Goal: Task Accomplishment & Management: Manage account settings

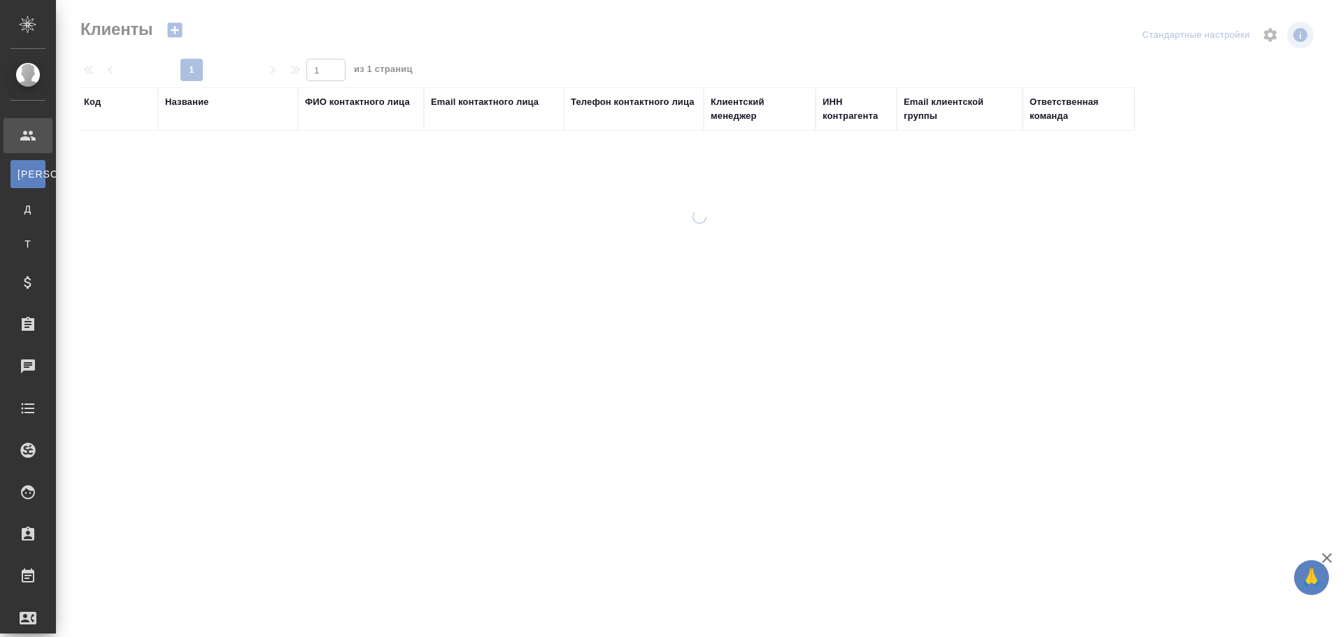
select select "RU"
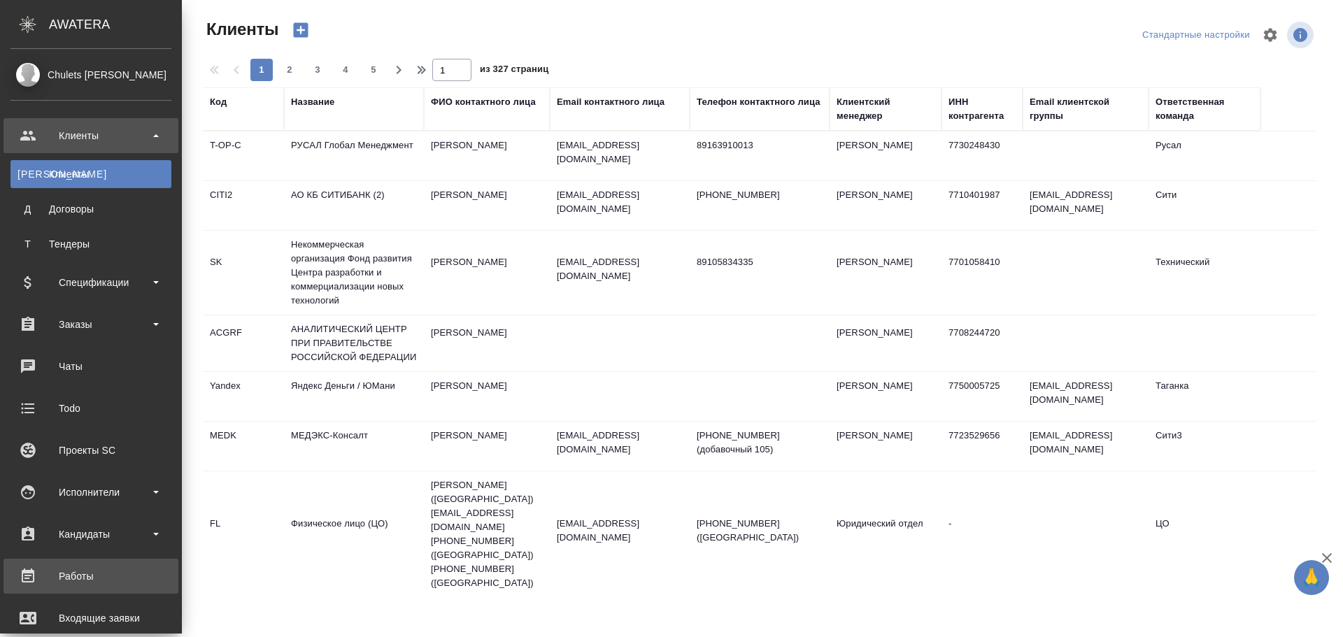
click at [65, 565] on link "Работы" at bounding box center [90, 576] width 175 height 35
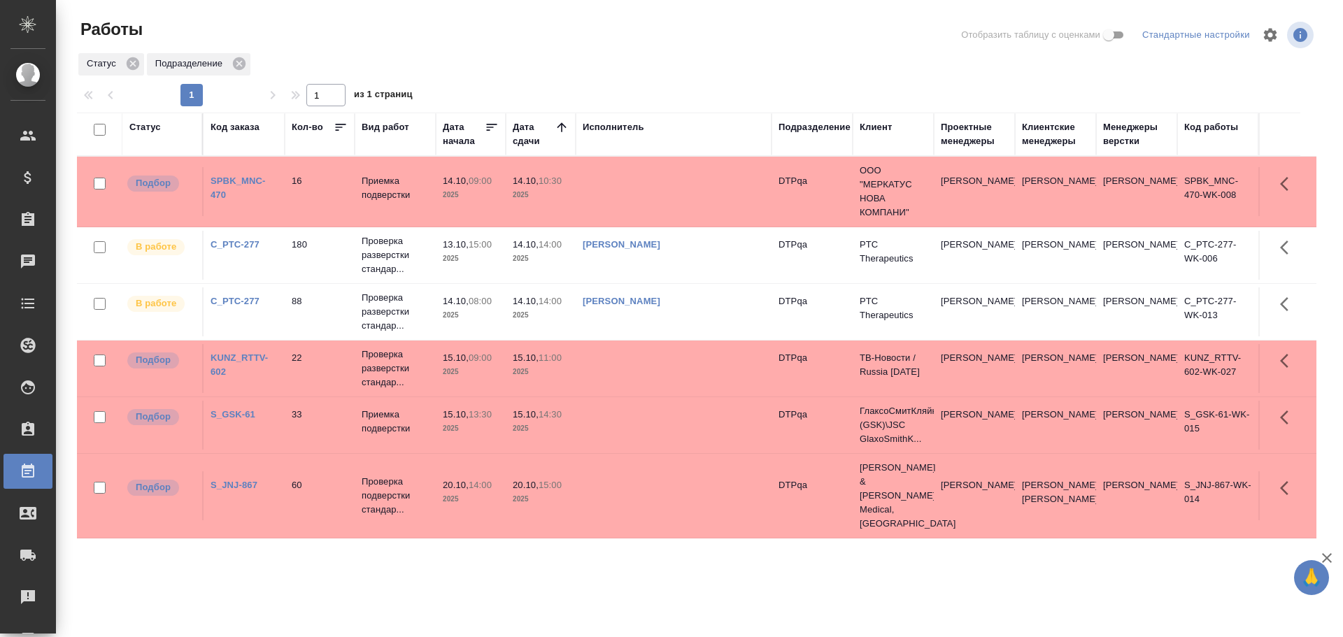
click at [645, 197] on td at bounding box center [674, 191] width 196 height 49
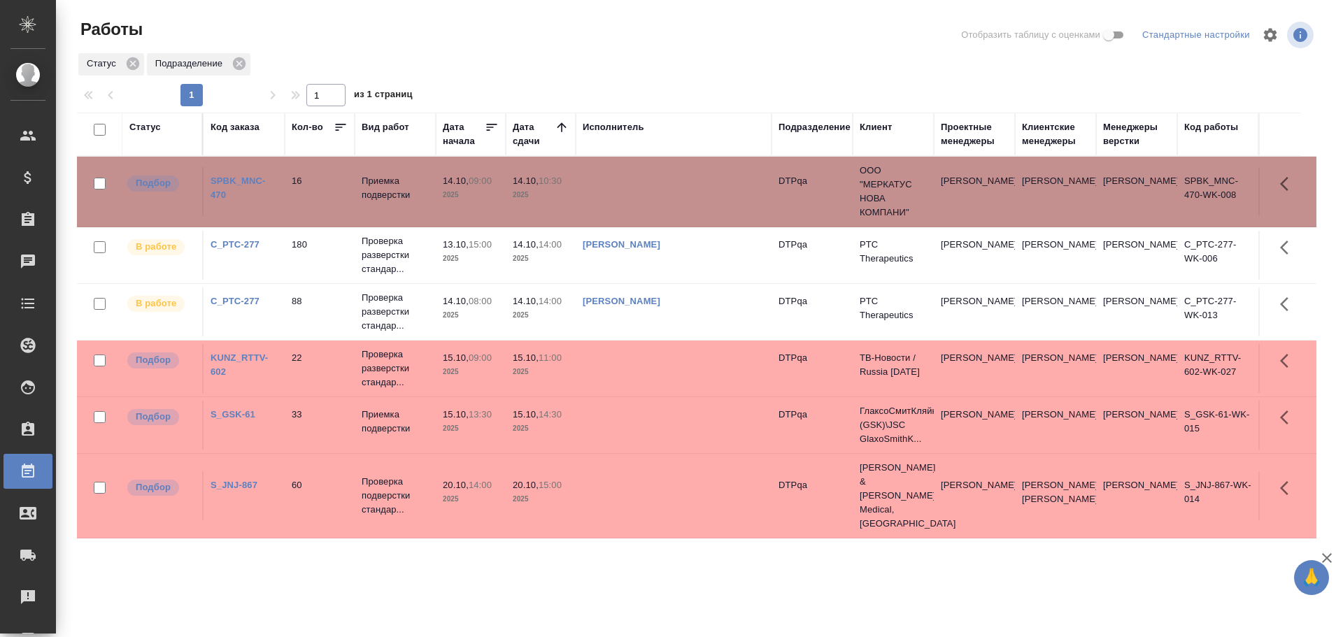
click at [645, 197] on td at bounding box center [674, 191] width 196 height 49
click at [151, 127] on div "Статус" at bounding box center [144, 127] width 31 height 14
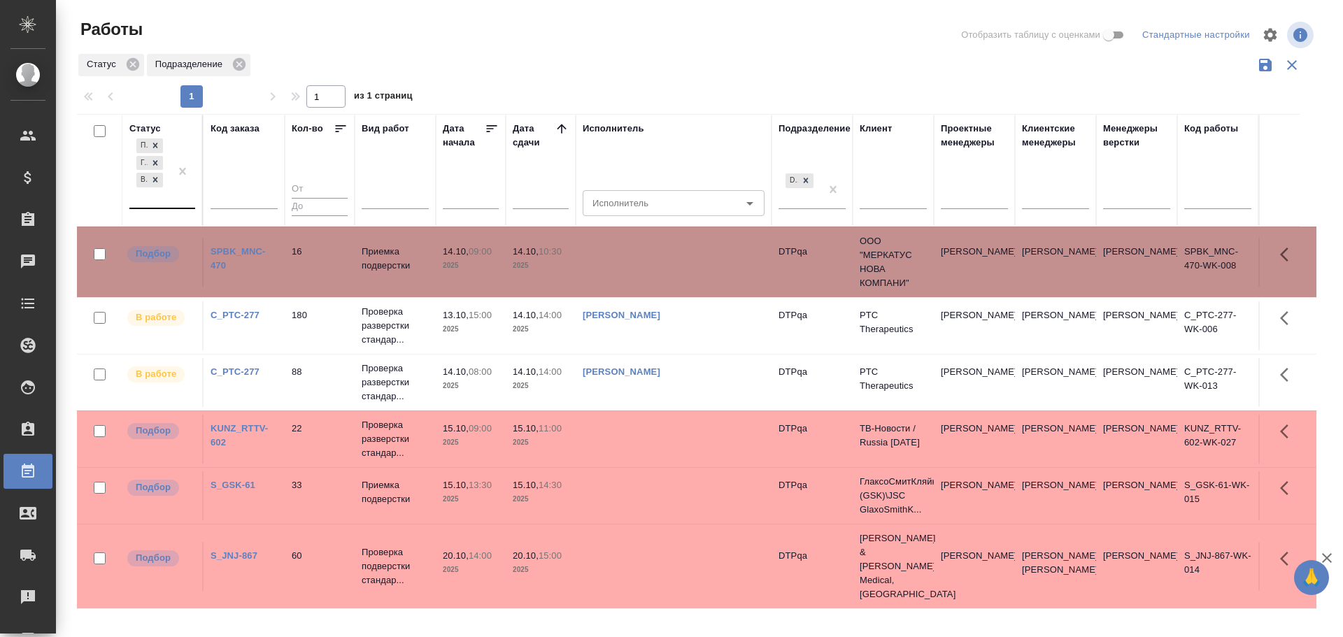
click at [160, 197] on div "Подбор Готов к работе В работе" at bounding box center [149, 172] width 41 height 72
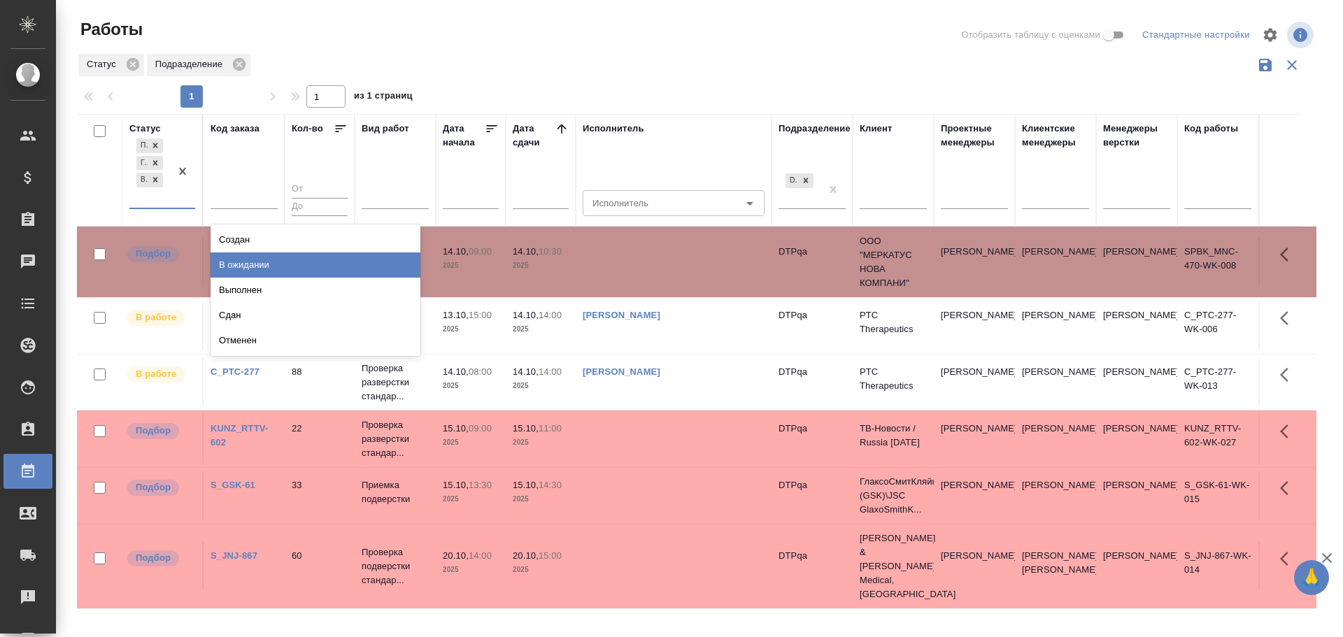
click at [254, 267] on div "В ожидании" at bounding box center [316, 265] width 210 height 25
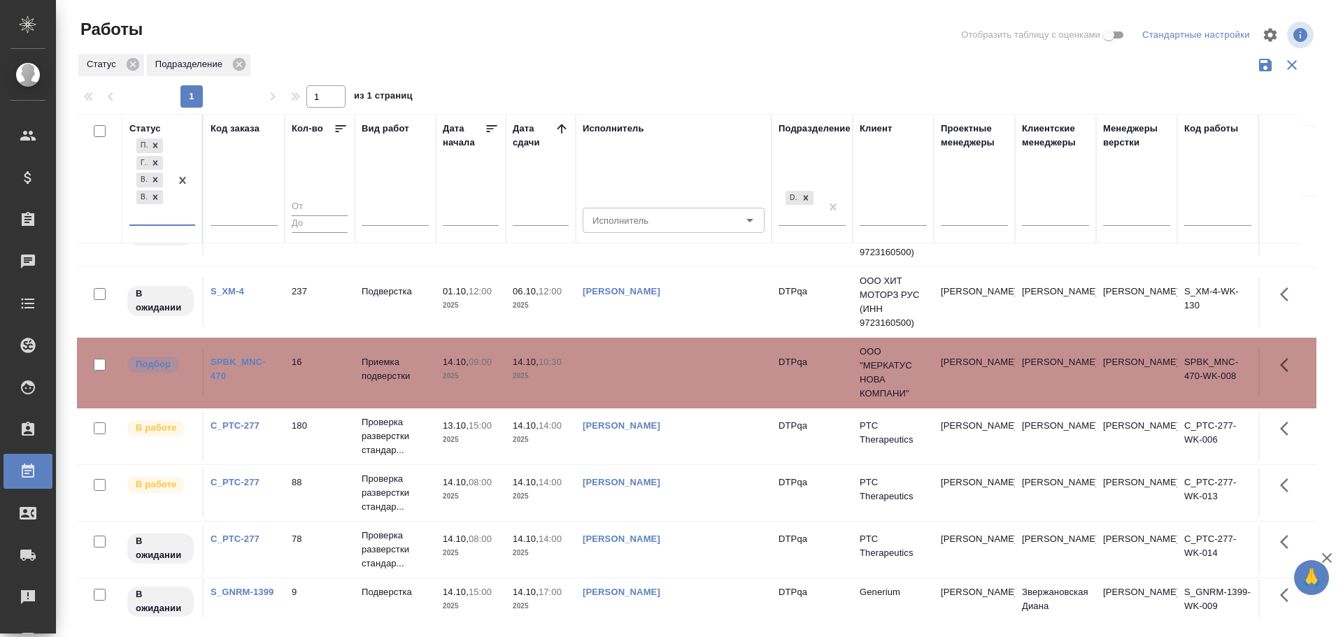
scroll to position [140, 0]
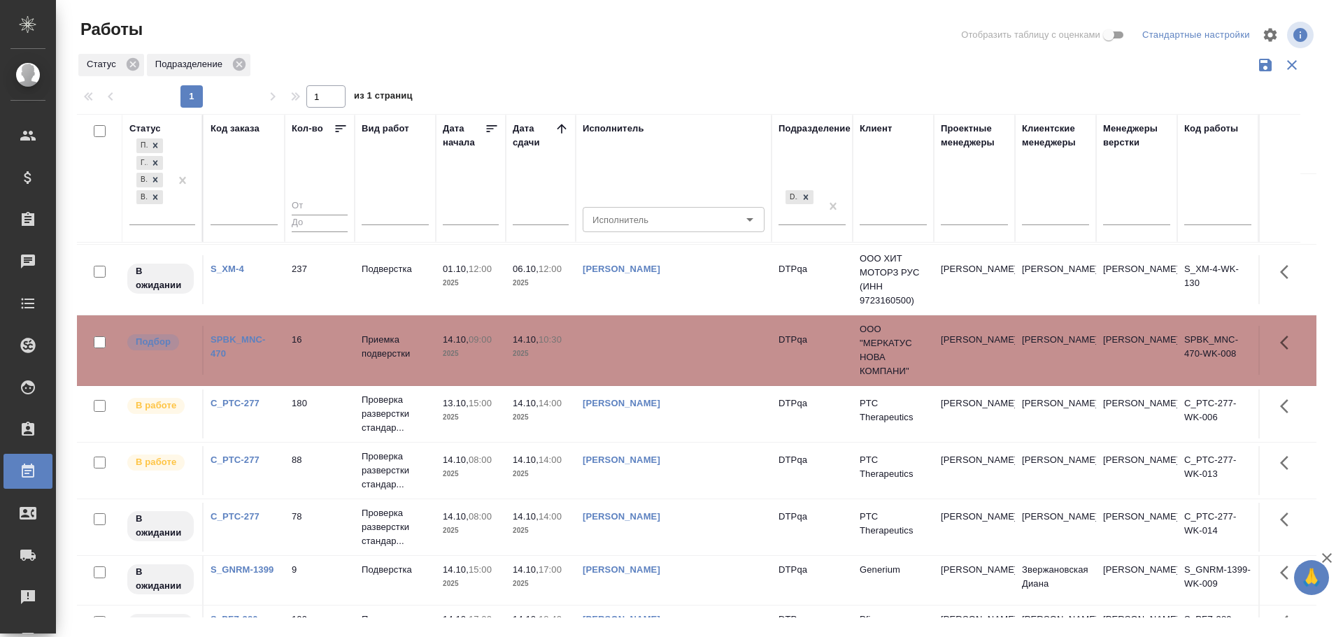
click at [720, 532] on td "Чулец Елена Сергеевна" at bounding box center [674, 527] width 196 height 49
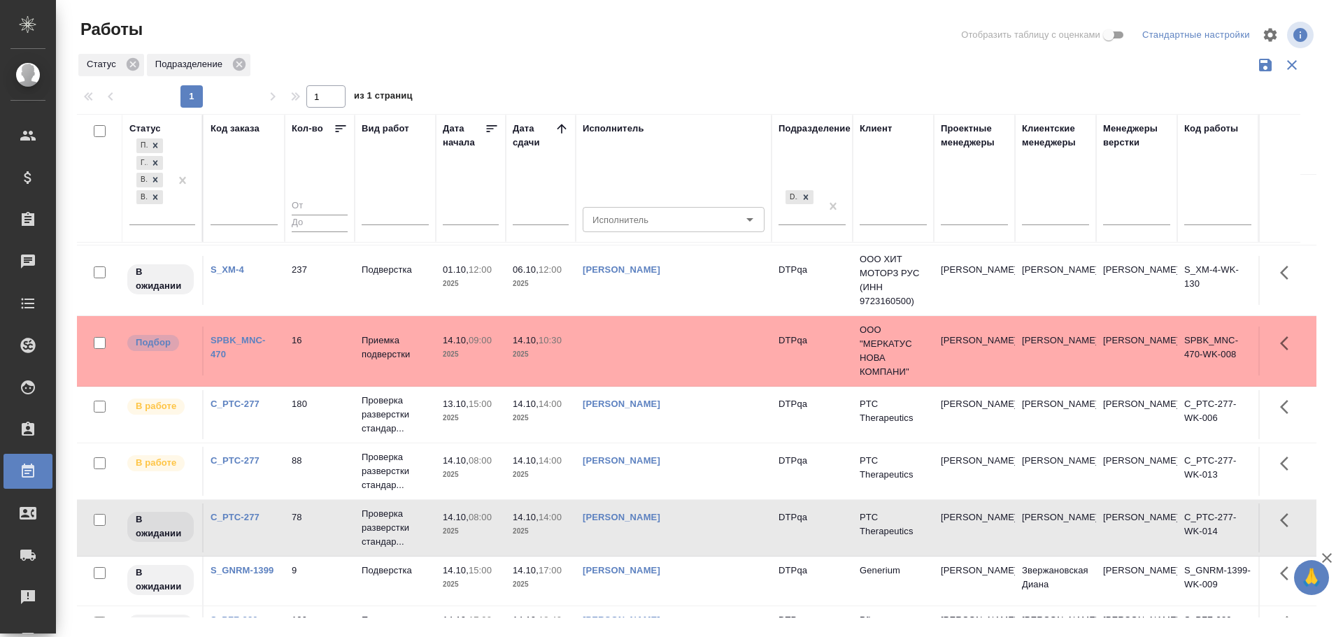
click at [720, 532] on td "Чулец Елена Сергеевна" at bounding box center [674, 528] width 196 height 49
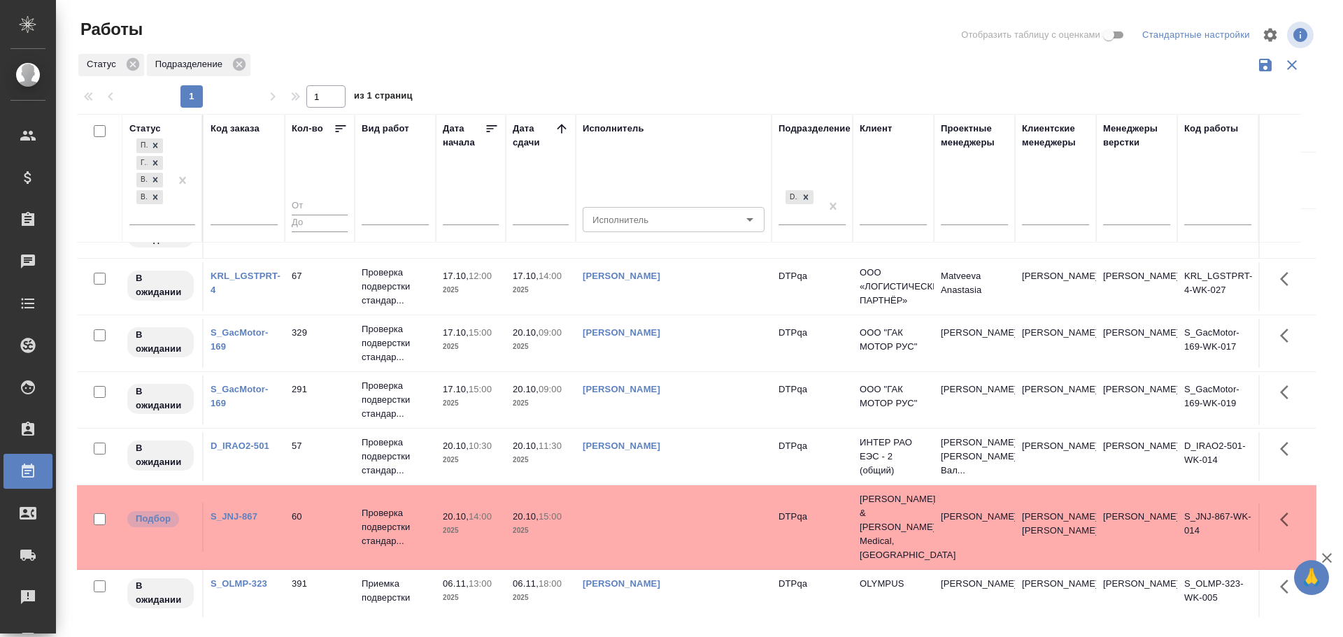
scroll to position [985, 0]
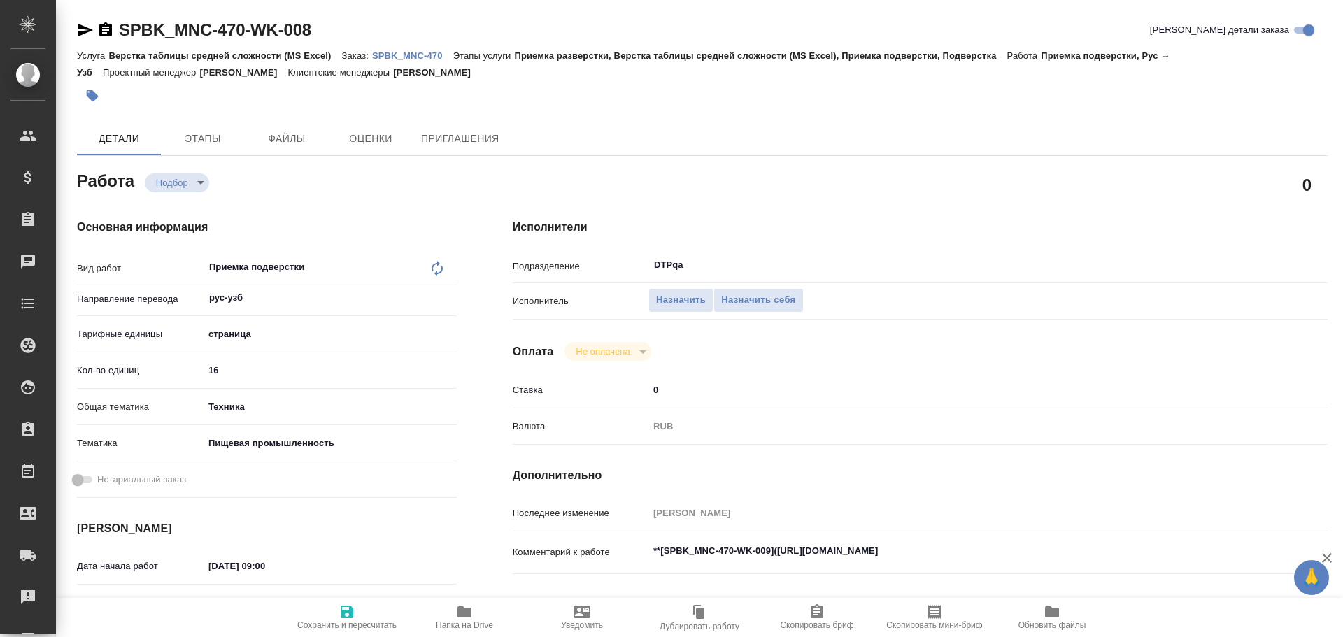
type textarea "x"
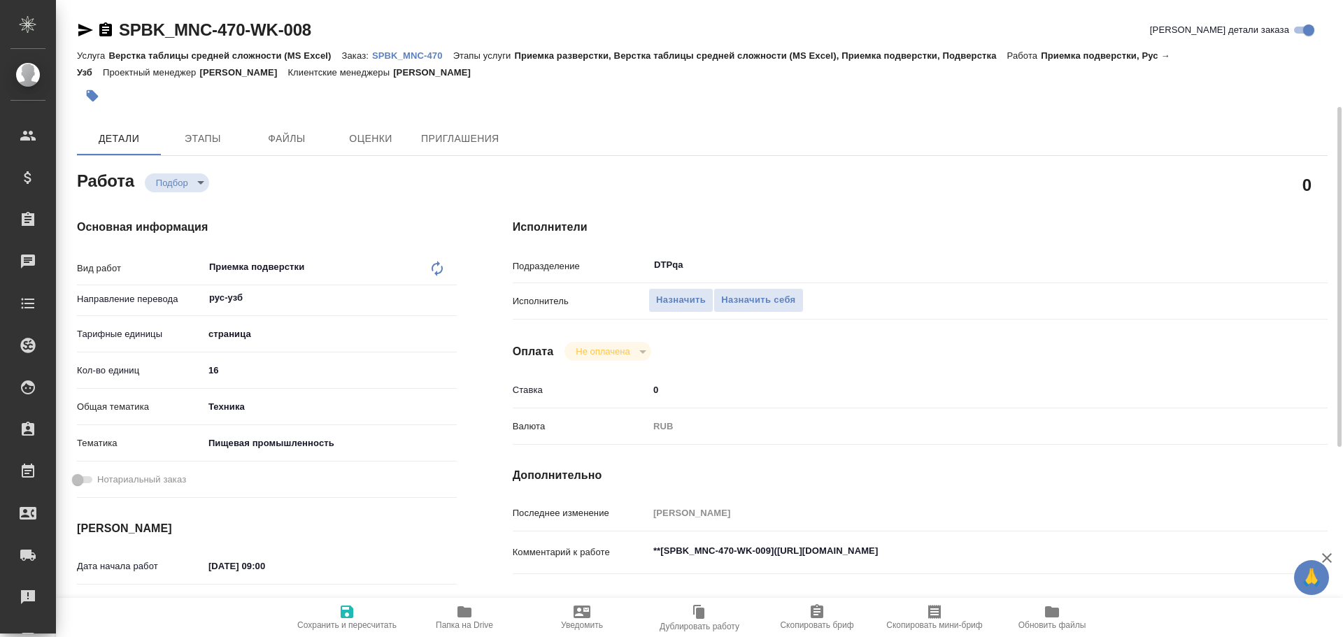
scroll to position [70, 0]
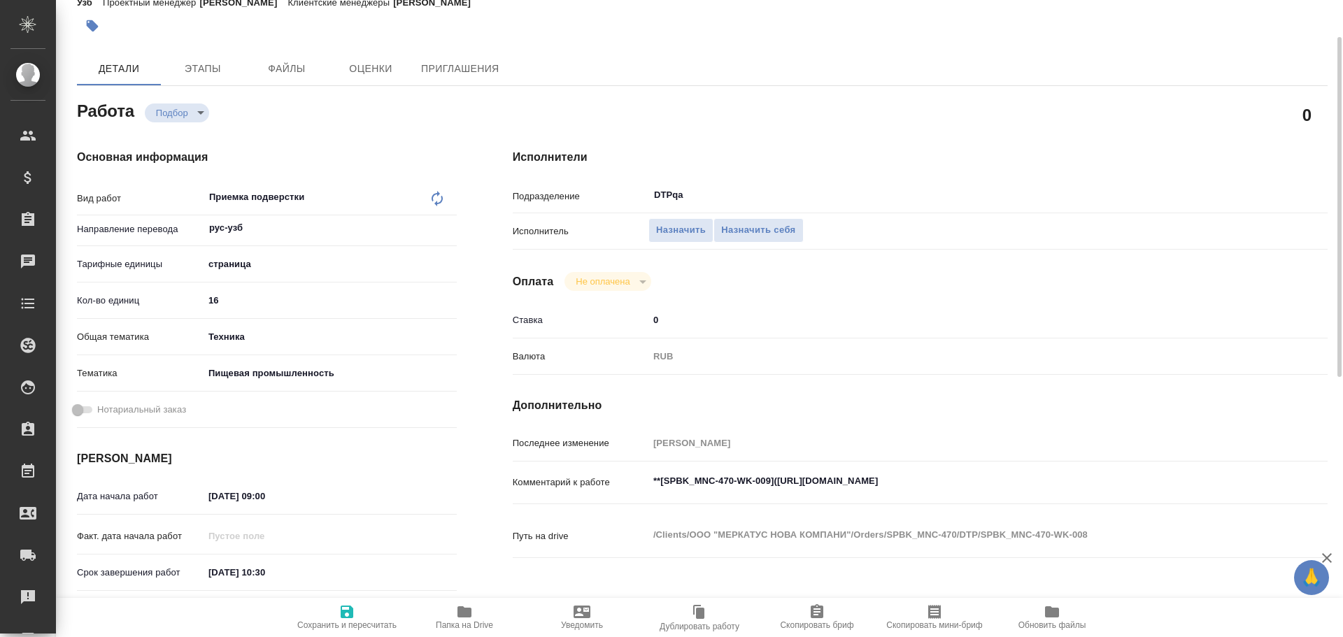
type textarea "x"
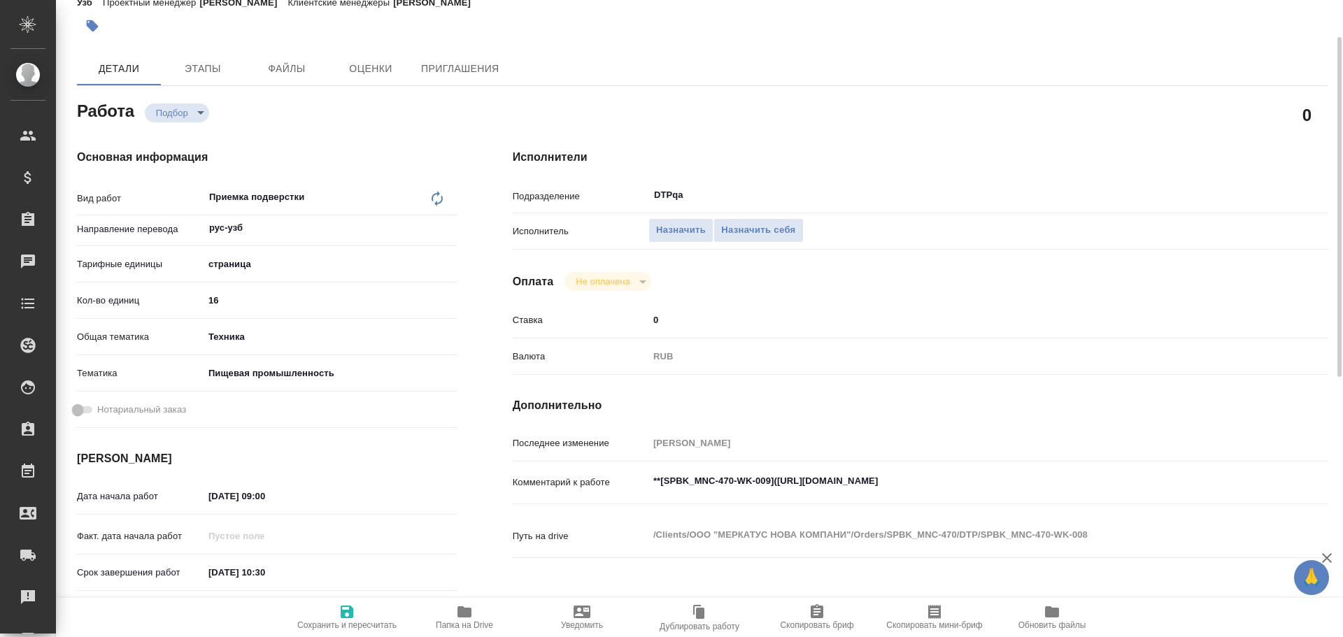
type textarea "x"
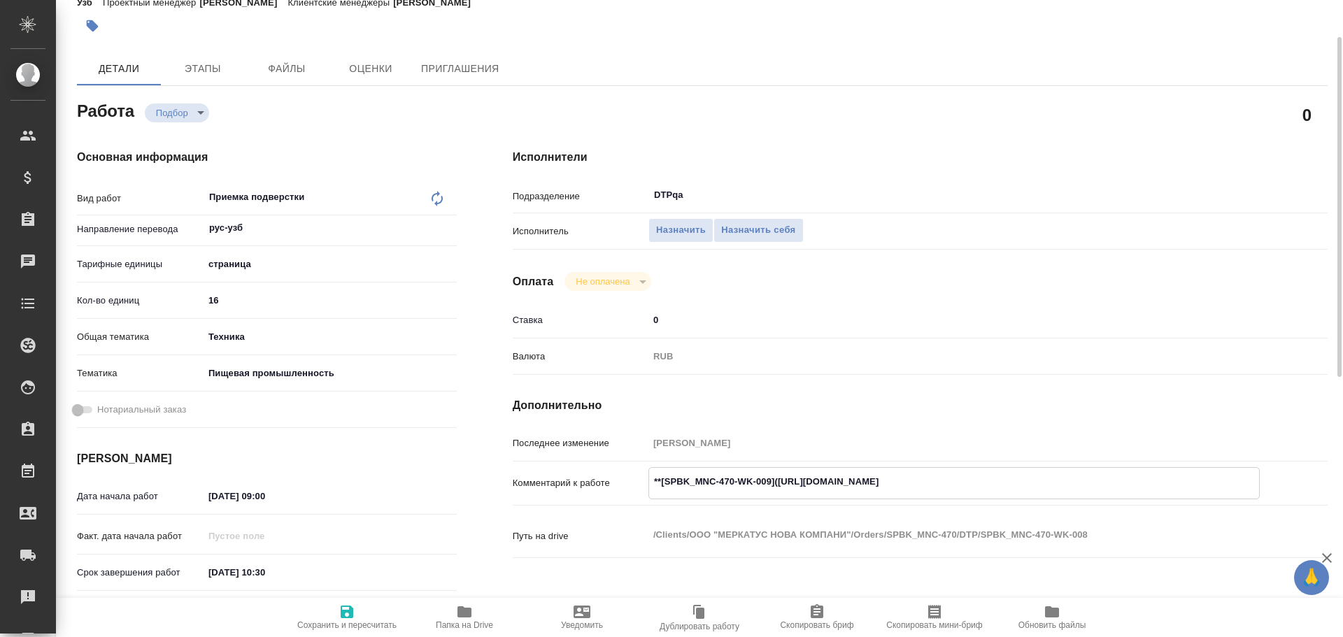
type textarea "x"
drag, startPoint x: 776, startPoint y: 486, endPoint x: 853, endPoint y: 486, distance: 77.7
click at [853, 486] on textarea "**[SPBK_MNC-470-WK-009](https://tera.awatera.com/Work/68ecbcea54687a86823d0334/…" at bounding box center [954, 482] width 610 height 24
type textarea "x"
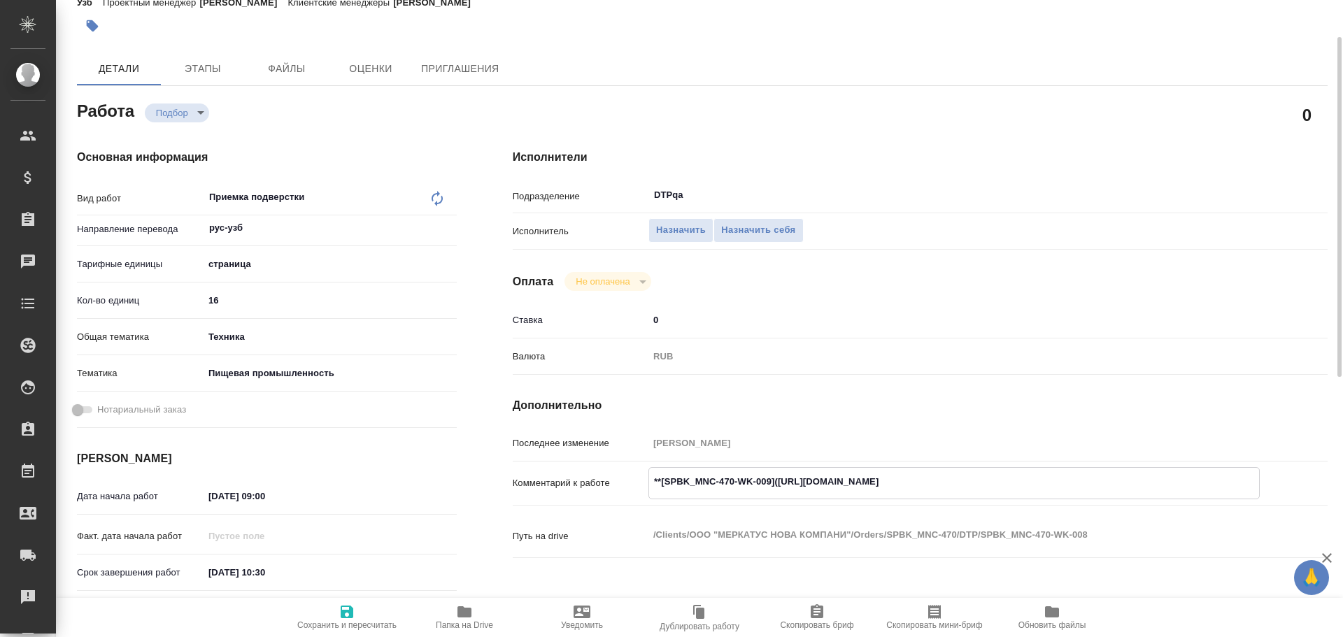
type textarea "x"
drag, startPoint x: 779, startPoint y: 481, endPoint x: 1070, endPoint y: 492, distance: 291.2
click at [1070, 492] on textarea "**[SPBK_MNC-470-WK-009](https://tera.awatera.com/Work/68ecbcea54687a86823d0334/…" at bounding box center [954, 482] width 610 height 24
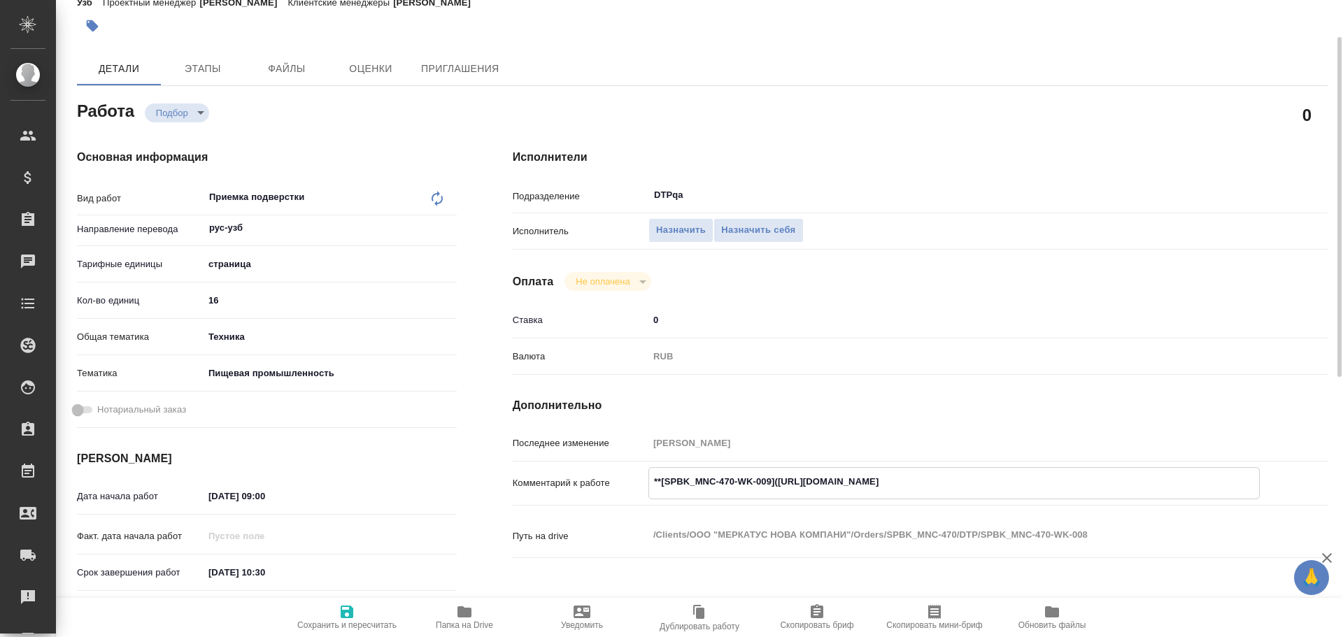
drag, startPoint x: 1071, startPoint y: 492, endPoint x: 1061, endPoint y: 478, distance: 17.1
click at [1061, 478] on textarea "**[SPBK_MNC-470-WK-009](https://tera.awatera.com/Work/68ecbcea54687a86823d0334/…" at bounding box center [954, 482] width 610 height 24
drag, startPoint x: 1067, startPoint y: 481, endPoint x: 779, endPoint y: 473, distance: 287.6
click at [779, 473] on textarea "**[SPBK_MNC-470-WK-009](https://tera.awatera.com/Work/68ecbcea54687a86823d0334/…" at bounding box center [954, 482] width 610 height 24
type textarea "x"
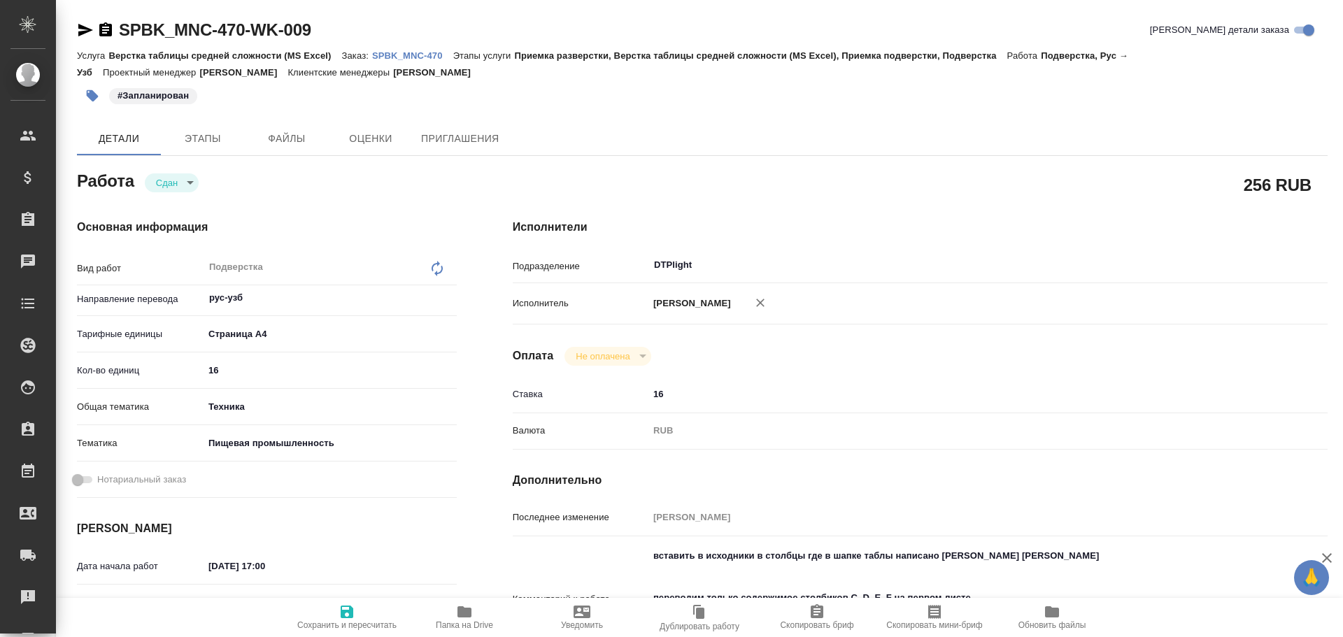
type textarea "x"
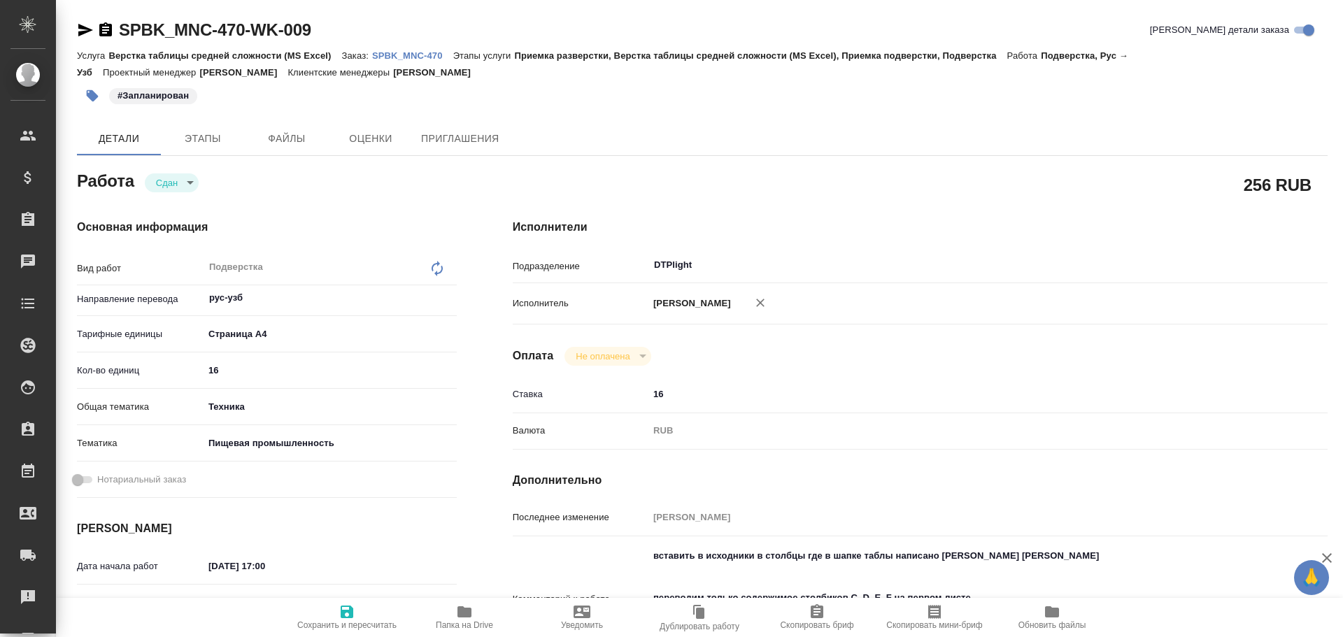
type textarea "x"
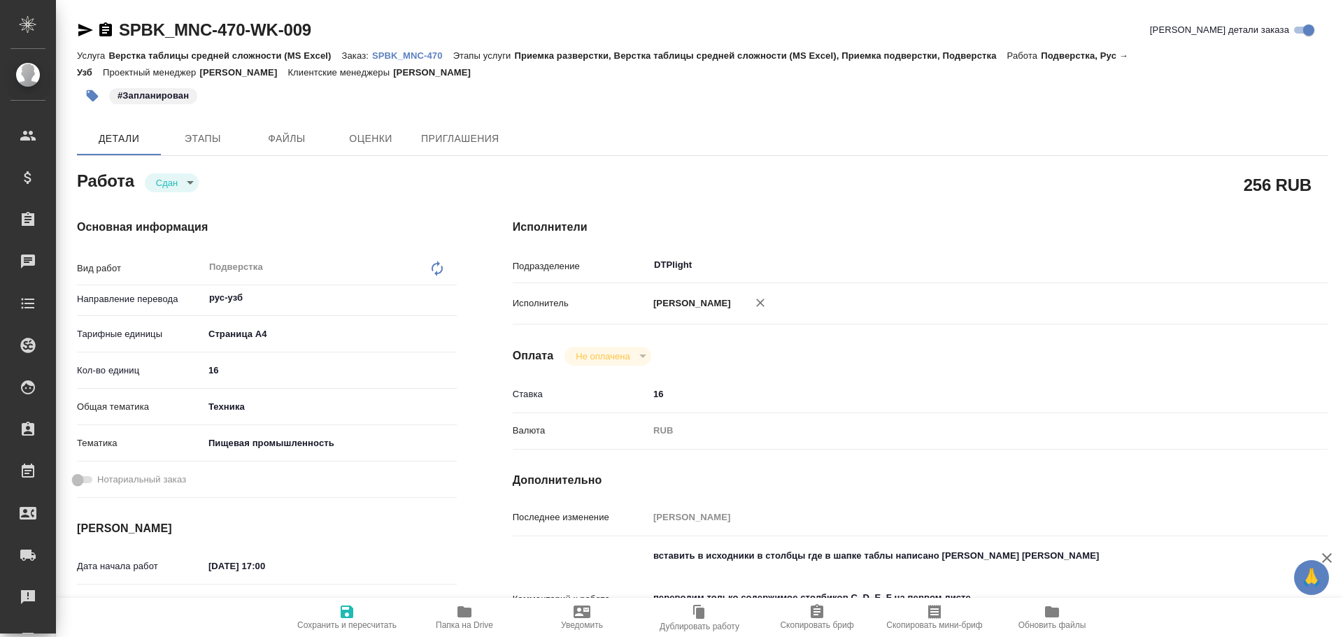
type textarea "x"
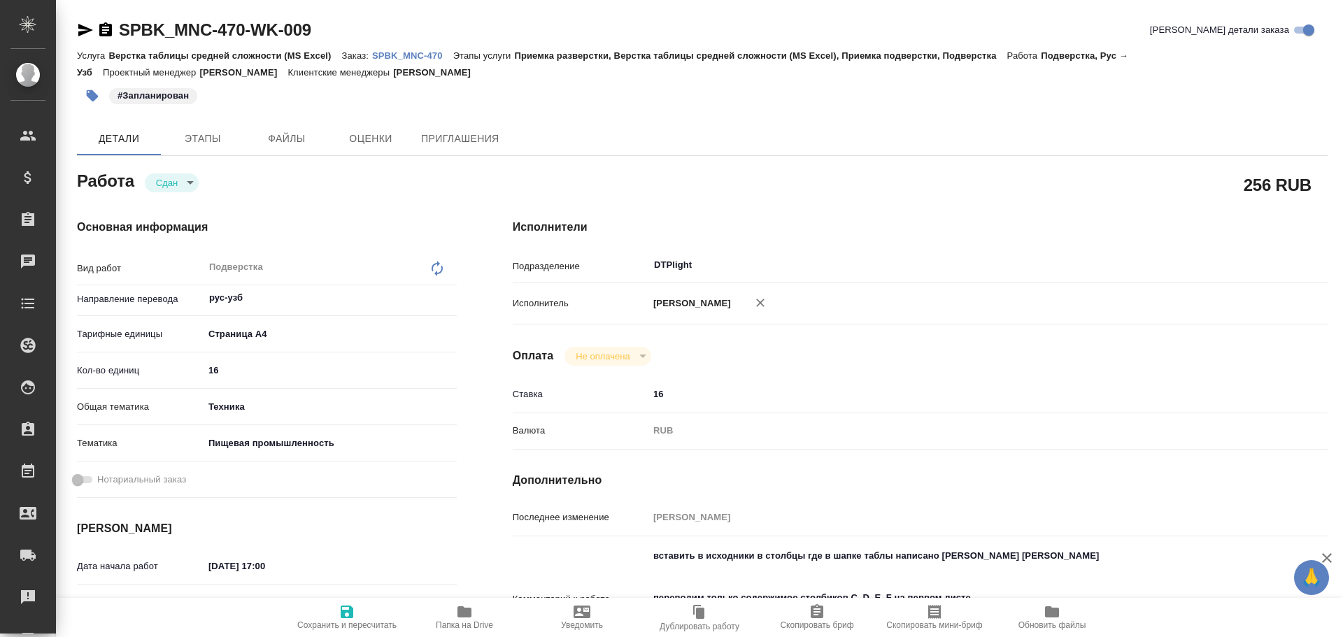
scroll to position [140, 0]
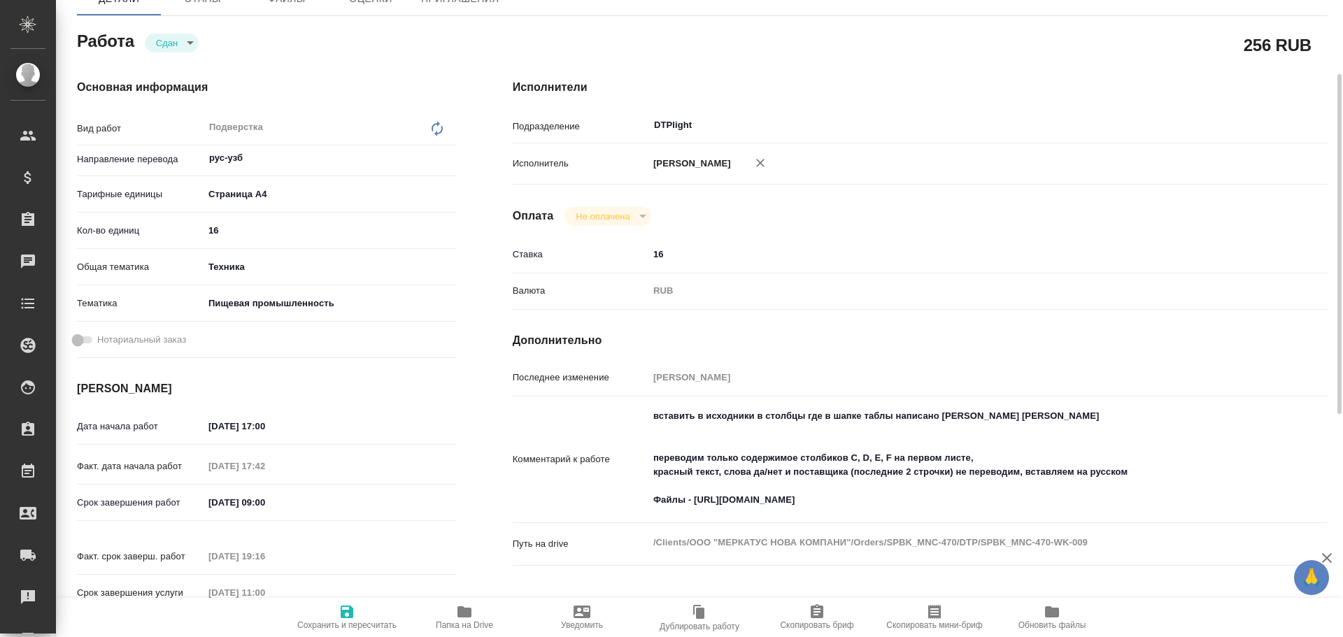
type textarea "x"
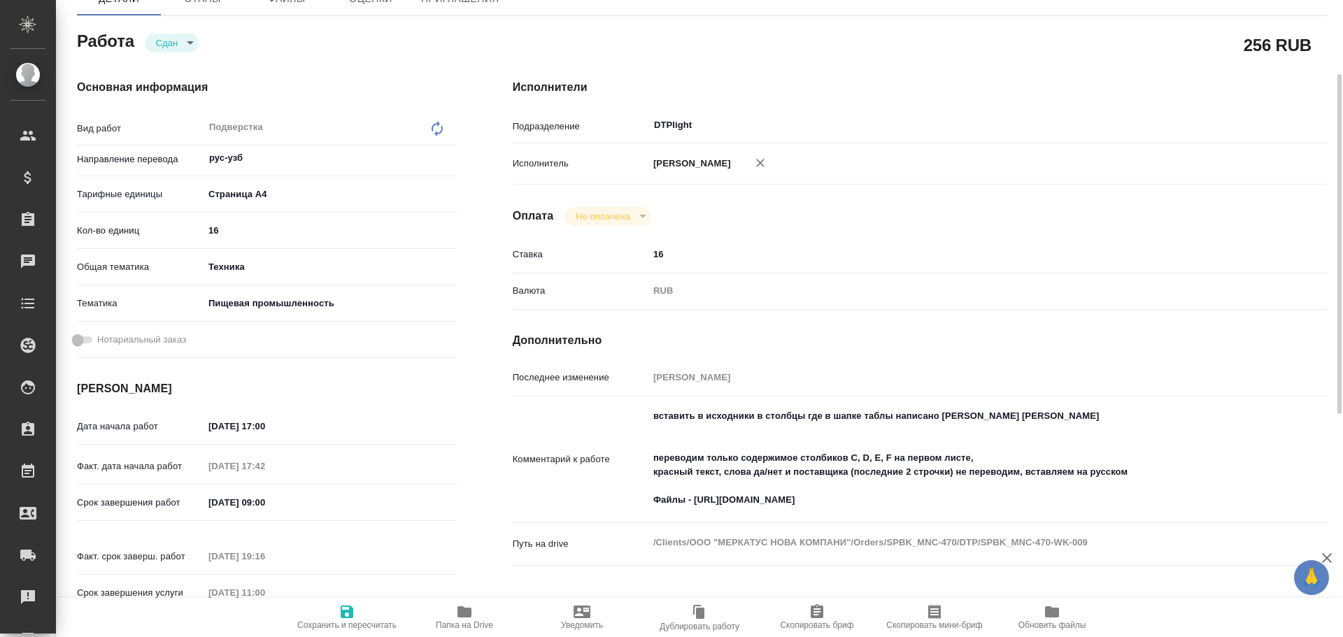
type textarea "x"
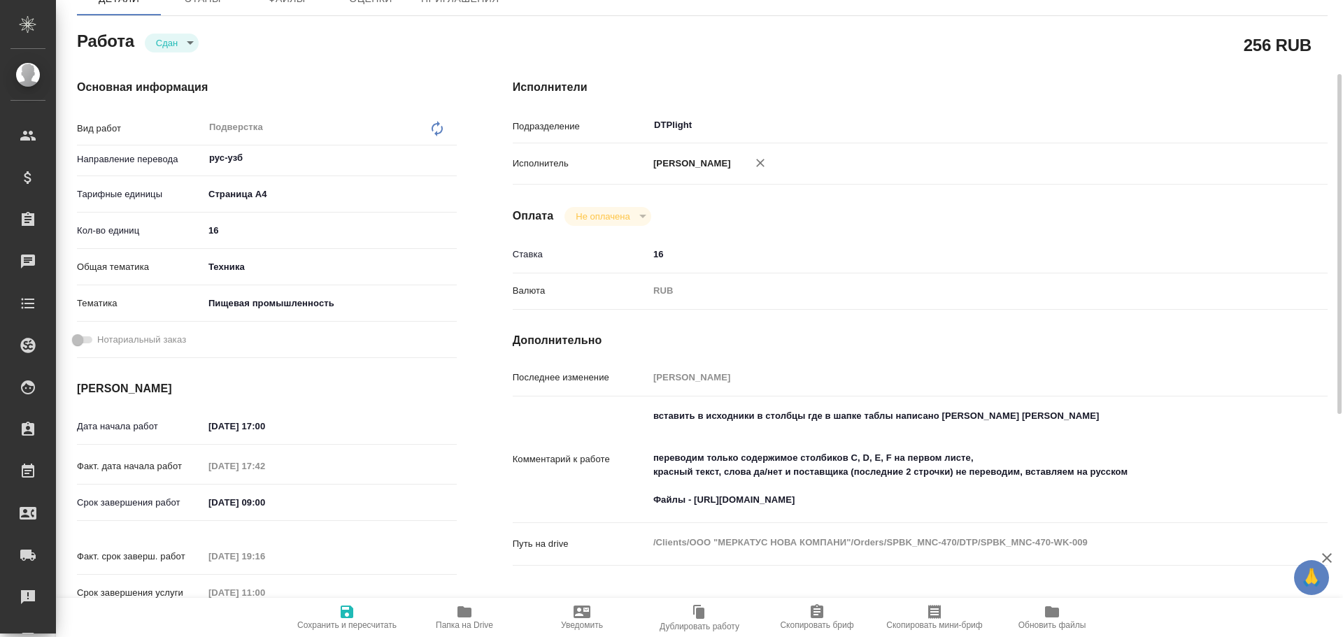
click at [453, 618] on span "Папка на Drive" at bounding box center [464, 617] width 101 height 27
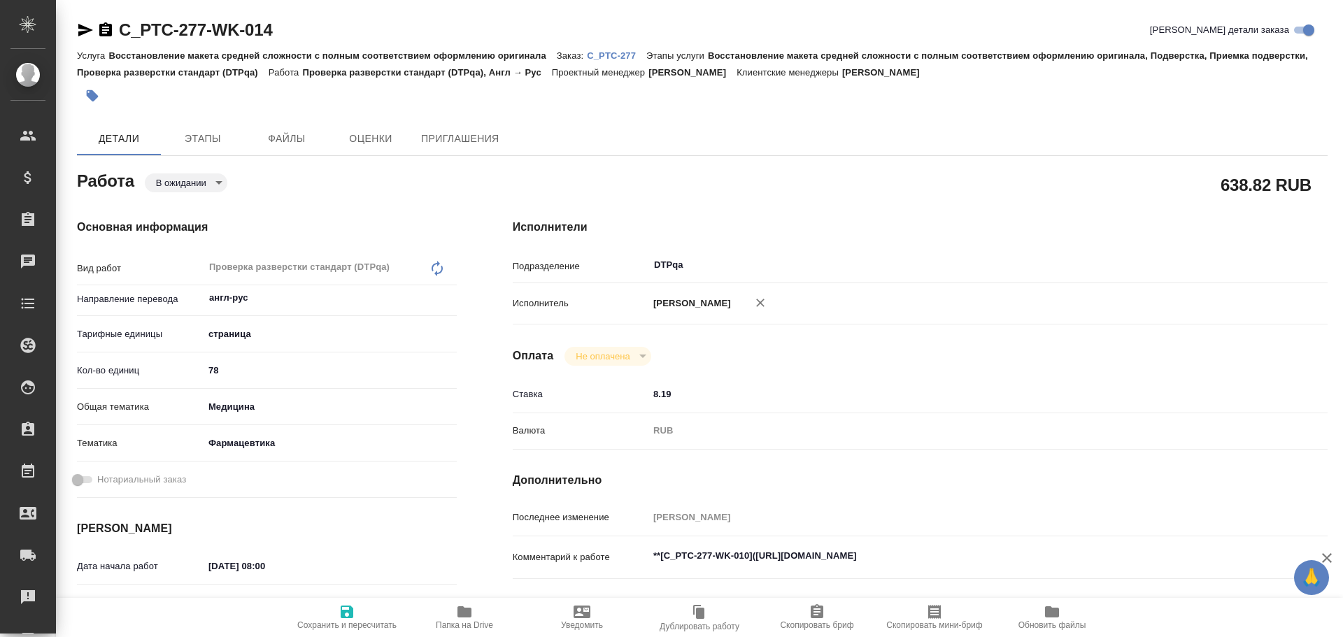
type textarea "x"
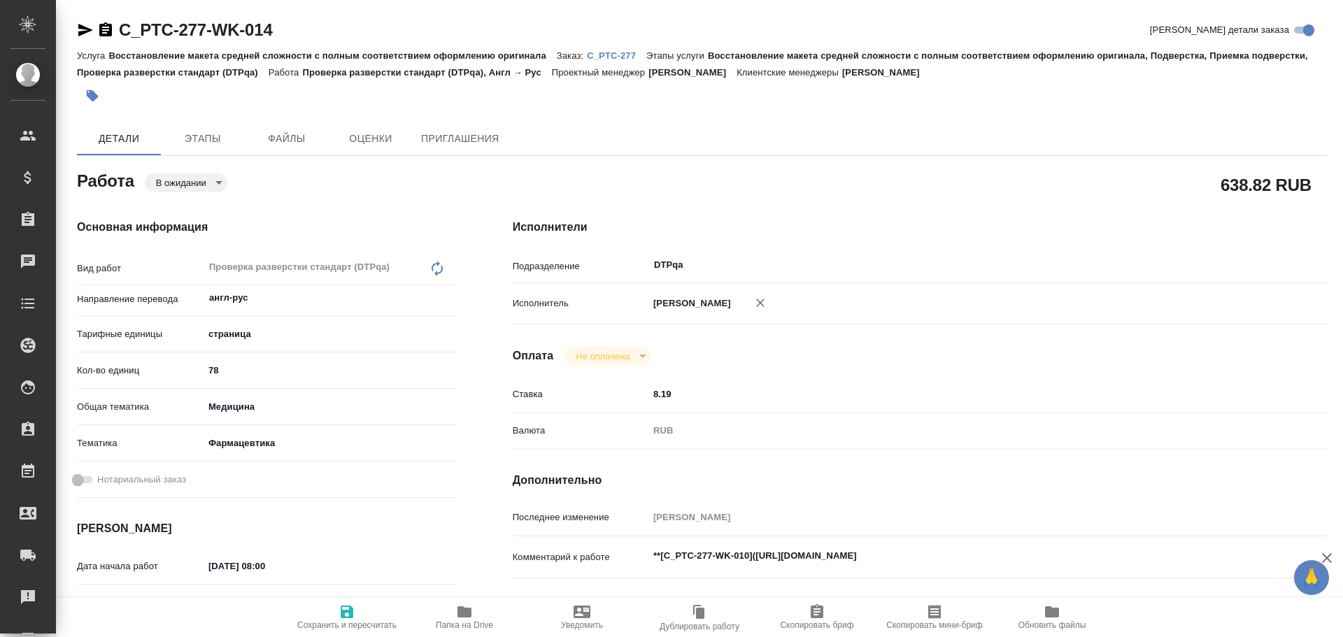
type textarea "x"
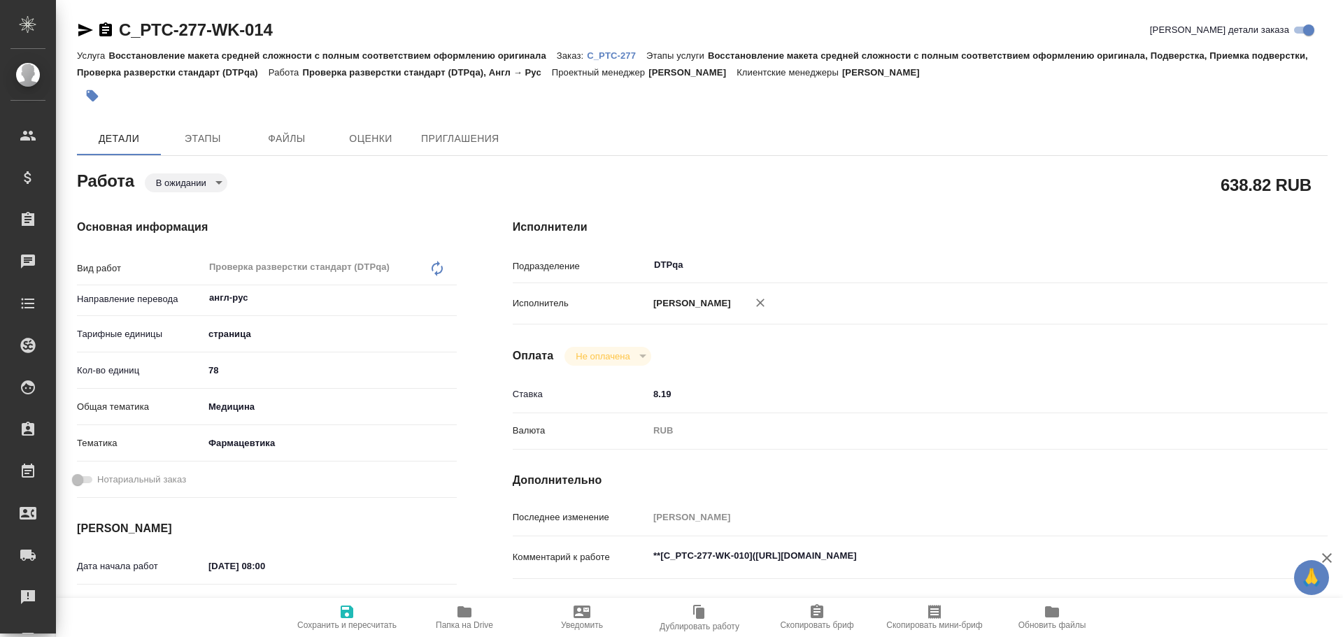
type textarea "x"
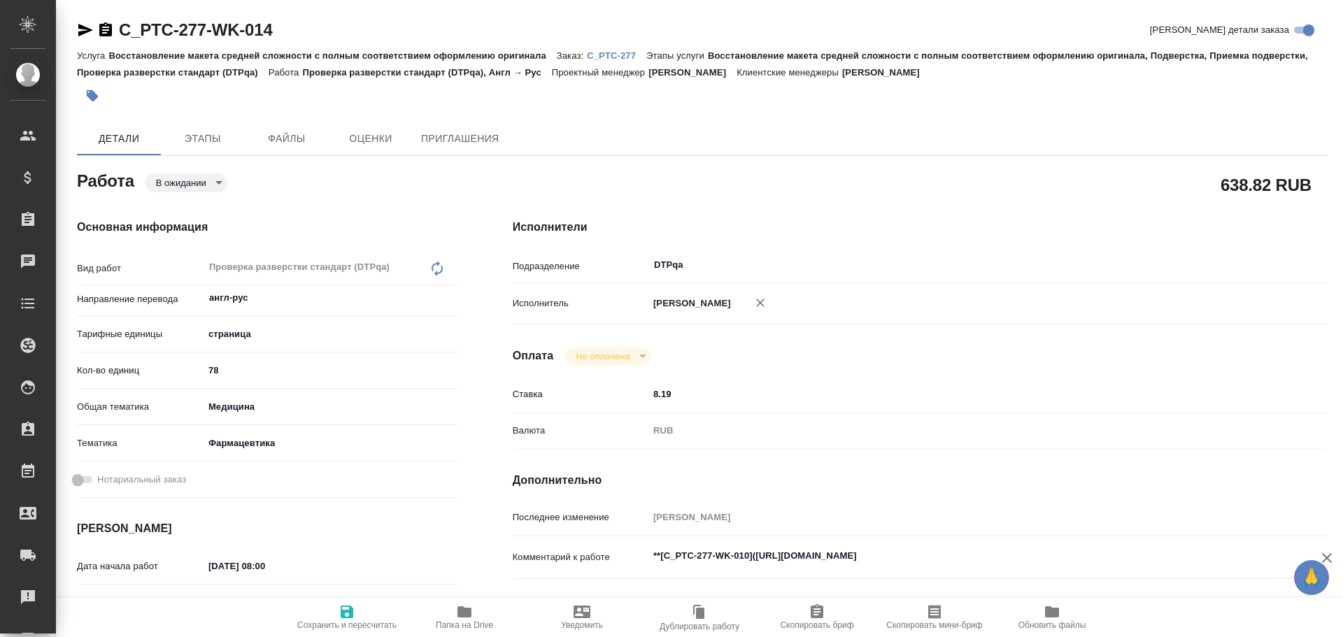
type textarea "x"
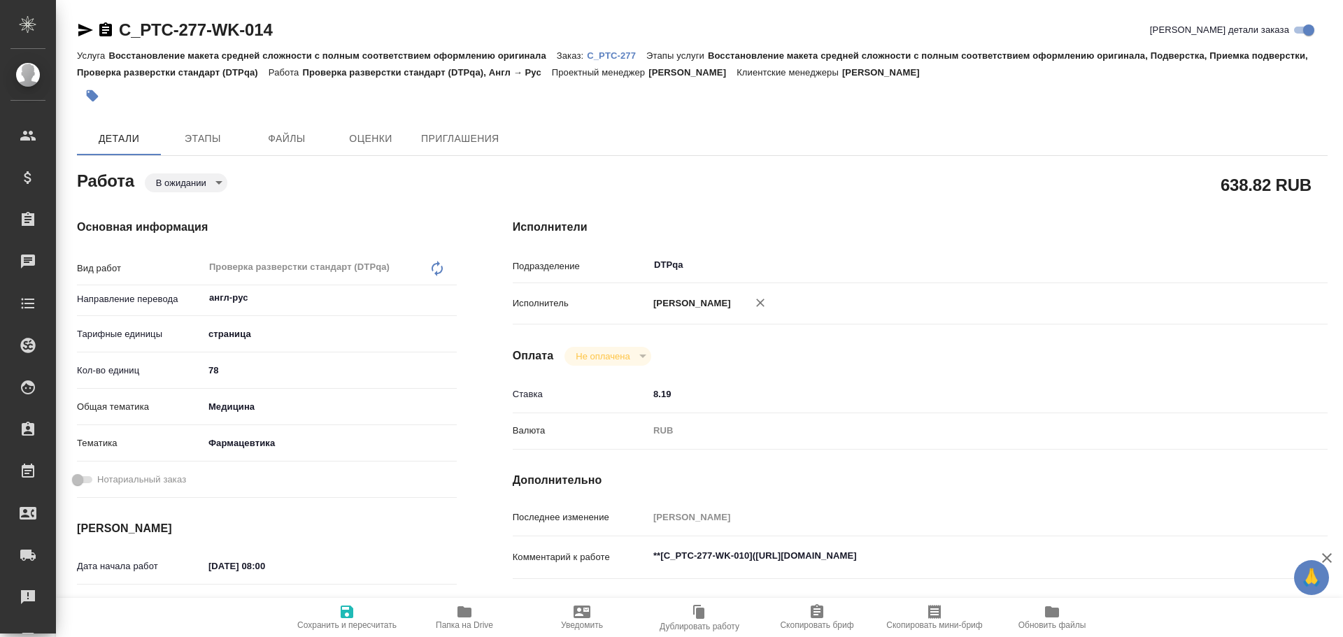
type textarea "x"
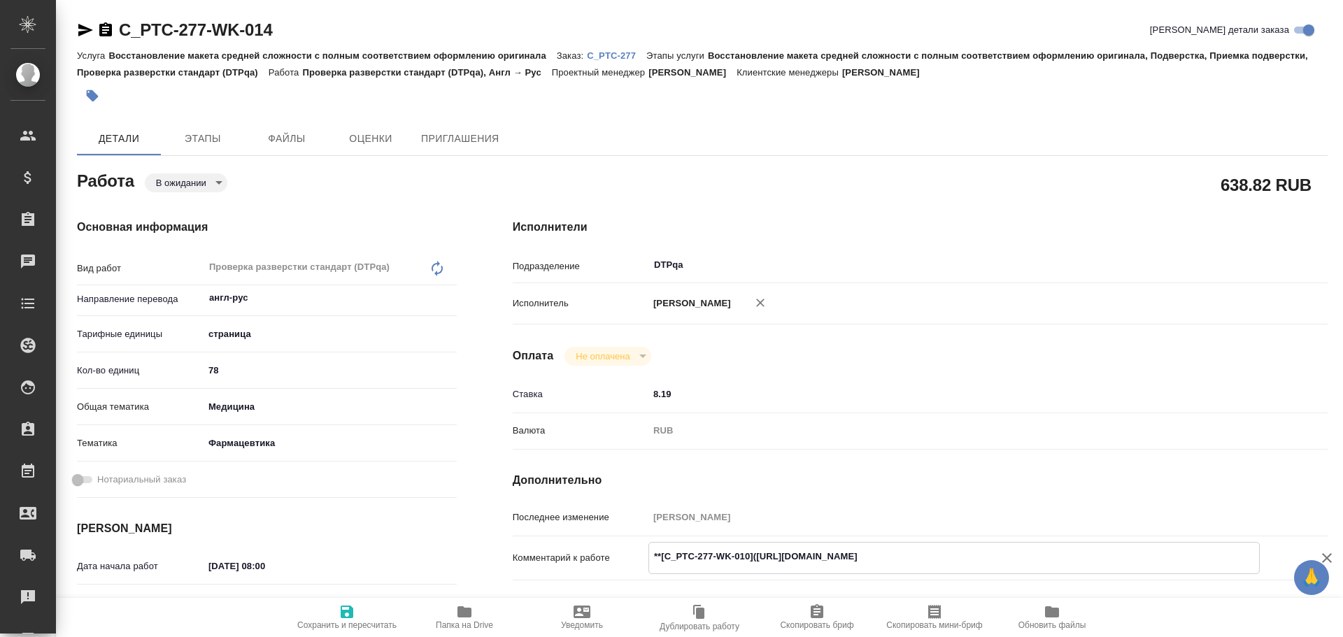
type textarea "x"
drag, startPoint x: 756, startPoint y: 557, endPoint x: 1016, endPoint y: 562, distance: 261.0
click at [1016, 562] on textarea "**[C_PTC-277-WK-010](https://tera.awatera.com/Work/68e91c0ab6bfaa7a9a437e3d/)**" at bounding box center [954, 557] width 610 height 24
type textarea "x"
click at [190, 188] on body "🙏 .cls-1 fill:#fff; AWATERA Chulets Elena Клиенты Спецификации Заказы 0 Чаты To…" at bounding box center [671, 318] width 1343 height 637
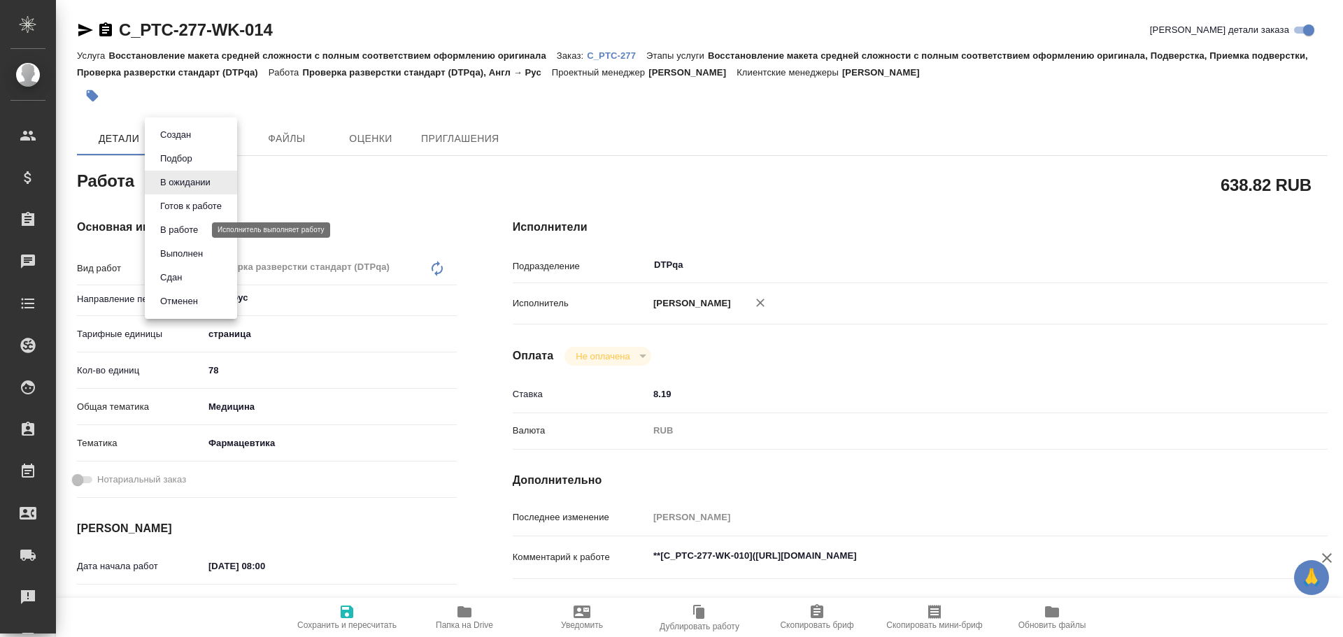
click at [187, 227] on button "В работе" at bounding box center [179, 229] width 46 height 15
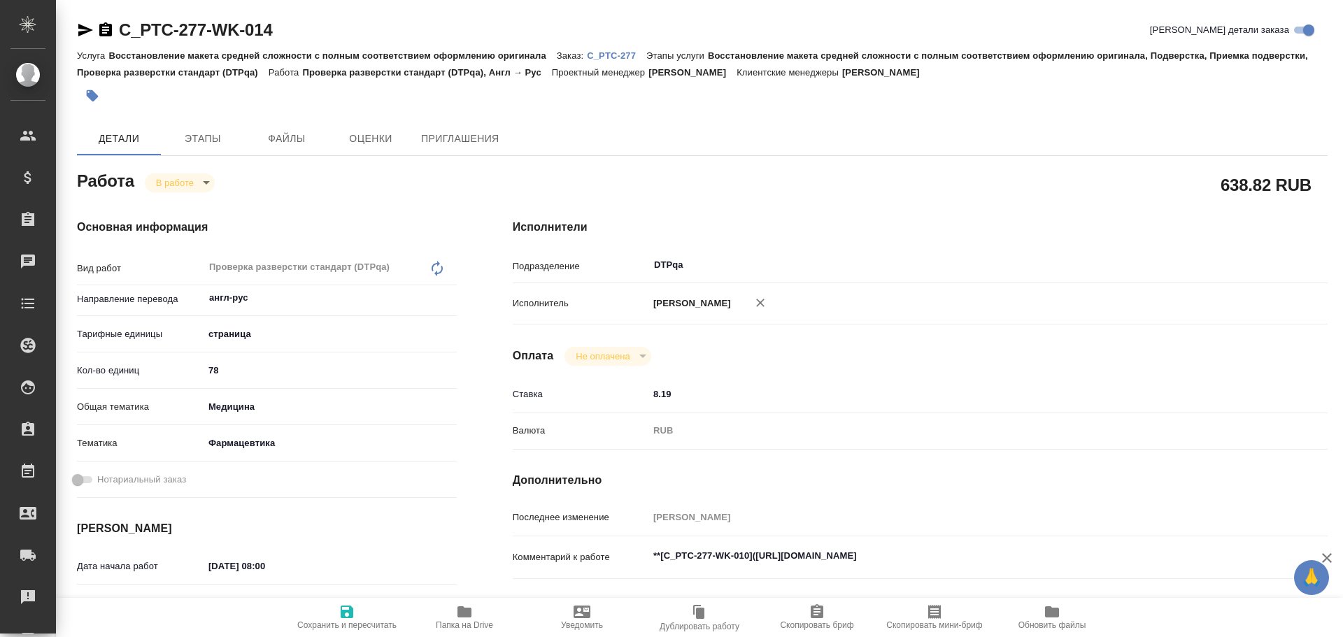
type textarea "x"
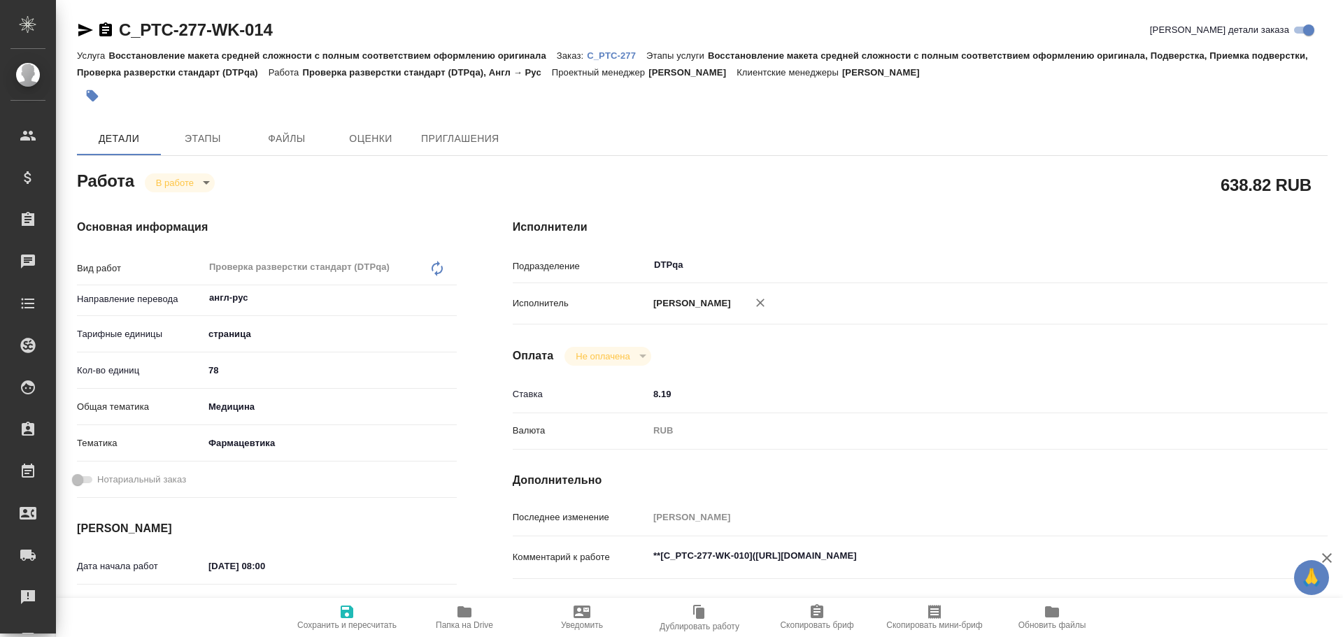
type textarea "x"
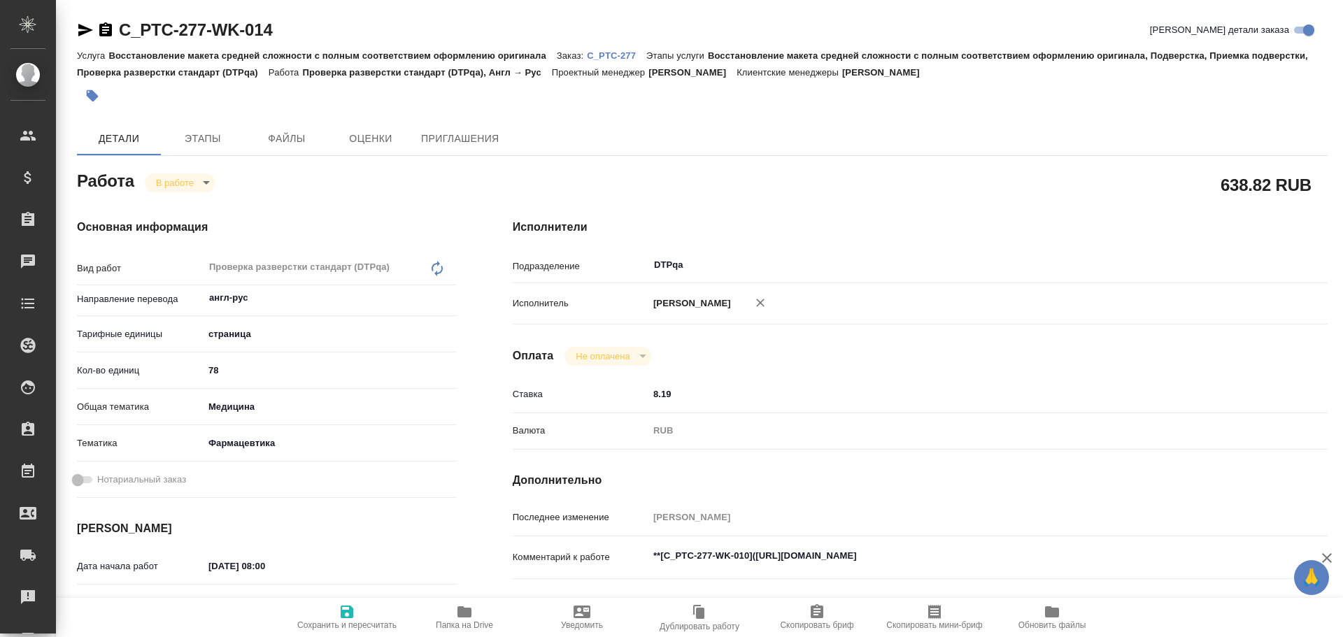
click at [362, 618] on span "Сохранить и пересчитать" at bounding box center [347, 617] width 101 height 27
type textarea "x"
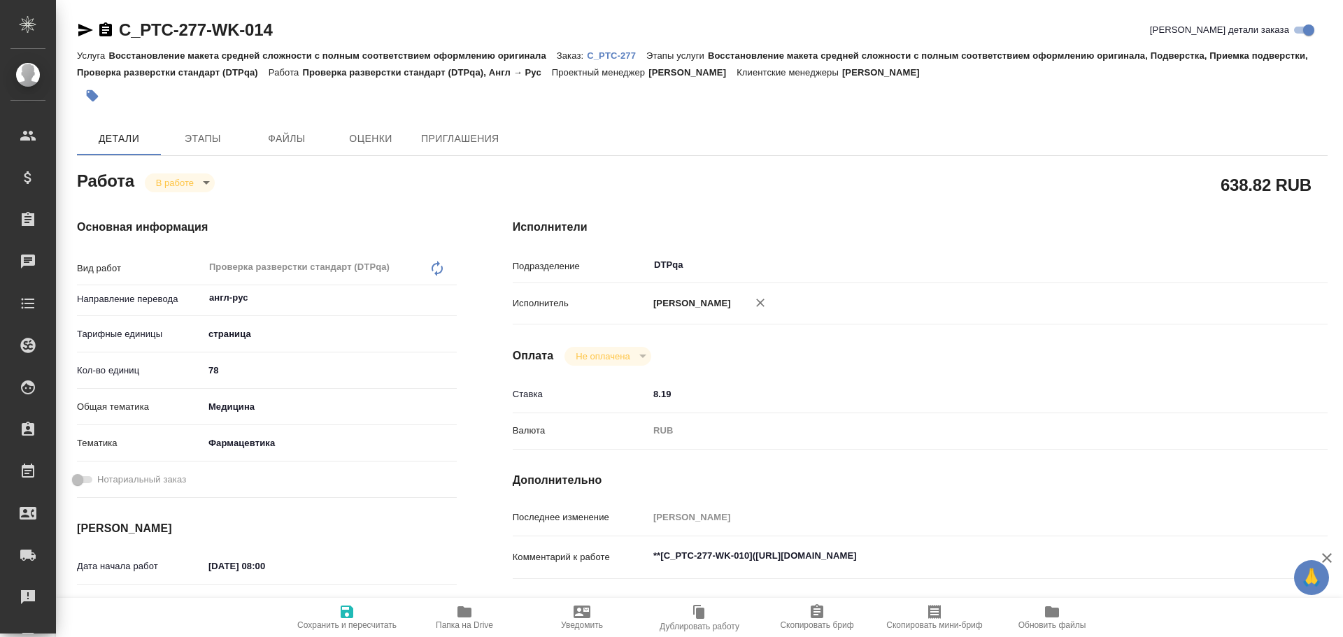
type textarea "x"
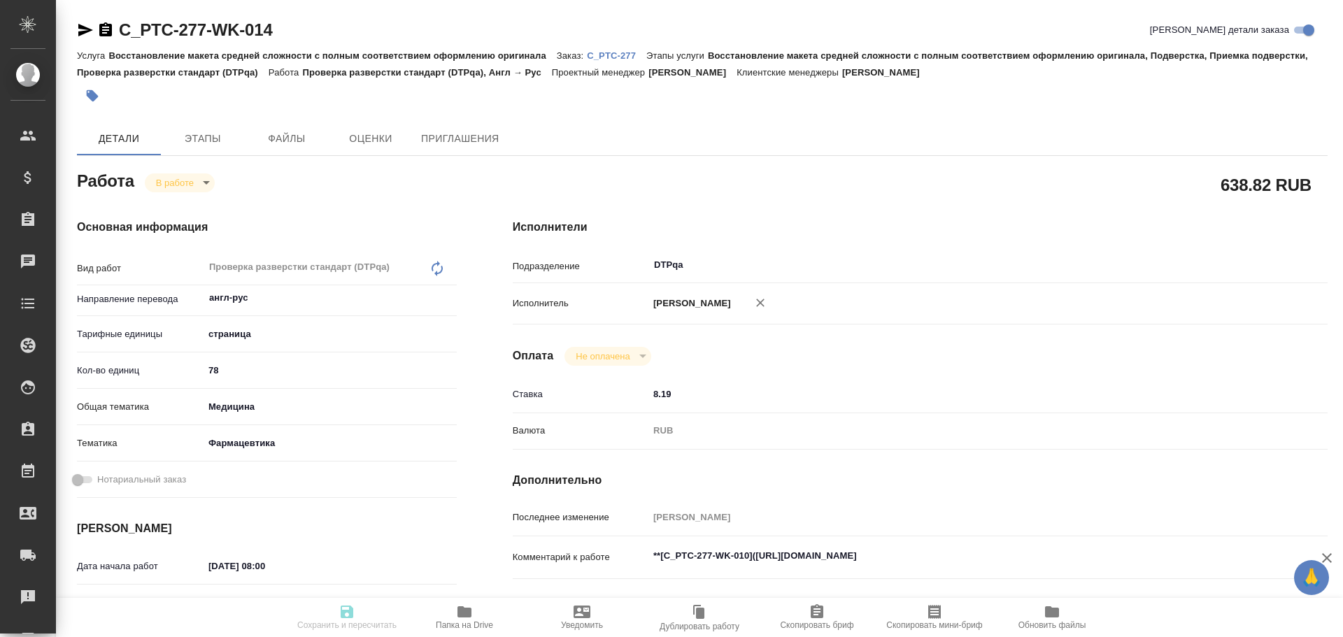
type textarea "x"
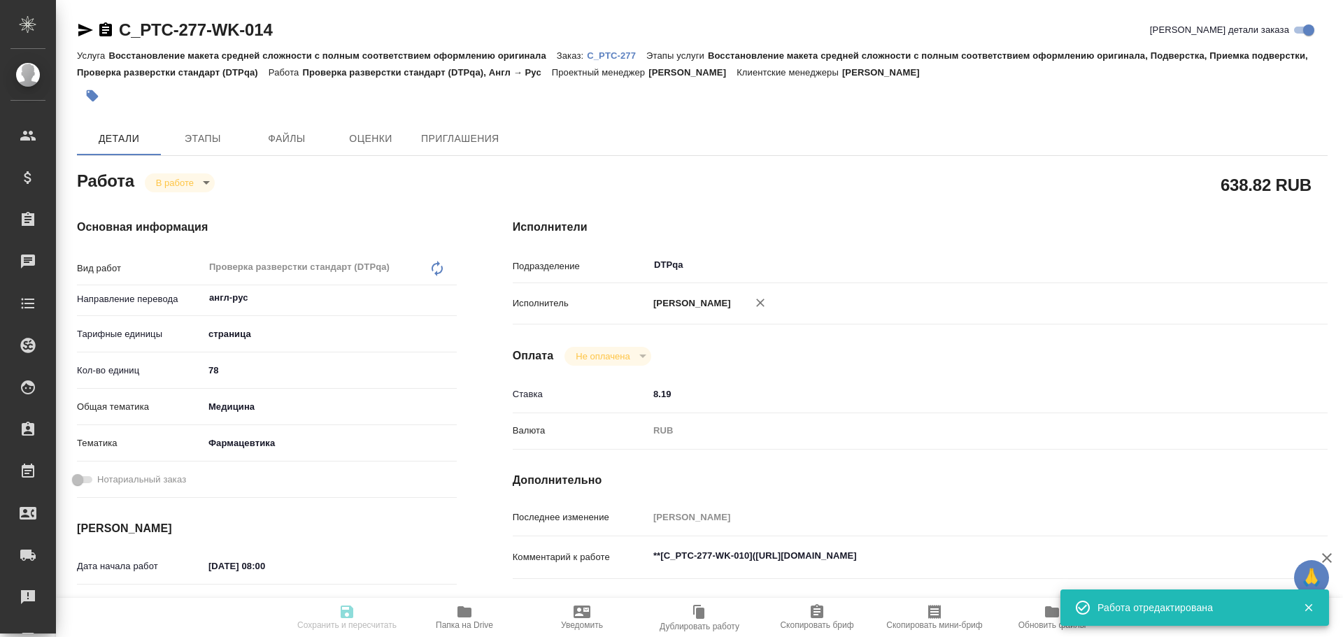
type textarea "x"
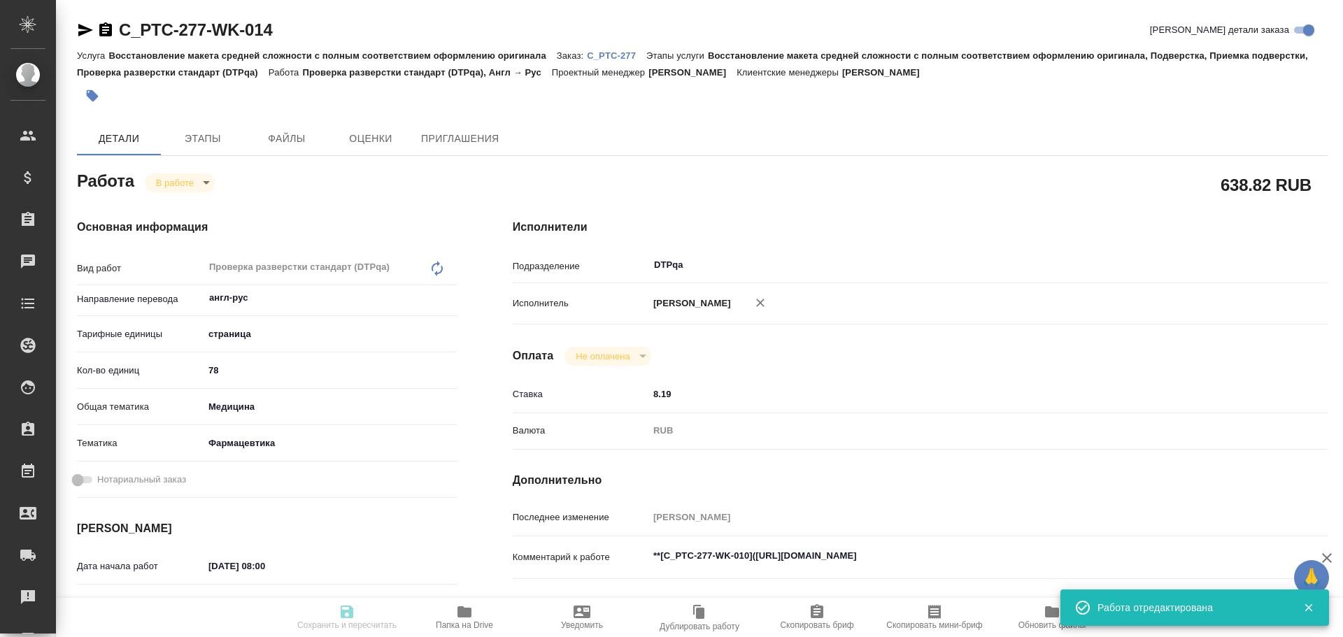
type input "inProgress"
type textarea "Проверка разверстки стандарт (DTPqa)"
type textarea "x"
type input "англ-рус"
type input "5a8b1489cc6b4906c91bfdb2"
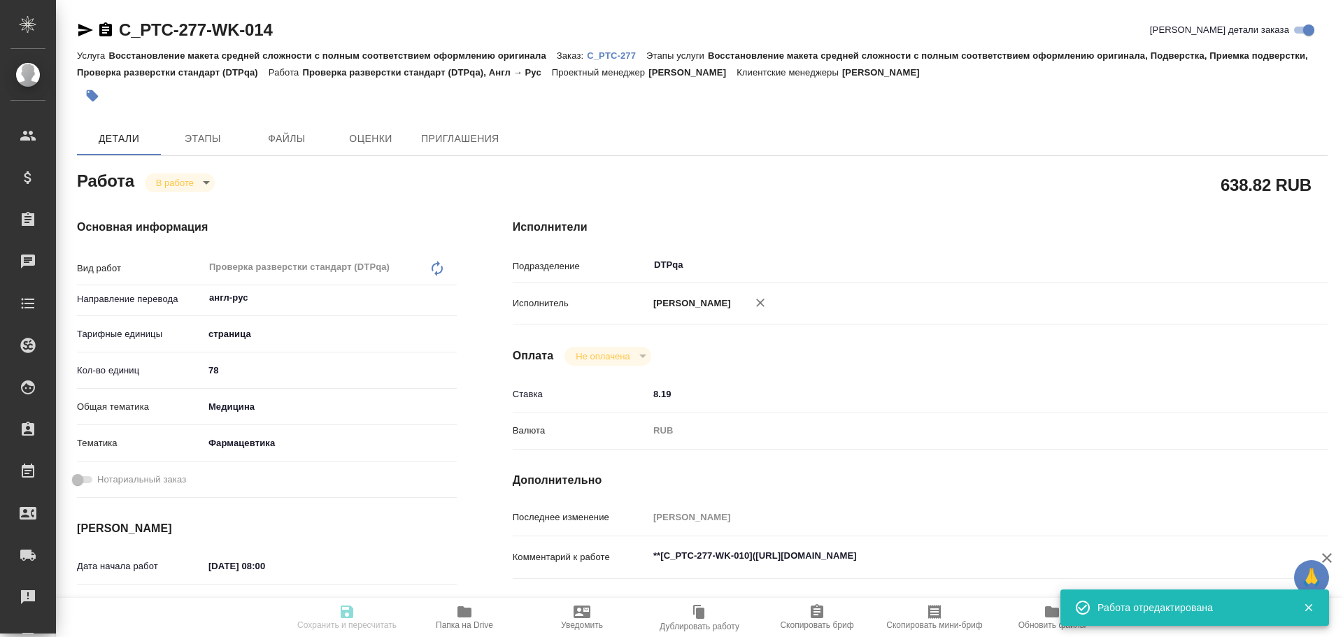
type input "78"
type input "med"
type input "6149832f2b7be24903fd7a82"
type input "[DATE] 08:00"
type input "14.10.2025 09:11"
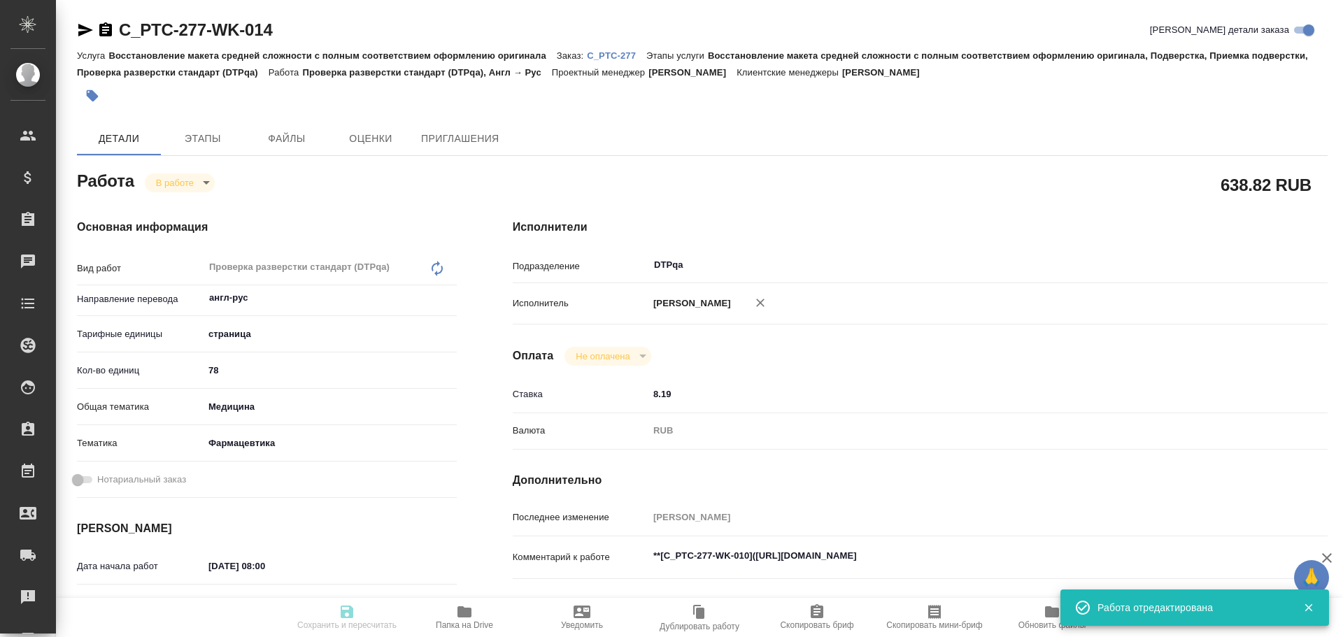
type input "14.10.2025 14:00"
type input "[DATE] 12:00"
type input "DTPqa"
type input "notPayed"
type input "8.19"
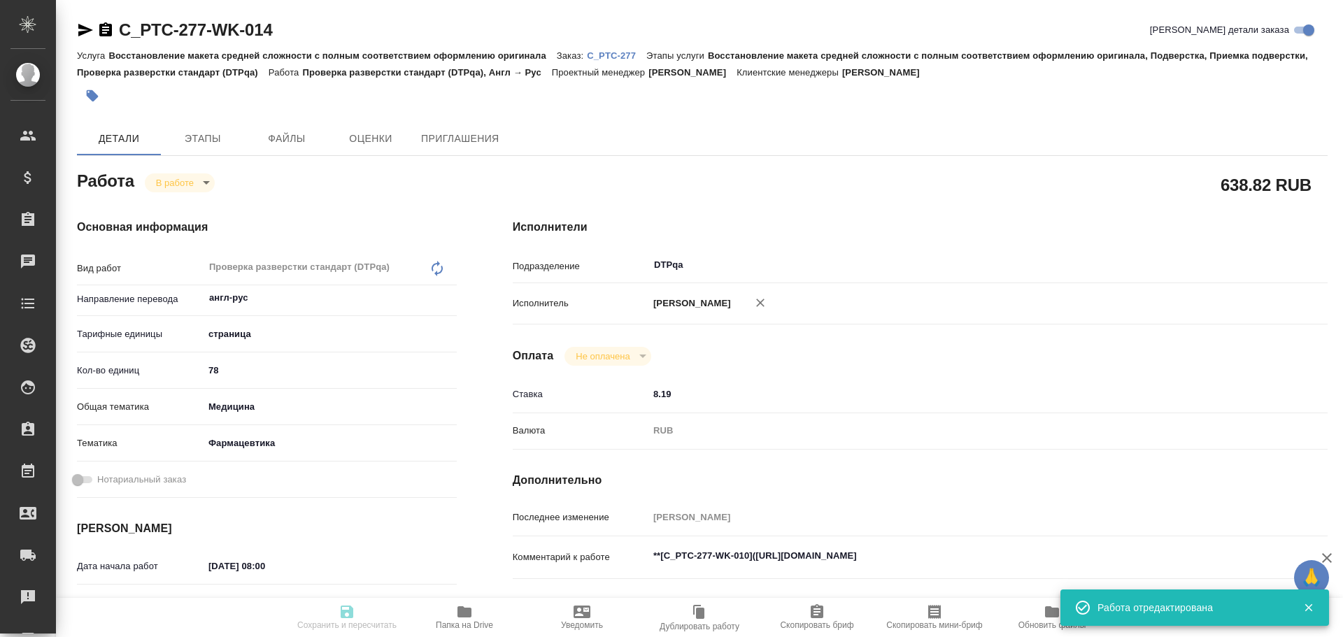
type input "RUB"
type input "Чулец Елена"
type textarea "**[C_PTC-277-WK-010](https://tera.awatera.com/Work/68e91c0ab6bfaa7a9a437e3d/)**"
type textarea "x"
type textarea "/Clients/PTC Therapeutics/Orders/C_PTC-277/DTP/C_PTC-277-WK-014"
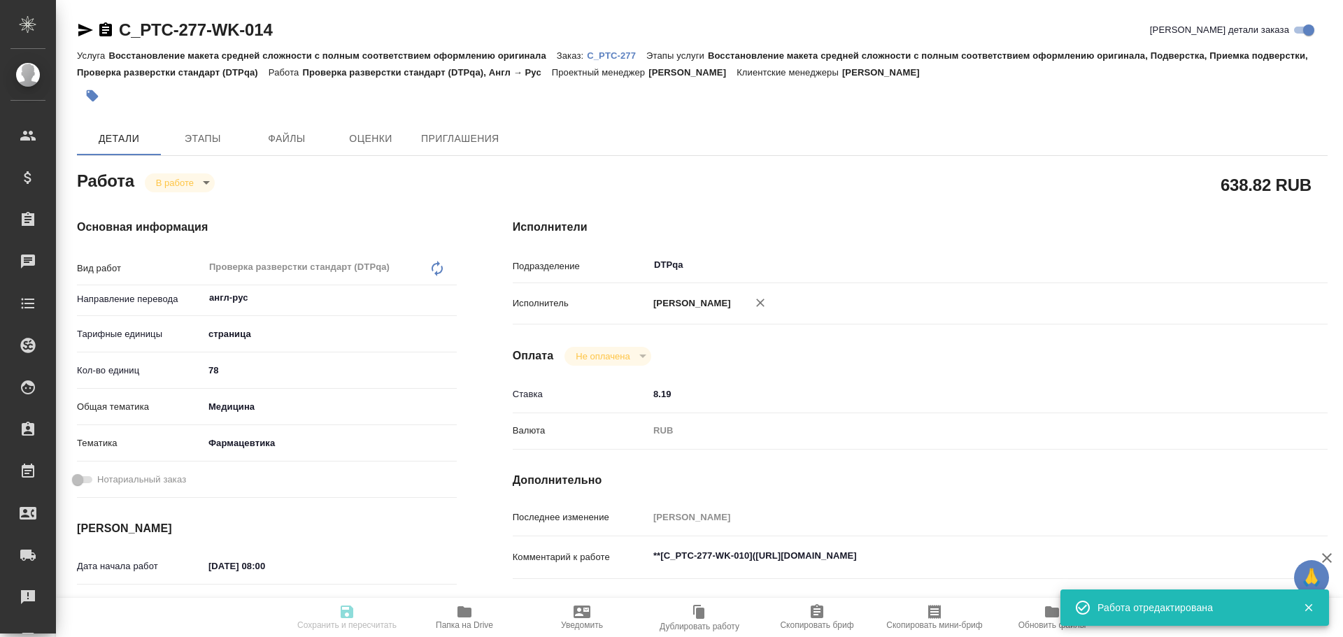
type textarea "x"
type input "C_PTC-277"
type input "Восстановление макета средней сложности с полным соответствием оформлению ориги…"
type input "[PERSON_NAME]"
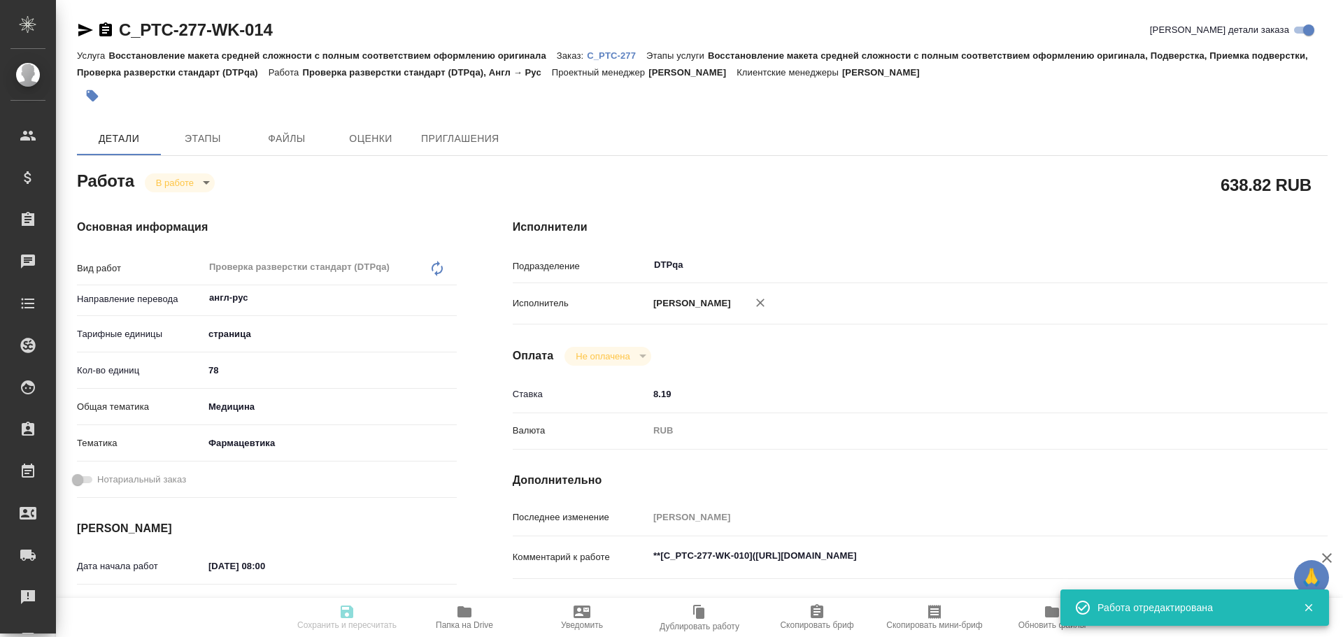
type input "[PERSON_NAME]"
type input "/Clients/PTC Therapeutics/Orders/C_PTC-277"
type textarea "x"
type textarea "желтой заливкой выделено то, что требуется переводить + все титульники переводим"
type textarea "x"
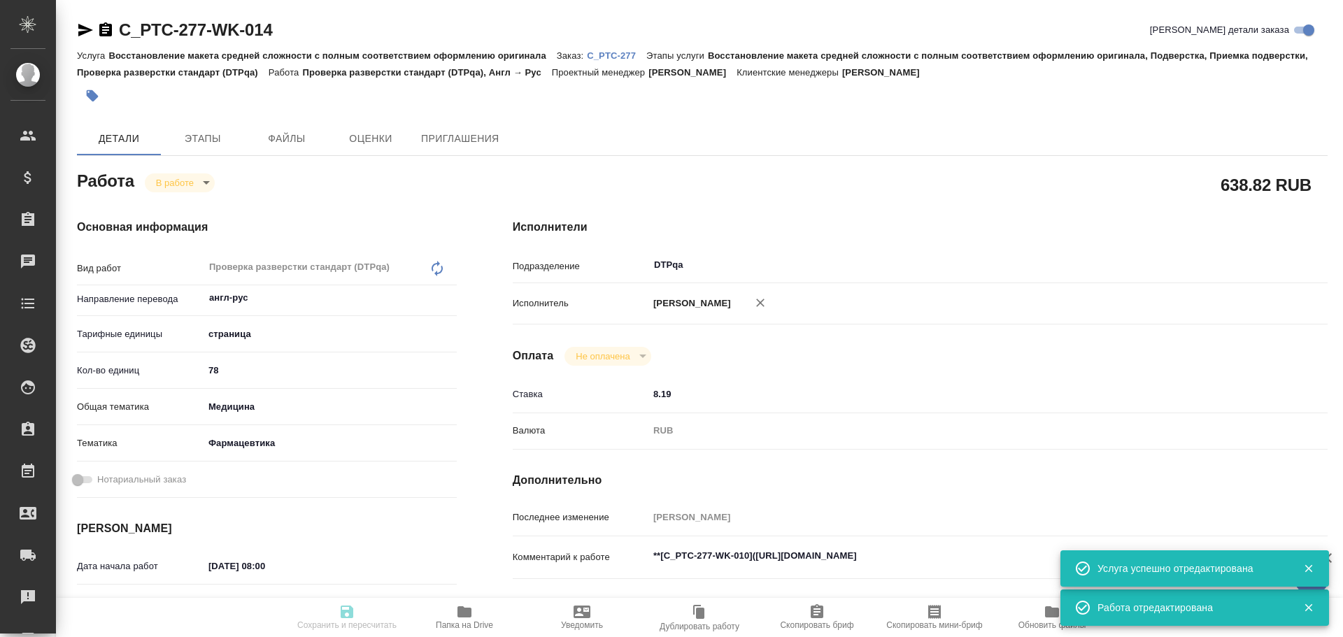
type textarea "x"
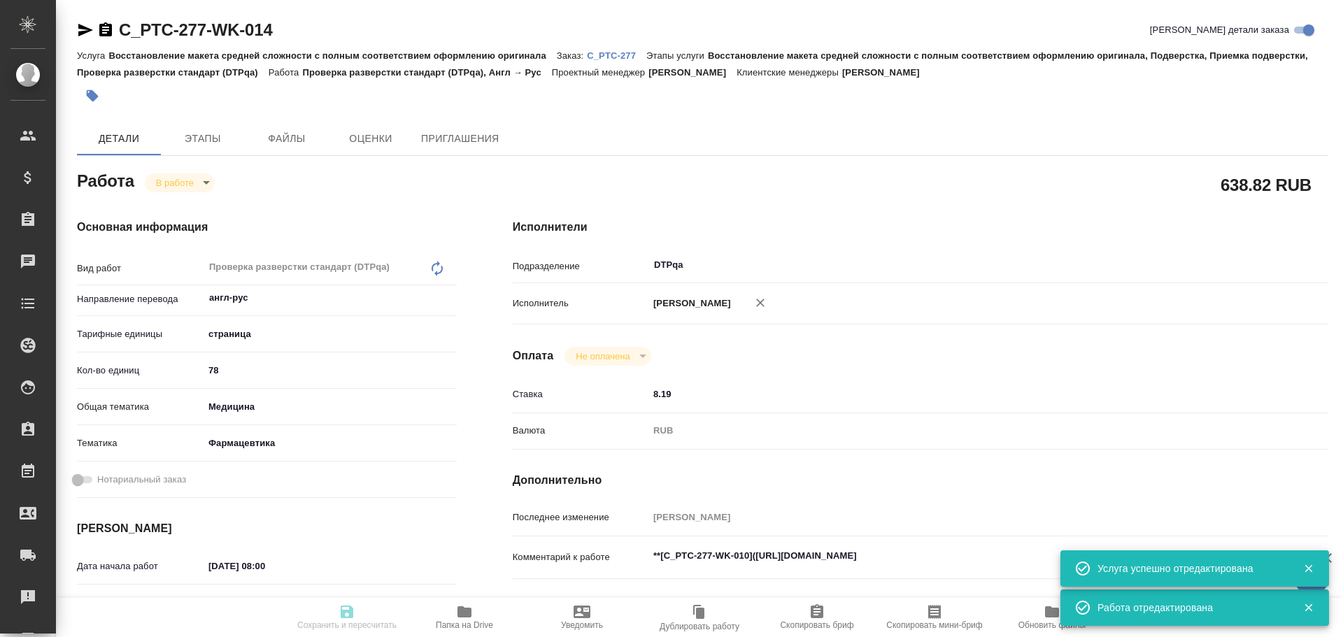
type textarea "x"
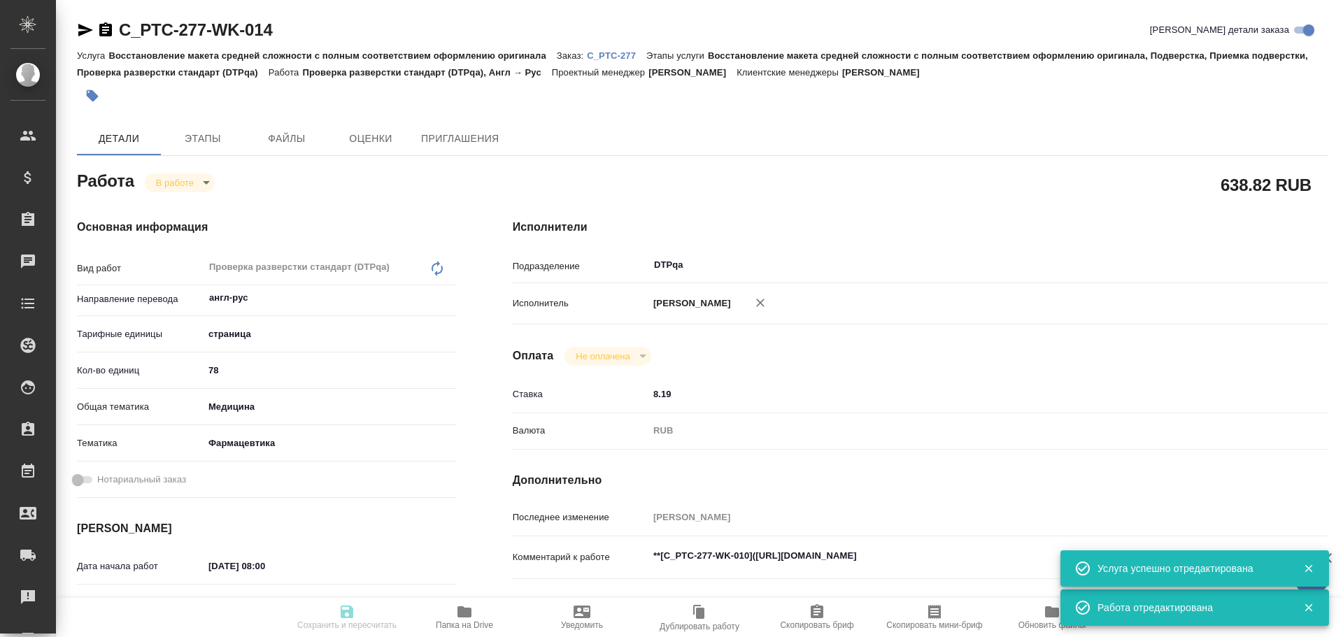
type textarea "x"
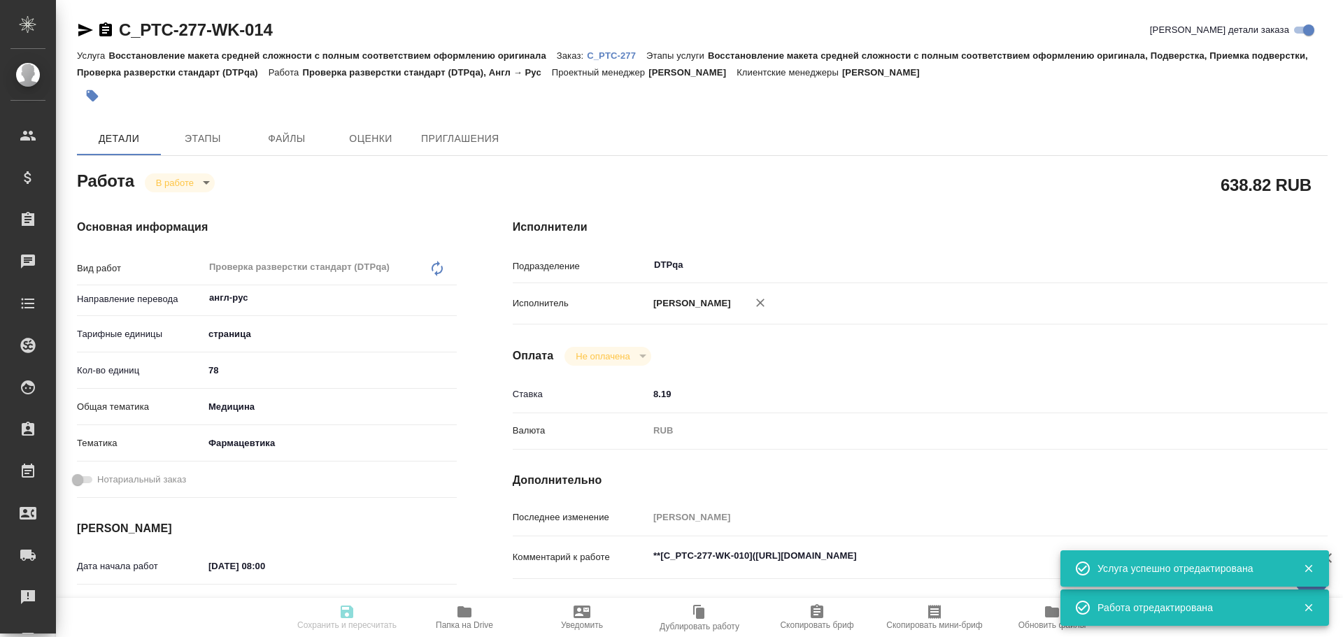
type textarea "x"
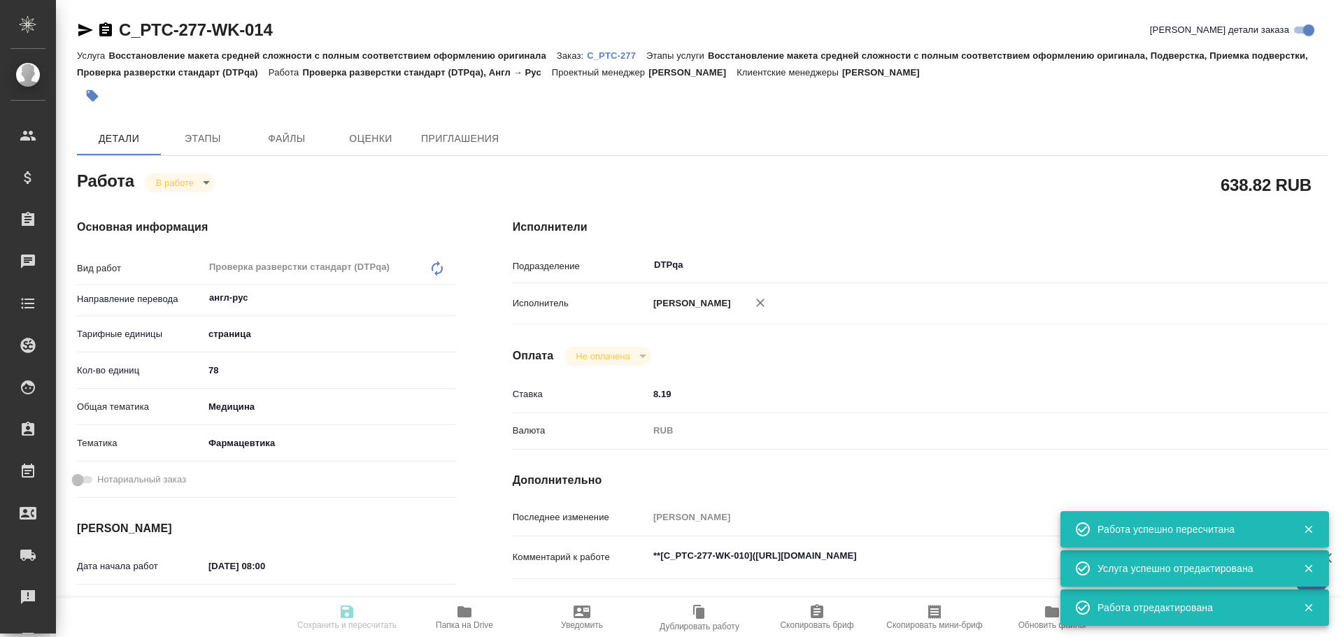
type input "inProgress"
type textarea "Проверка разверстки стандарт (DTPqa)"
type textarea "x"
type input "англ-рус"
type input "5a8b1489cc6b4906c91bfdb2"
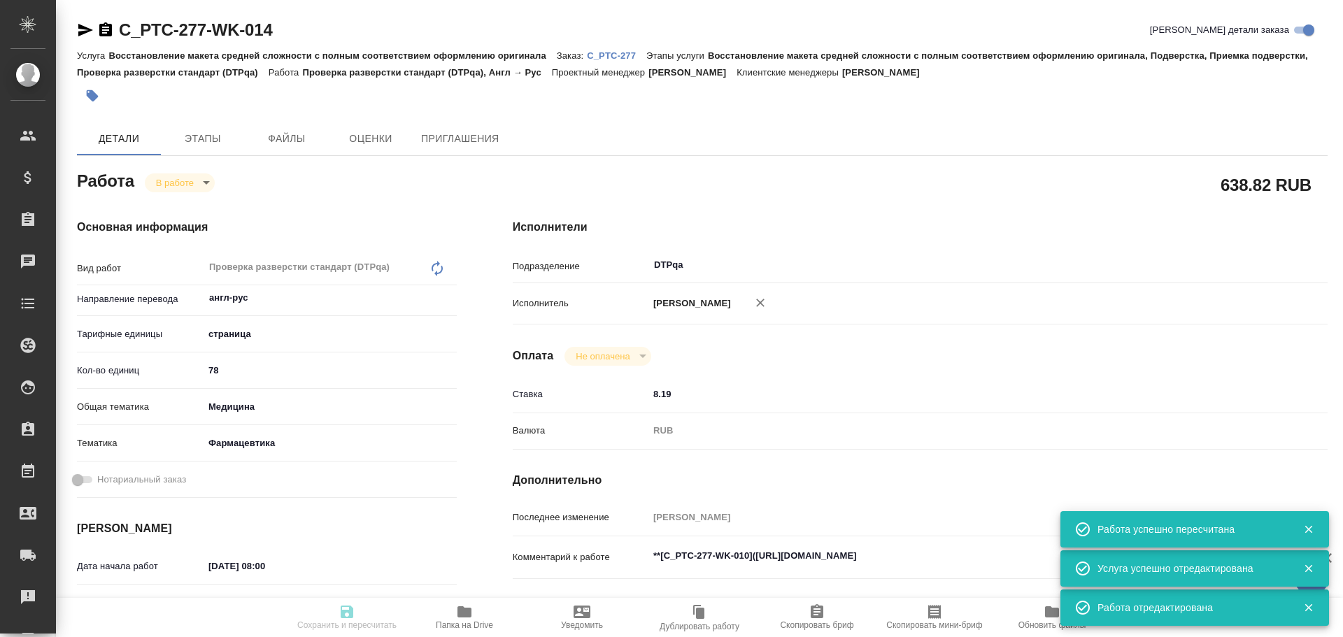
type input "78"
type input "med"
type input "6149832f2b7be24903fd7a82"
type input "[DATE] 08:00"
type input "14.10.2025 09:11"
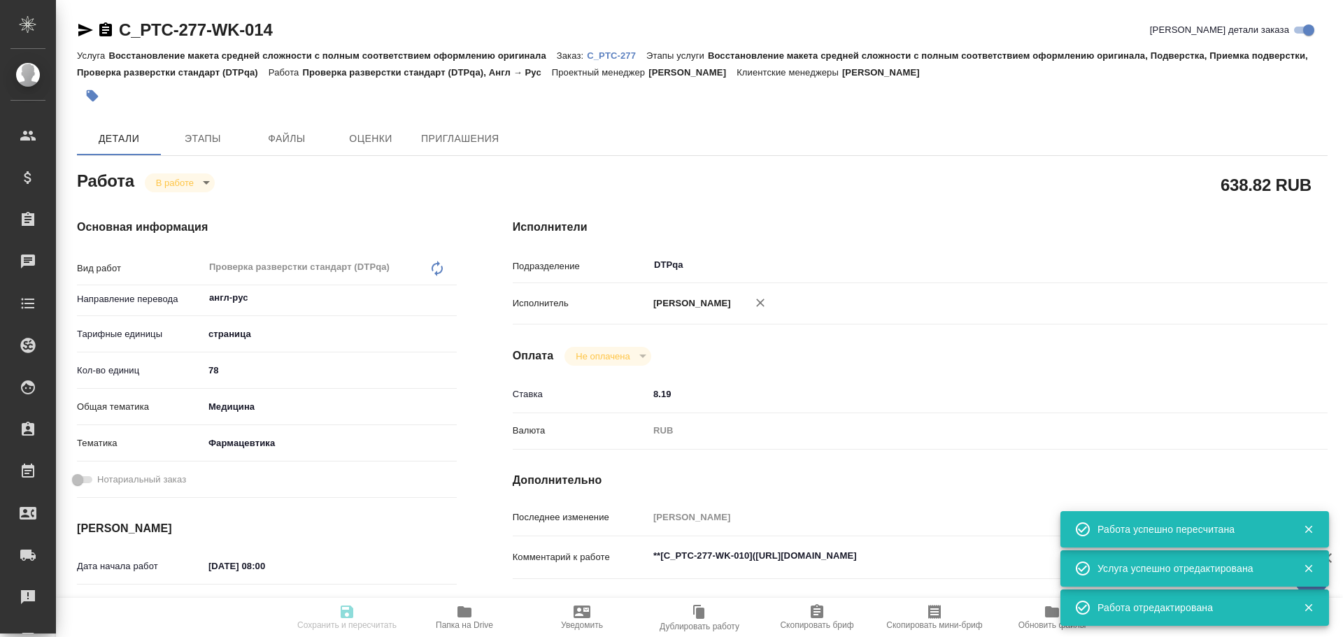
type input "14.10.2025 14:00"
type input "[DATE] 12:00"
type input "DTPqa"
type input "notPayed"
type input "8.19"
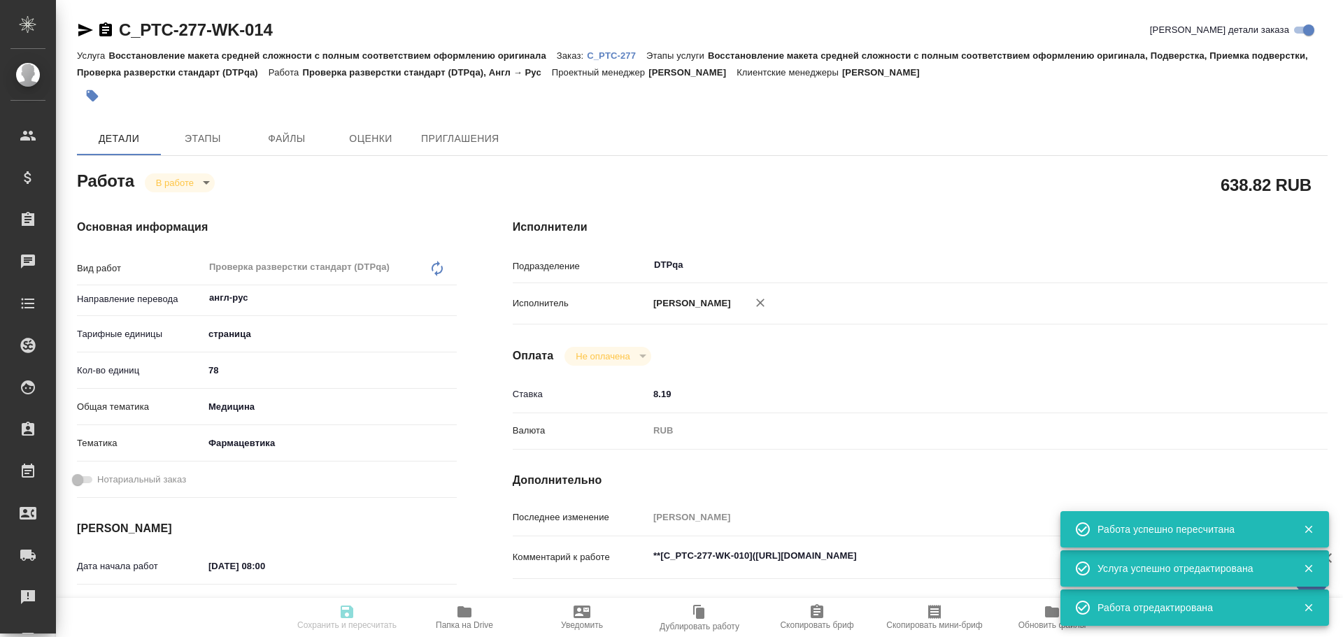
type input "RUB"
type input "Чулец Елена"
type textarea "**[C_PTC-277-WK-010](https://tera.awatera.com/Work/68e91c0ab6bfaa7a9a437e3d/)**"
type textarea "x"
type textarea "/Clients/PTC Therapeutics/Orders/C_PTC-277/DTP/C_PTC-277-WK-014"
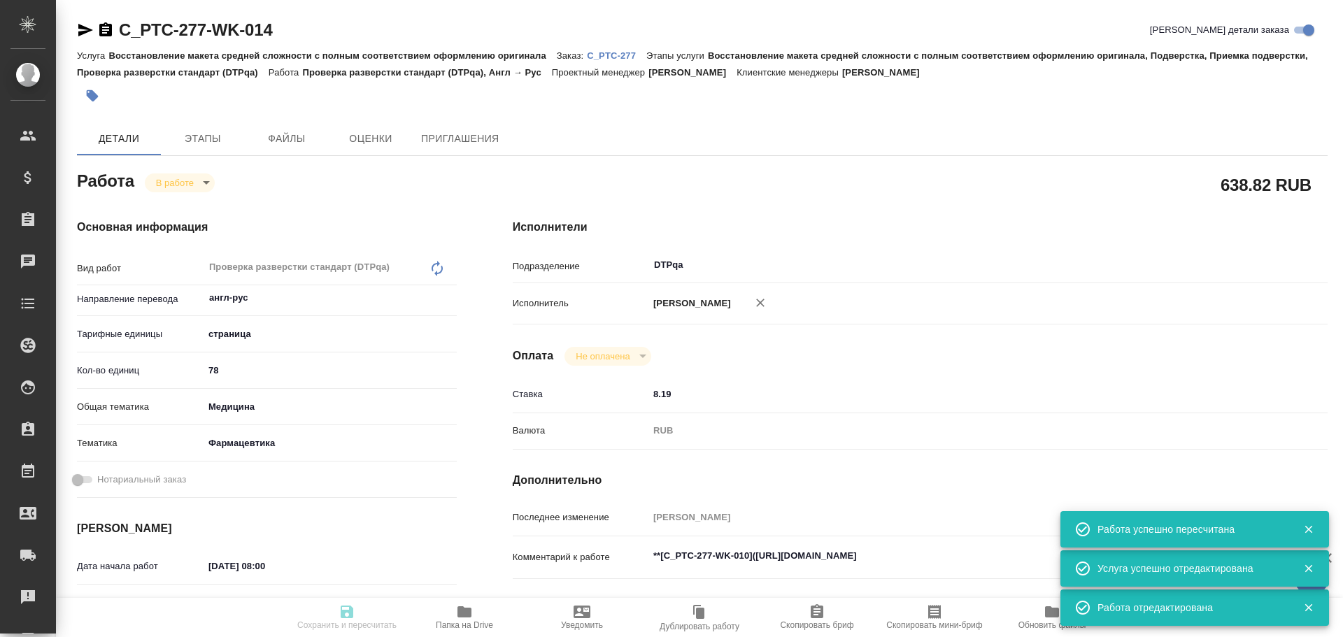
type textarea "x"
type input "C_PTC-277"
type input "Восстановление макета средней сложности с полным соответствием оформлению ориги…"
type input "[PERSON_NAME]"
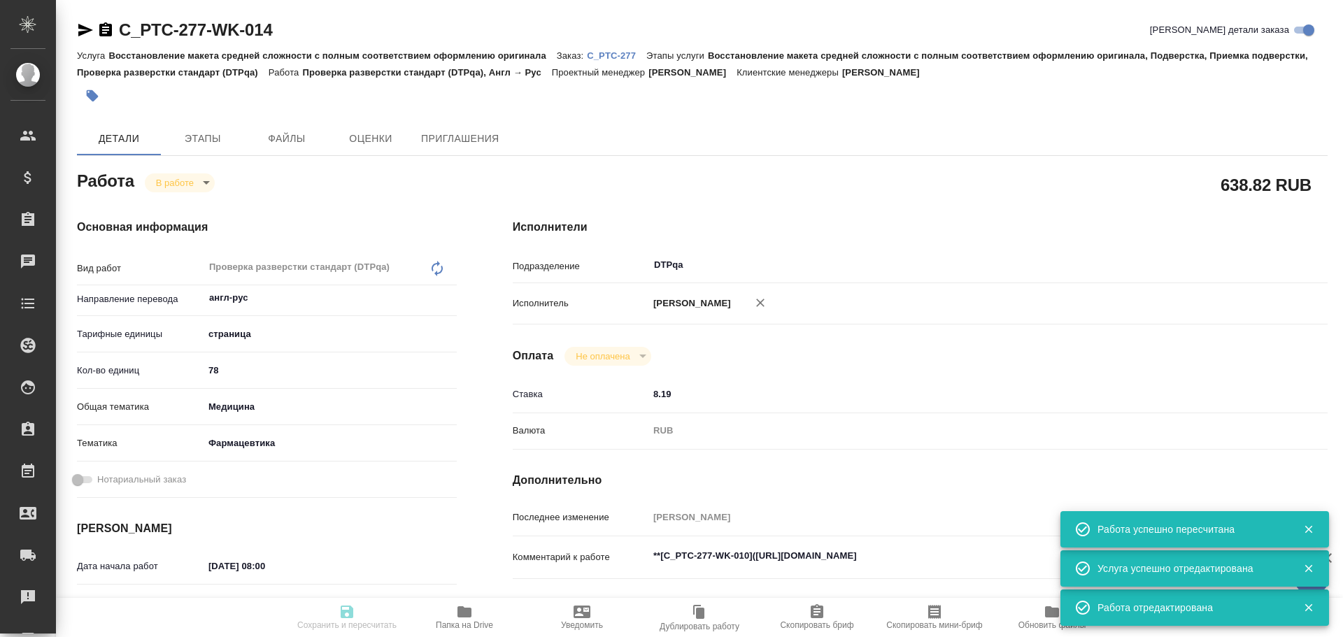
type input "[PERSON_NAME]"
type input "/Clients/PTC Therapeutics/Orders/C_PTC-277"
type textarea "x"
type textarea "желтой заливкой выделено то, что требуется переводить + все титульники переводим"
type textarea "x"
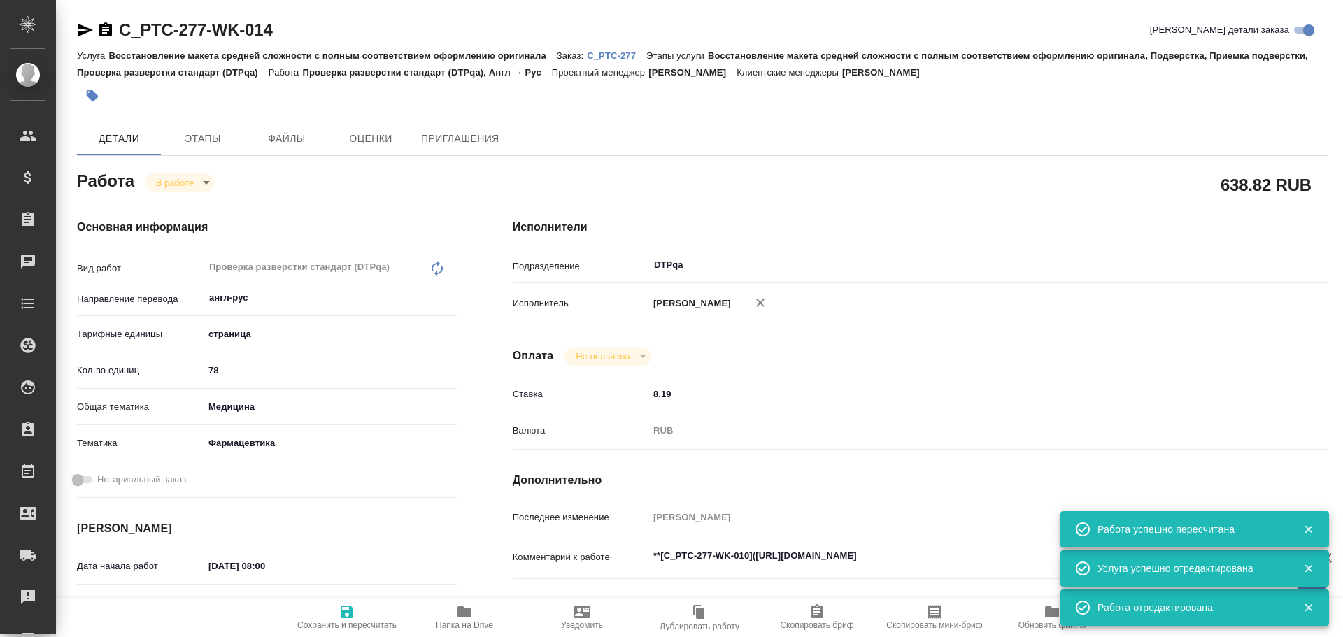
type textarea "x"
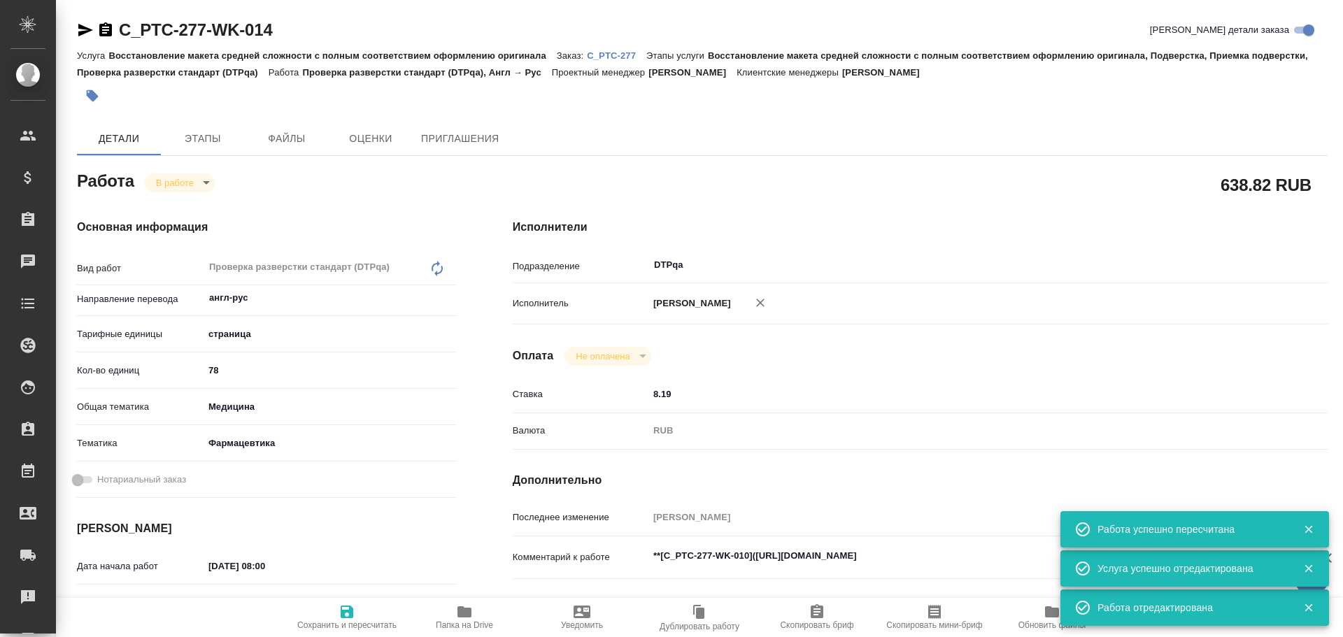
type textarea "x"
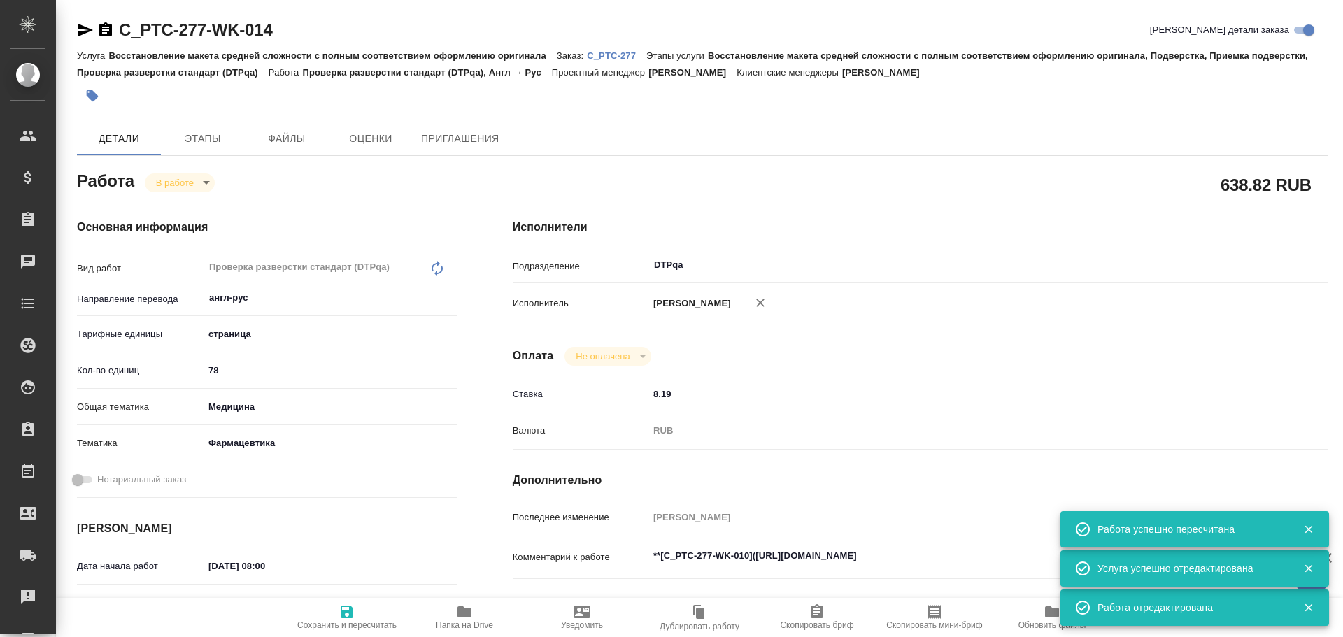
type textarea "x"
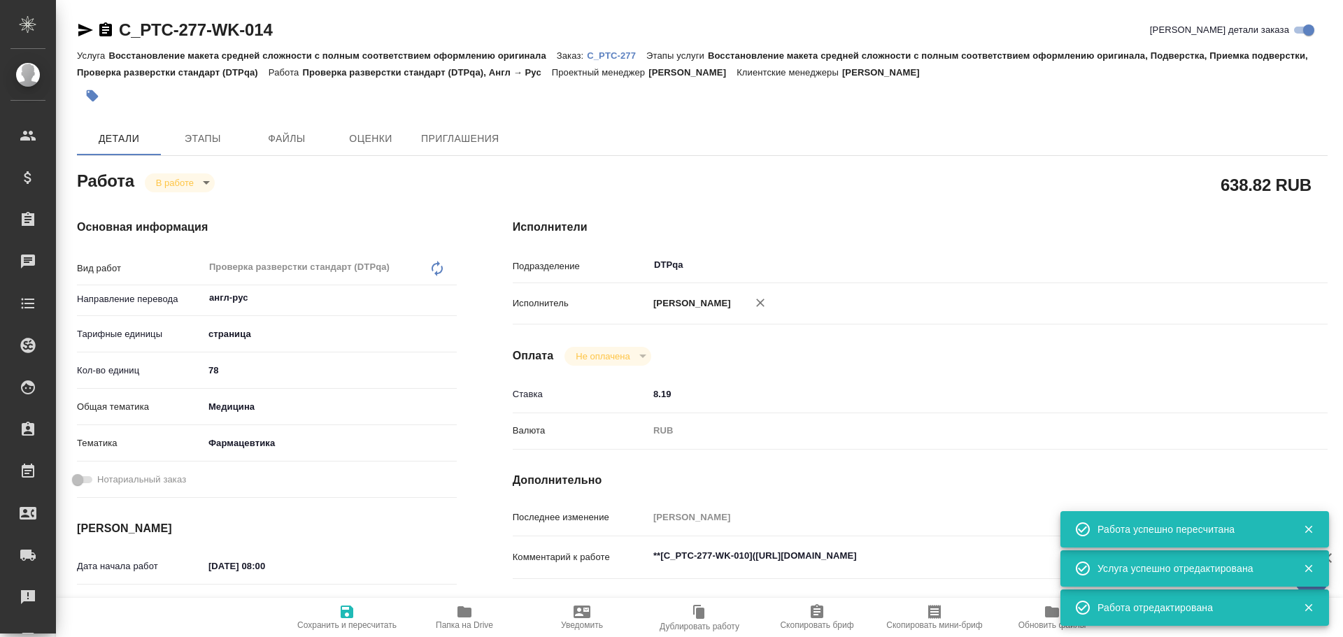
type textarea "x"
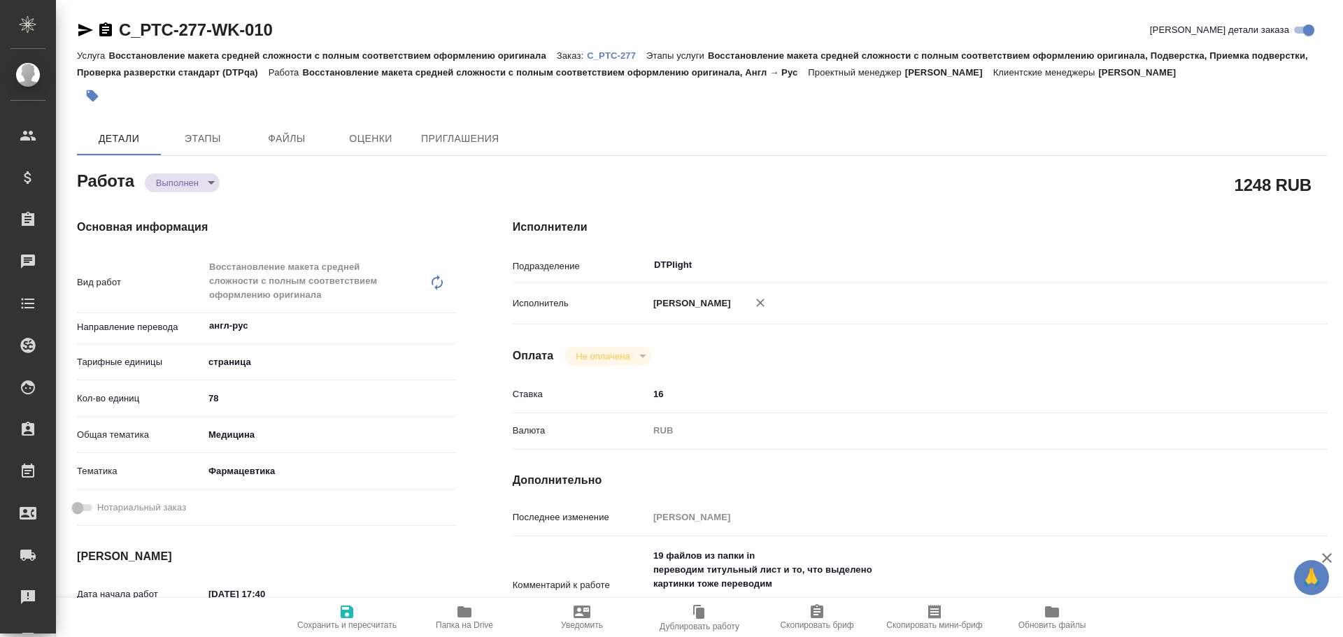
type textarea "x"
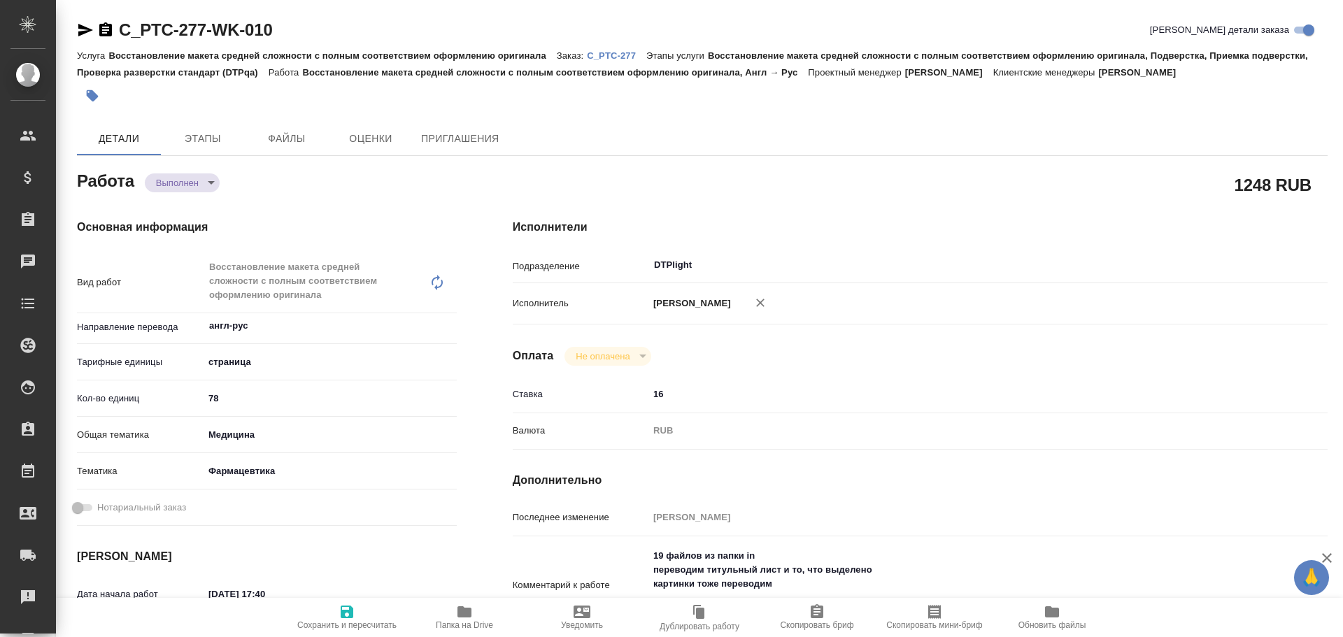
type textarea "x"
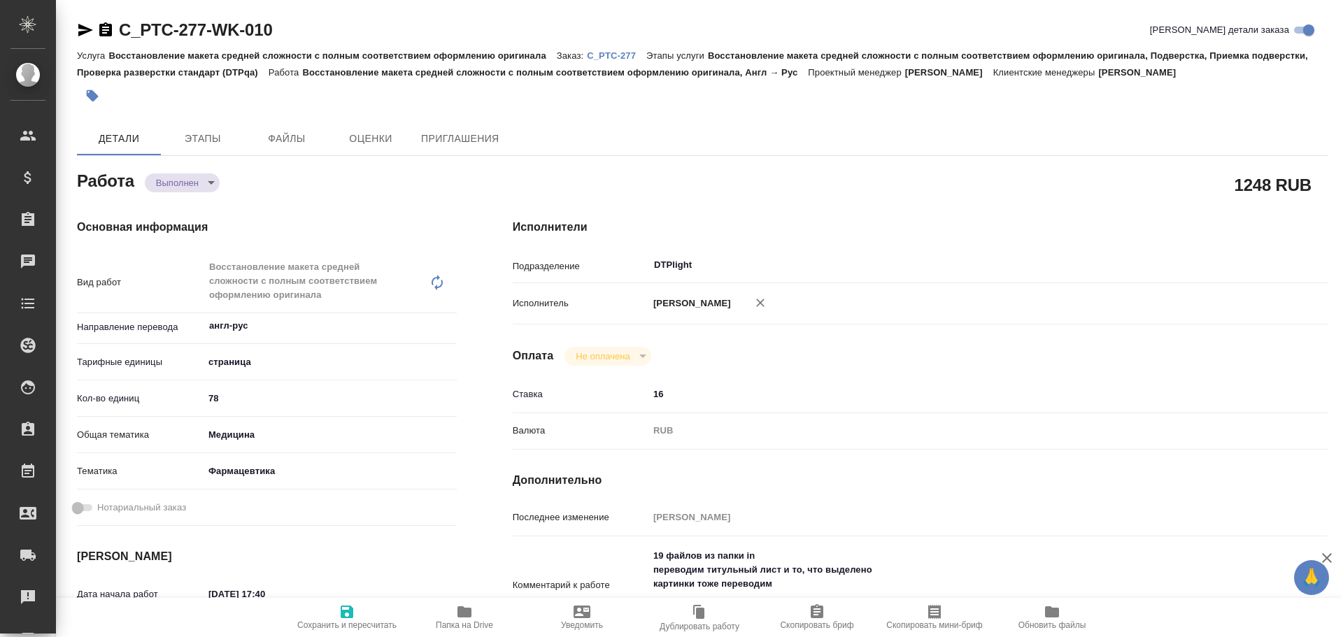
type textarea "x"
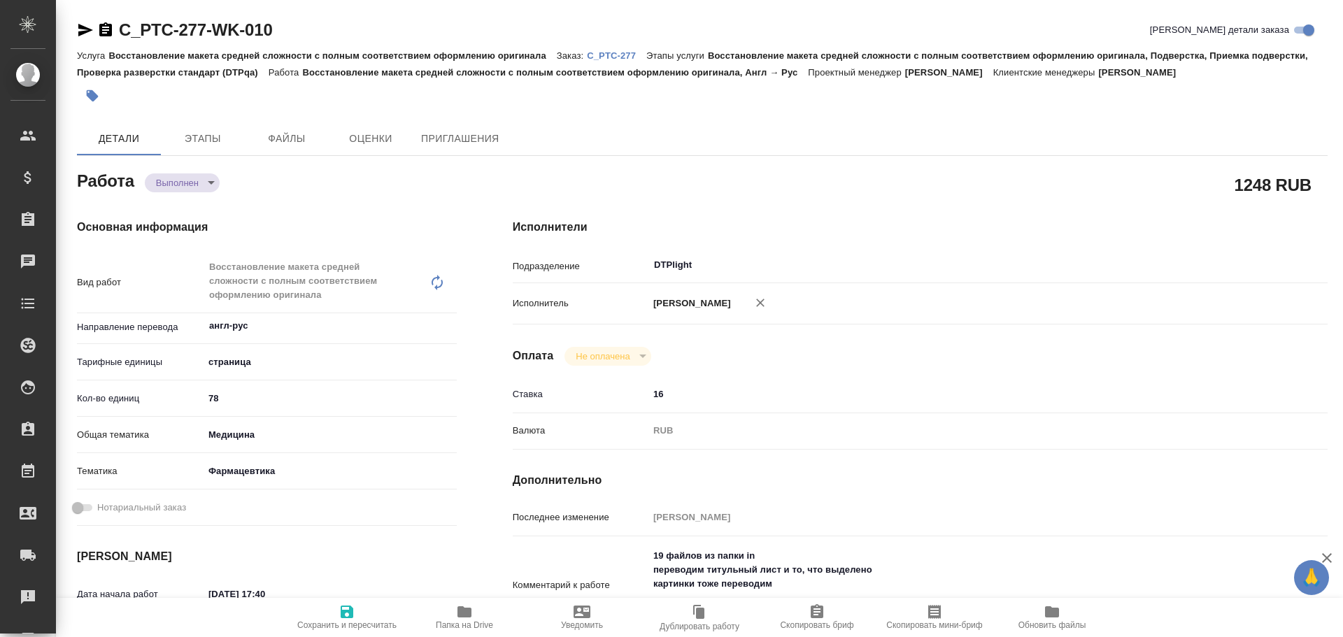
type textarea "x"
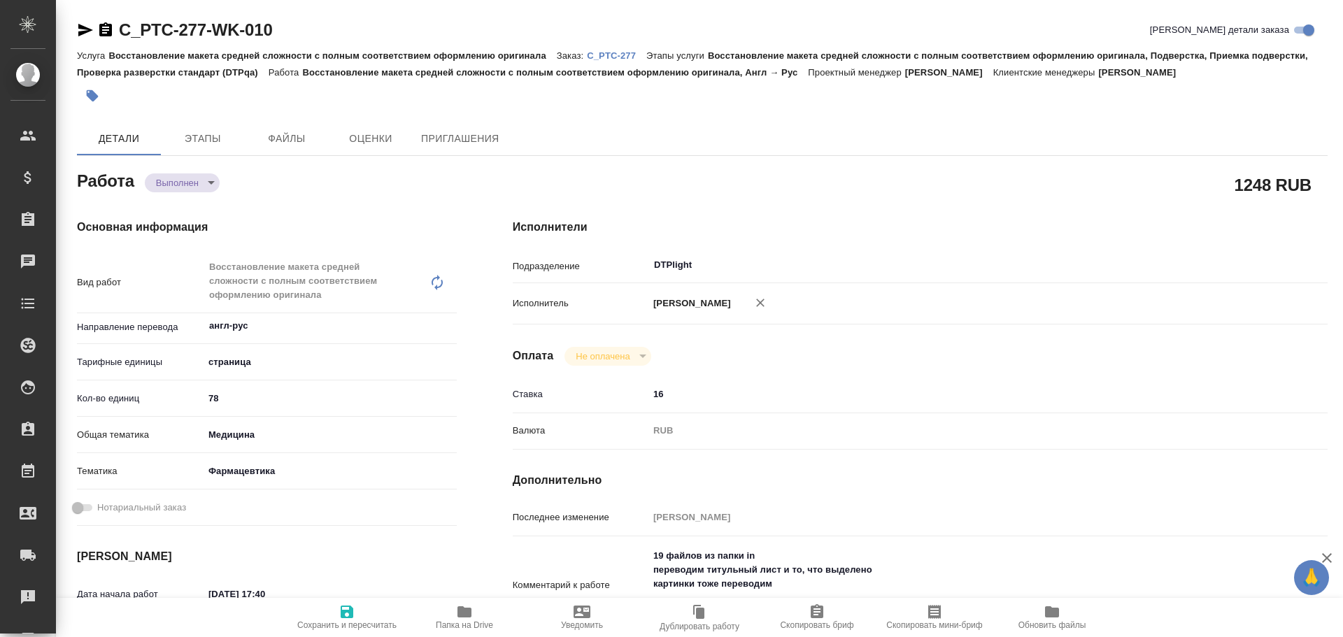
type textarea "x"
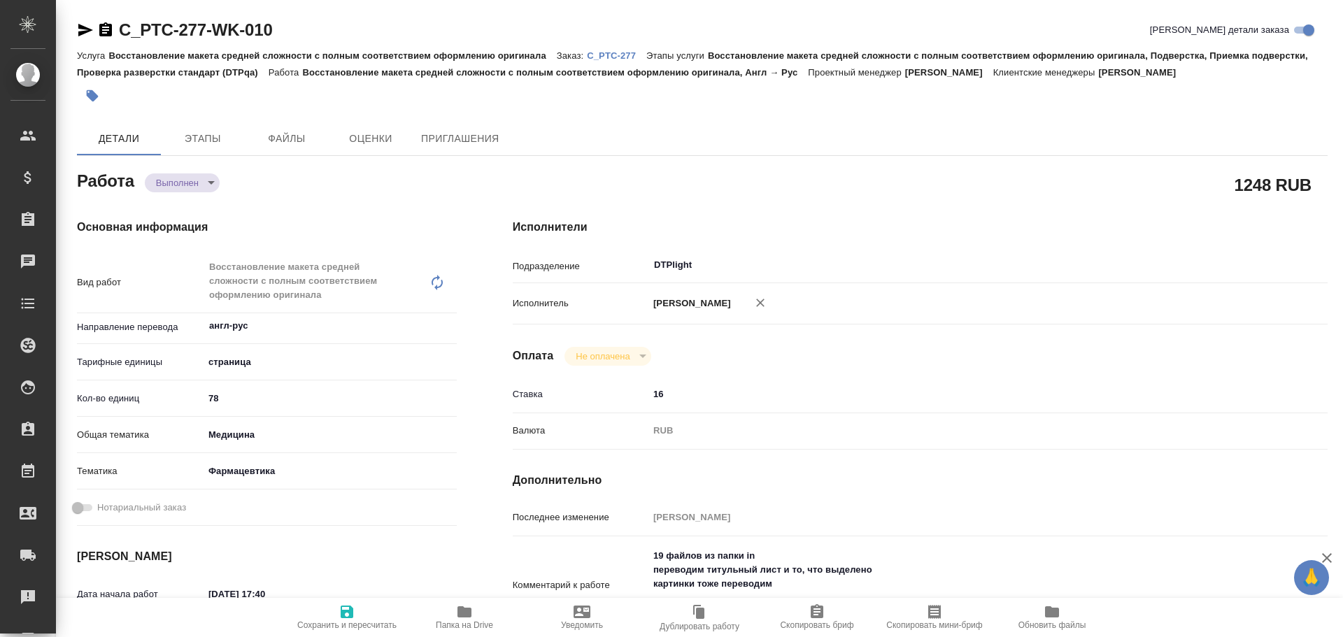
scroll to position [140, 0]
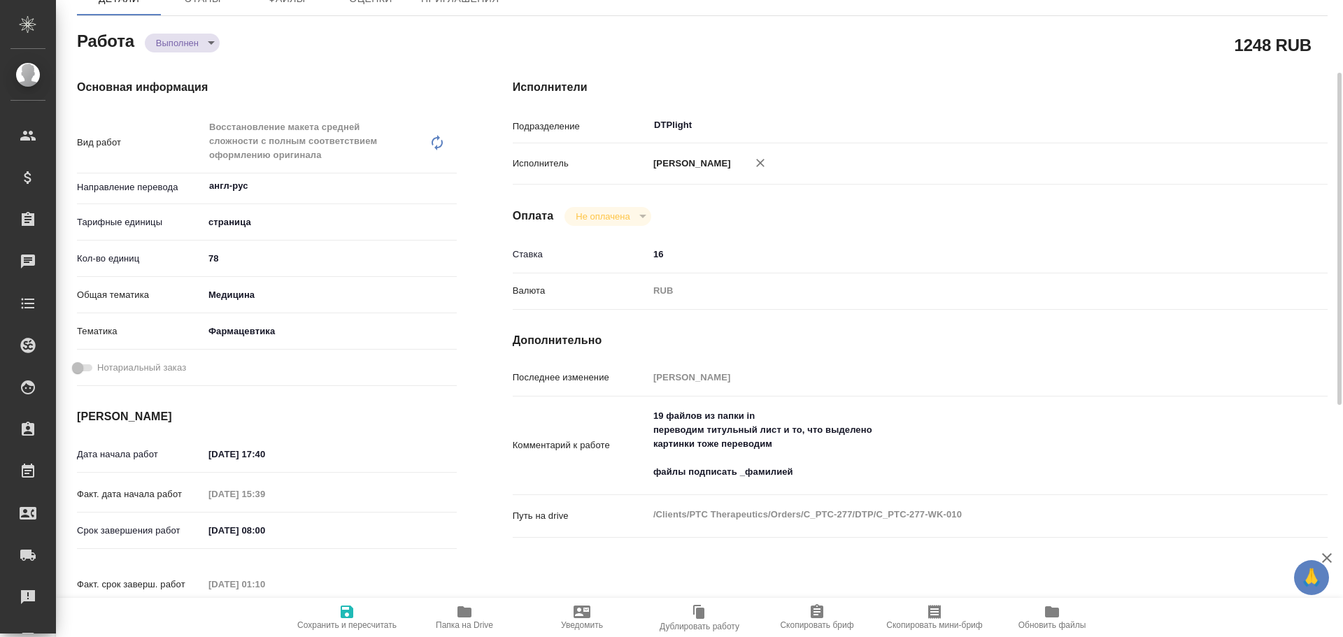
click at [459, 623] on span "Папка на Drive" at bounding box center [464, 626] width 57 height 10
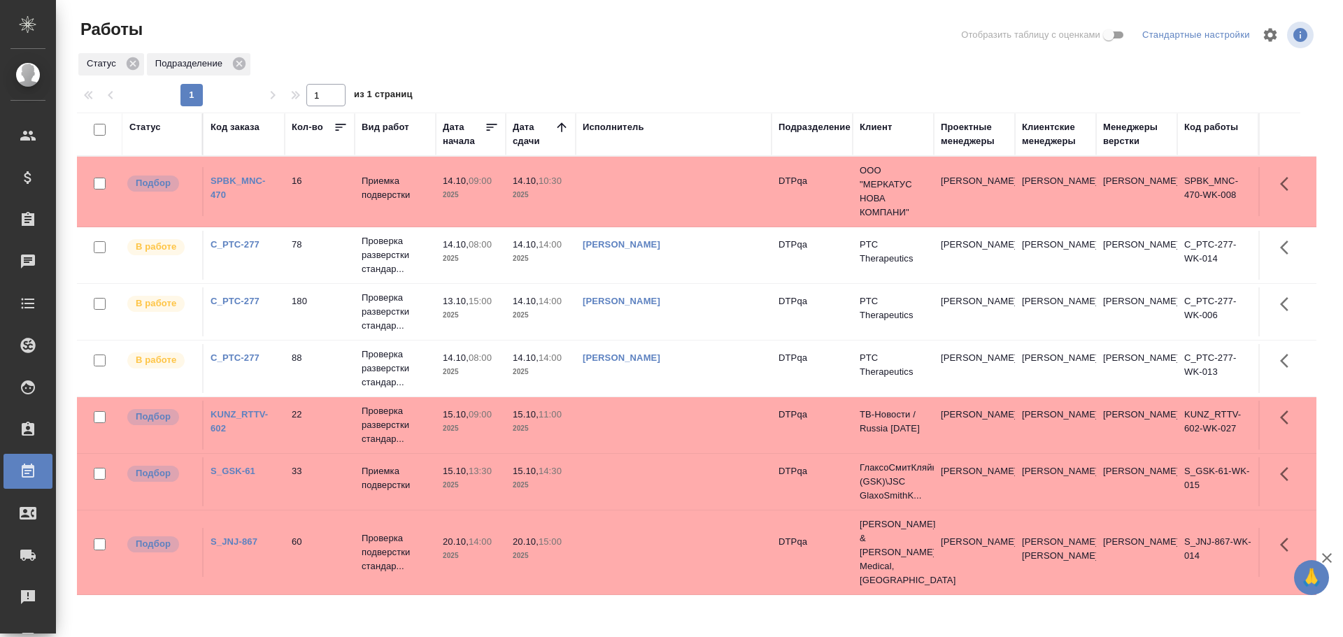
click at [700, 265] on td "[PERSON_NAME]" at bounding box center [674, 255] width 196 height 49
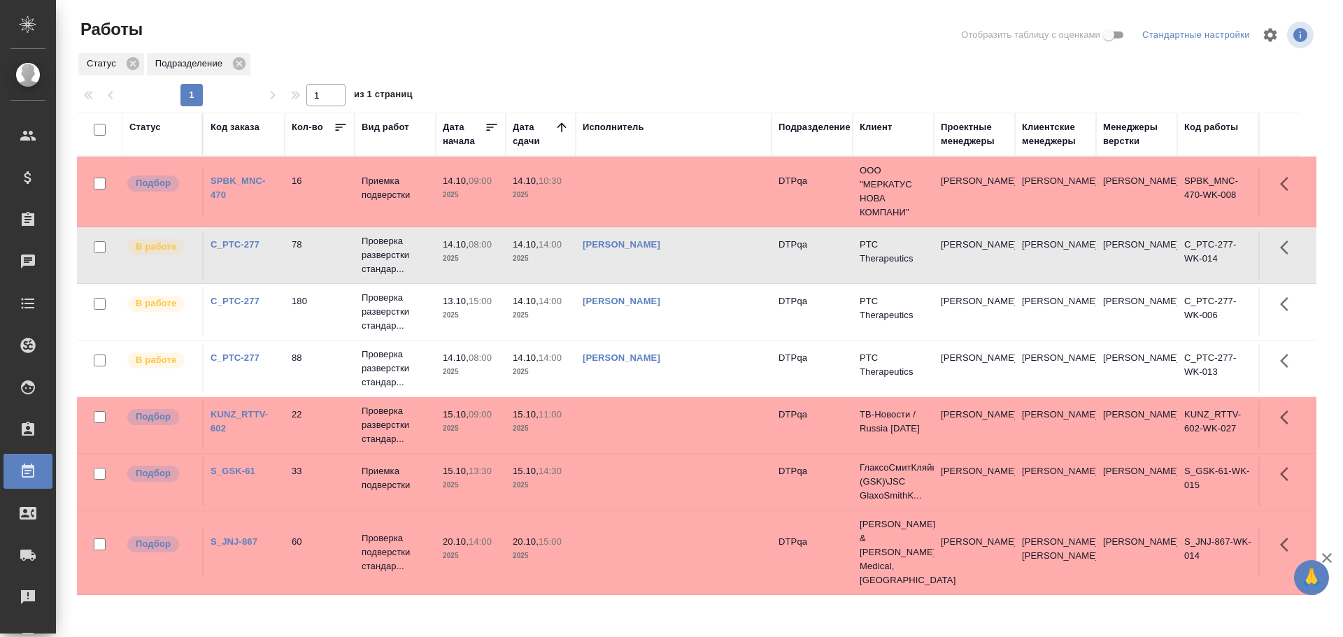
click at [700, 265] on td "[PERSON_NAME]" at bounding box center [674, 255] width 196 height 49
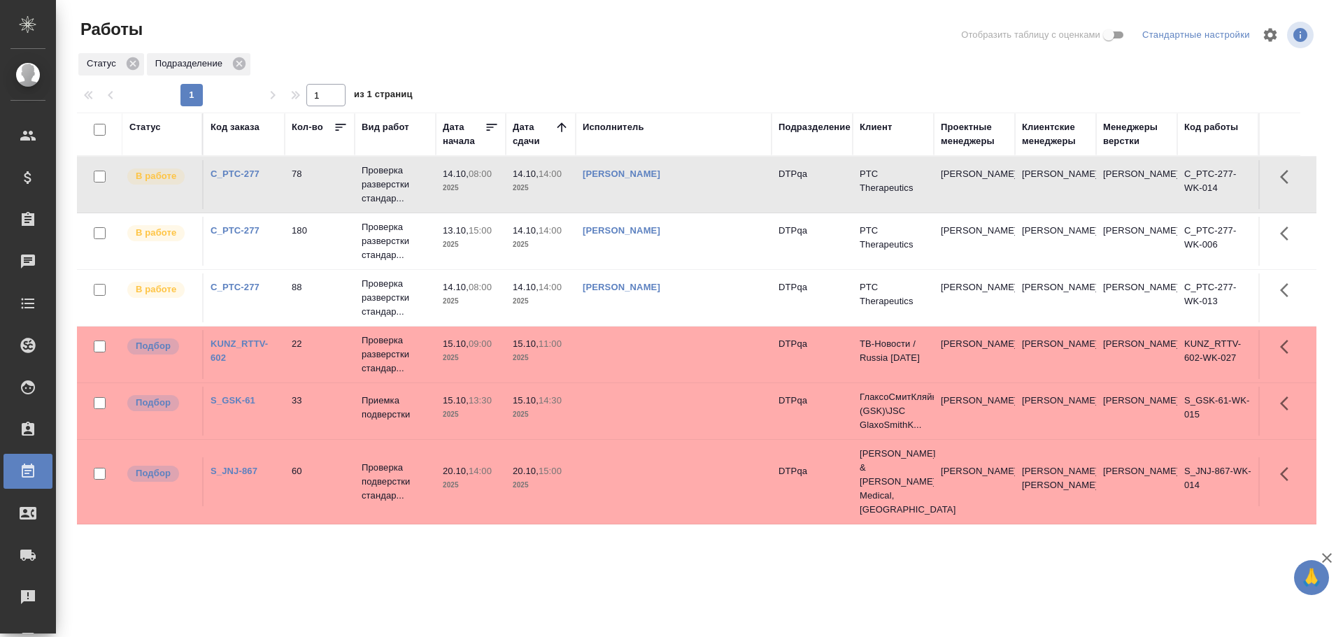
click at [714, 206] on td "[PERSON_NAME]" at bounding box center [674, 184] width 196 height 49
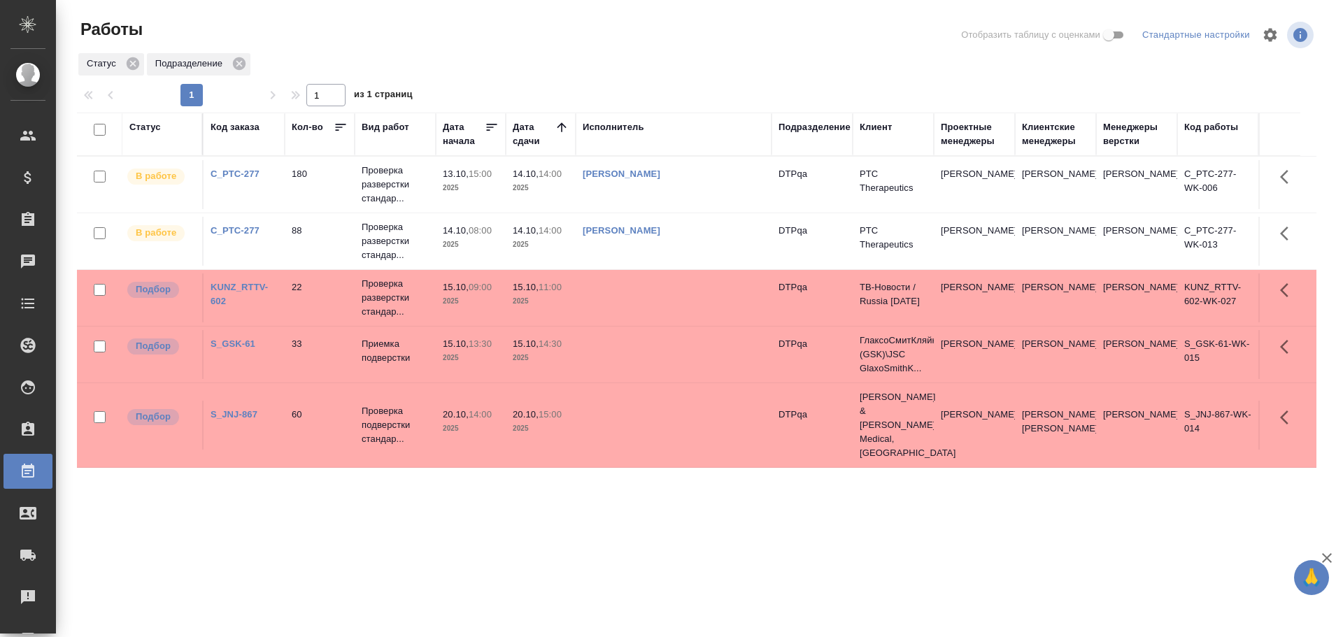
drag, startPoint x: 157, startPoint y: 546, endPoint x: 575, endPoint y: 537, distance: 417.7
click at [575, 537] on div "Статус Код заказа Кол-во Вид работ Дата начала Дата сдачи Исполнитель Подраздел…" at bounding box center [697, 365] width 1240 height 504
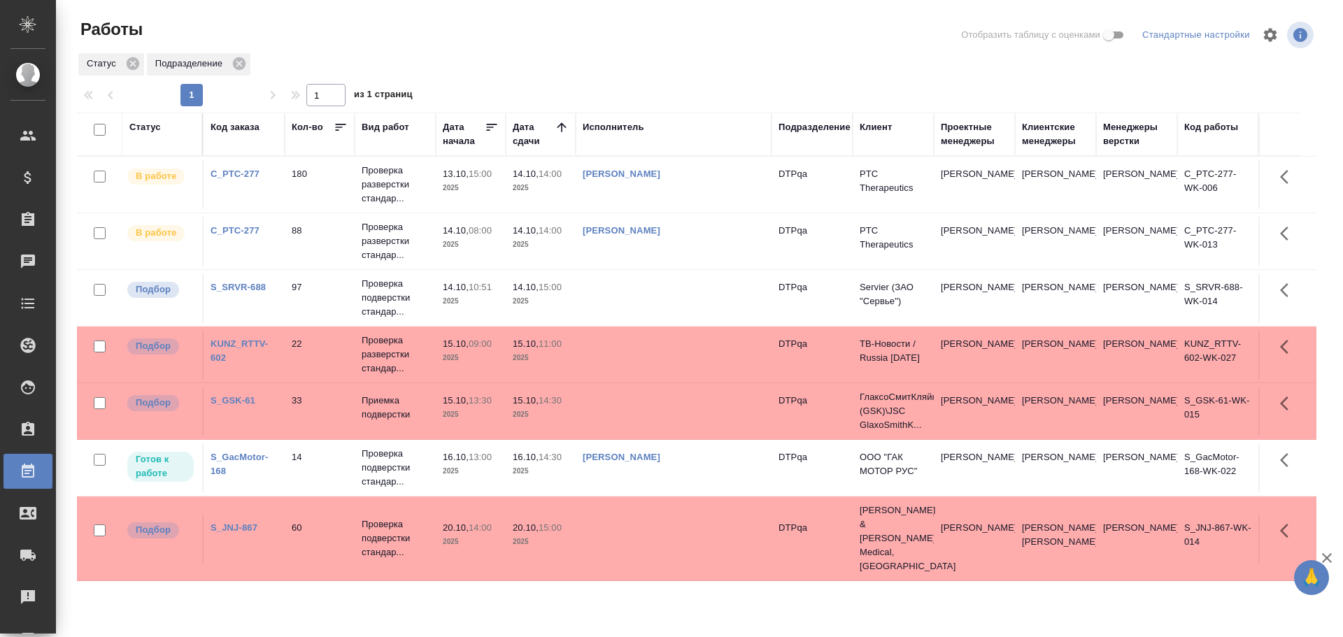
click at [575, 537] on td "20.10, 15:00 2025" at bounding box center [541, 538] width 70 height 49
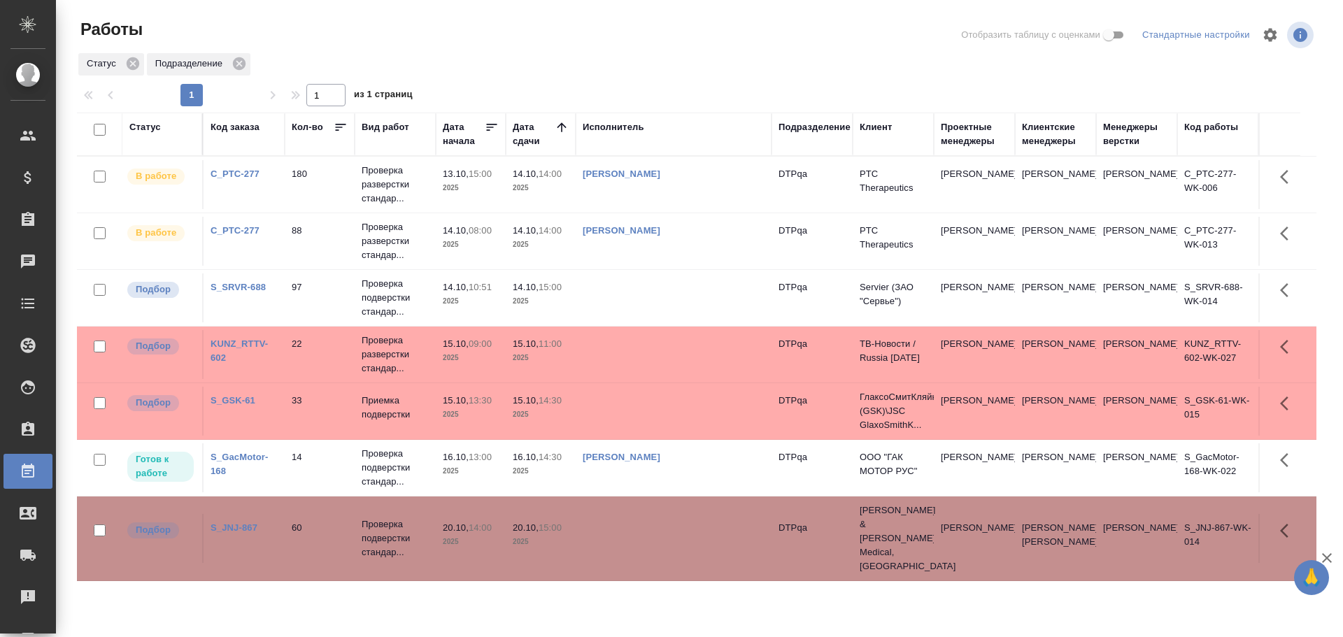
click at [655, 301] on td at bounding box center [674, 298] width 196 height 49
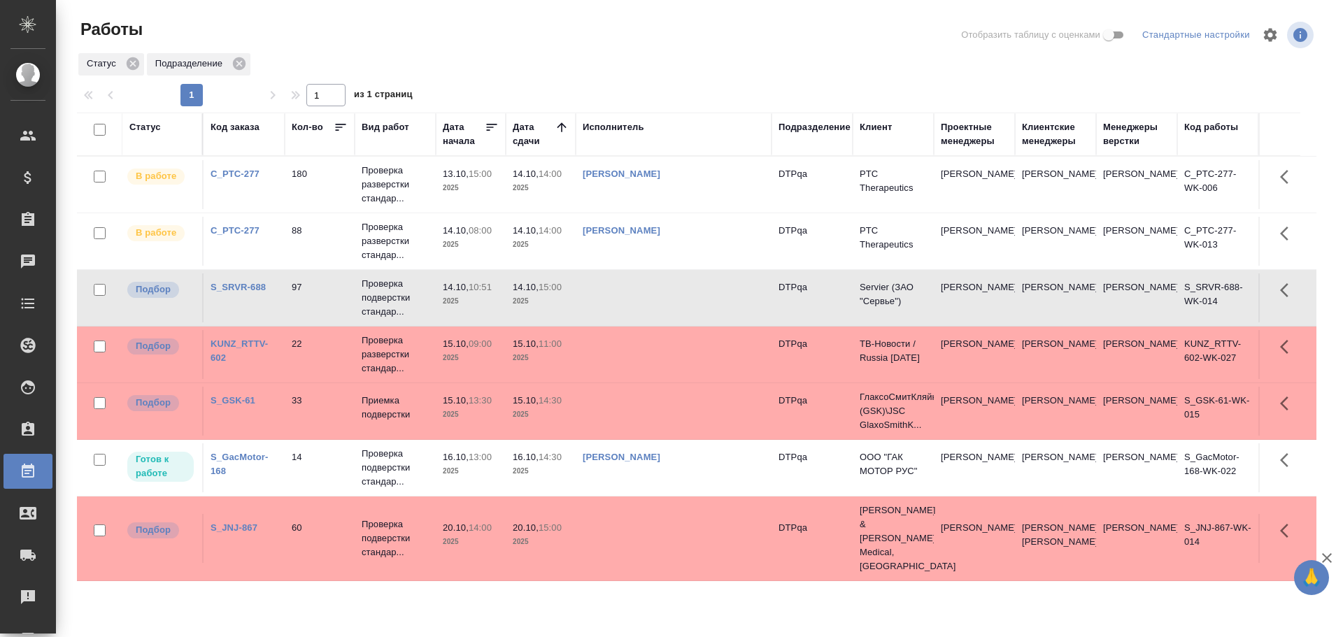
click at [672, 298] on td at bounding box center [674, 298] width 196 height 49
click at [139, 132] on div "Статус" at bounding box center [144, 127] width 31 height 14
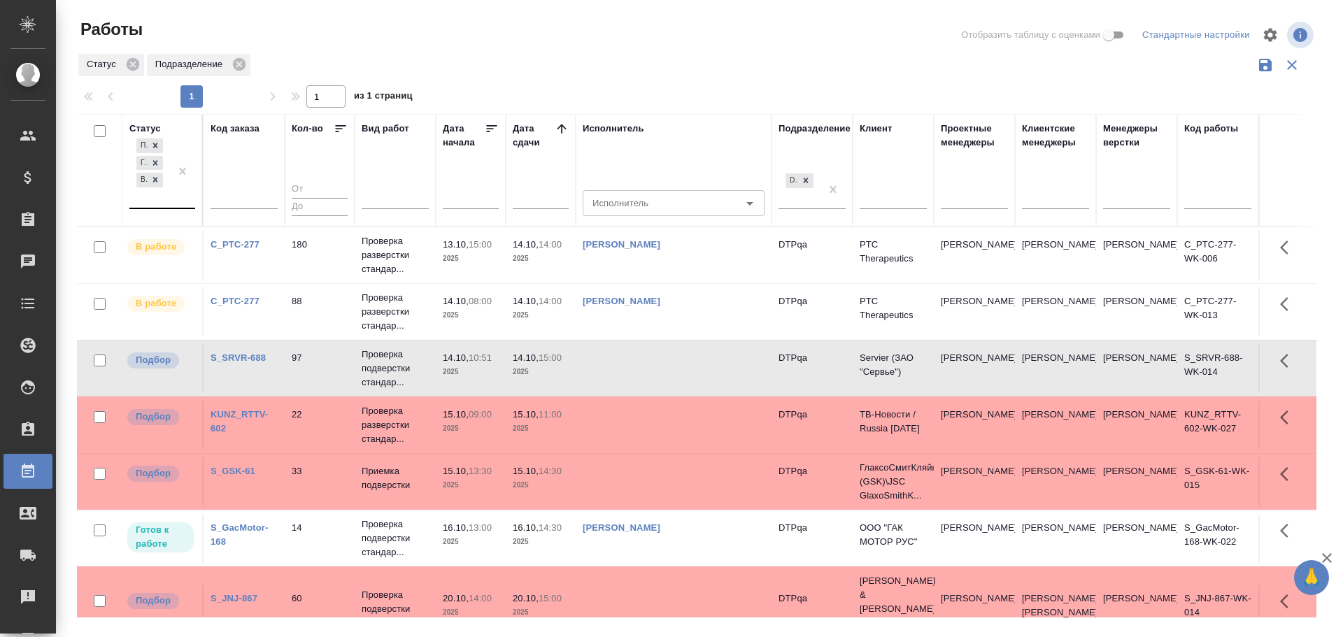
click at [164, 197] on div "Подбор Готов к работе В работе" at bounding box center [149, 172] width 41 height 72
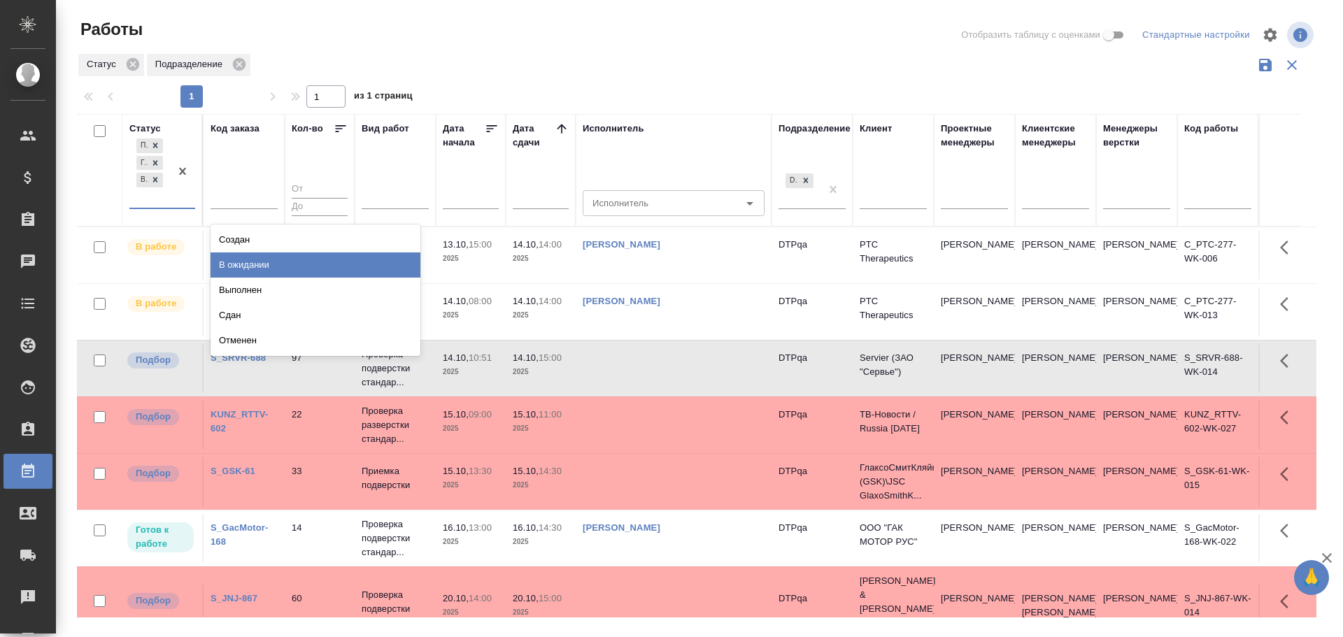
click at [238, 262] on div "В ожидании" at bounding box center [316, 265] width 210 height 25
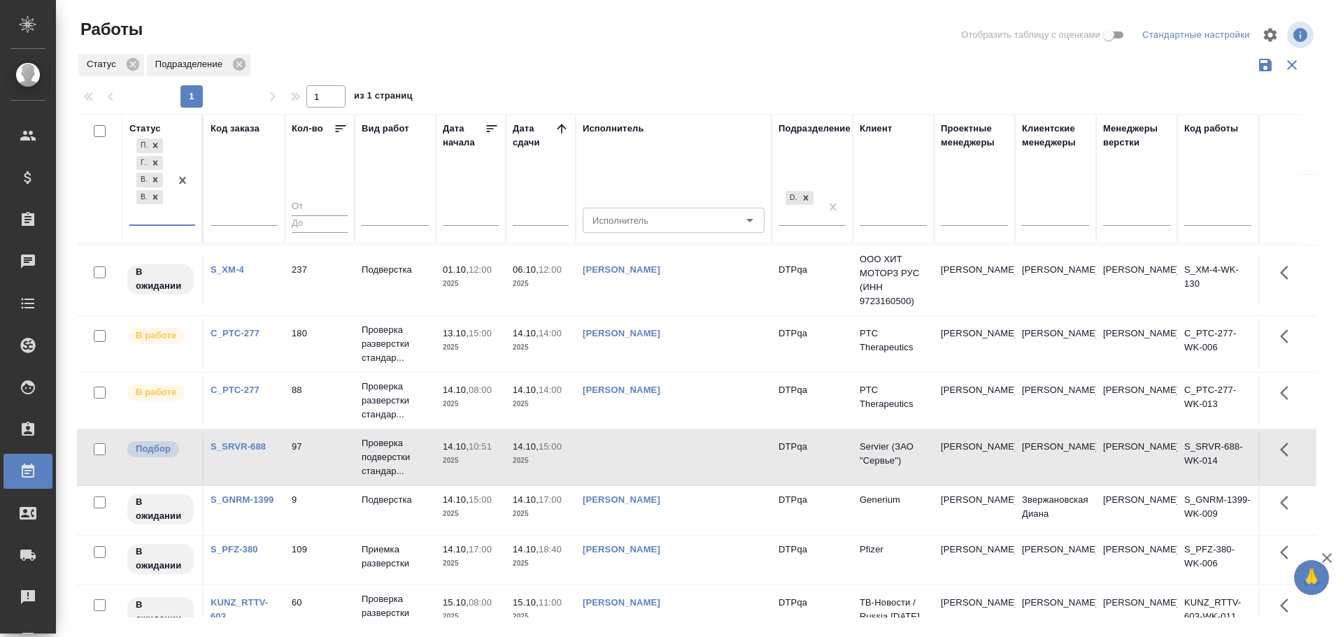
scroll to position [210, 0]
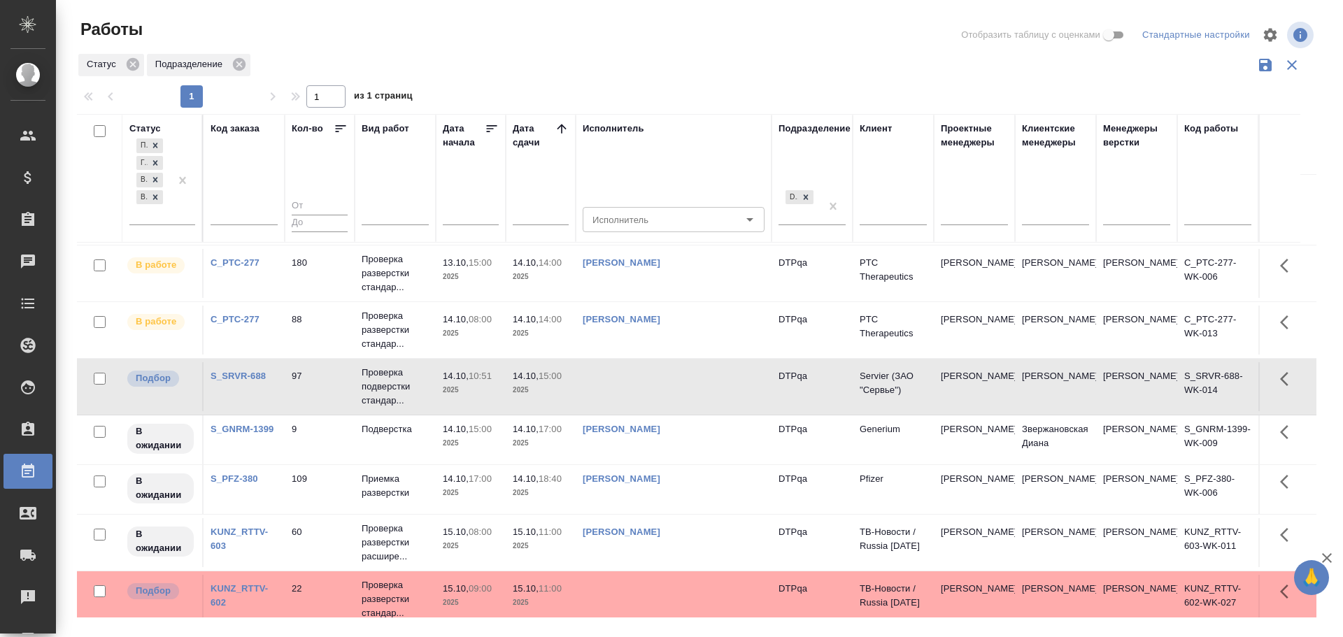
click at [660, 433] on link "Чулец Елена Сергеевна" at bounding box center [622, 429] width 78 height 10
click at [660, 482] on link "Полушина Алёна Николаевна" at bounding box center [622, 479] width 78 height 10
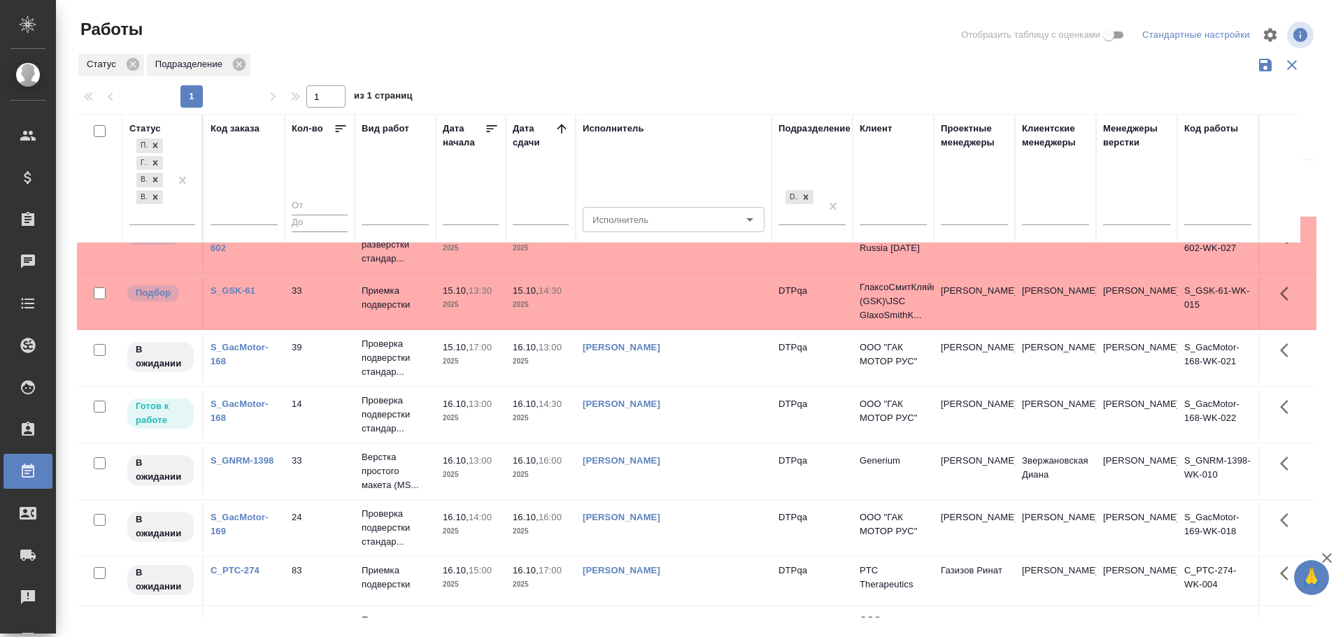
scroll to position [0, 0]
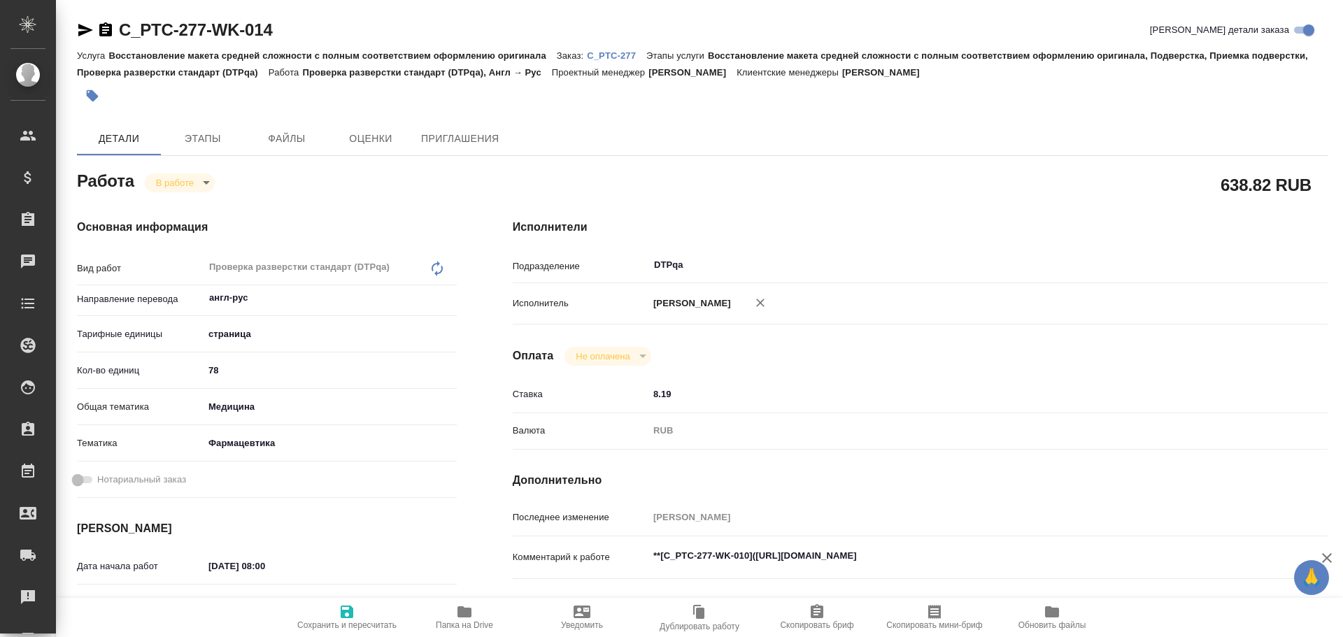
type textarea "x"
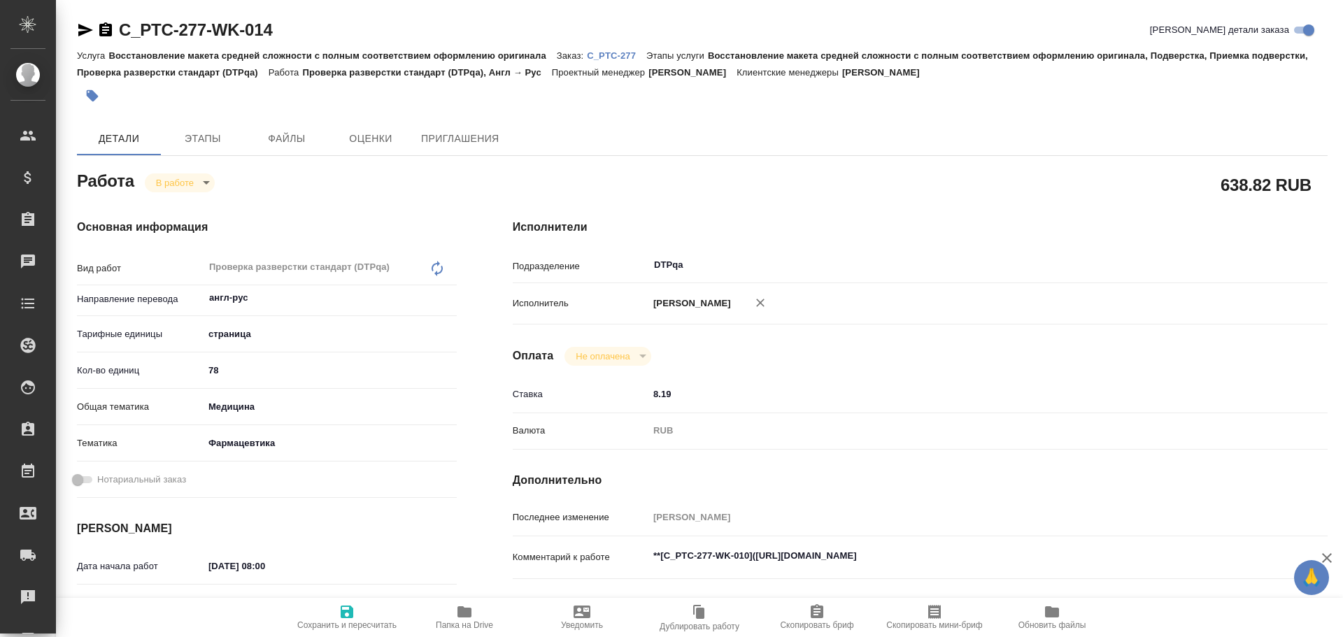
type textarea "x"
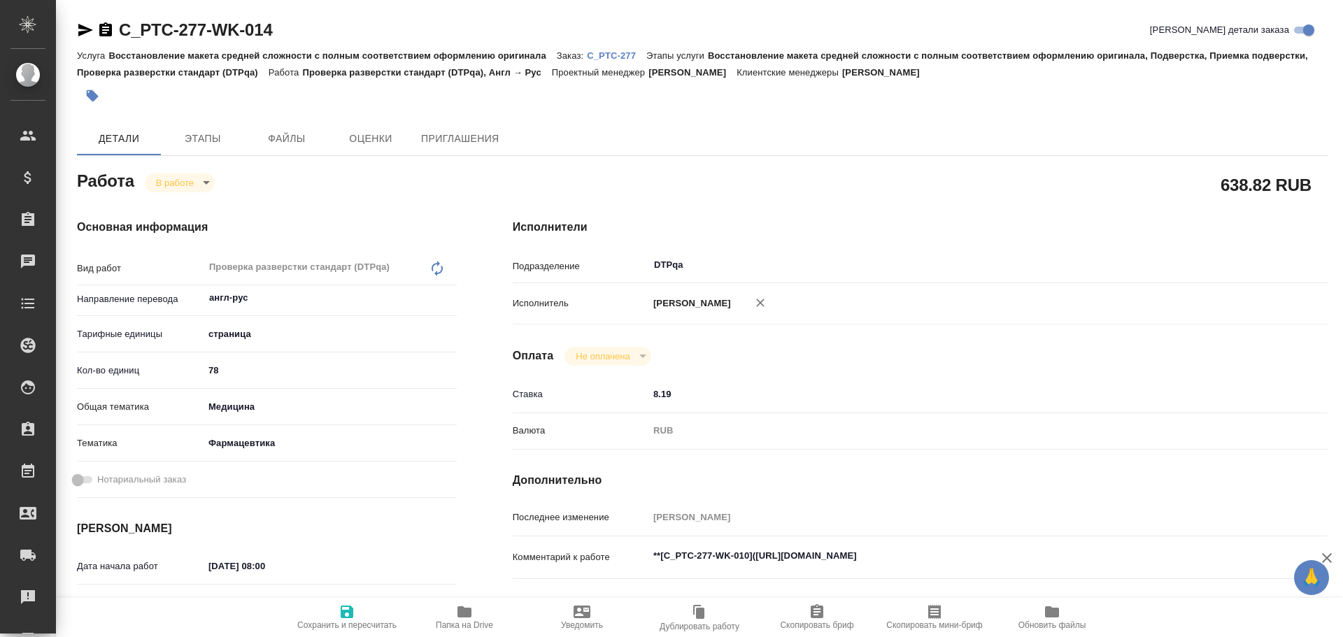
type textarea "x"
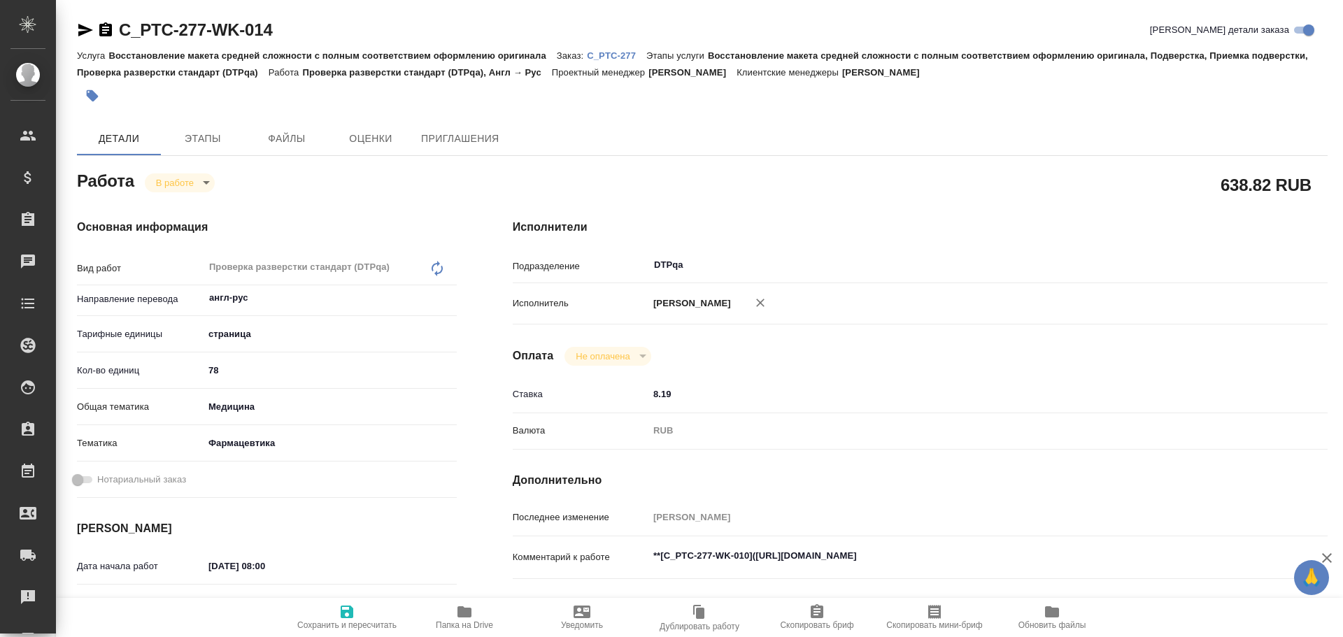
type textarea "x"
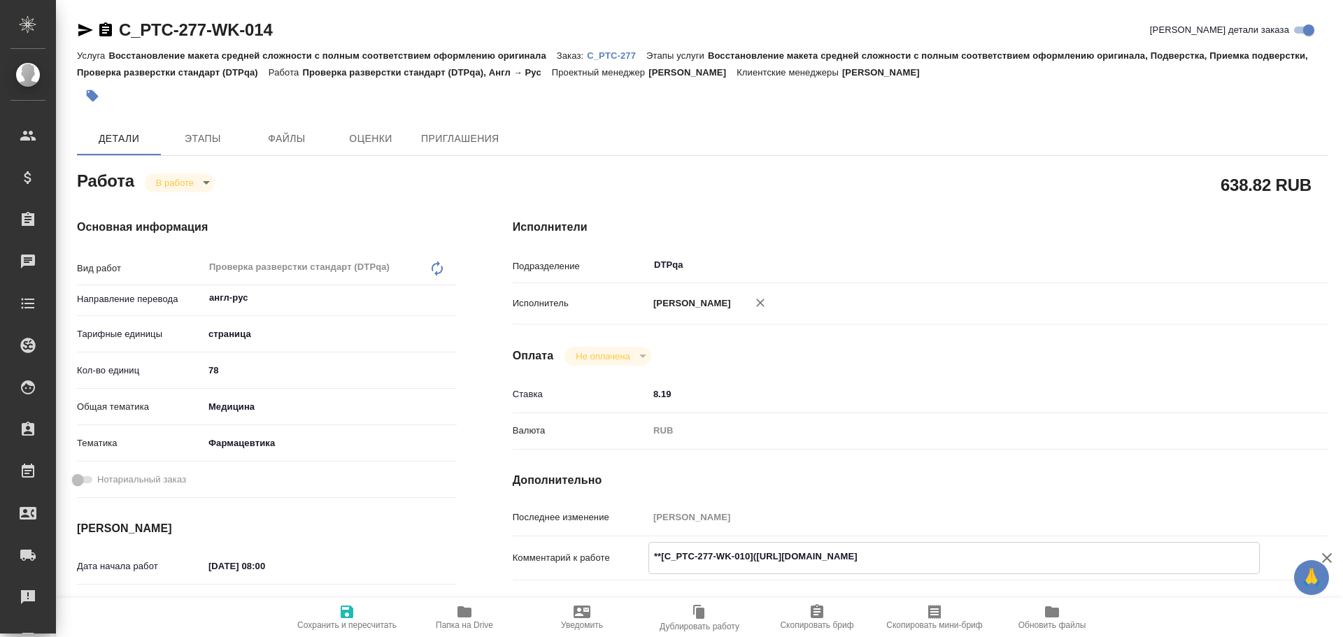
type textarea "x"
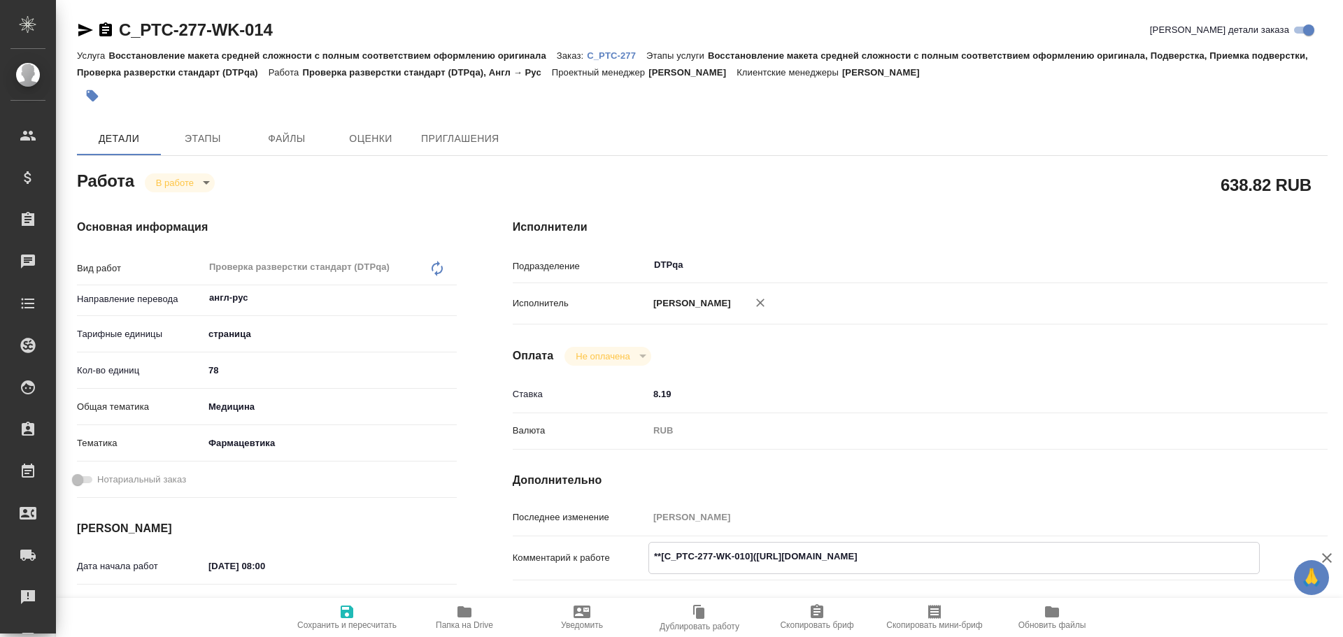
type textarea "x"
drag, startPoint x: 758, startPoint y: 556, endPoint x: 1016, endPoint y: 558, distance: 258.9
click at [1016, 558] on textarea "**[C_PTC-277-WK-010](https://tera.awatera.com/Work/68e91c0ab6bfaa7a9a437e3d/)**" at bounding box center [954, 557] width 610 height 24
type textarea "x"
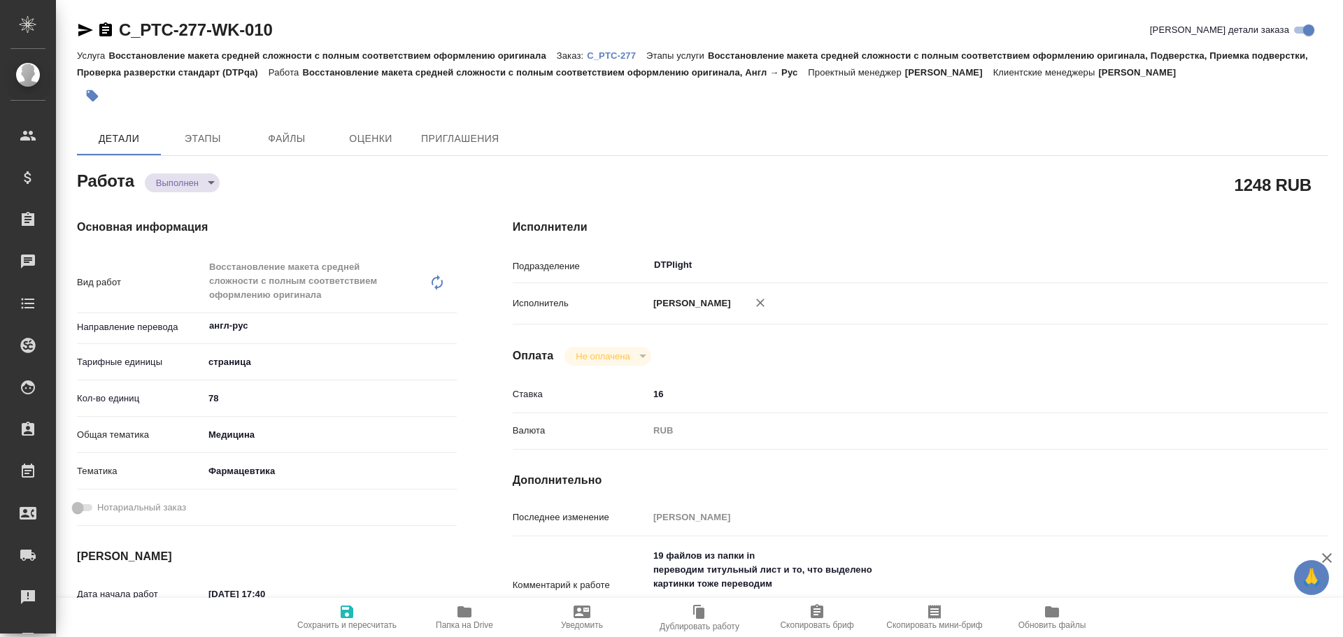
type textarea "x"
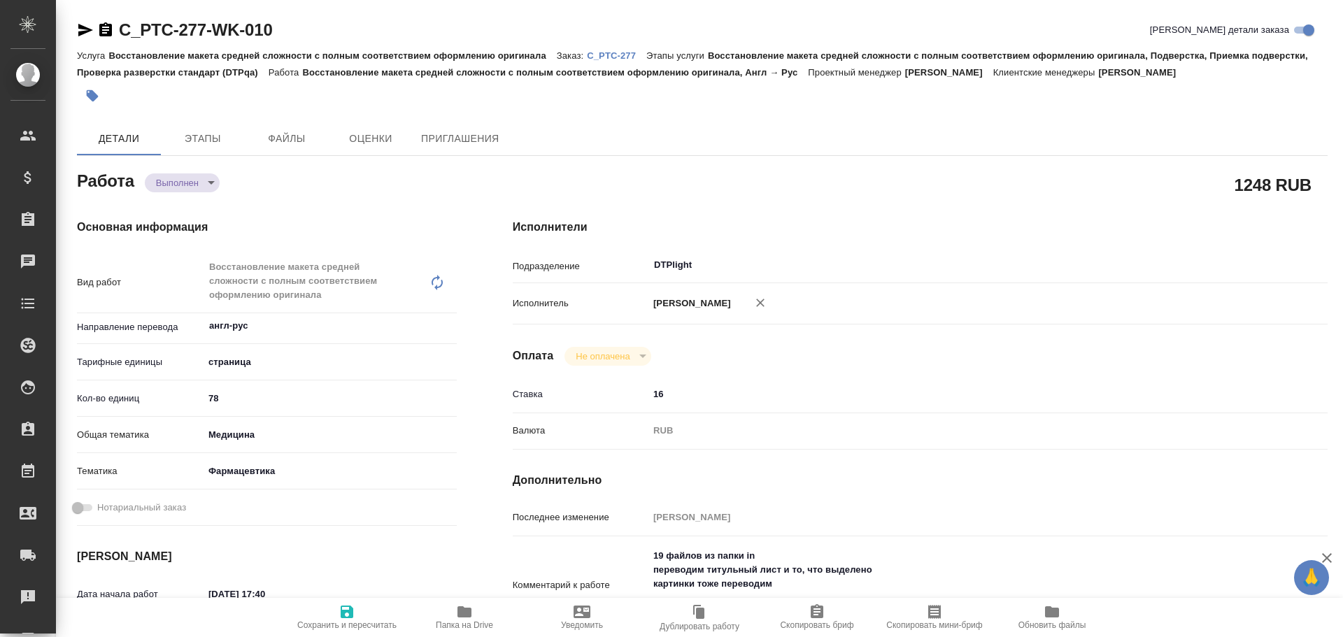
type textarea "x"
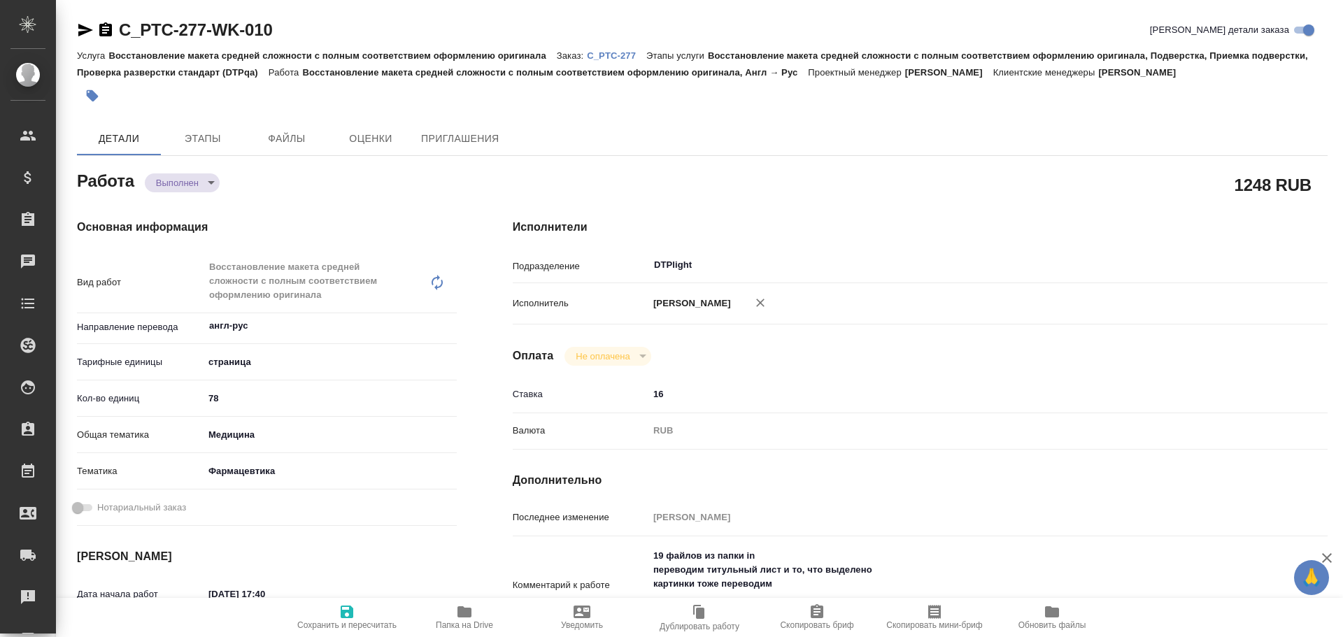
type textarea "x"
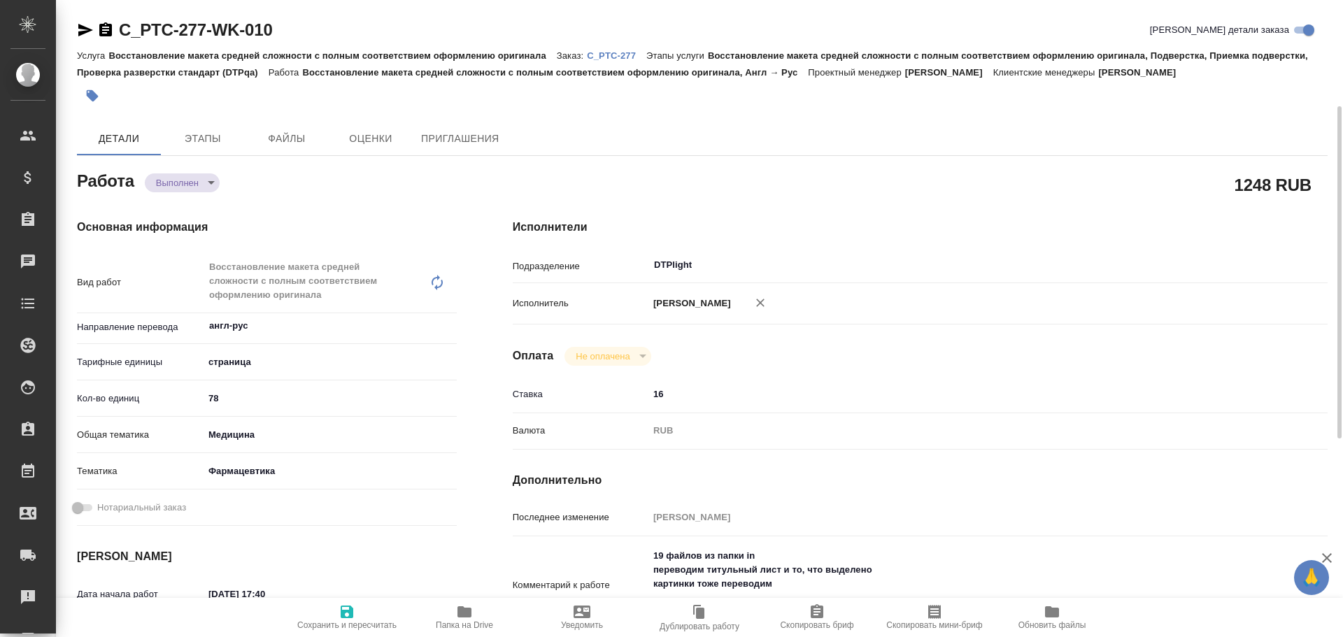
scroll to position [140, 0]
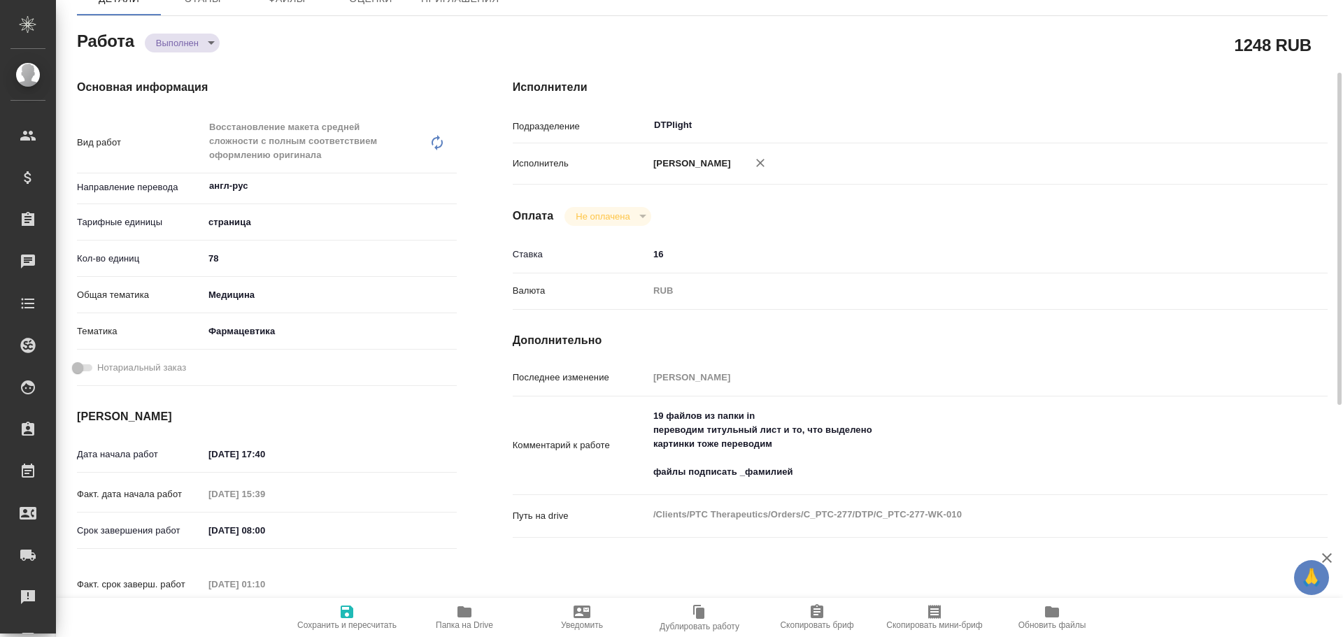
type textarea "x"
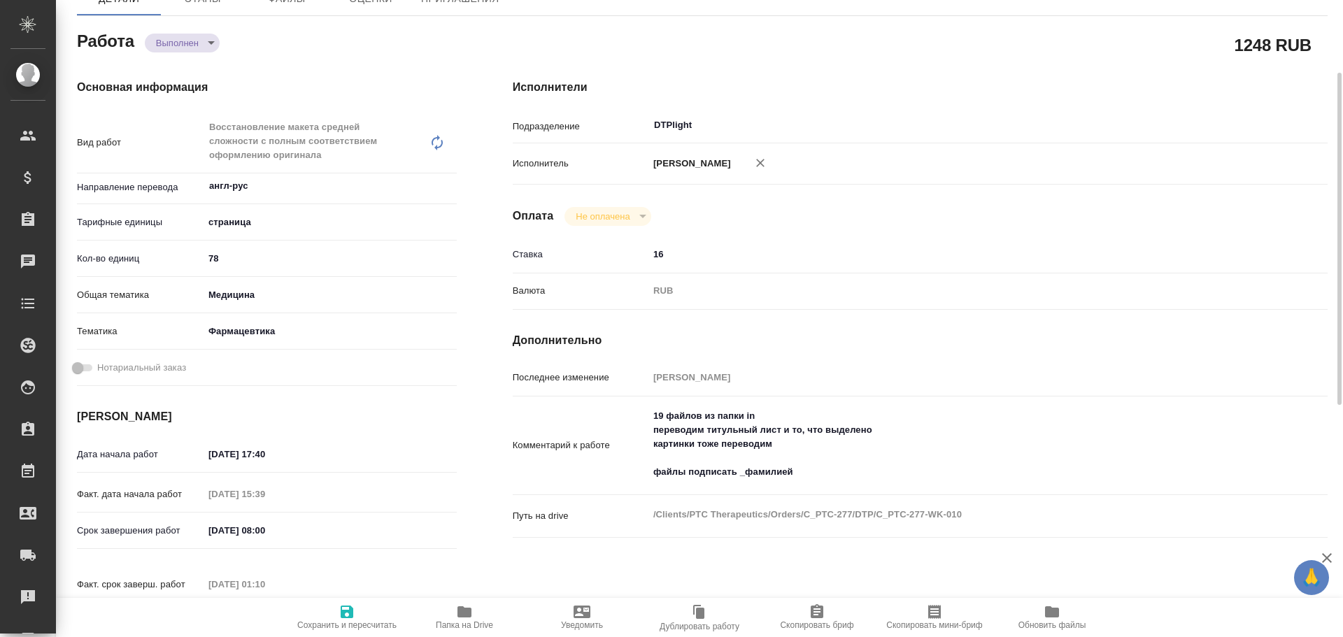
type textarea "x"
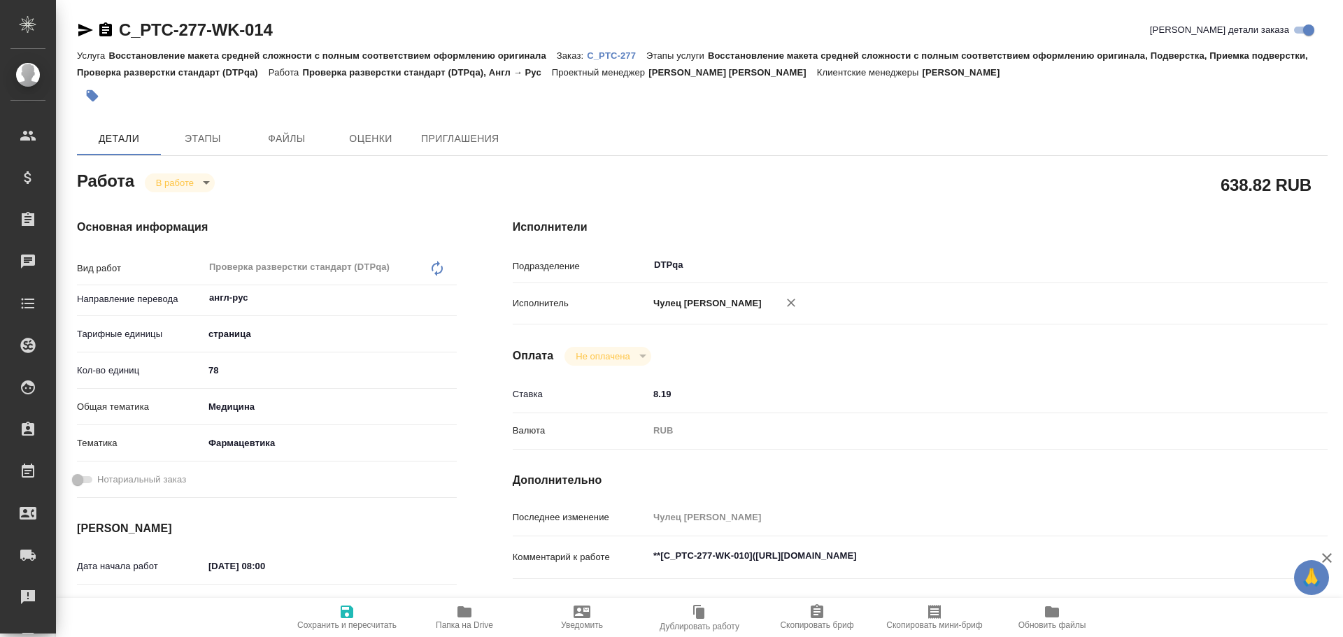
type textarea "x"
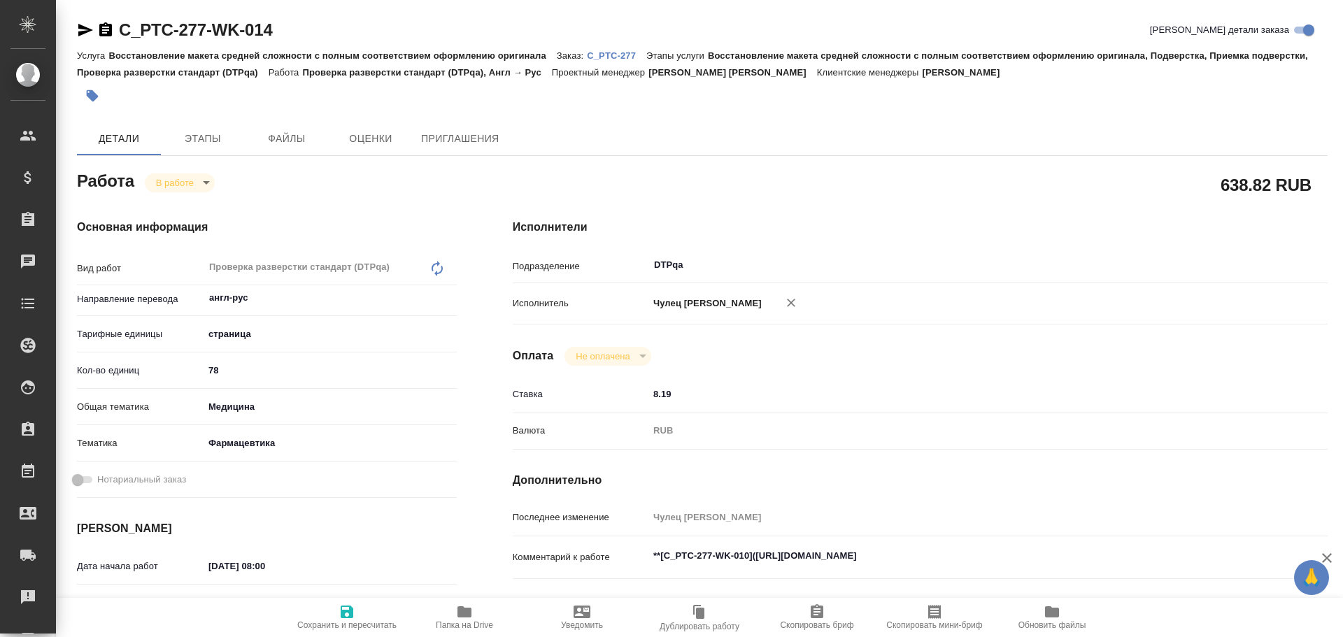
scroll to position [140, 0]
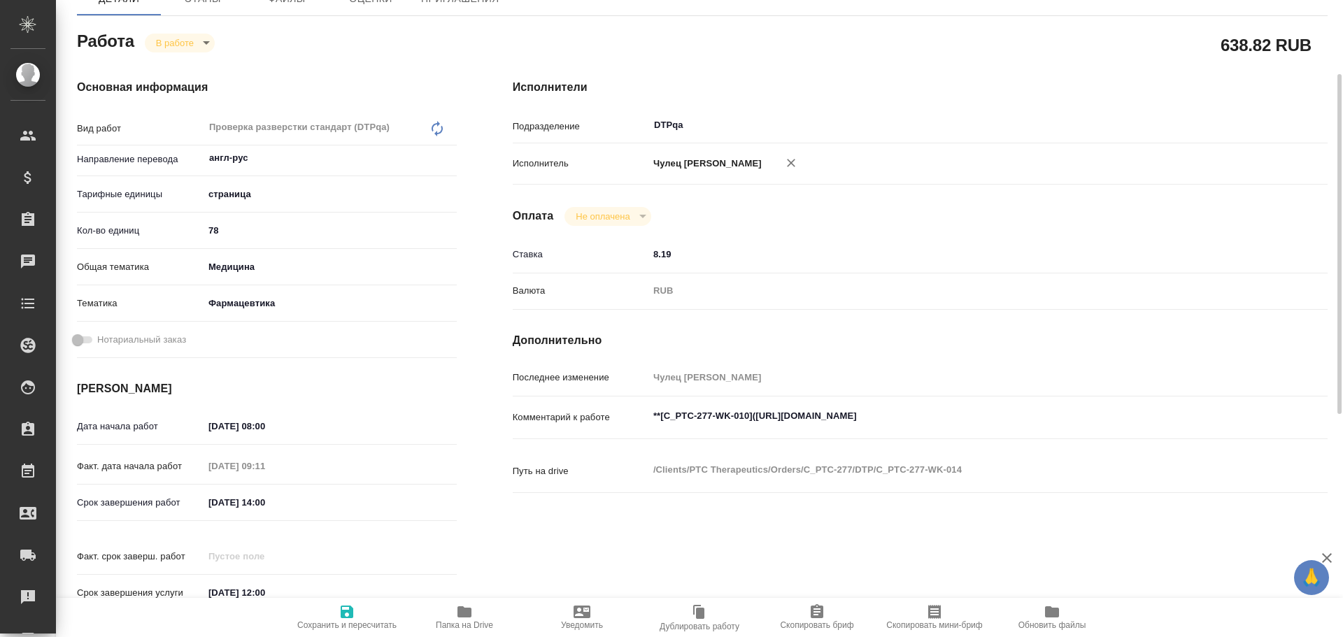
type textarea "x"
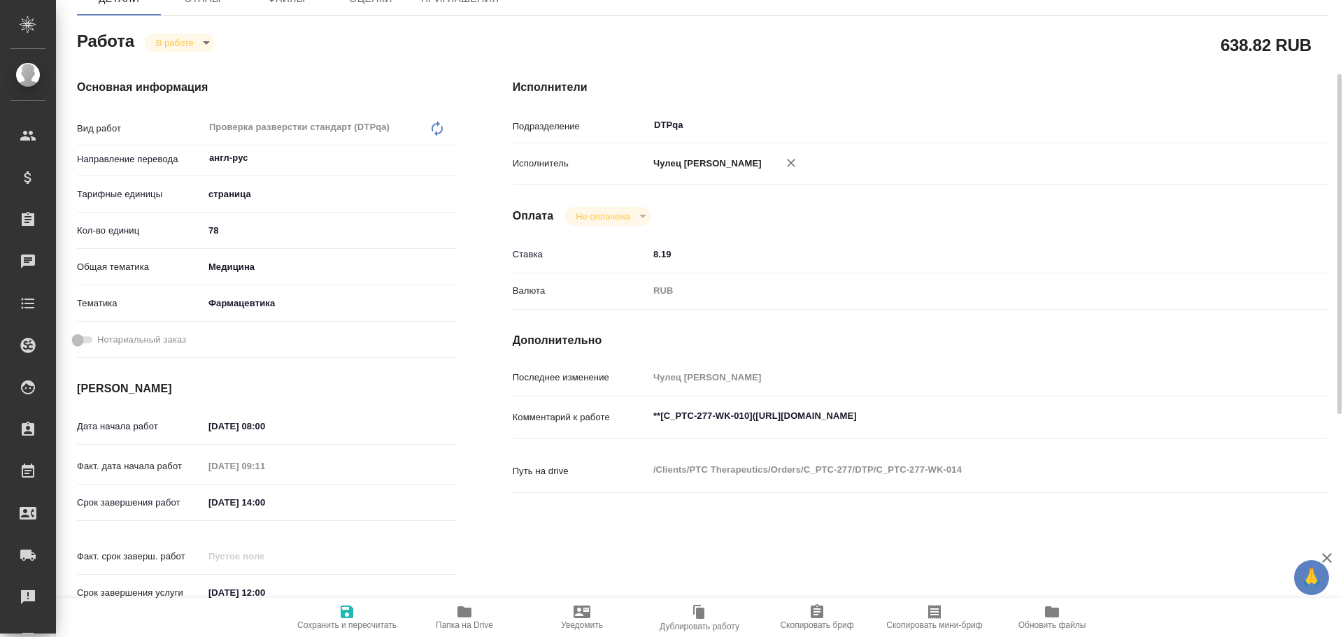
click at [476, 616] on span "Папка на Drive" at bounding box center [464, 617] width 101 height 27
type textarea "x"
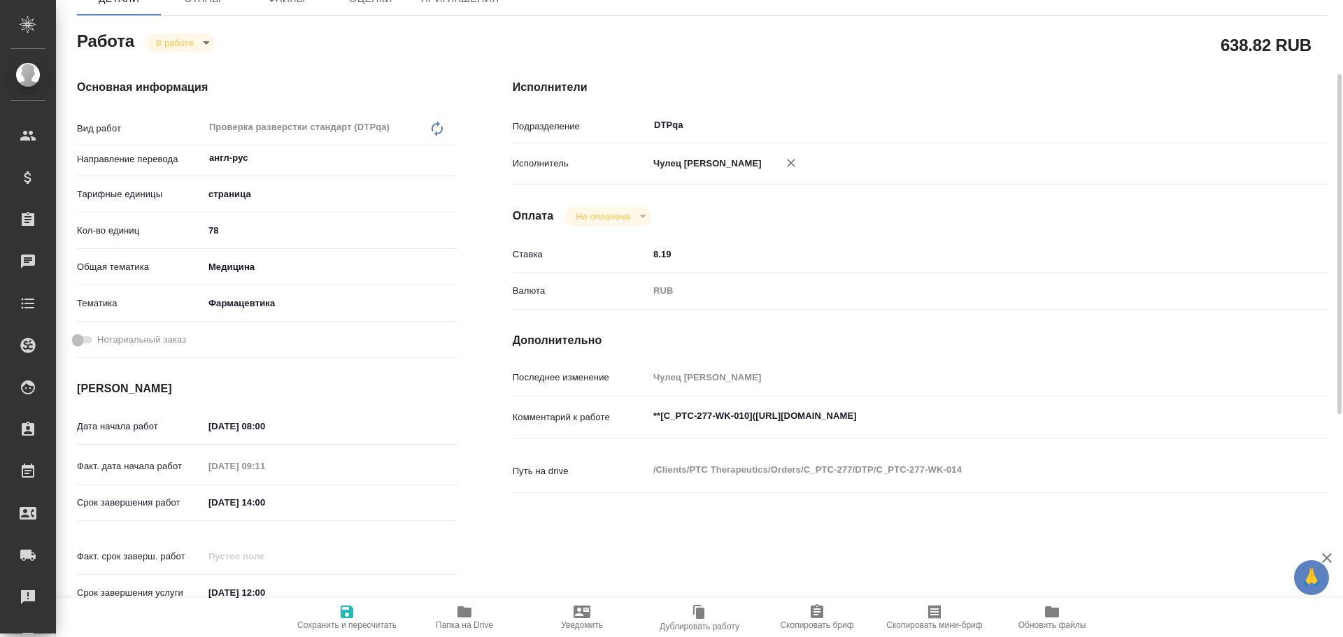
type textarea "x"
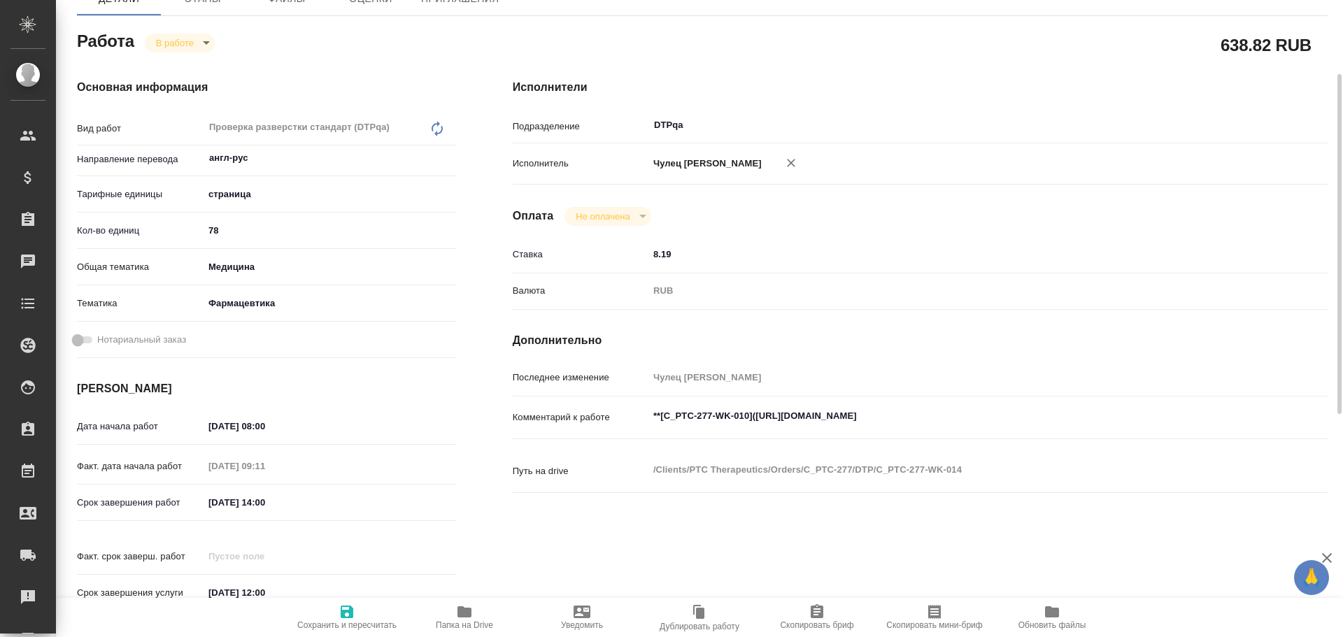
type textarea "x"
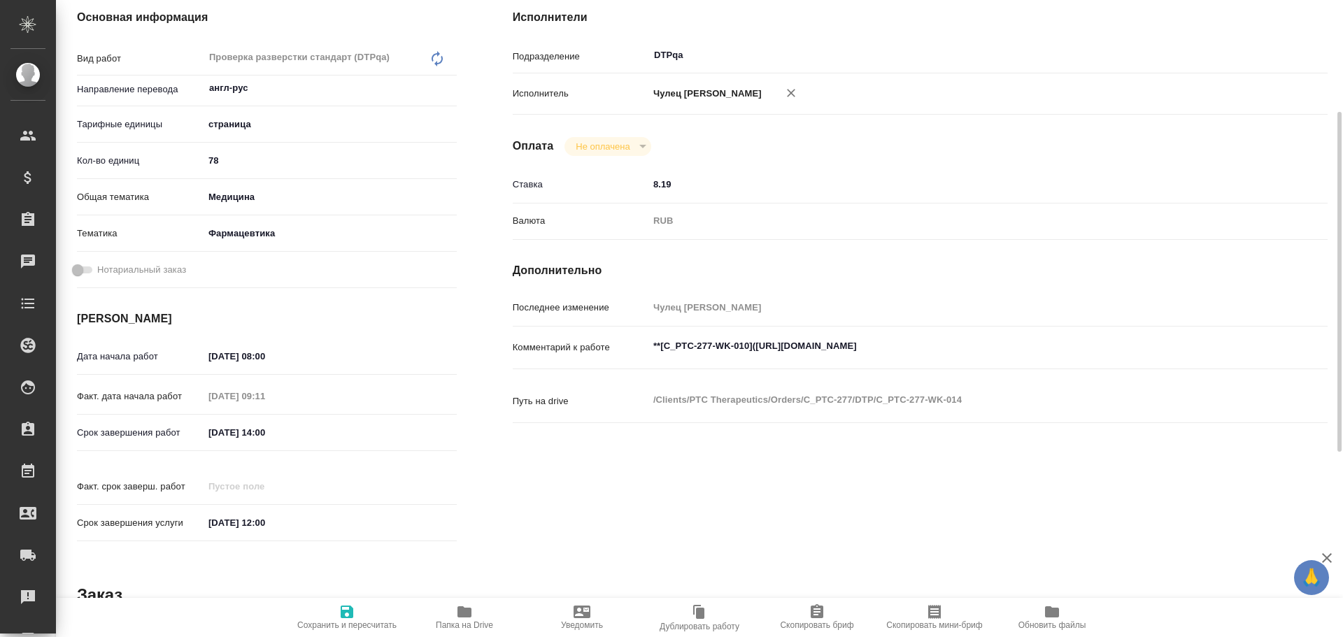
type textarea "x"
click at [1056, 342] on textarea "**[C_PTC-277-WK-010](https://tera.awatera.com/Work/68e91c0ab6bfaa7a9a437e3d/)**" at bounding box center [954, 347] width 610 height 24
type textarea "x"
type textarea "**[C_PTC-277-WK-010](https://tera.awatera.com/Work/68e91c0ab6bfaa7a9a437e3d/)**"
type textarea "x"
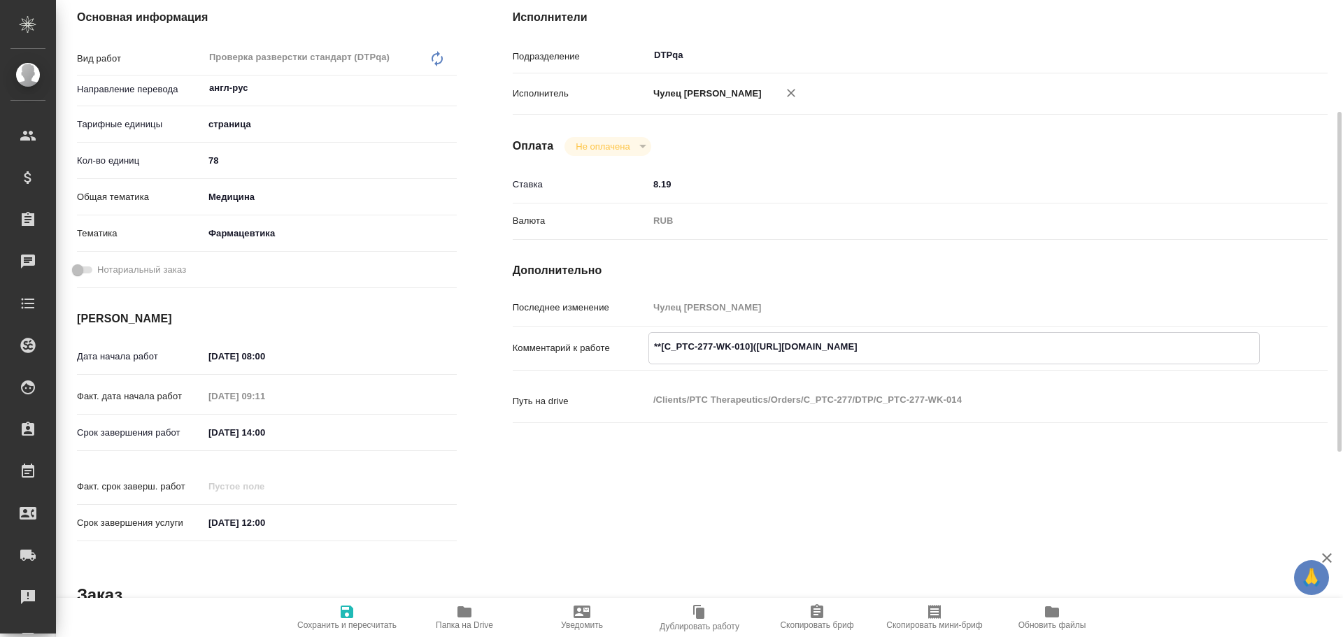
type textarea "x"
type textarea "**[C_PTC-277-WK-010](https://tera.awatera.com/Work/68e91c0ab6bfaa7a9a437e3d/)**…"
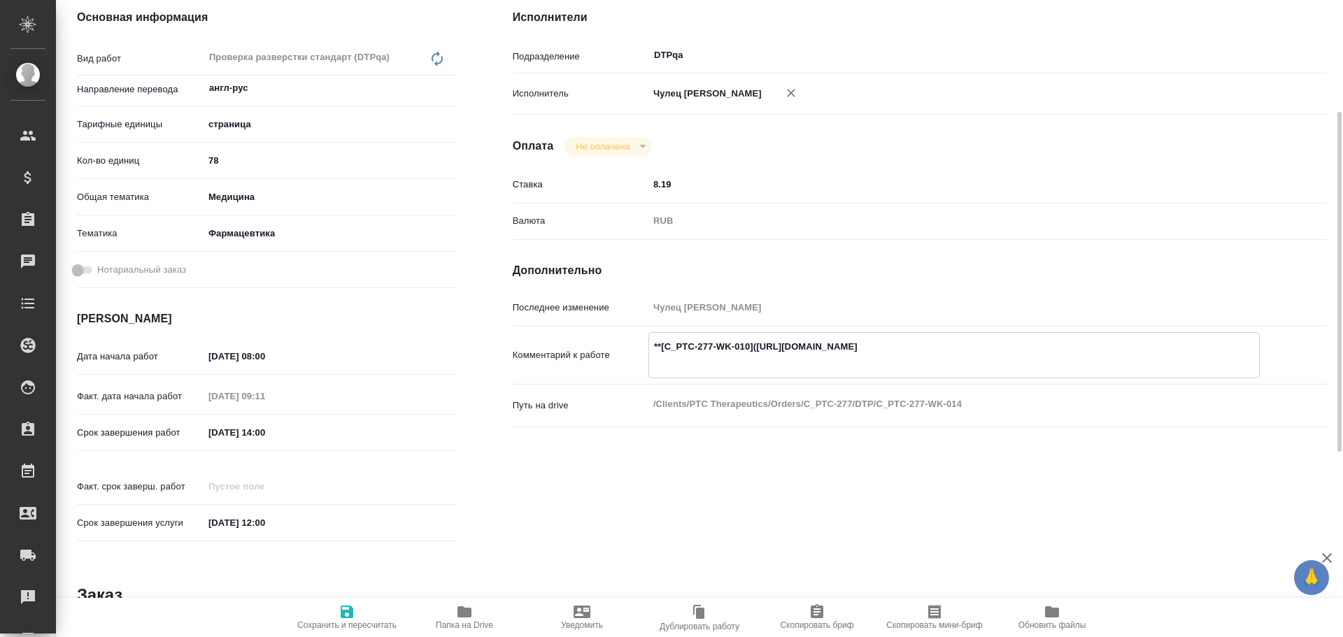
type textarea "x"
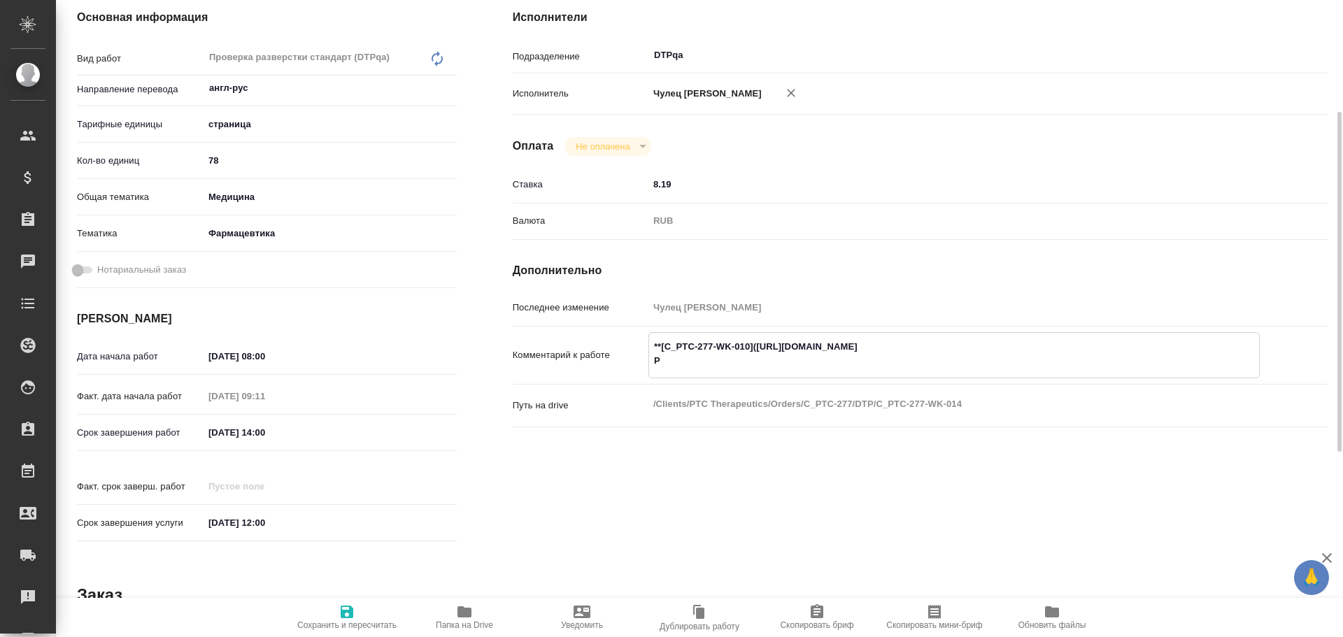
type textarea "**[C_PTC-277-WK-010](https://tera.awatera.com/Work/68e91c0ab6bfaa7a9a437e3d/)**…"
type textarea "x"
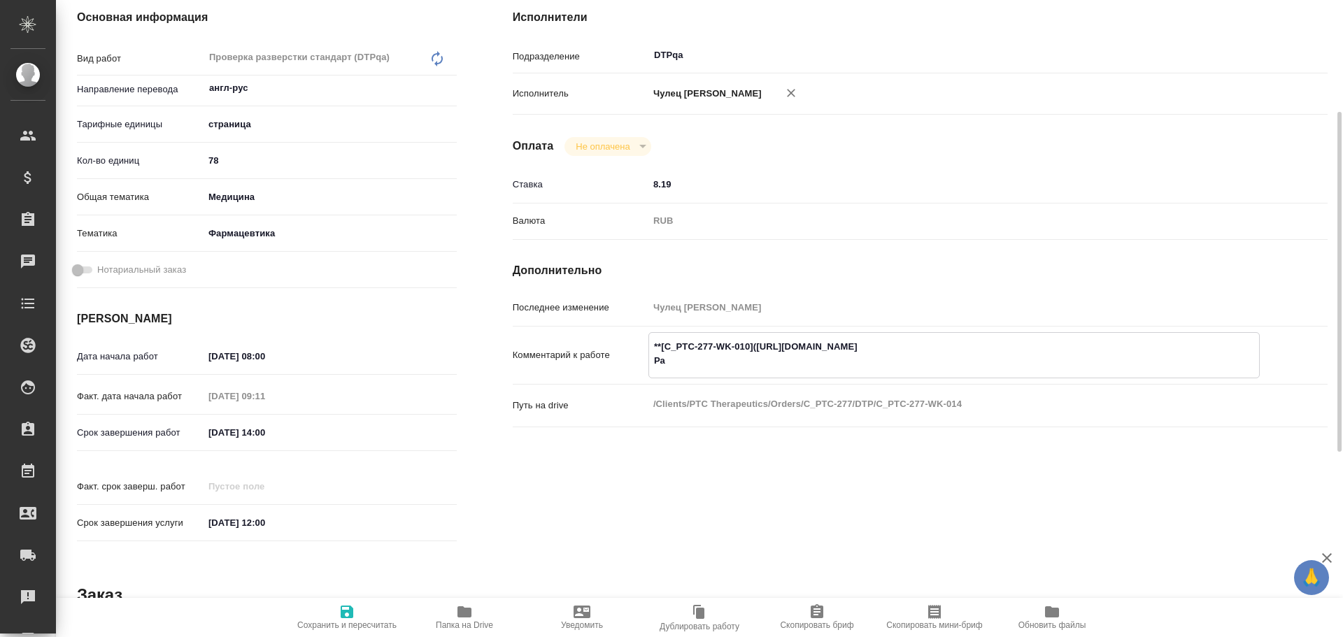
type textarea "x"
type textarea "**[C_PTC-277-WK-010](https://tera.awatera.com/Work/68e91c0ab6bfaa7a9a437e3d/)**…"
type textarea "x"
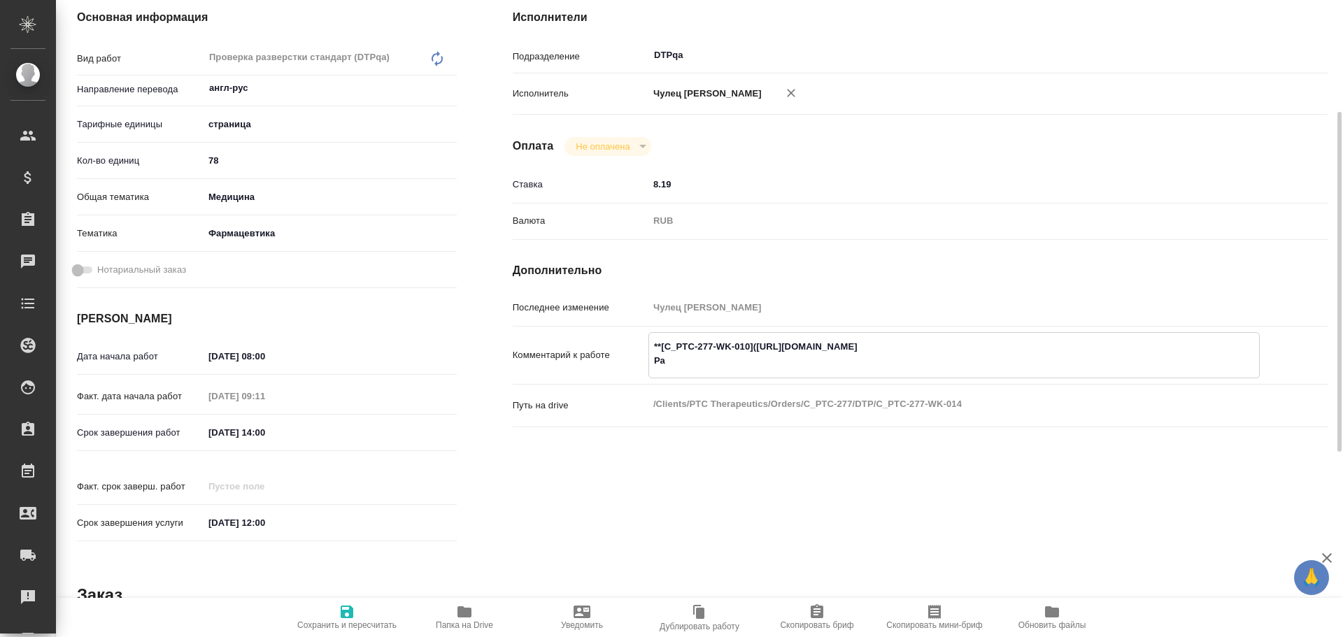
type textarea "x"
type textarea "**[C_PTC-277-WK-010](https://tera.awatera.com/Work/68e91c0ab6bfaa7a9a437e3d/)**…"
type textarea "x"
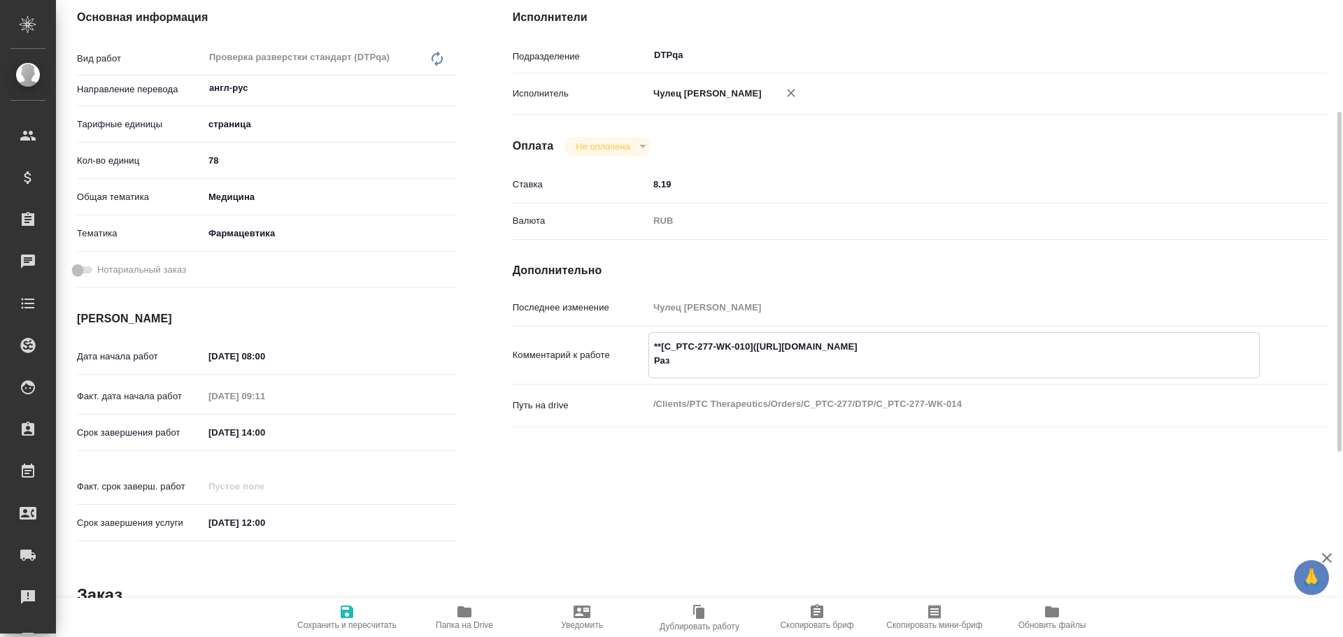
type textarea "x"
type textarea "**[C_PTC-277-WK-010](https://tera.awatera.com/Work/68e91c0ab6bfaa7a9a437e3d/)**…"
type textarea "x"
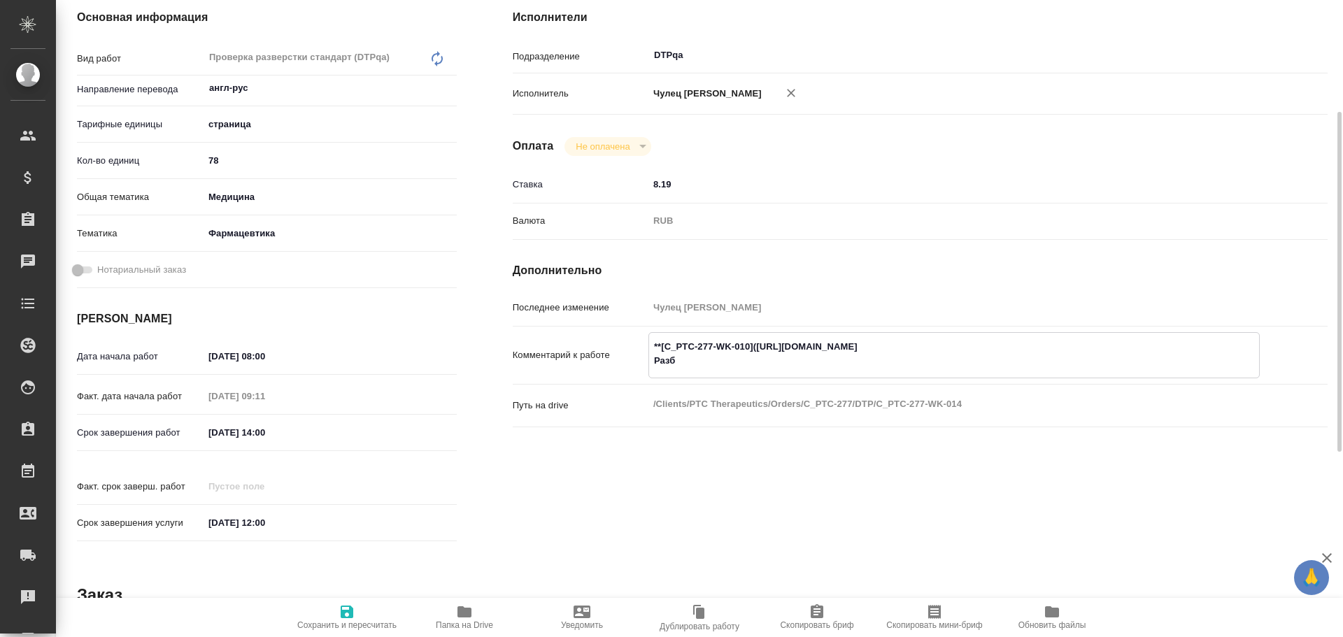
type textarea "x"
type textarea "**[C_PTC-277-WK-010](https://tera.awatera.com/Work/68e91c0ab6bfaa7a9a437e3d/)**…"
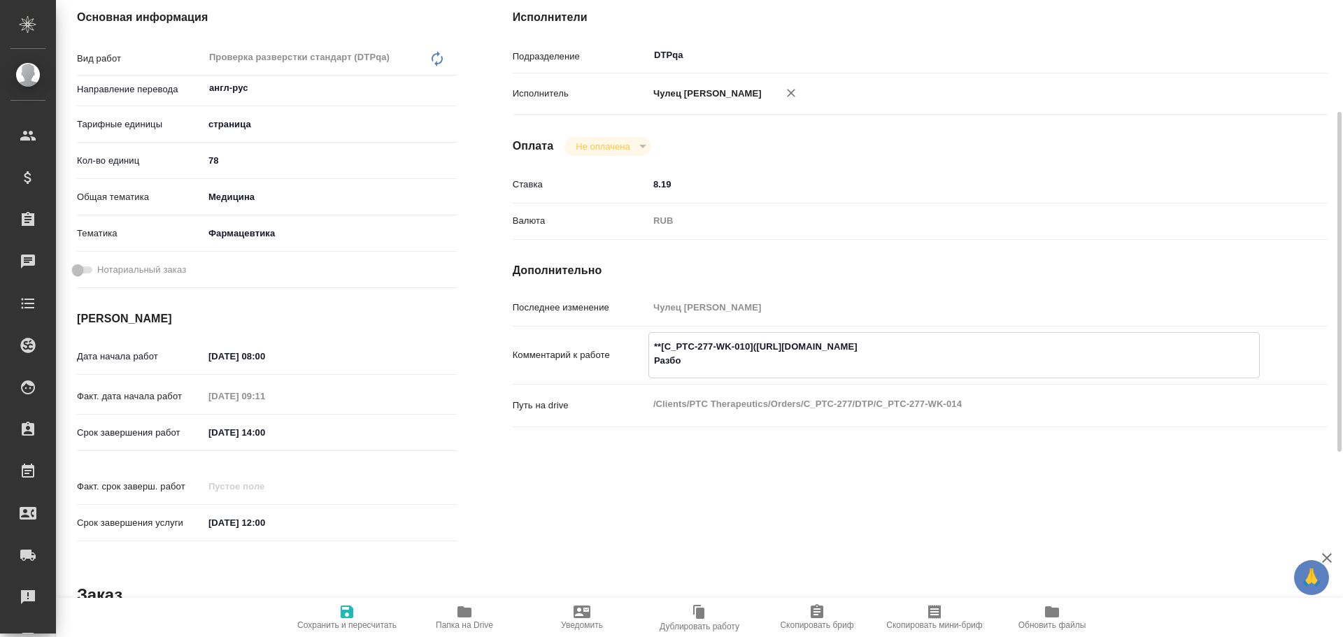
type textarea "x"
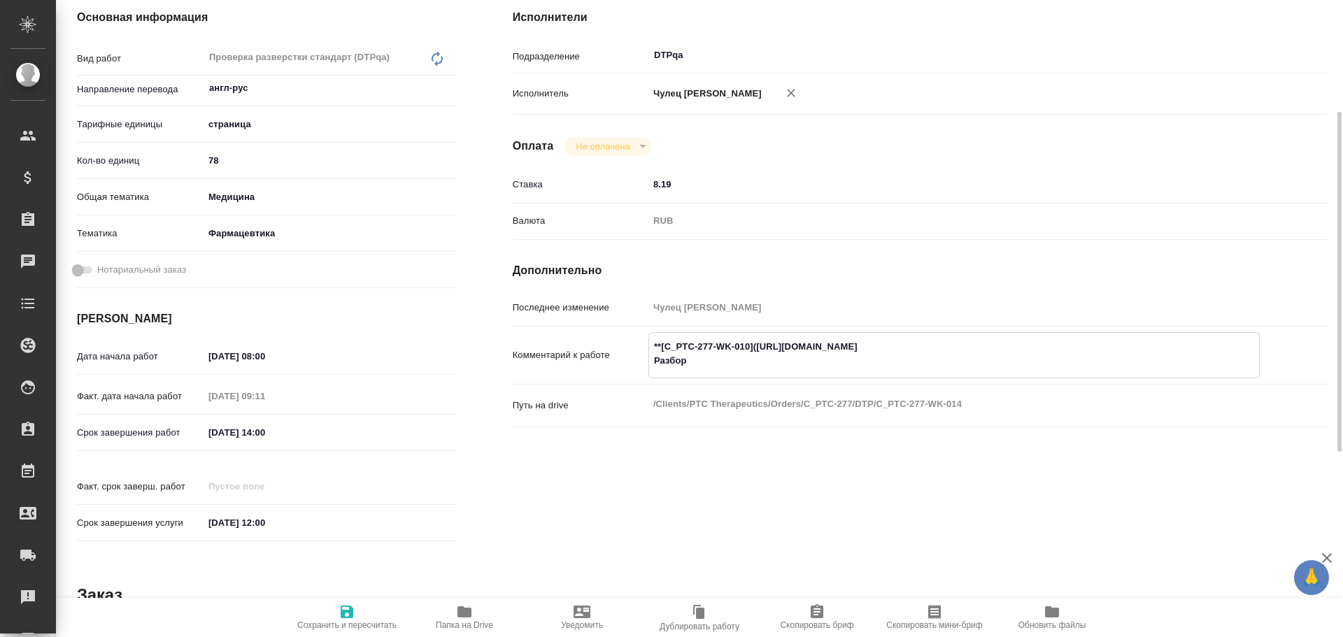
type textarea "**[C_PTC-277-WK-010](https://tera.awatera.com/Work/68e91c0ab6bfaa7a9a437e3d/)**…"
type textarea "x"
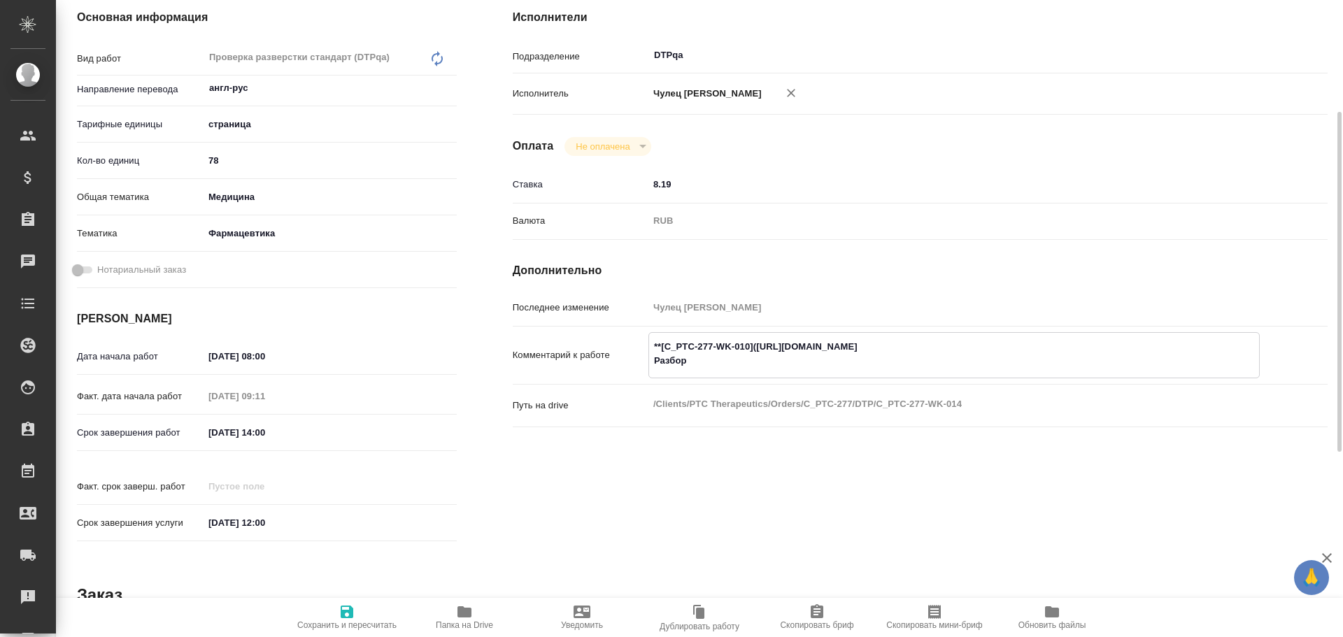
paste textarea "https://drive.awatera.com/f/10686678"
type textarea "x"
type textarea "**[C_PTC-277-WK-010](https://tera.awatera.com/Work/68e91c0ab6bfaa7a9a437e3d/)**…"
type textarea "x"
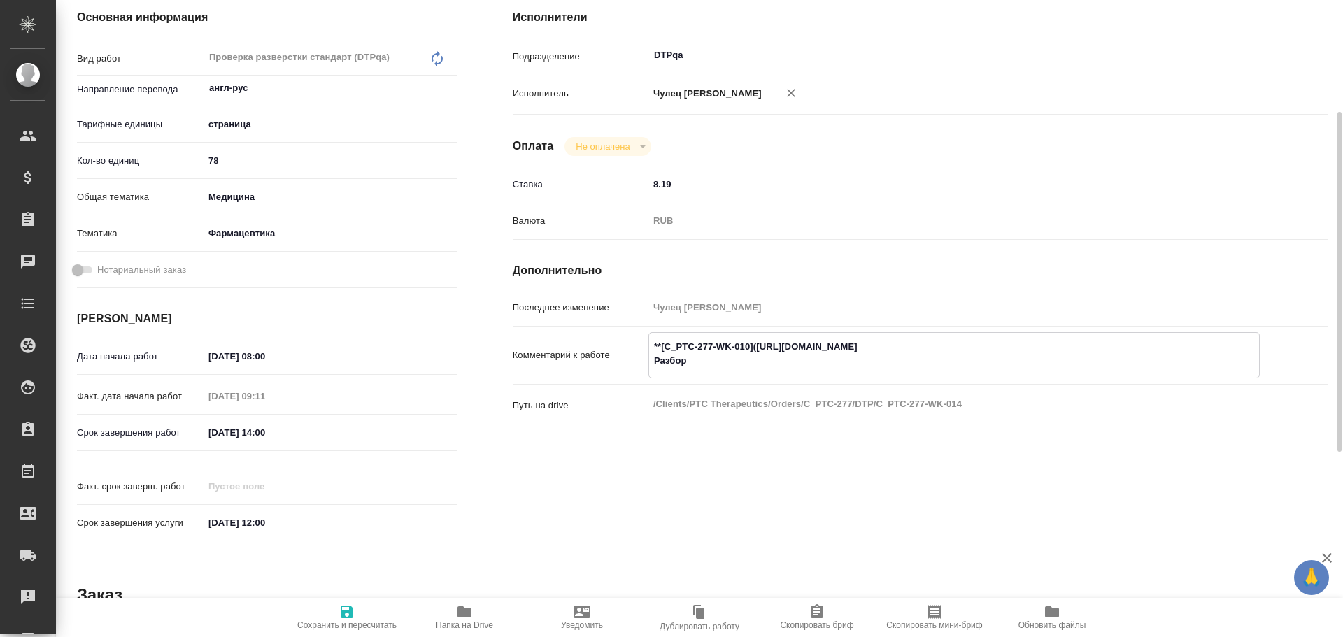
type textarea "x"
type textarea "**[C_PTC-277-WK-010](https://tera.awatera.com/Work/68e91c0ab6bfaa7a9a437e3d/)**…"
type textarea "x"
click at [336, 614] on span "Сохранить и пересчитать" at bounding box center [347, 617] width 101 height 27
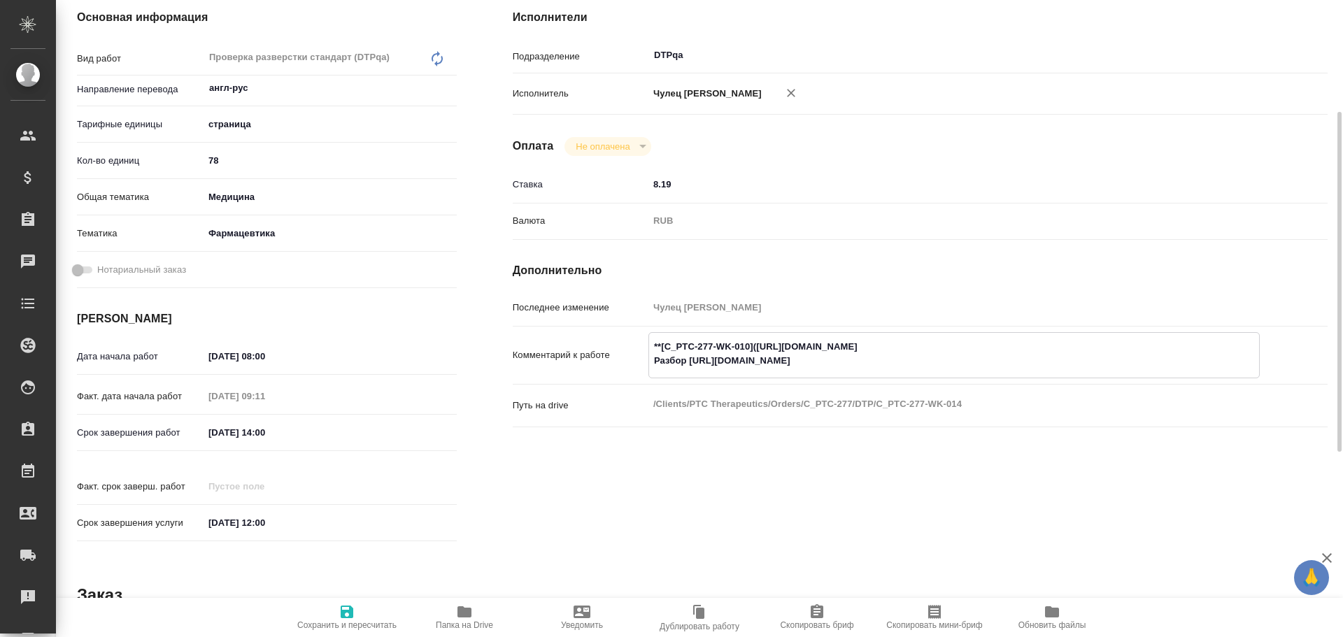
type textarea "x"
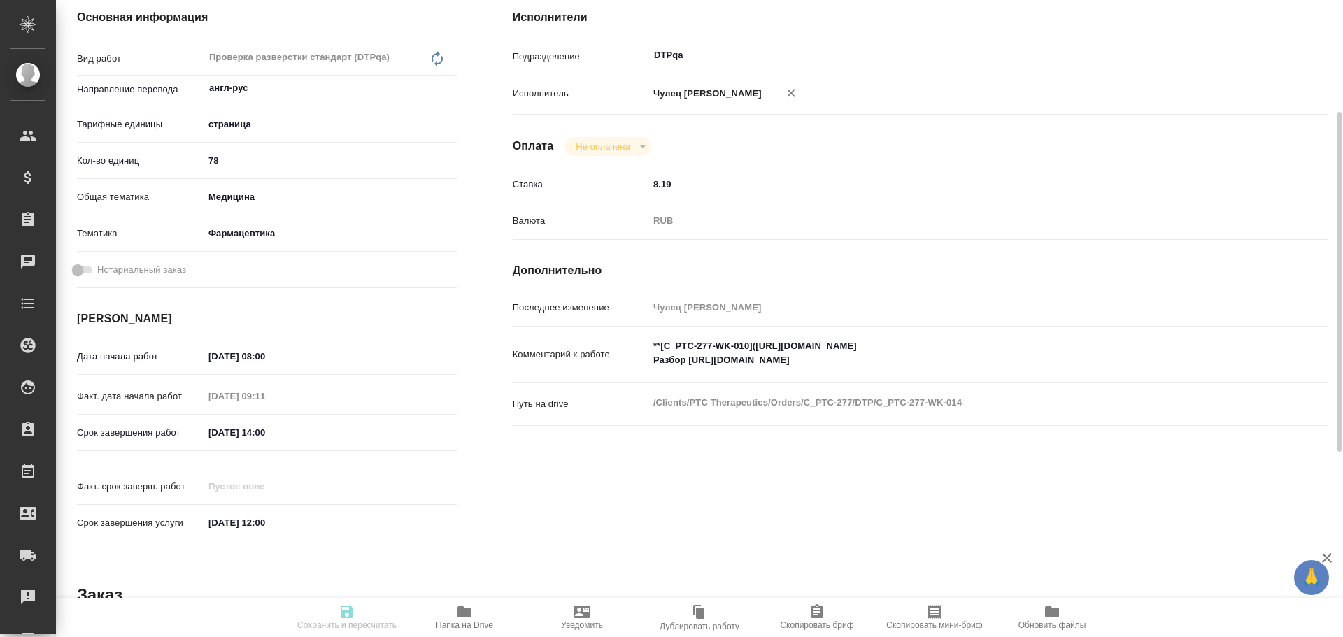
type textarea "x"
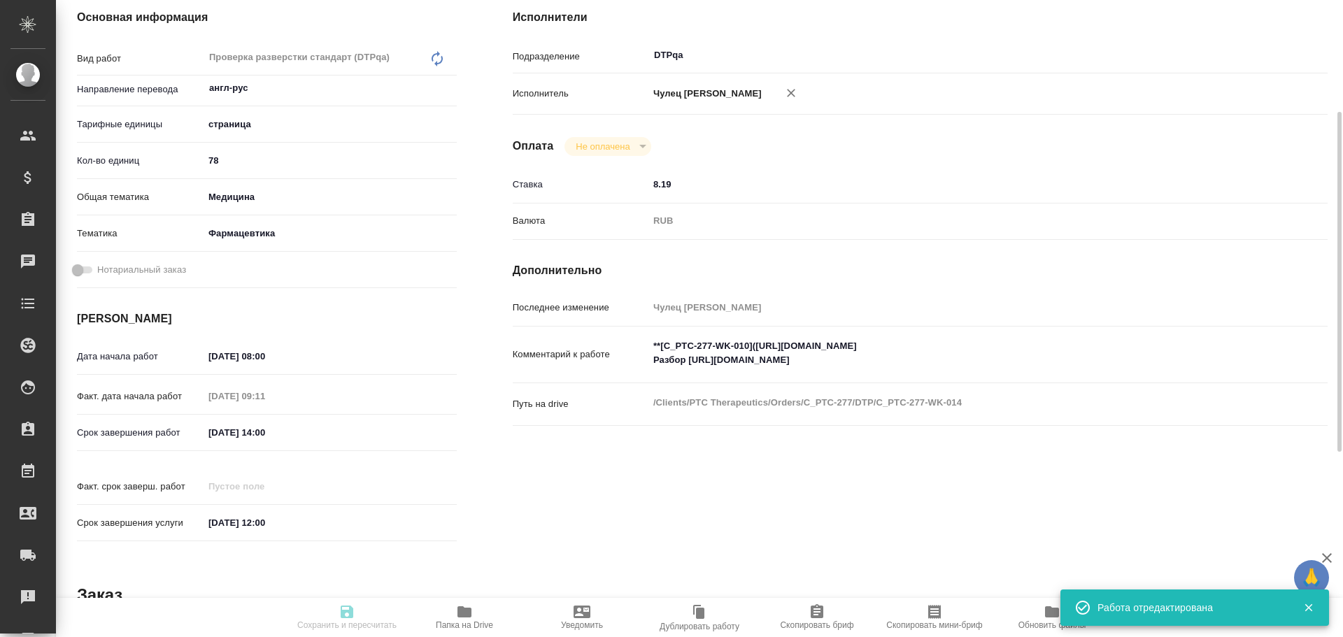
type textarea "x"
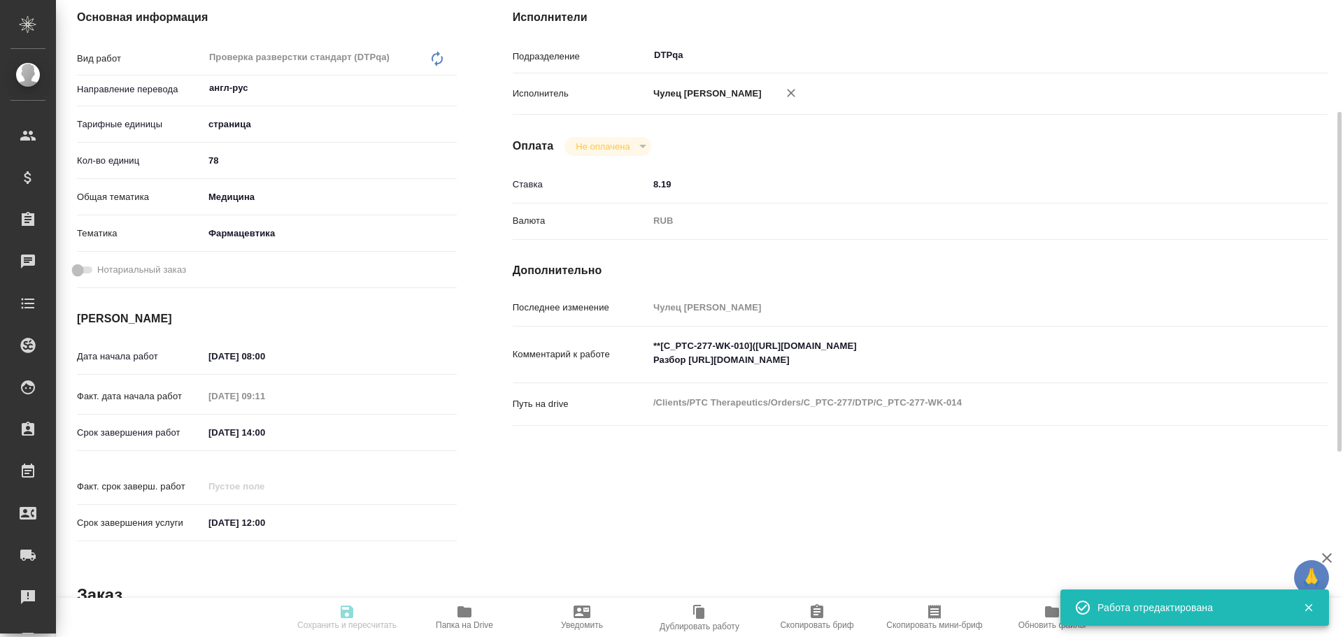
type input "inProgress"
type textarea "Проверка разверстки стандарт (DTPqa)"
type textarea "x"
type input "англ-рус"
type input "5a8b1489cc6b4906c91bfdb2"
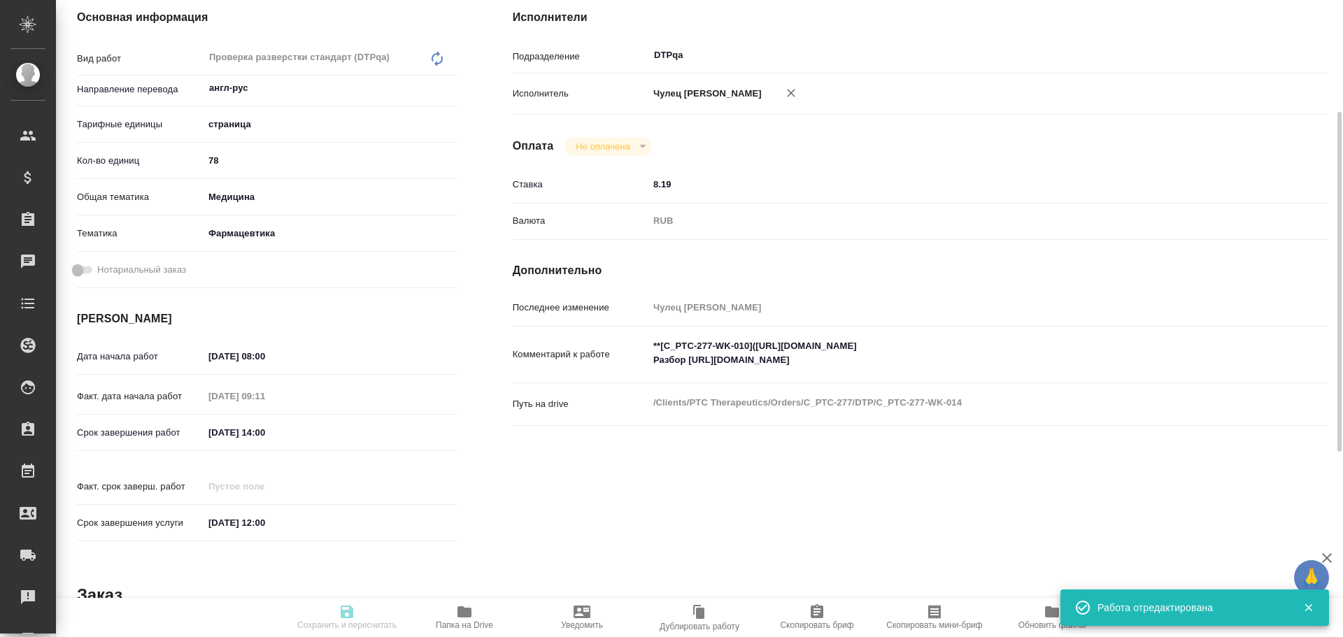
type input "78"
type input "med"
type input "6149832f2b7be24903fd7a82"
type input "14.10.2025 08:00"
type input "14.10.2025 09:11"
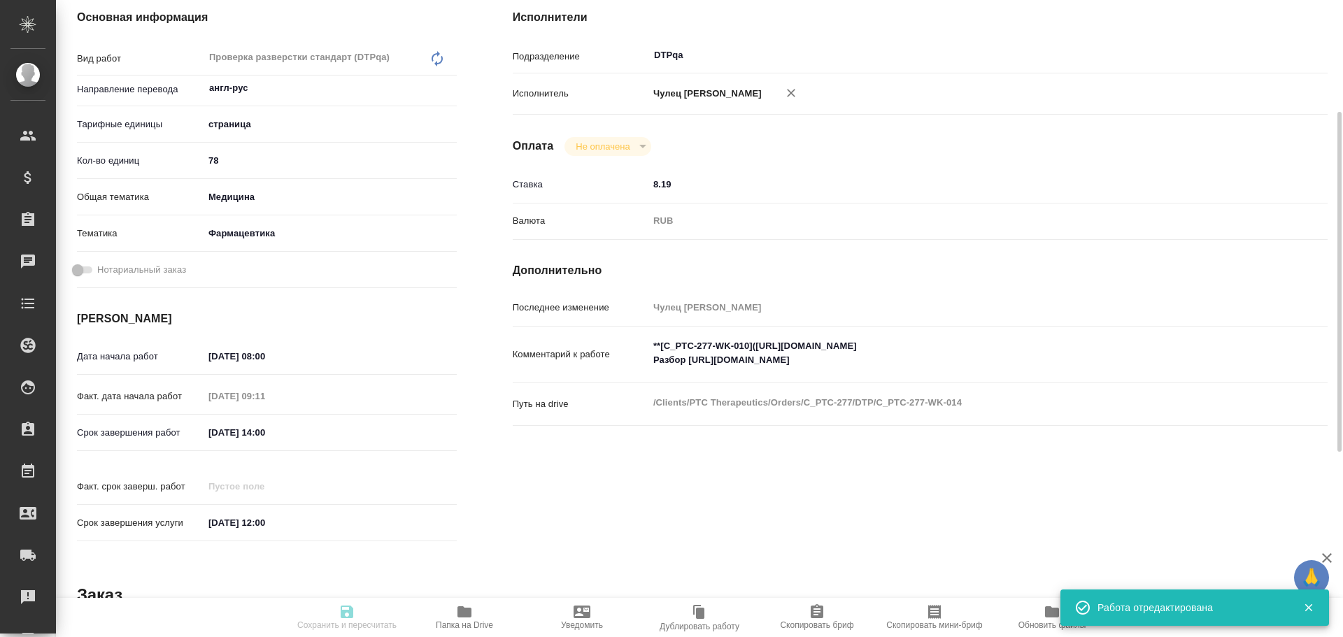
type input "14.10.2025 14:00"
type input "30.10.2025 12:00"
type input "DTPqa"
type input "notPayed"
type input "8.19"
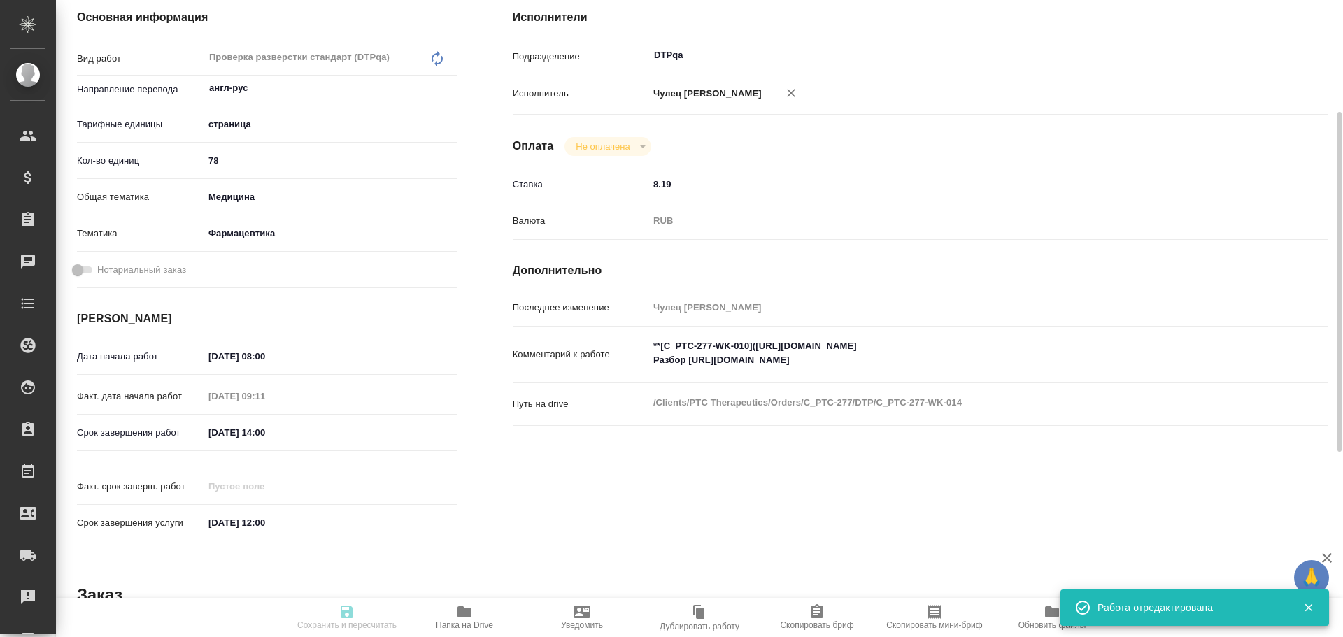
type input "RUB"
type input "Чулец Елена"
type textarea "**[C_PTC-277-WK-010](https://tera.awatera.com/Work/68e91c0ab6bfaa7a9a437e3d/)**…"
type textarea "x"
type textarea "/Clients/PTC Therapeutics/Orders/C_PTC-277/DTP/C_PTC-277-WK-014"
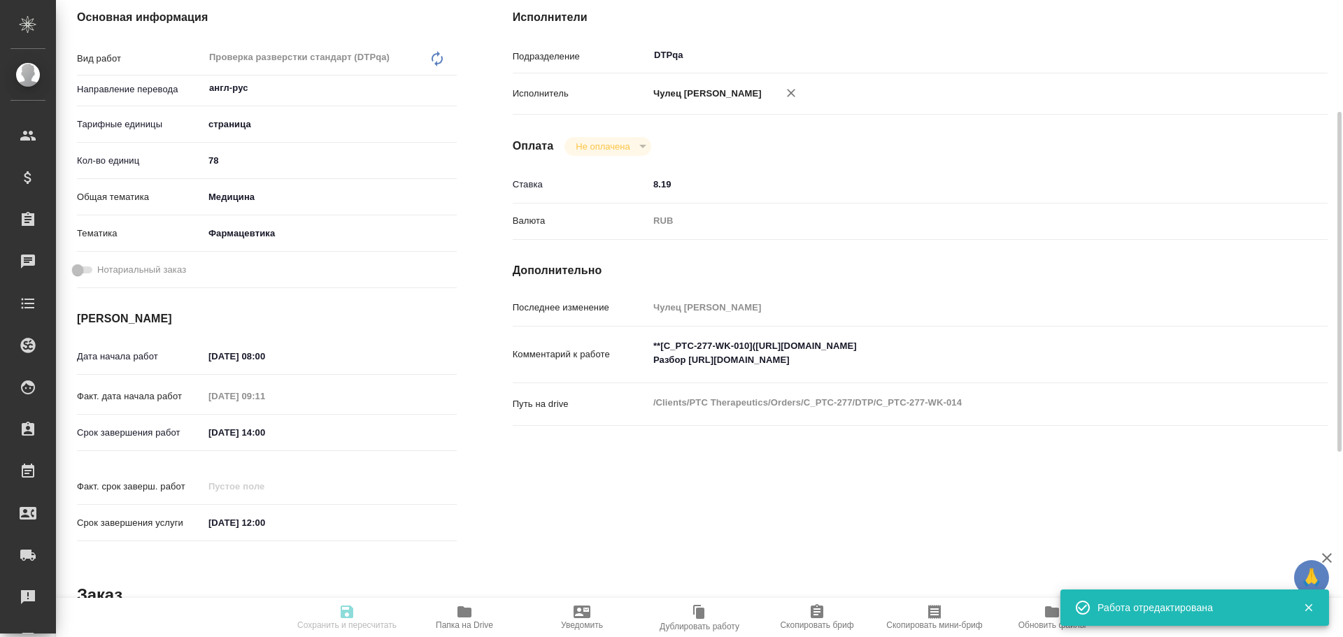
type textarea "x"
type input "C_PTC-277"
type input "Восстановление макета средней сложности с полным соответствием оформлению ориги…"
type input "Лямина Надежда"
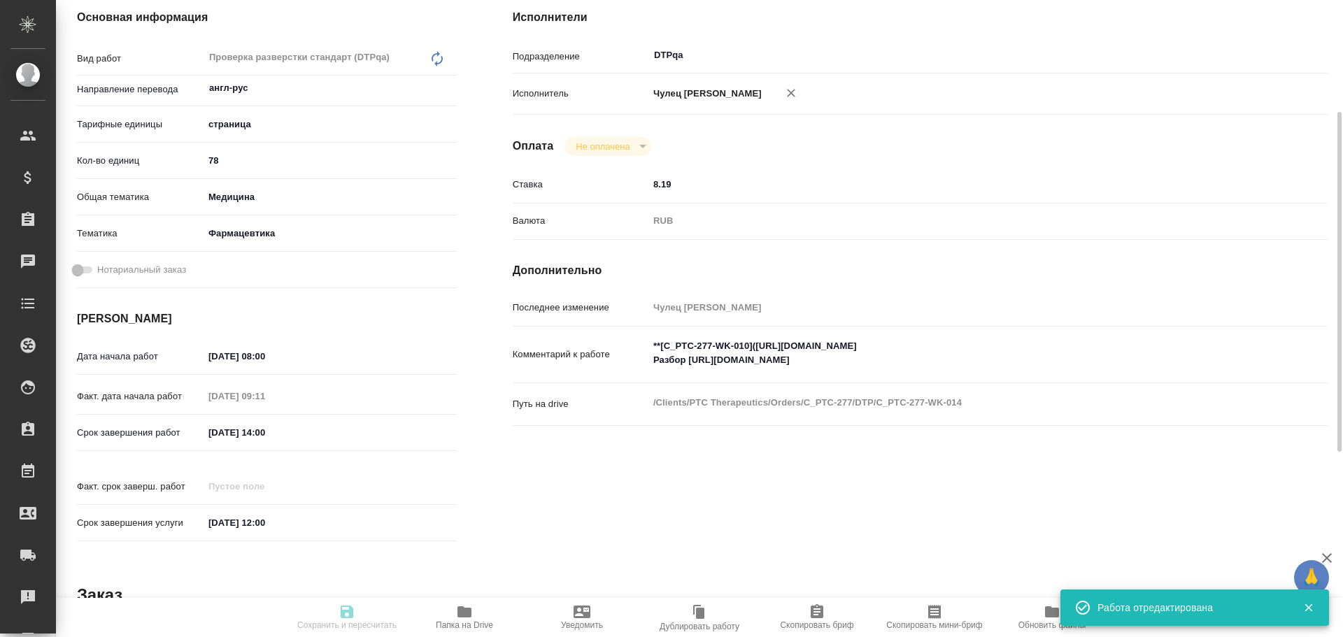
type input "Петрова Валерия"
type input "/Clients/PTC Therapeutics/Orders/C_PTC-277"
type textarea "x"
type textarea "желтой заливкой выделено то, что требуется переводить + все титульники переводим"
type textarea "x"
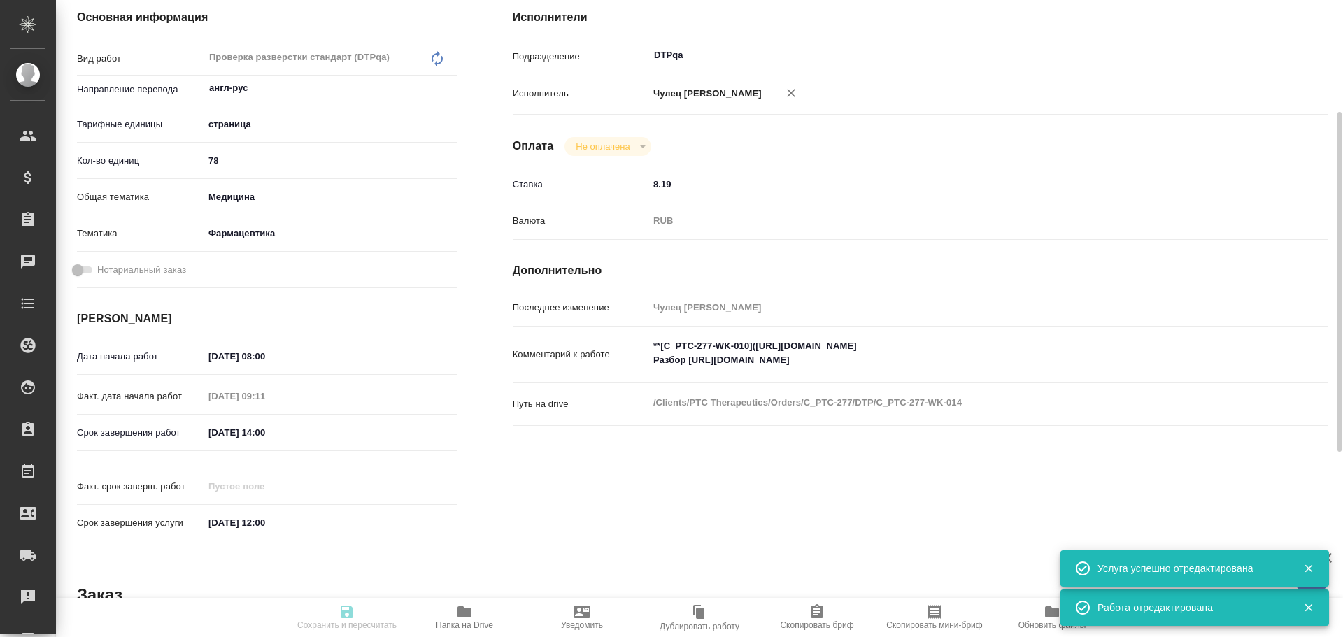
type textarea "x"
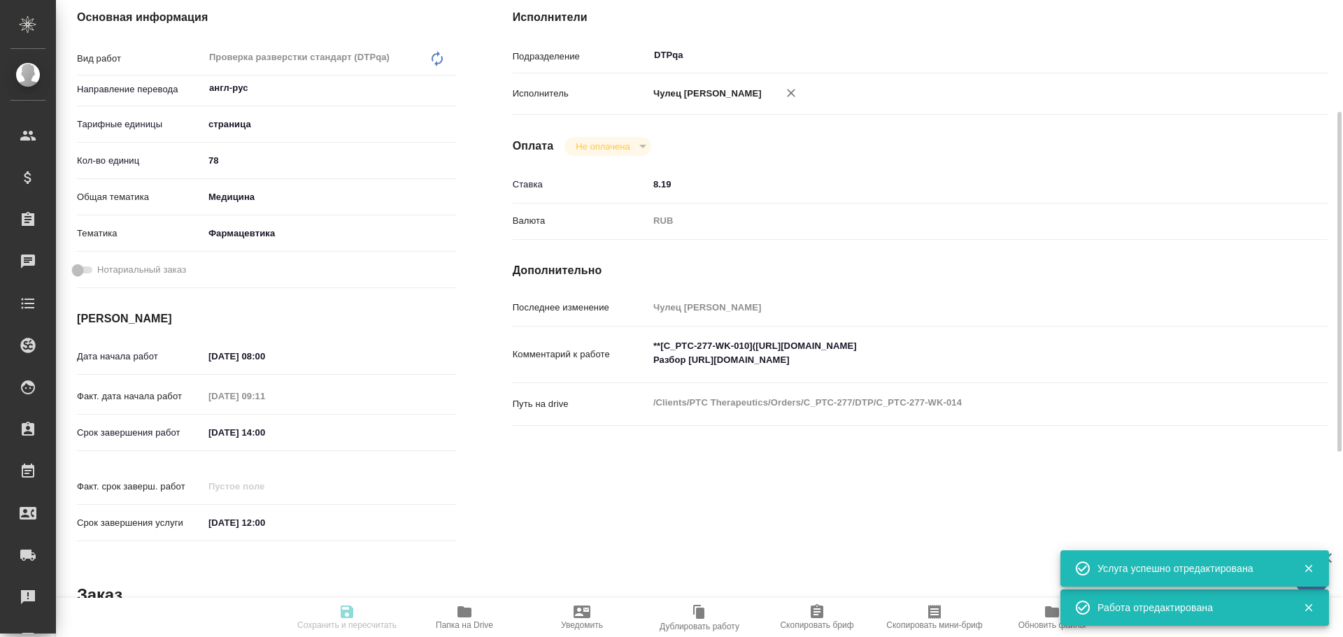
type textarea "x"
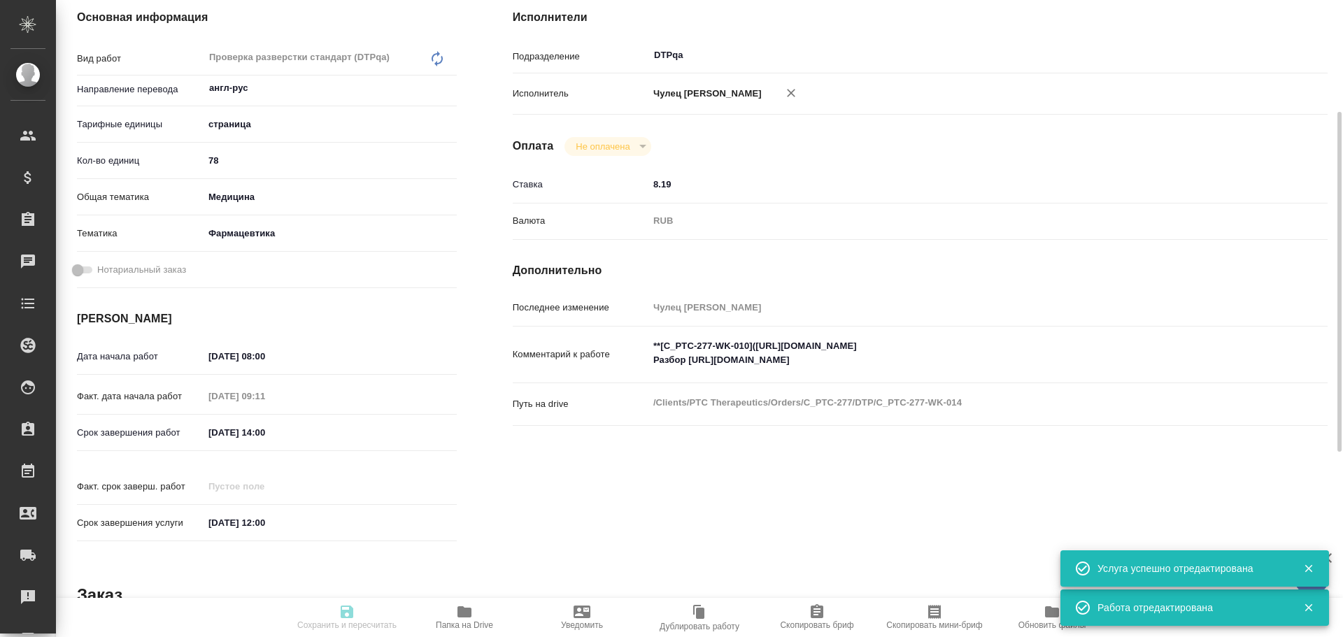
type textarea "x"
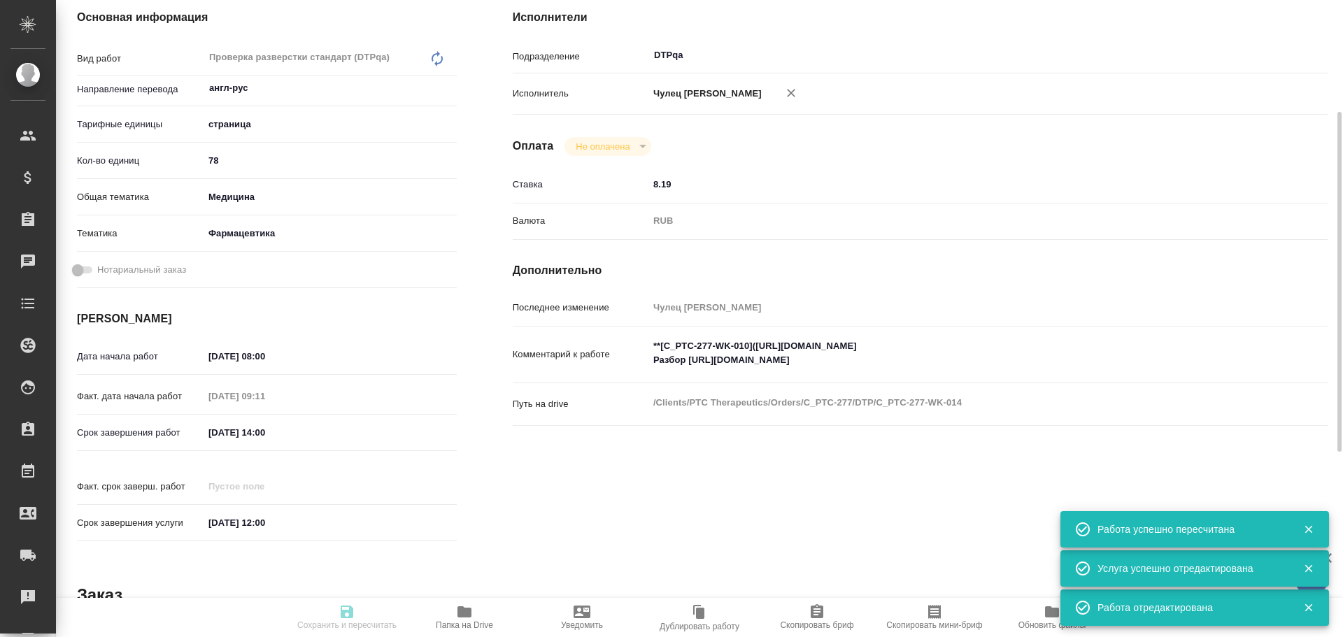
type input "inProgress"
type textarea "Проверка разверстки стандарт (DTPqa)"
type textarea "x"
type input "англ-рус"
type input "5a8b1489cc6b4906c91bfdb2"
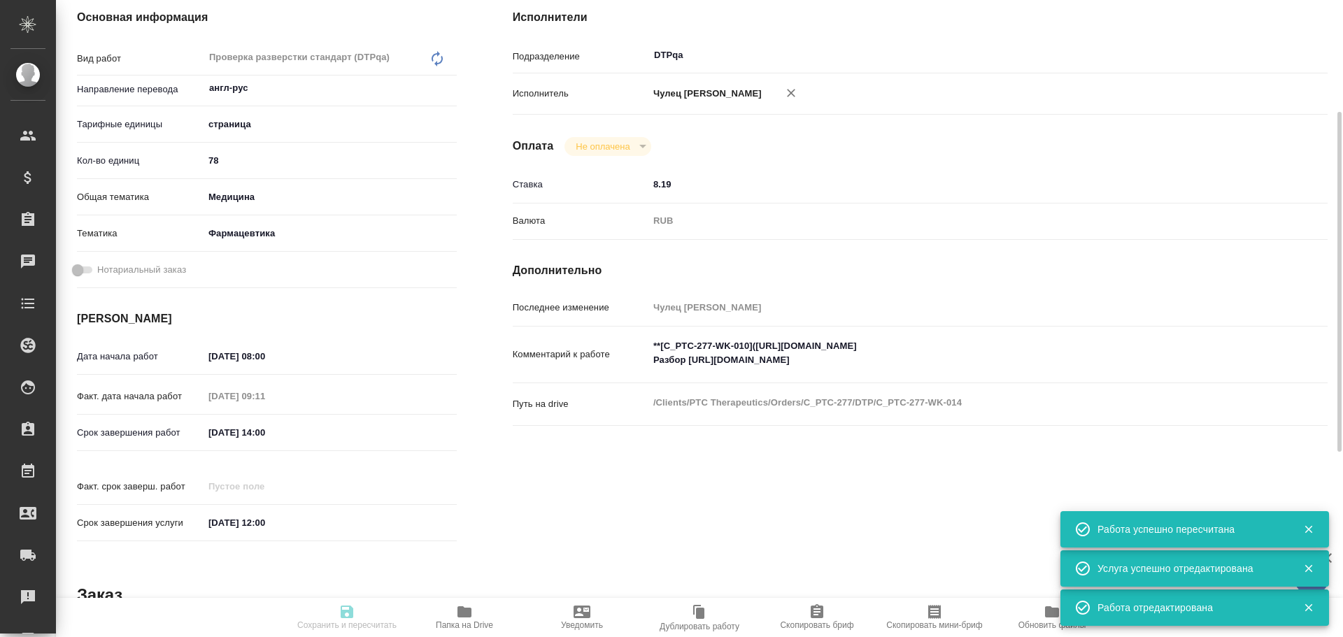
type input "78"
type input "med"
type input "6149832f2b7be24903fd7a82"
type input "14.10.2025 08:00"
type input "14.10.2025 09:11"
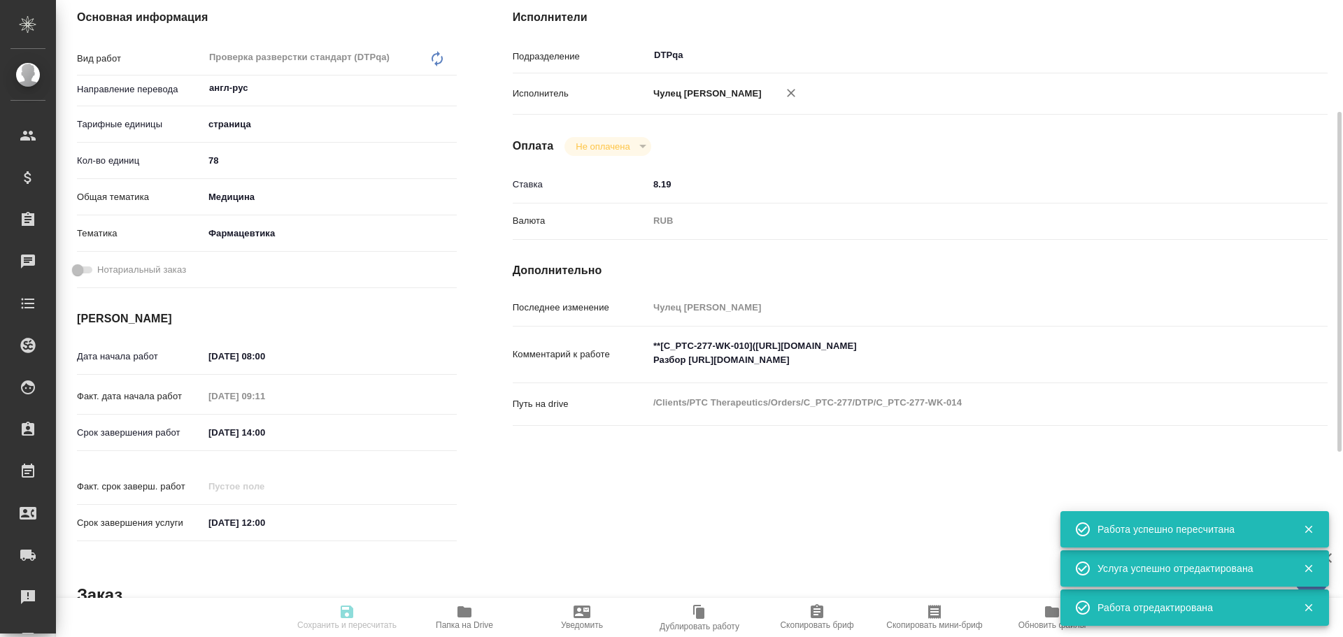
type input "14.10.2025 14:00"
type input "30.10.2025 12:00"
type input "DTPqa"
type input "notPayed"
type input "8.19"
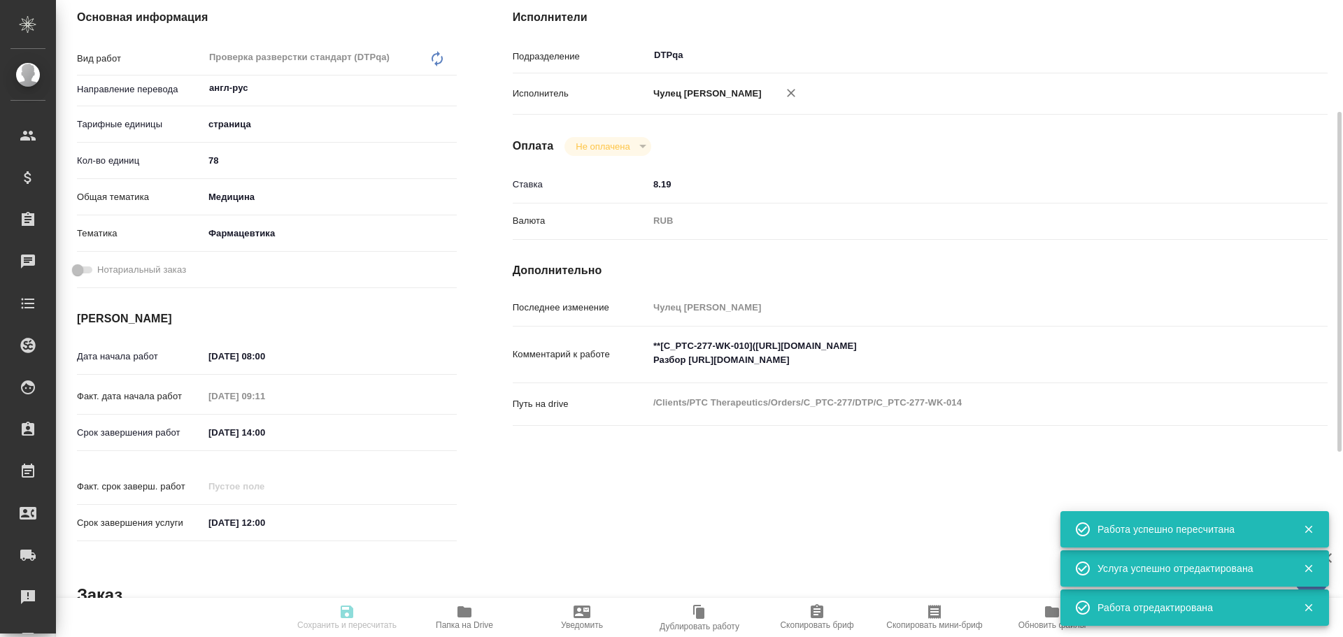
type input "RUB"
type input "Чулец Елена"
type textarea "**[C_PTC-277-WK-010](https://tera.awatera.com/Work/68e91c0ab6bfaa7a9a437e3d/)**…"
type textarea "x"
type textarea "/Clients/PTC Therapeutics/Orders/C_PTC-277/DTP/C_PTC-277-WK-014"
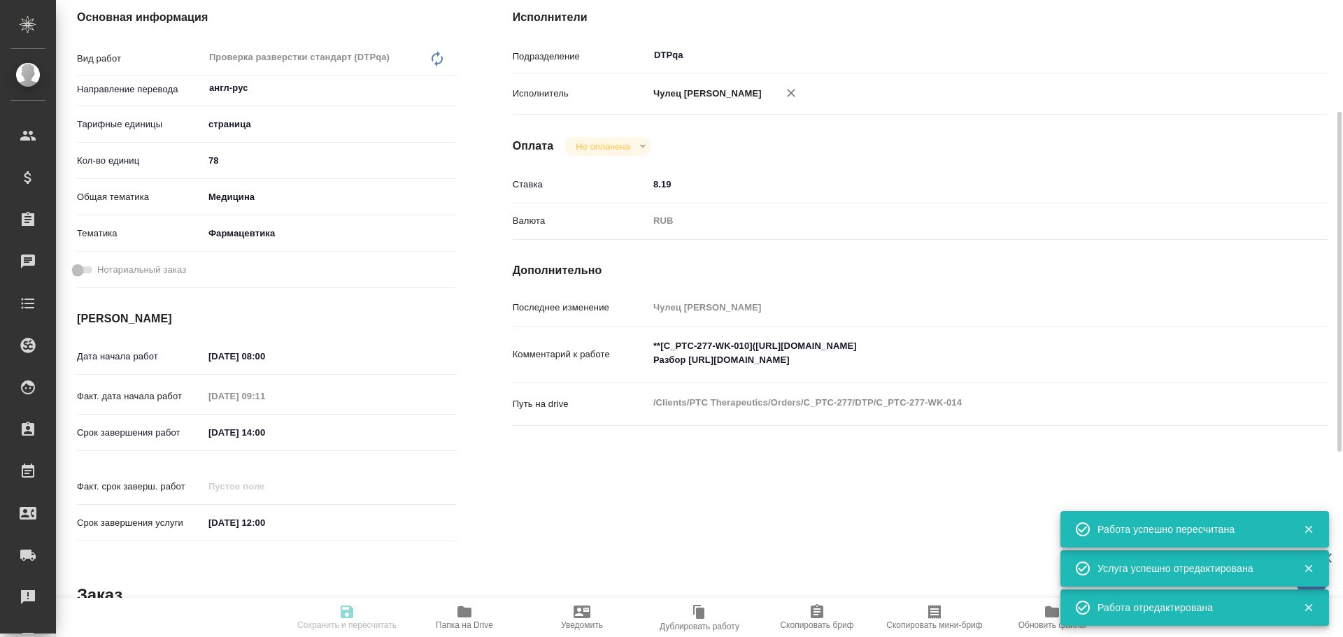
type textarea "x"
type input "C_PTC-277"
type input "Восстановление макета средней сложности с полным соответствием оформлению ориги…"
type input "[PERSON_NAME]"
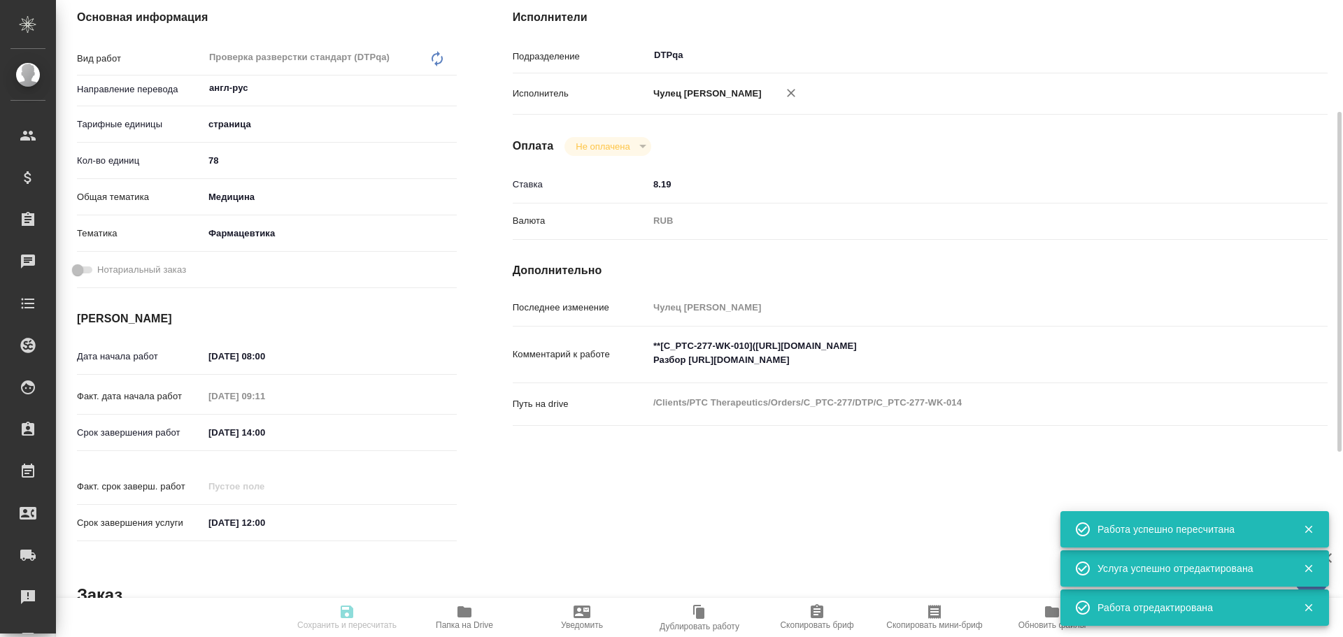
type input "[PERSON_NAME]"
type input "/Clients/PTC Therapeutics/Orders/C_PTC-277"
type textarea "x"
type textarea "желтой заливкой выделено то, что требуется переводить + все титульники переводим"
type textarea "x"
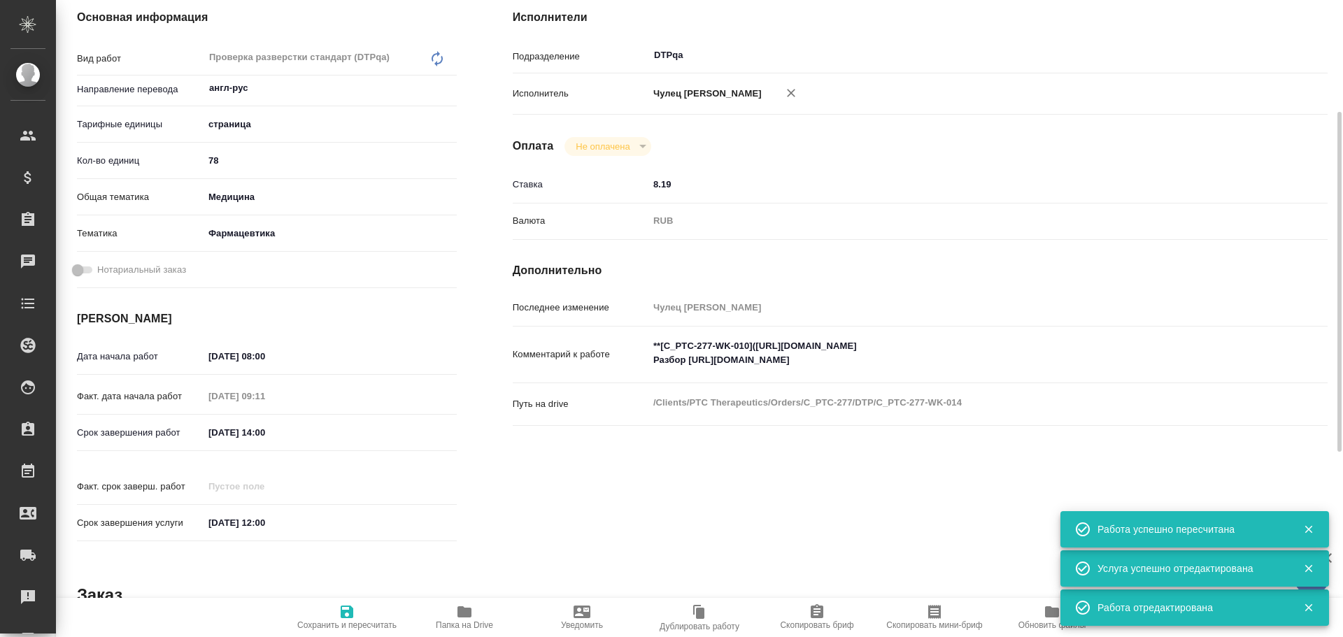
type textarea "x"
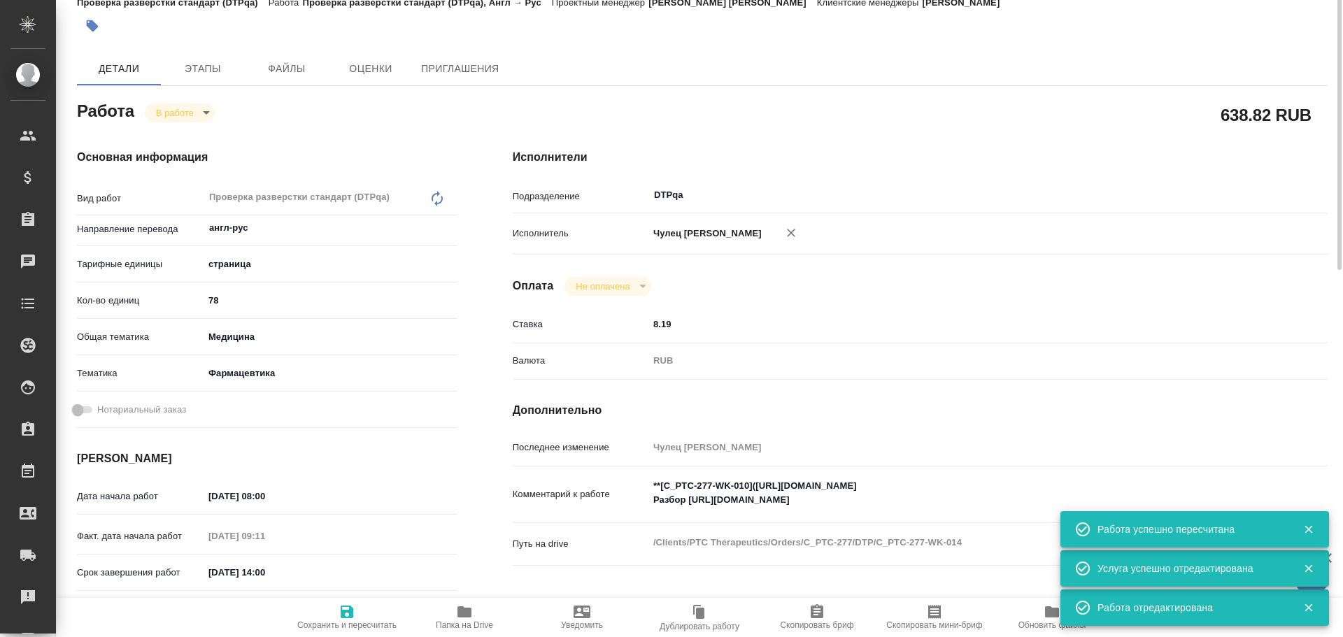
scroll to position [0, 0]
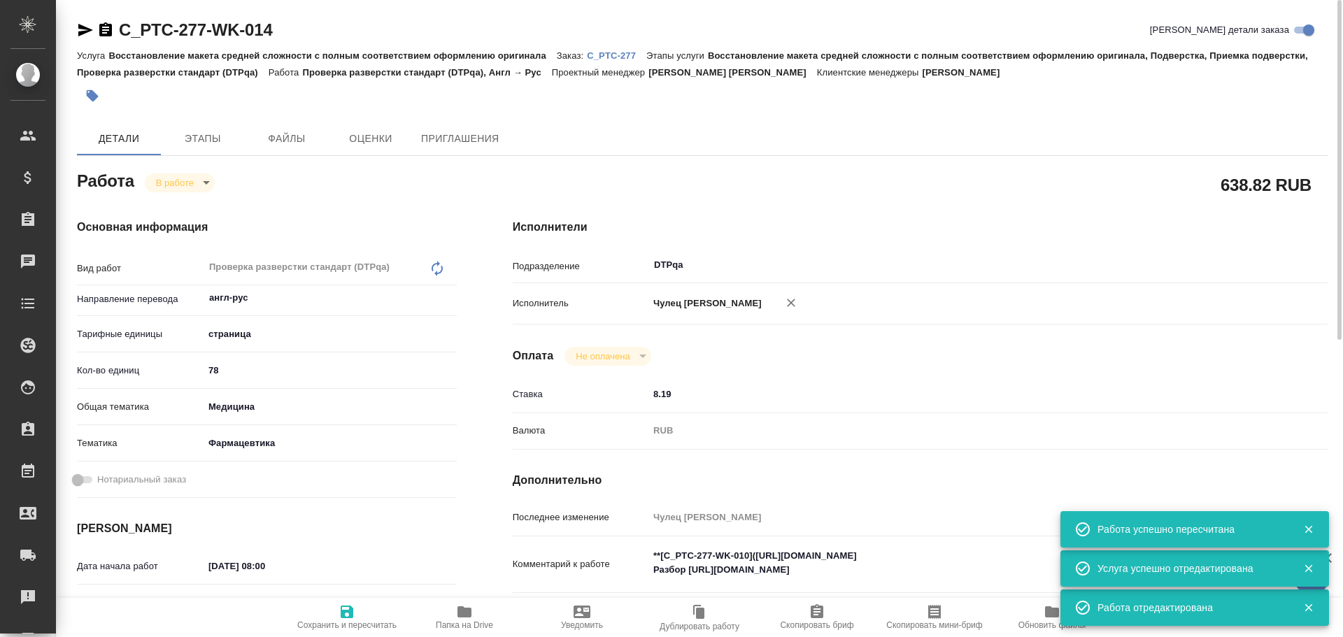
type textarea "x"
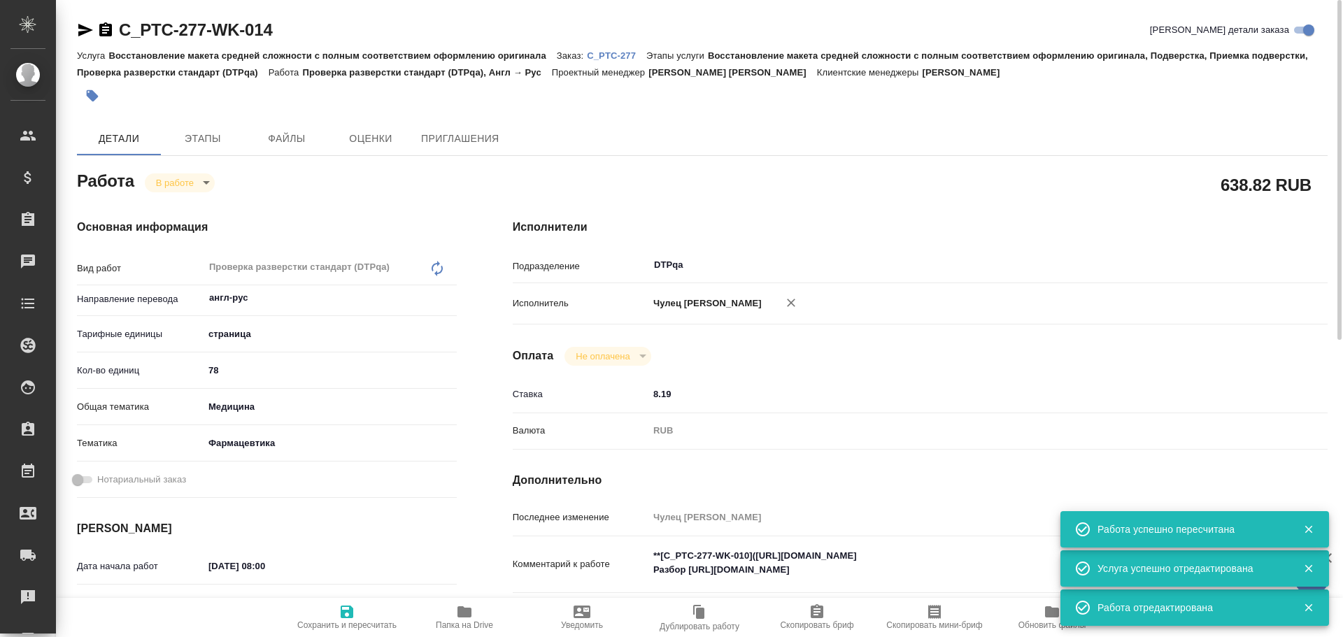
type textarea "x"
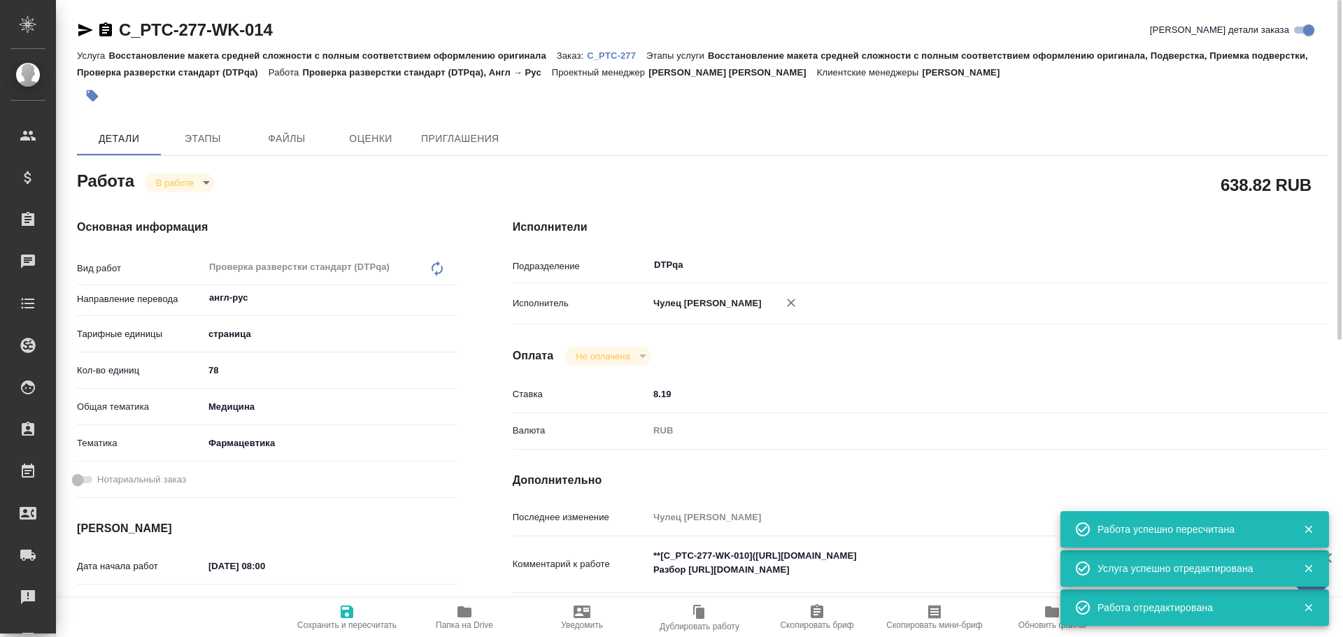
type textarea "x"
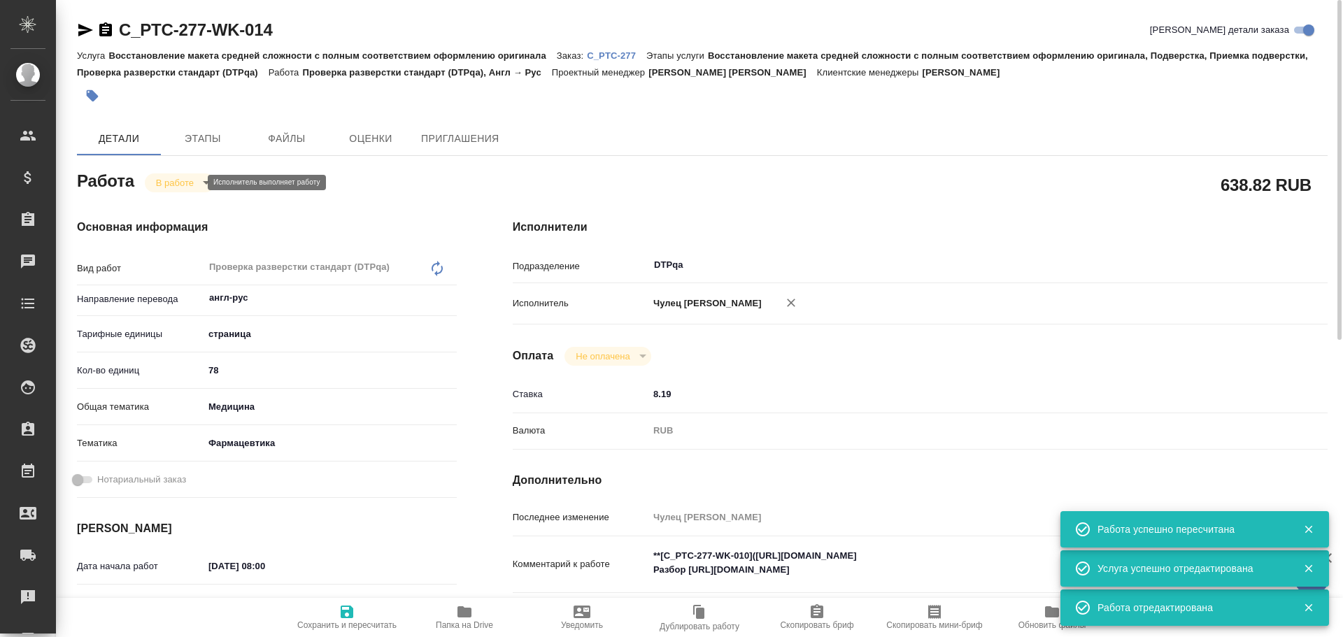
click at [169, 180] on body "🙏 .cls-1 fill:#fff; AWATERA Chulets Elena Клиенты Спецификации Заказы 0 Чаты To…" at bounding box center [671, 318] width 1343 height 637
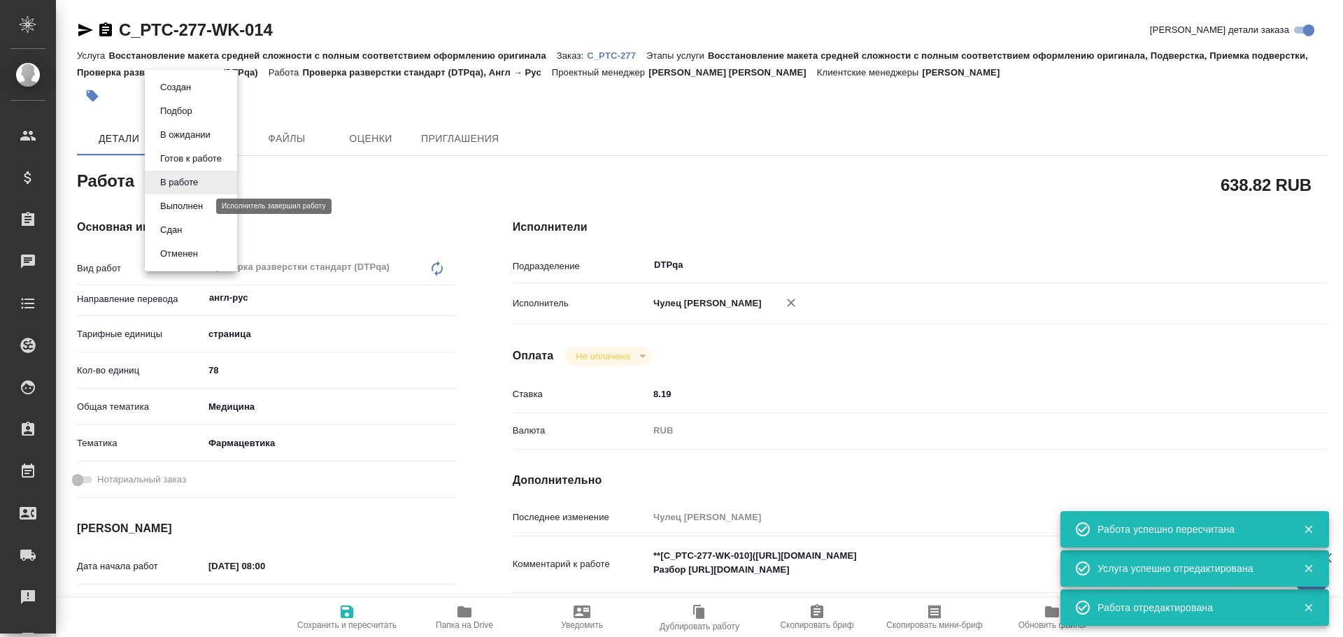
type textarea "x"
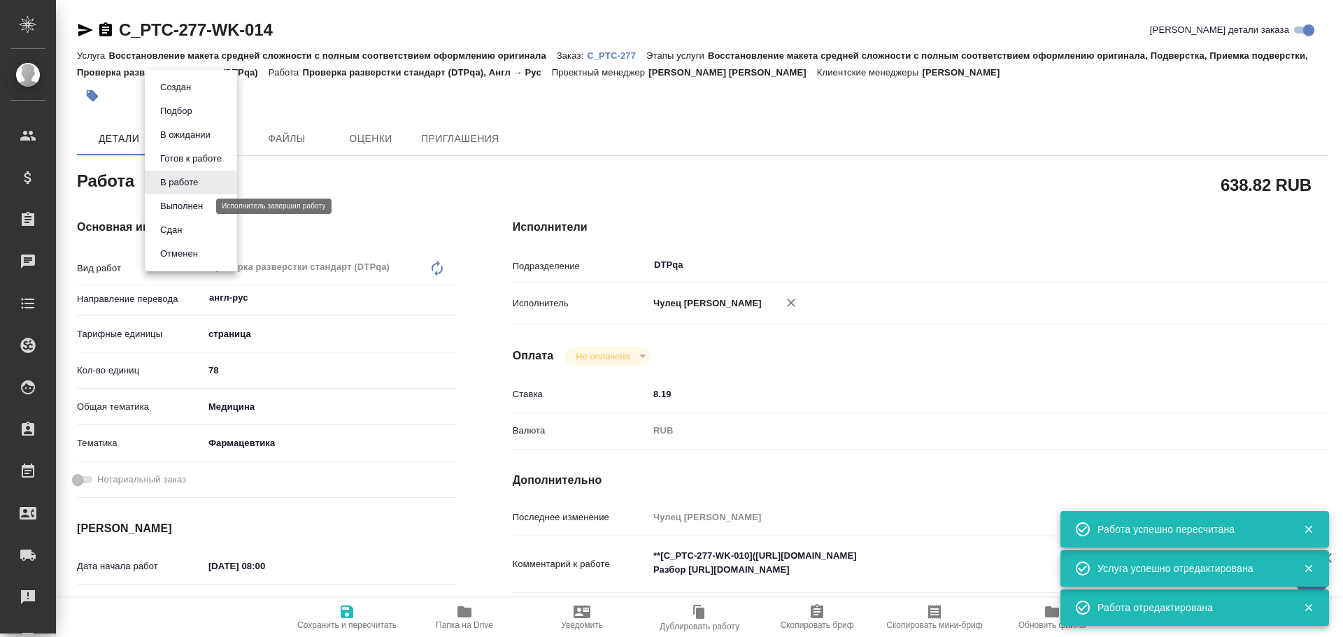
click at [181, 205] on button "Выполнен" at bounding box center [181, 206] width 51 height 15
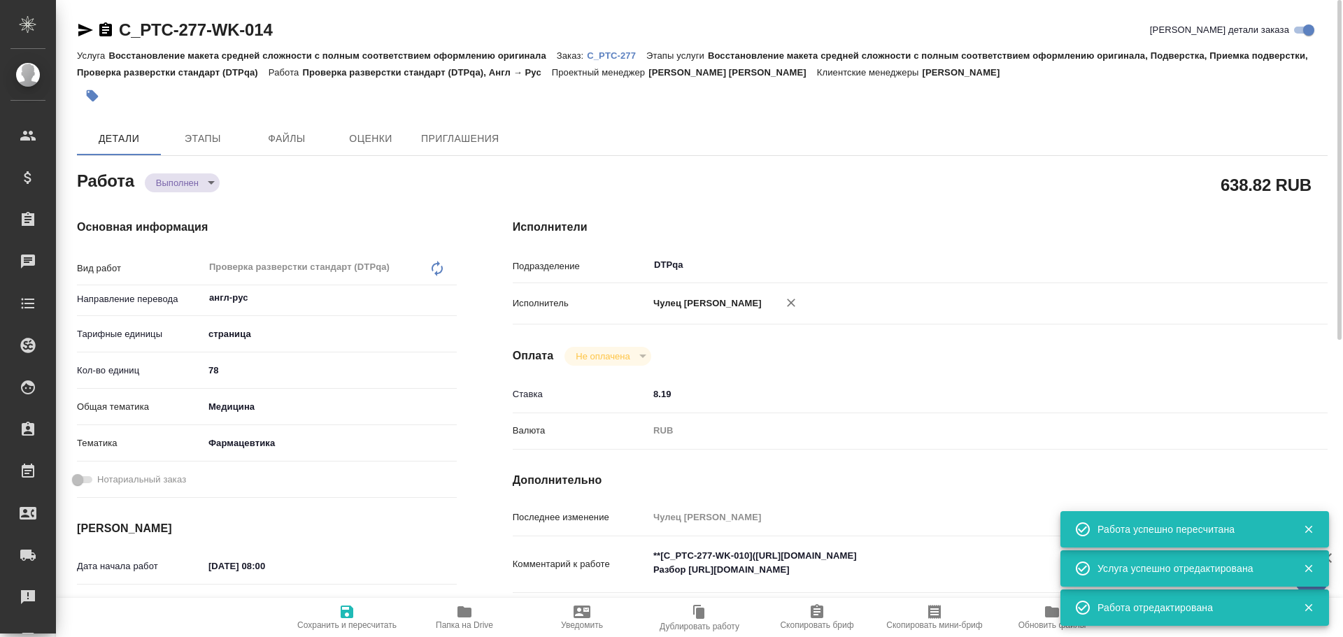
type textarea "x"
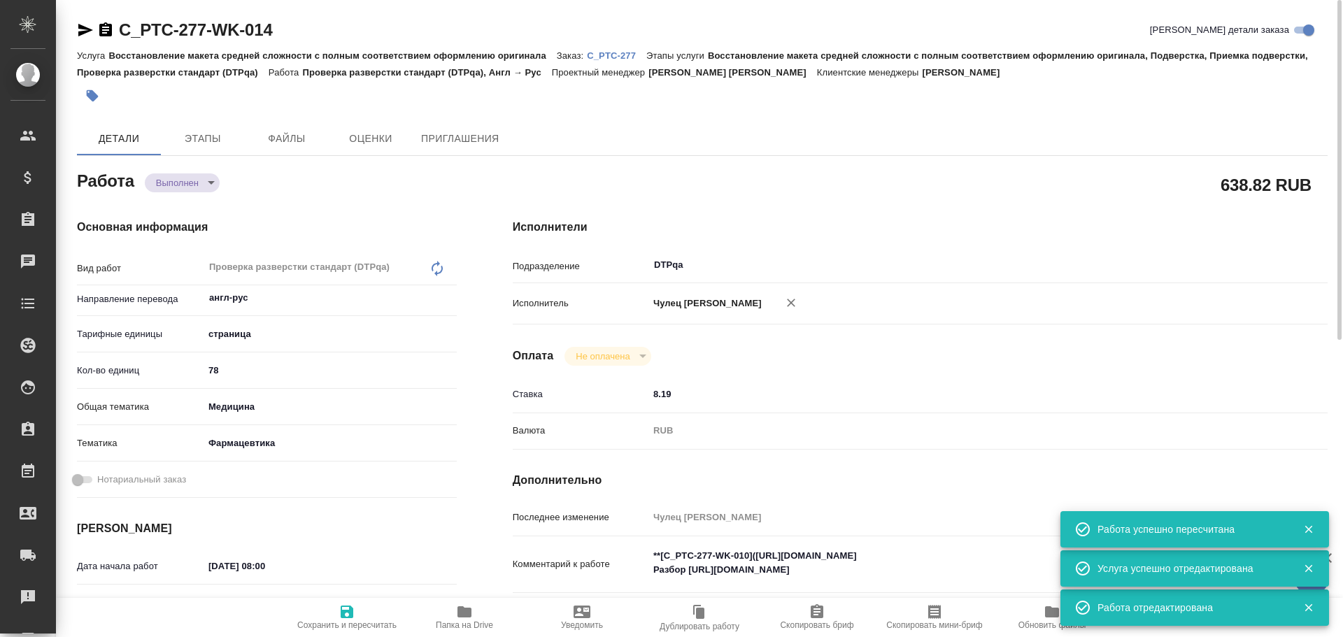
type textarea "x"
click at [340, 608] on icon "button" at bounding box center [347, 612] width 17 height 17
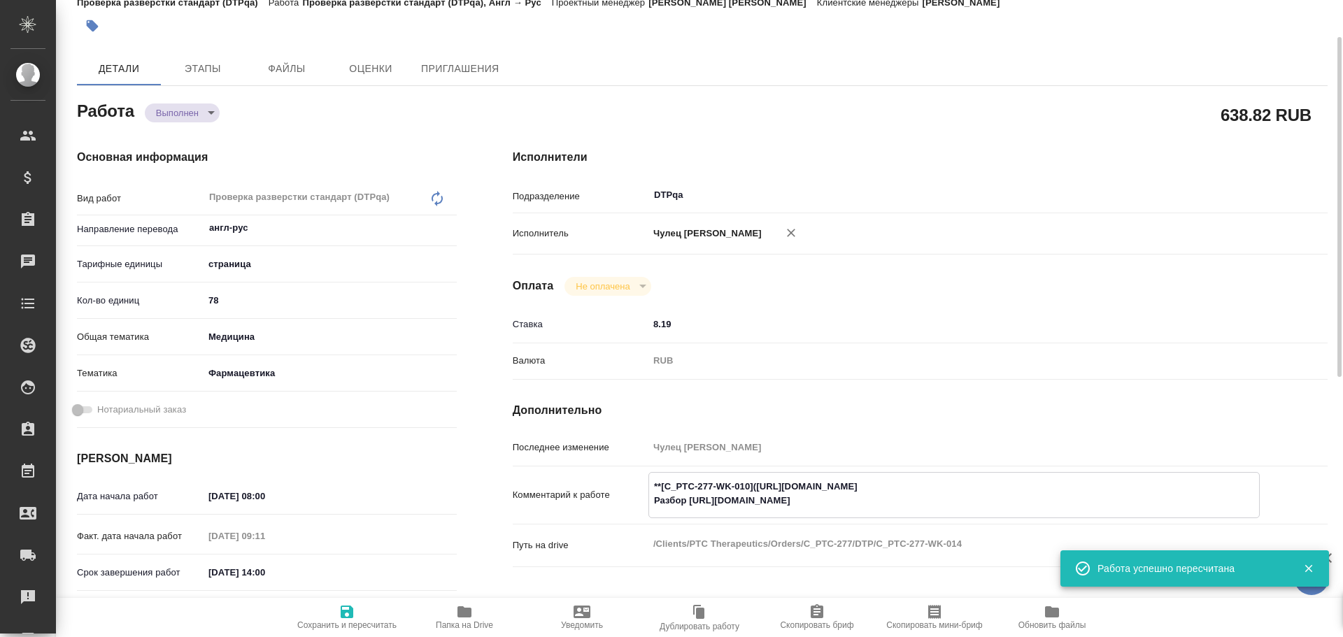
drag, startPoint x: 690, startPoint y: 502, endPoint x: 870, endPoint y: 501, distance: 179.8
click at [870, 501] on textarea "**[C_PTC-277-WK-010](https://tera.awatera.com/Work/68e91c0ab6bfaa7a9a437e3d/)**…" at bounding box center [954, 494] width 610 height 38
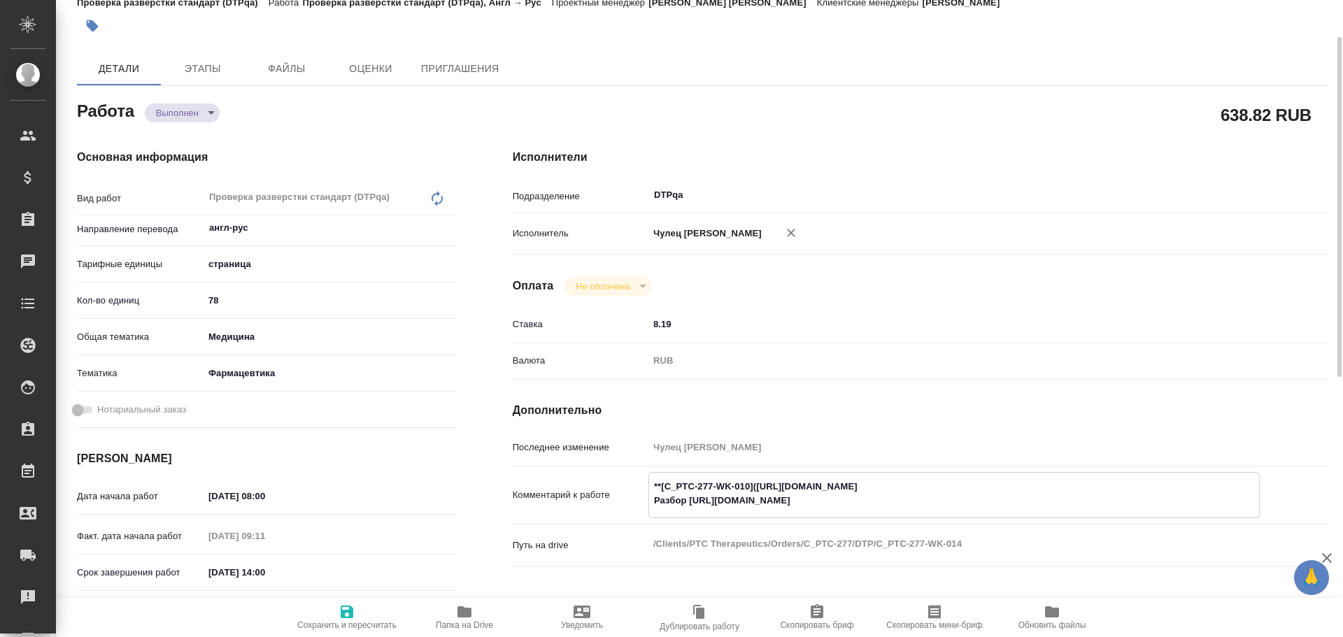
drag, startPoint x: 836, startPoint y: 492, endPoint x: 841, endPoint y: 502, distance: 10.3
click at [841, 502] on textarea "**[C_PTC-277-WK-010](https://tera.awatera.com/Work/68e91c0ab6bfaa7a9a437e3d/)**…" at bounding box center [954, 494] width 610 height 38
drag, startPoint x: 862, startPoint y: 499, endPoint x: 690, endPoint y: 502, distance: 172.1
click at [690, 502] on textarea "**[C_PTC-277-WK-010](https://tera.awatera.com/Work/68e91c0ab6bfaa7a9a437e3d/)**…" at bounding box center [954, 494] width 610 height 38
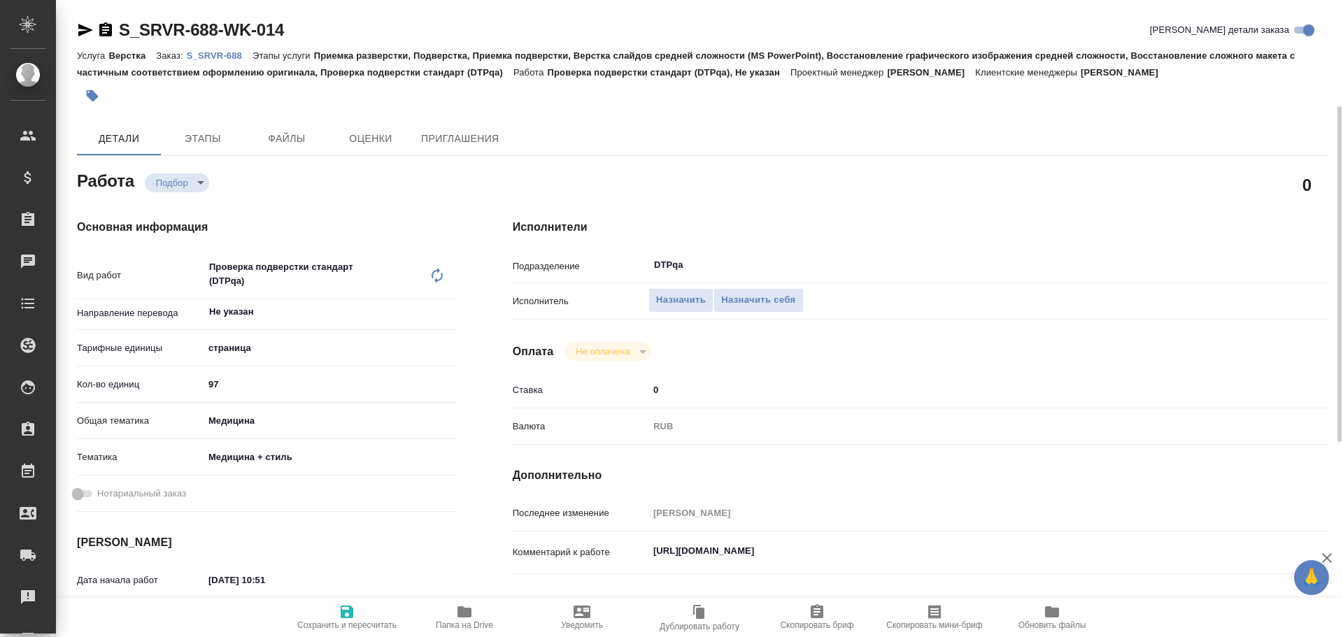
scroll to position [70, 0]
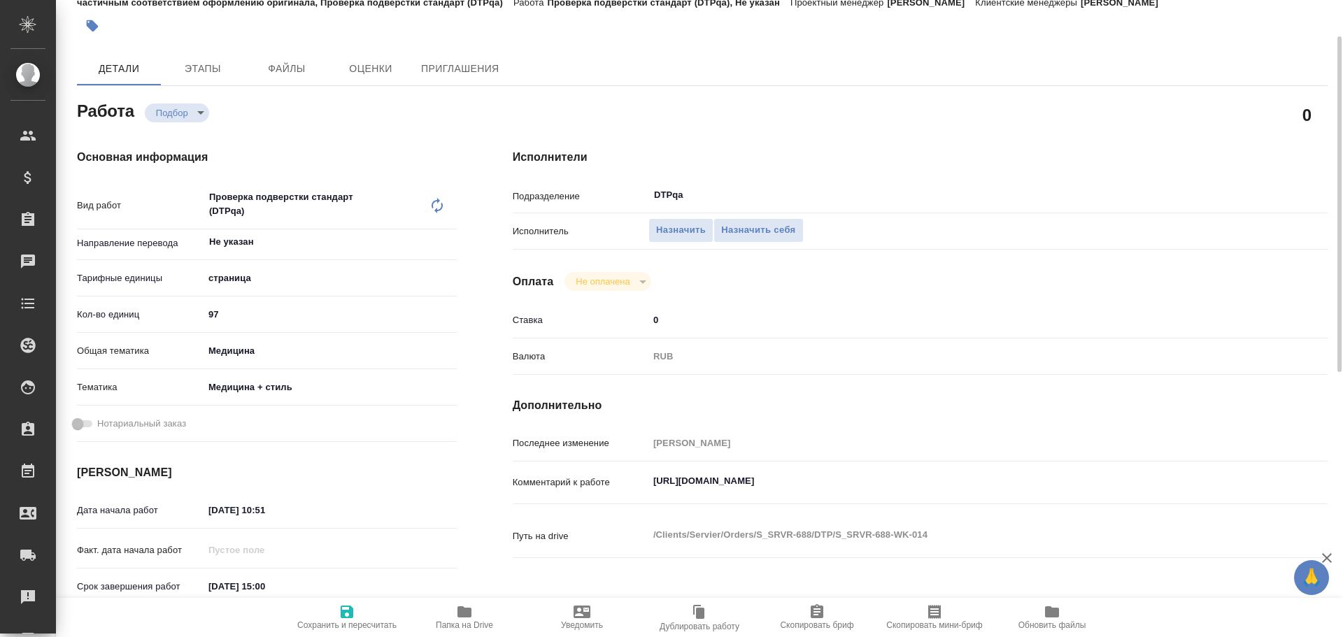
type textarea "x"
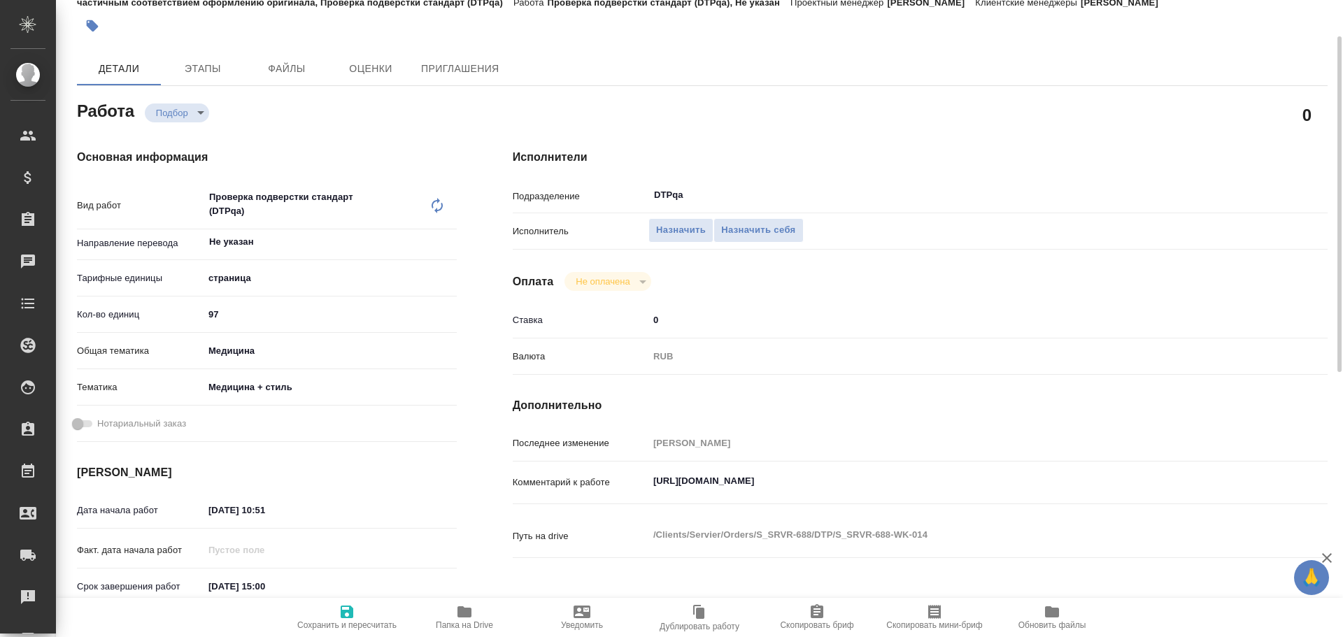
type textarea "x"
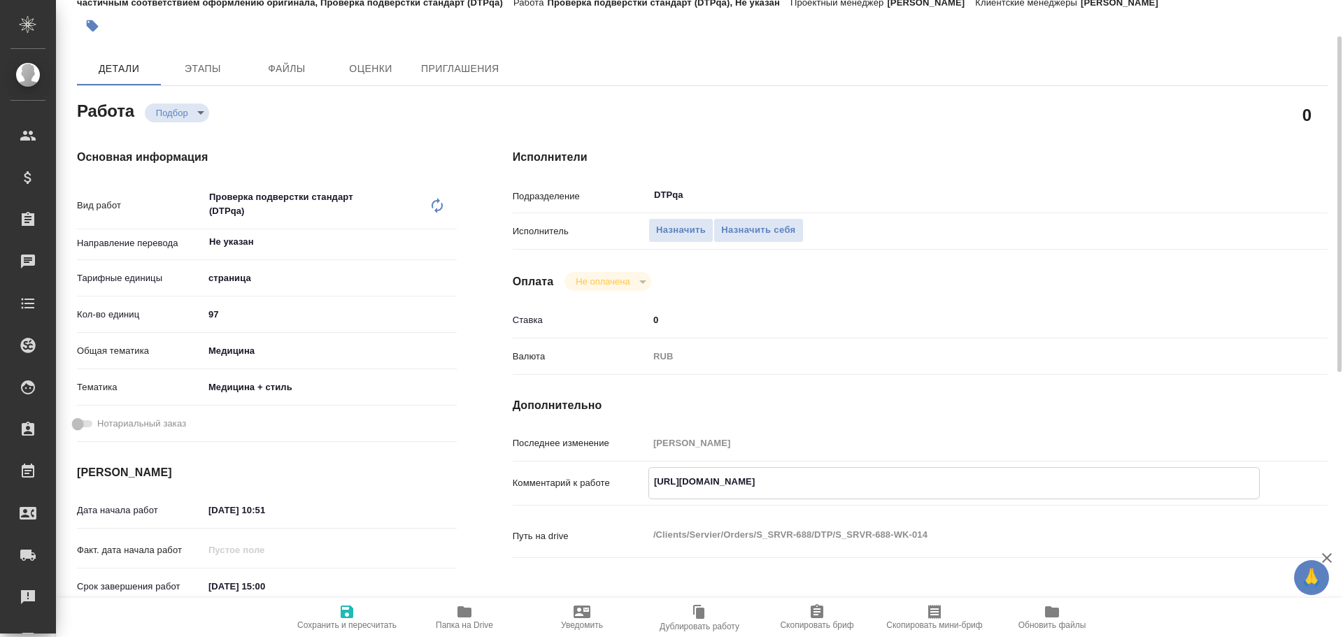
type textarea "x"
drag, startPoint x: 653, startPoint y: 479, endPoint x: 957, endPoint y: 482, distance: 304.3
click at [957, 482] on textarea "https://tera.awatera.com/Work/68bffb6c7d0eacba12b28ac7/details" at bounding box center [954, 482] width 610 height 24
type textarea "x"
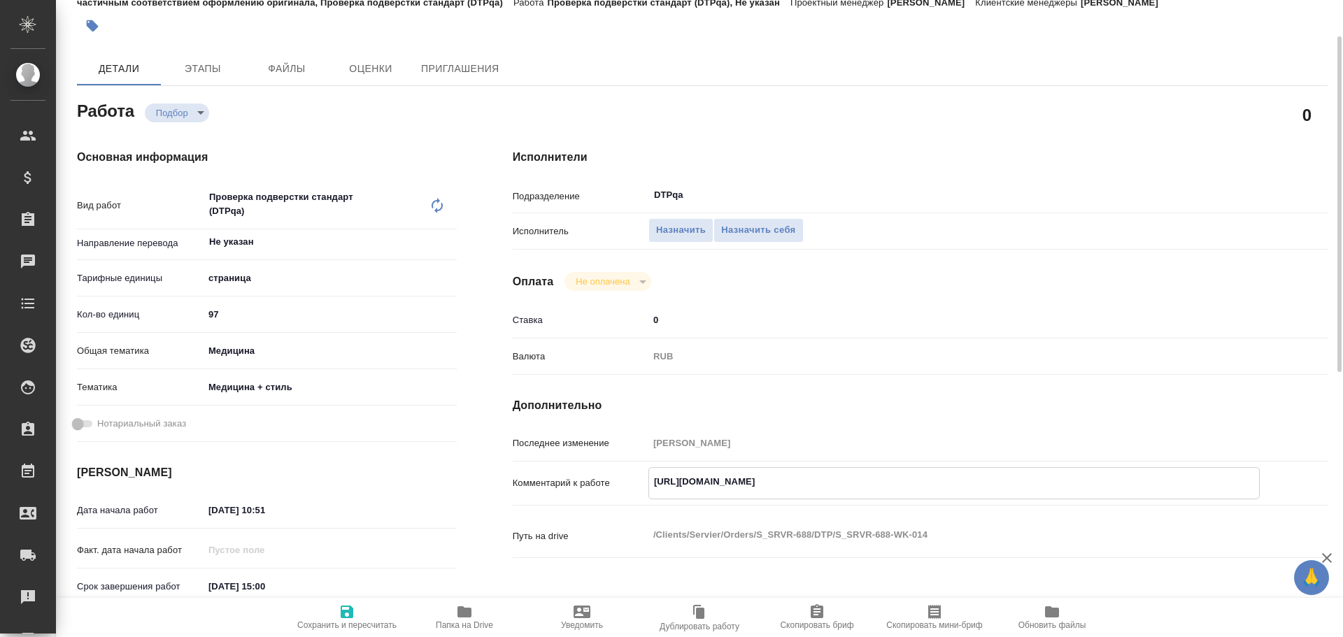
type textarea "x"
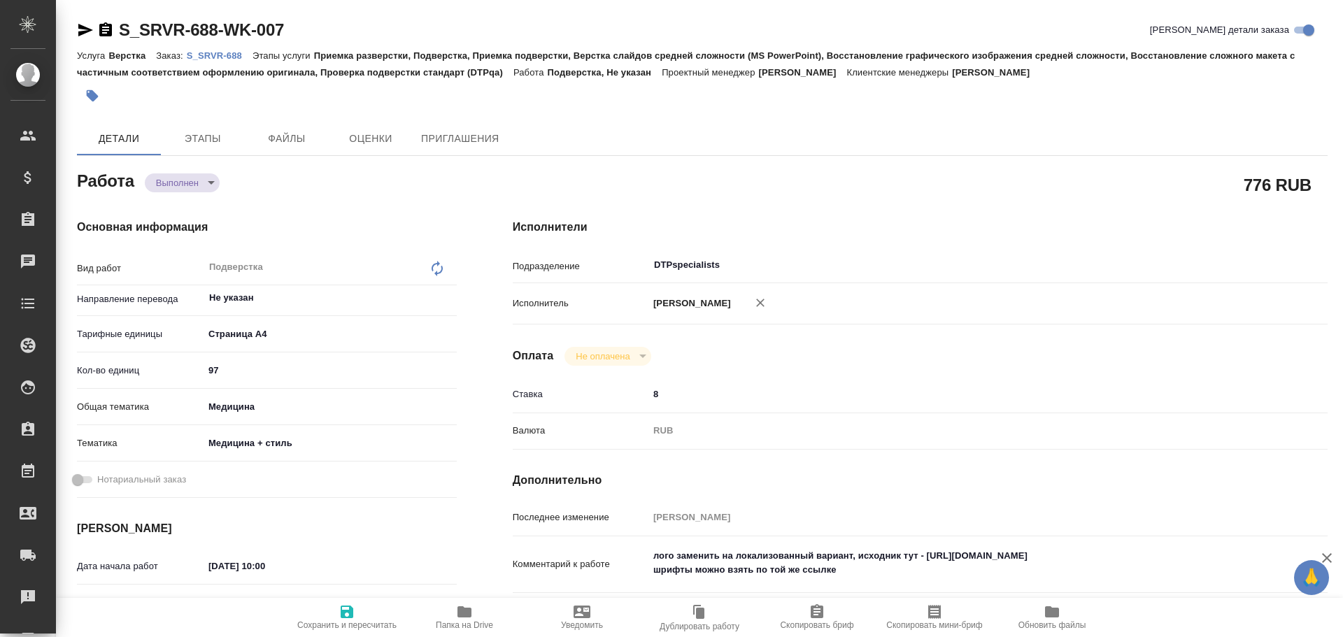
type textarea "x"
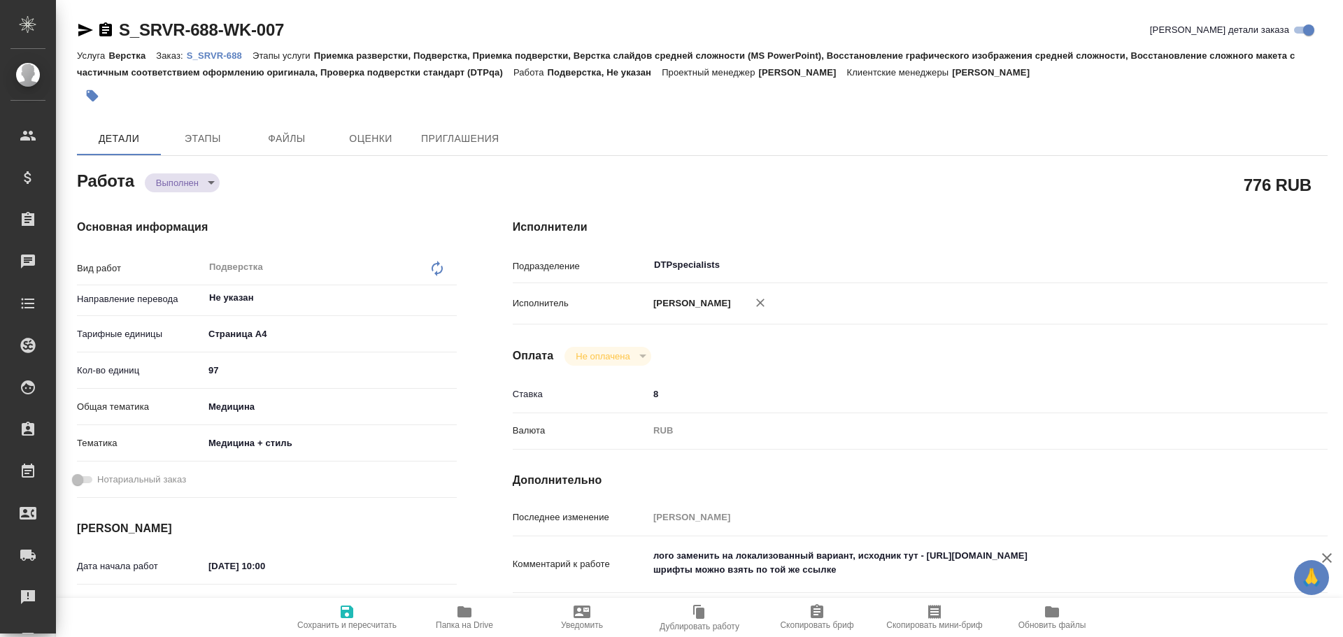
type textarea "x"
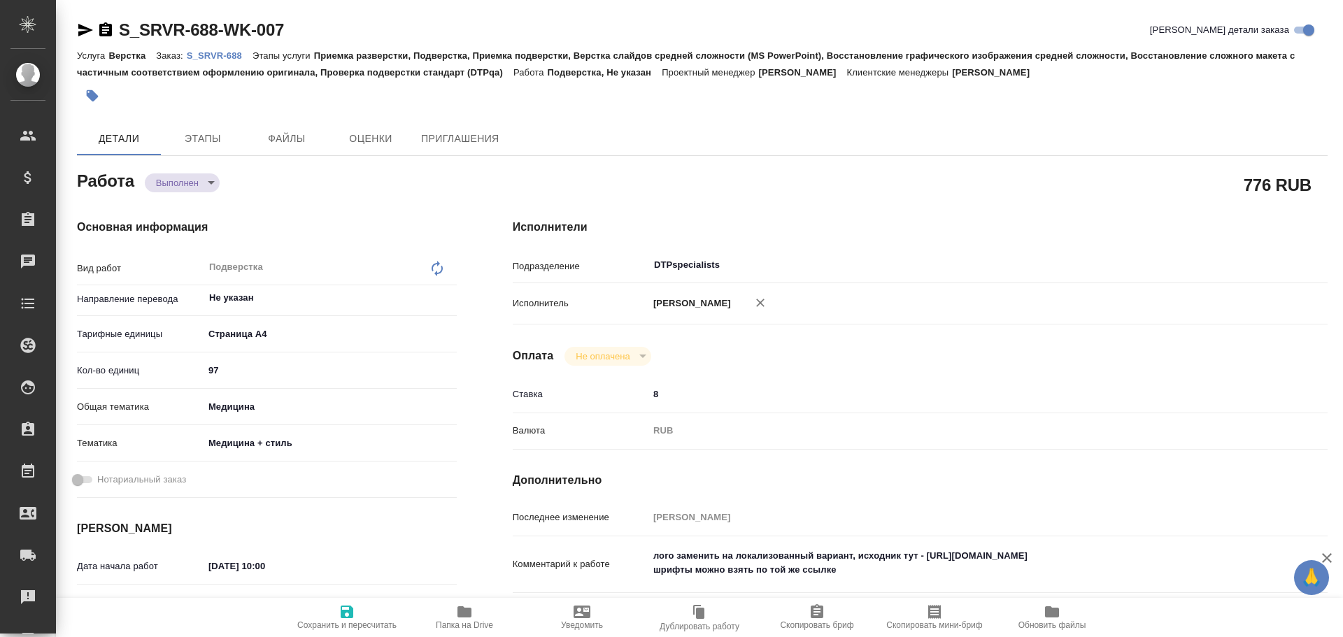
type textarea "x"
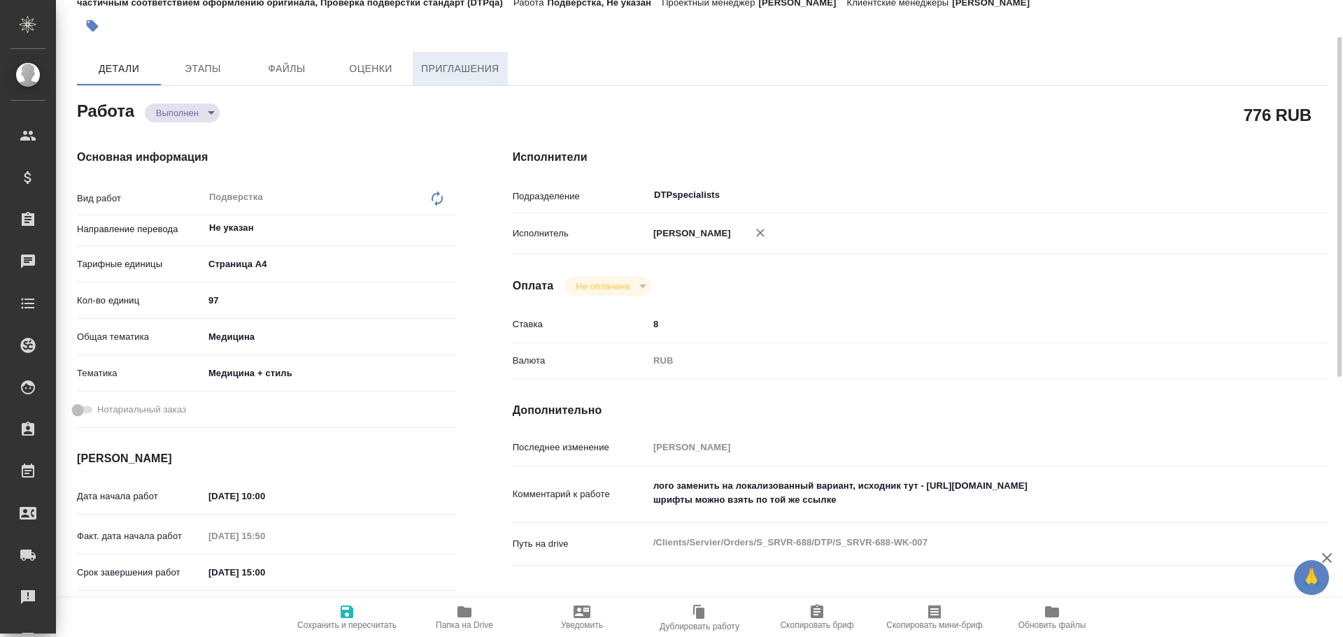
scroll to position [140, 0]
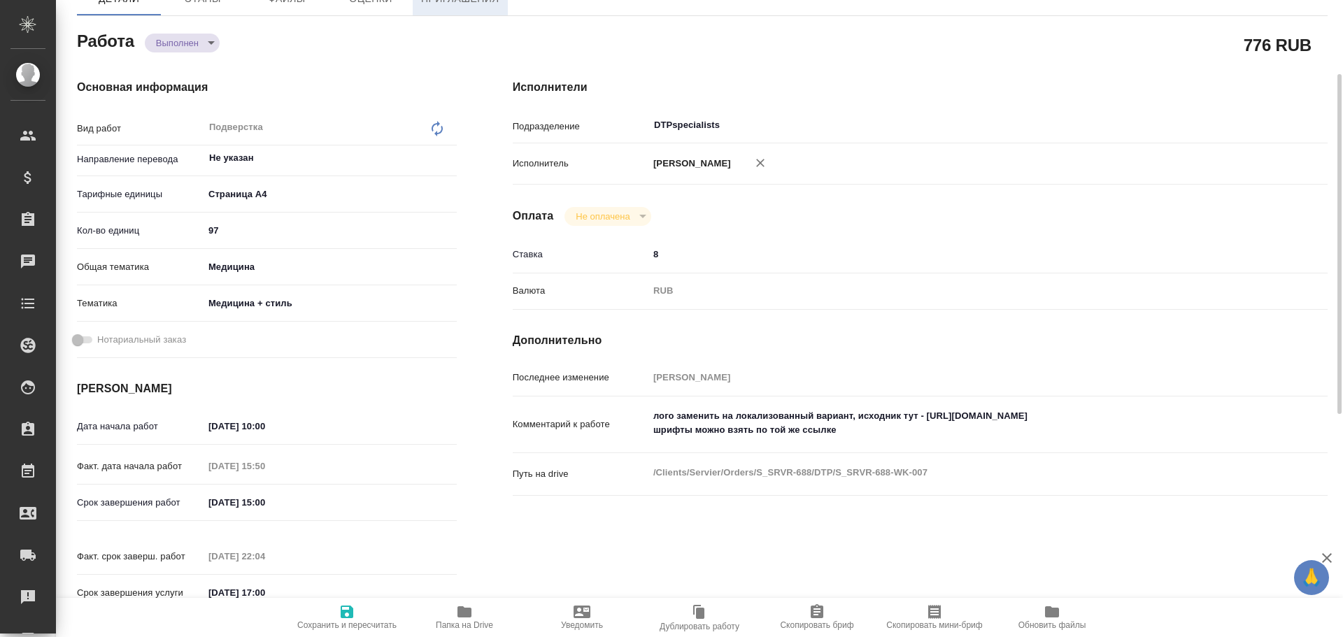
type textarea "x"
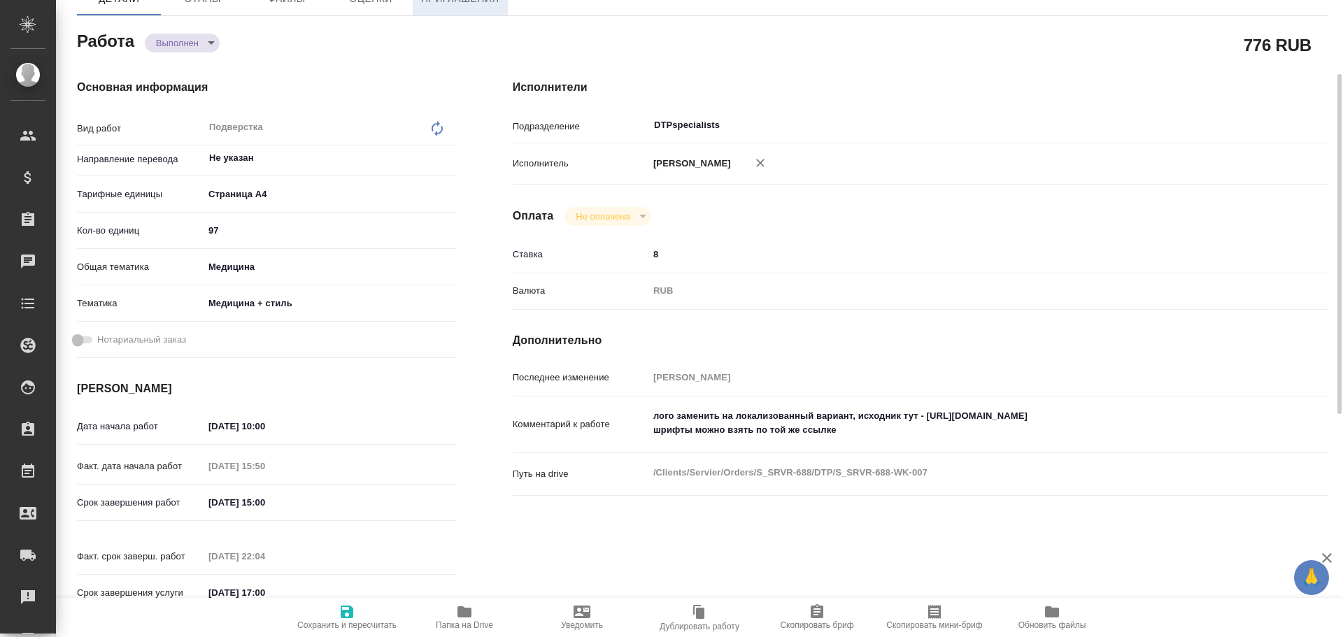
type textarea "x"
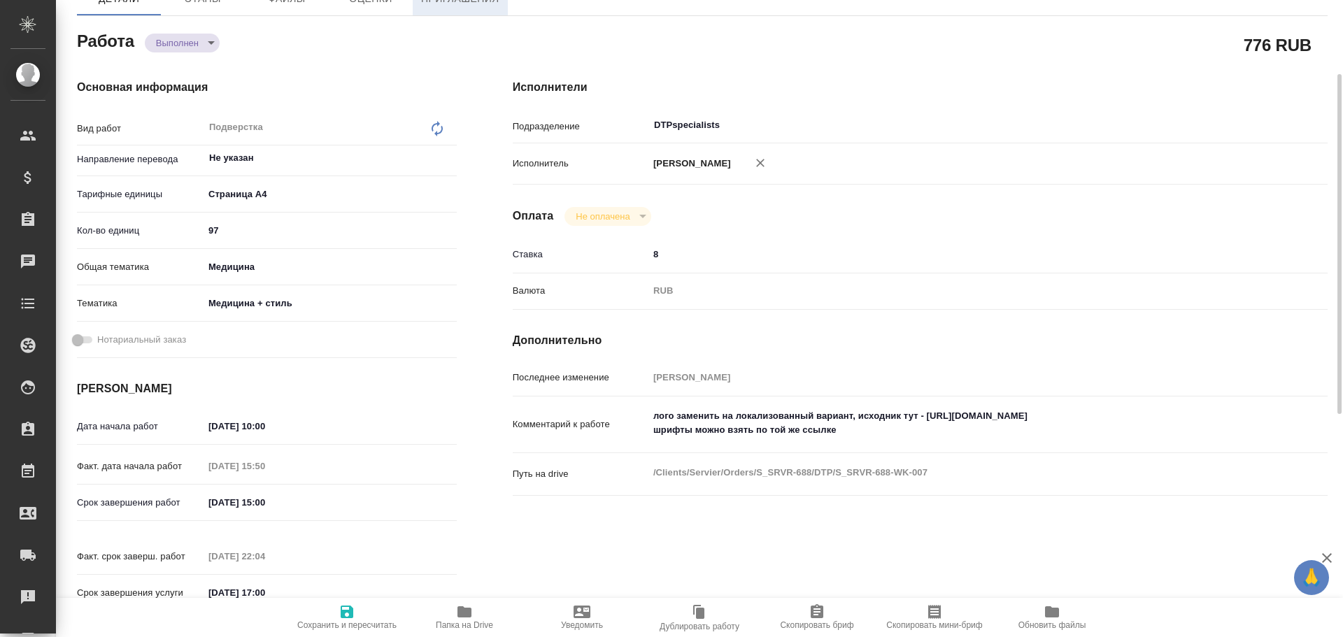
type textarea "x"
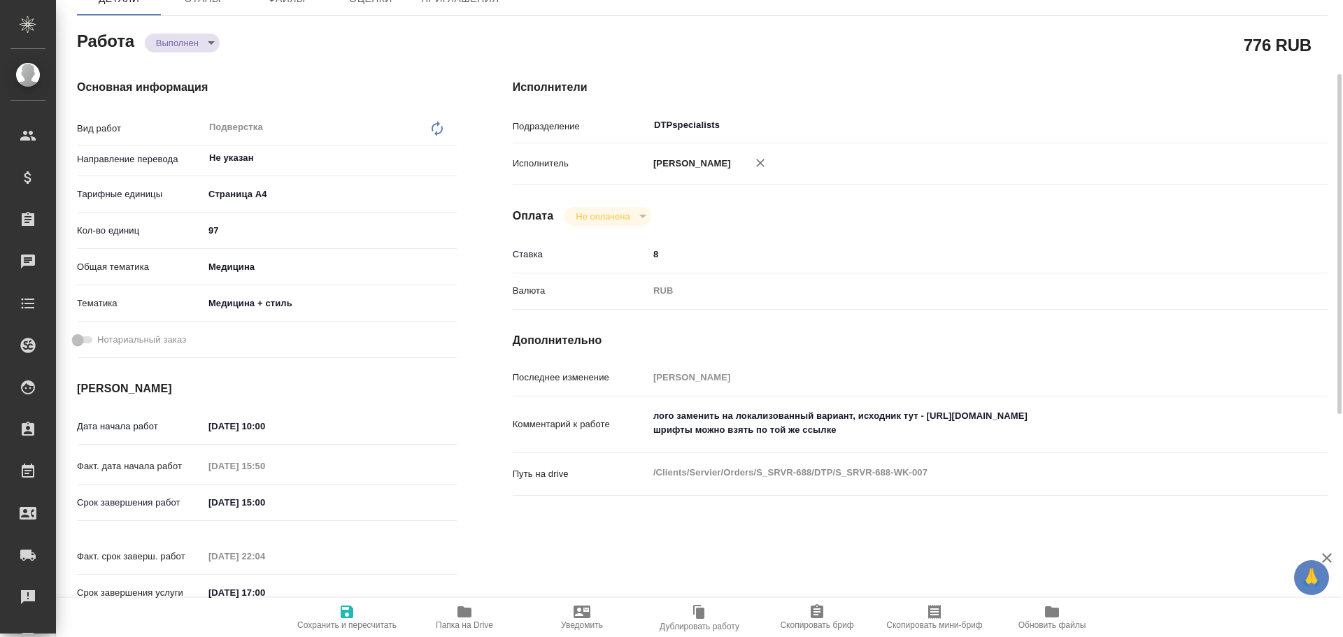
click at [456, 616] on icon "button" at bounding box center [464, 612] width 17 height 17
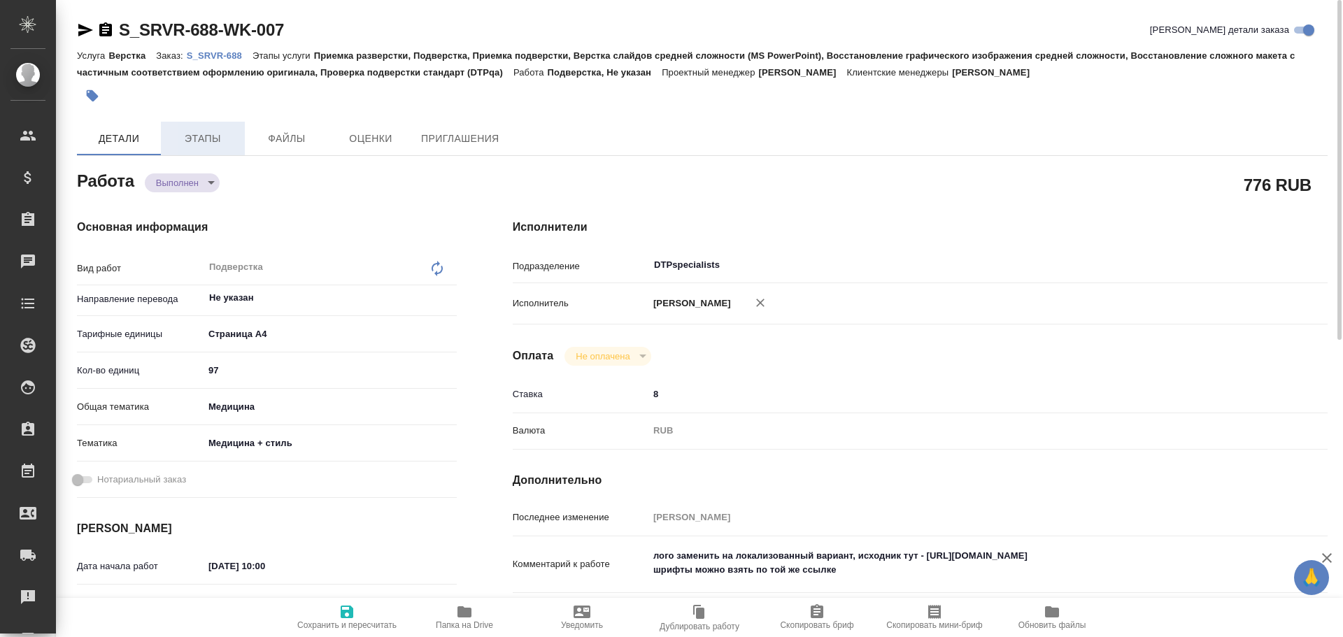
click at [195, 139] on span "Этапы" at bounding box center [202, 138] width 67 height 17
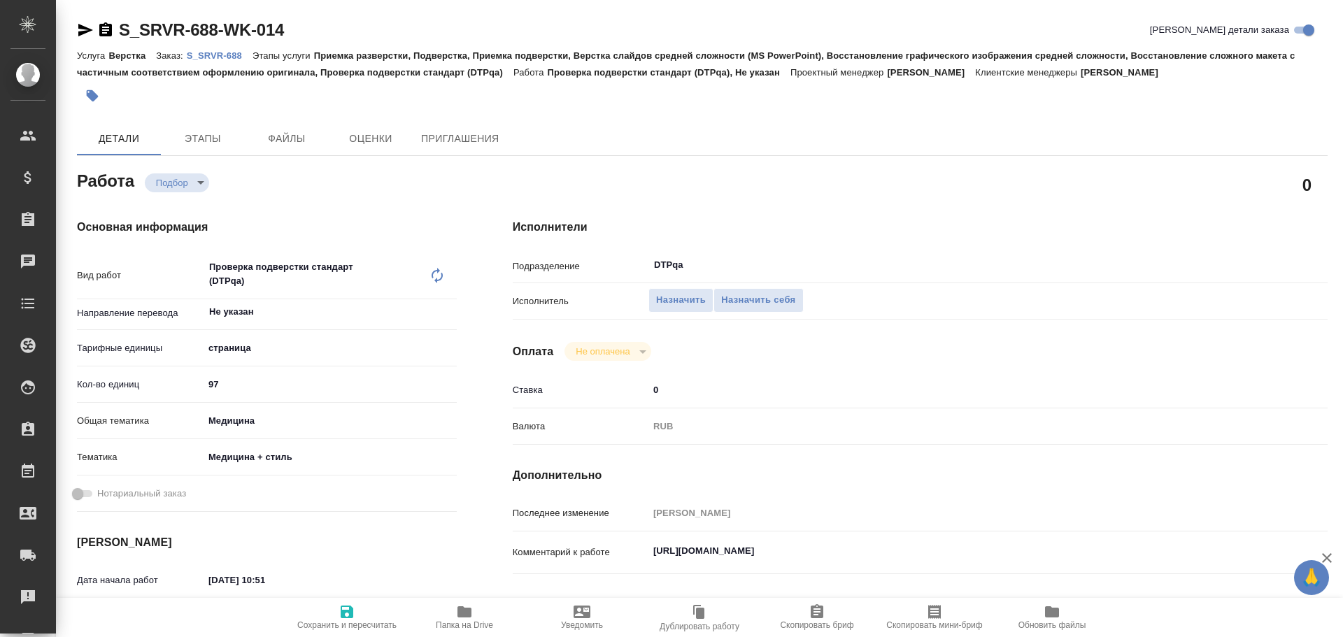
type textarea "x"
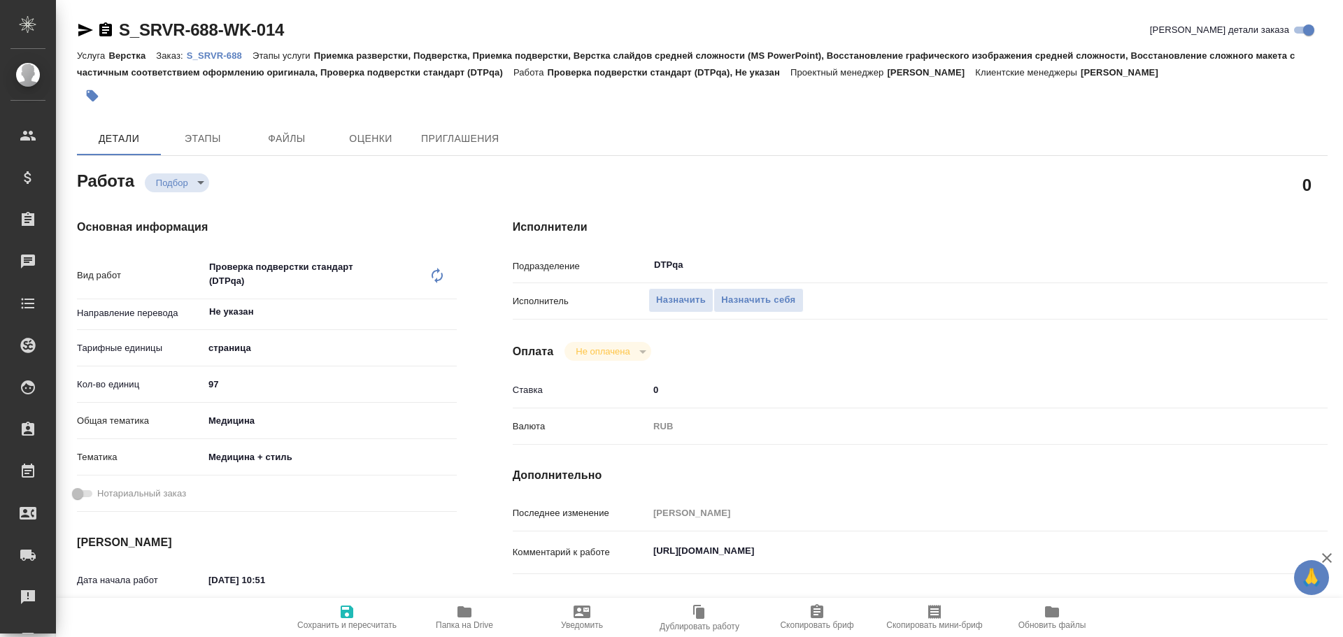
type textarea "x"
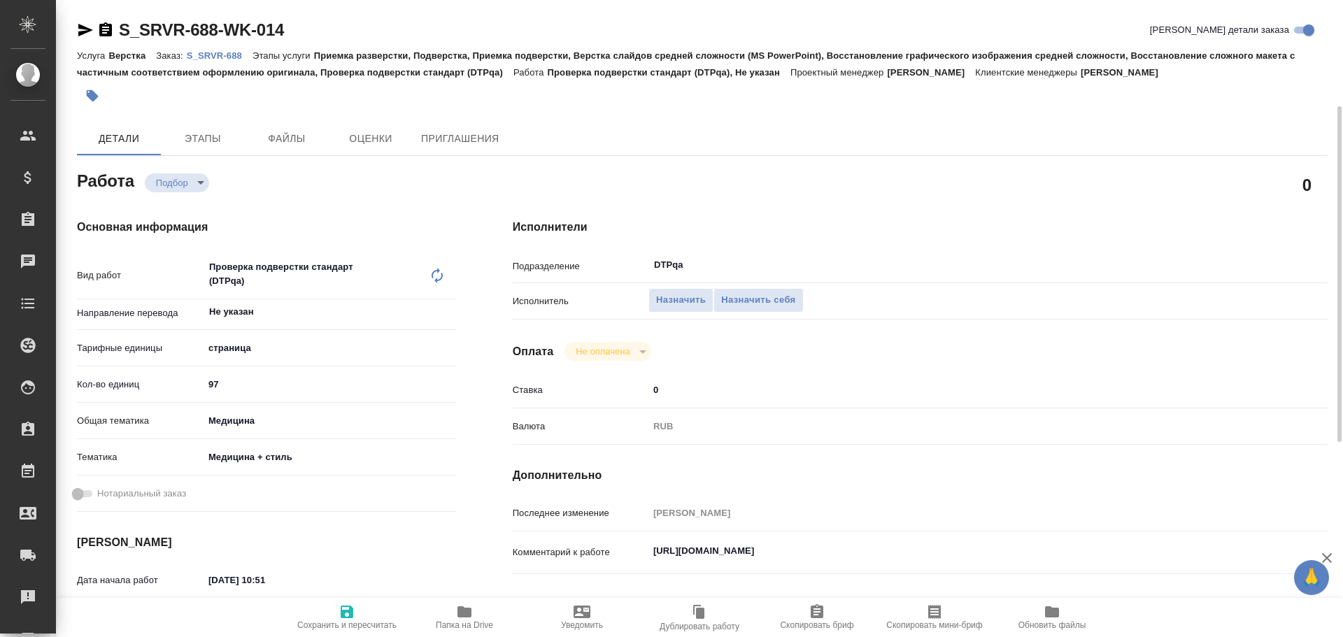
scroll to position [70, 0]
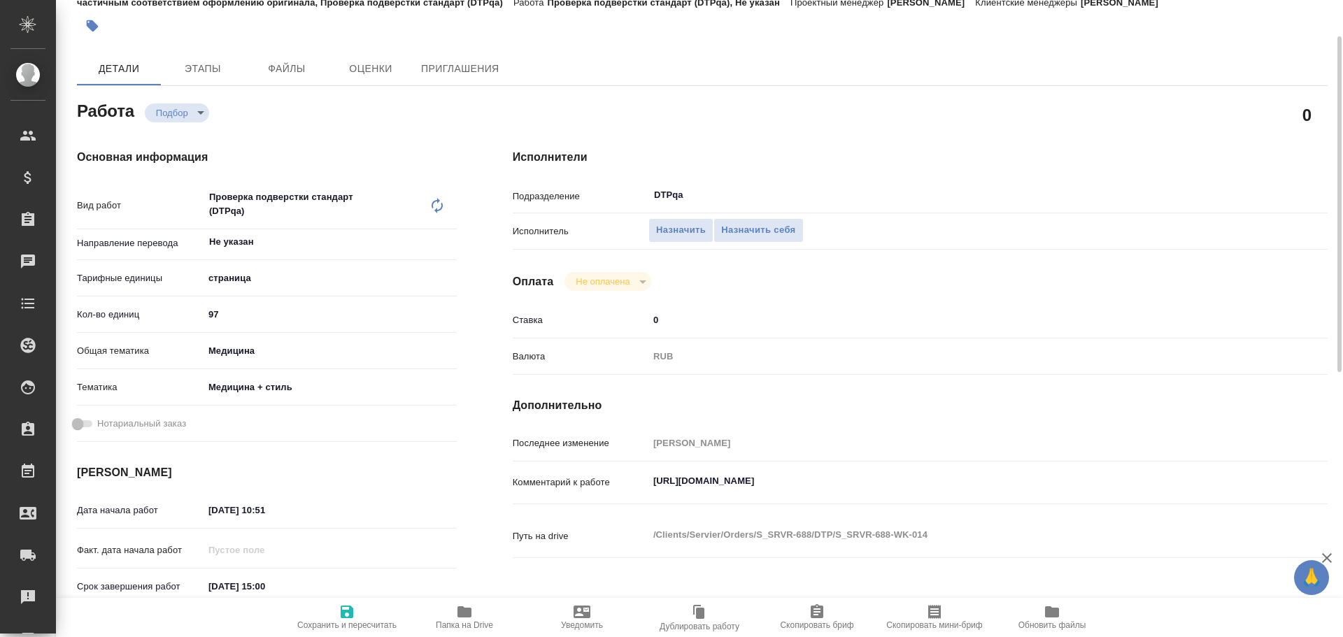
type textarea "x"
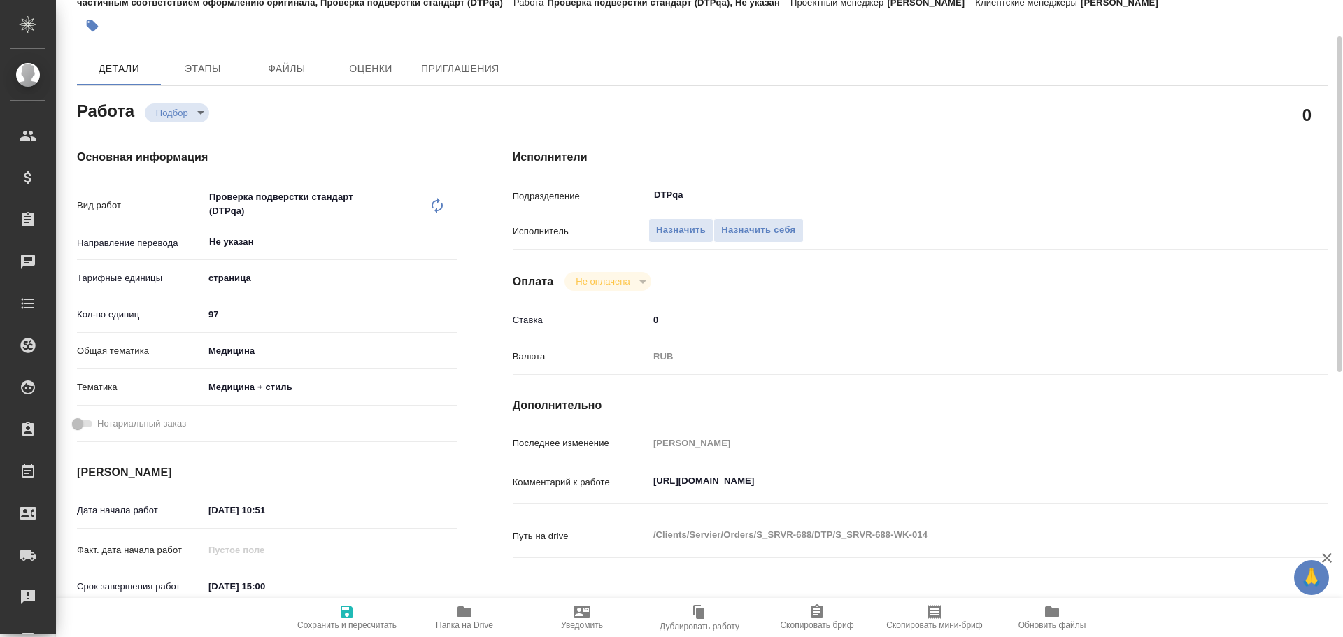
type textarea "x"
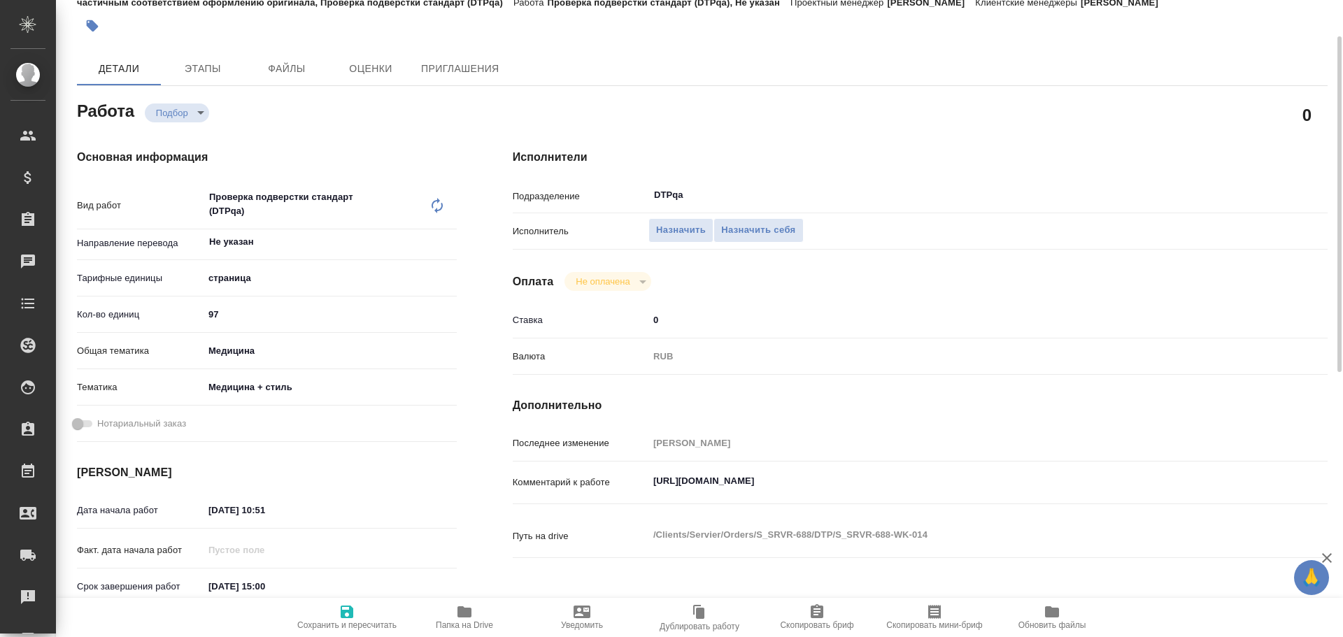
type textarea "x"
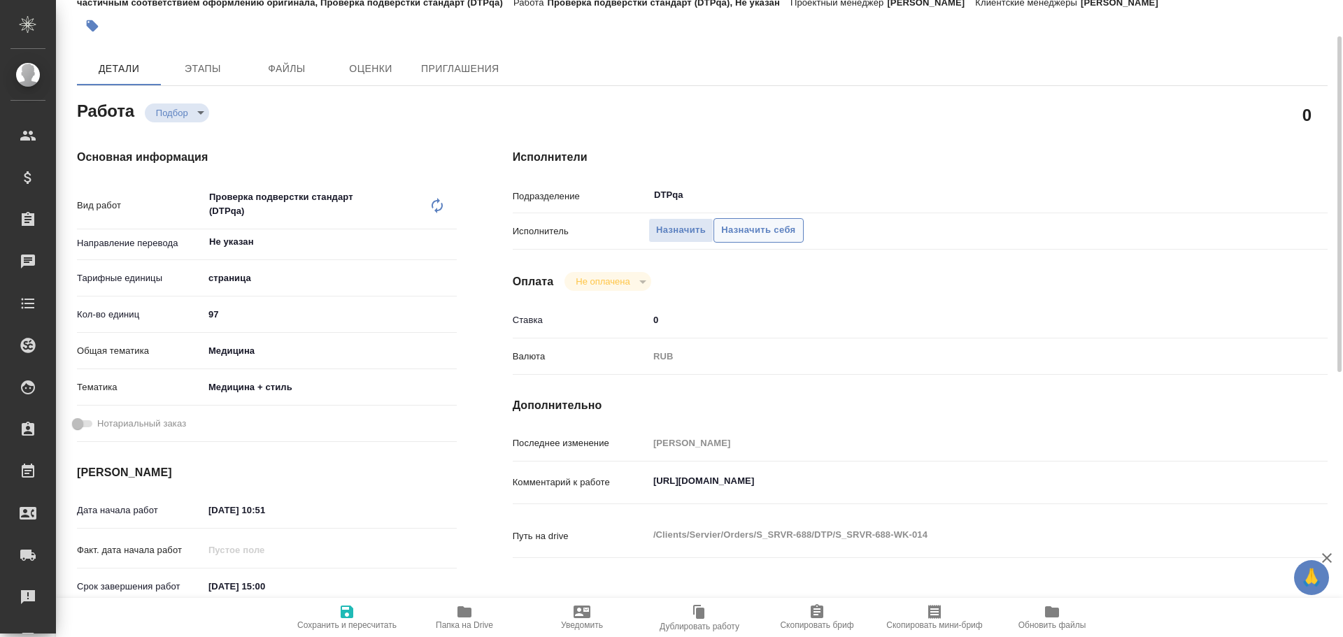
type textarea "x"
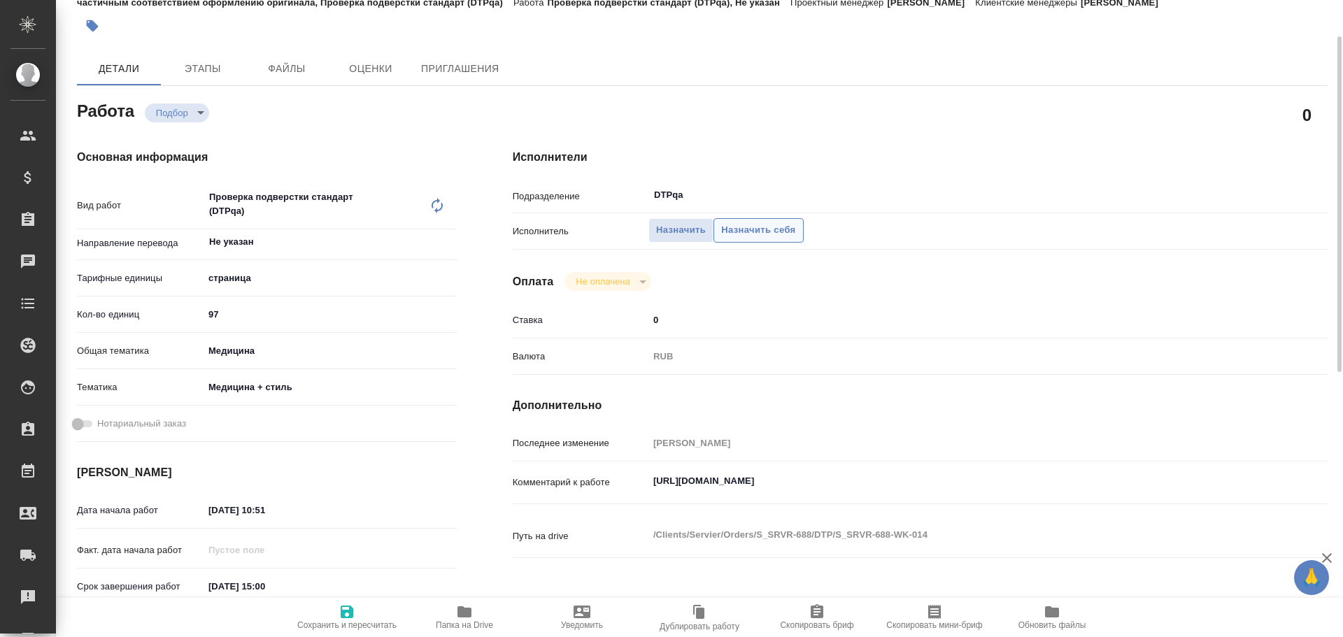
type textarea "x"
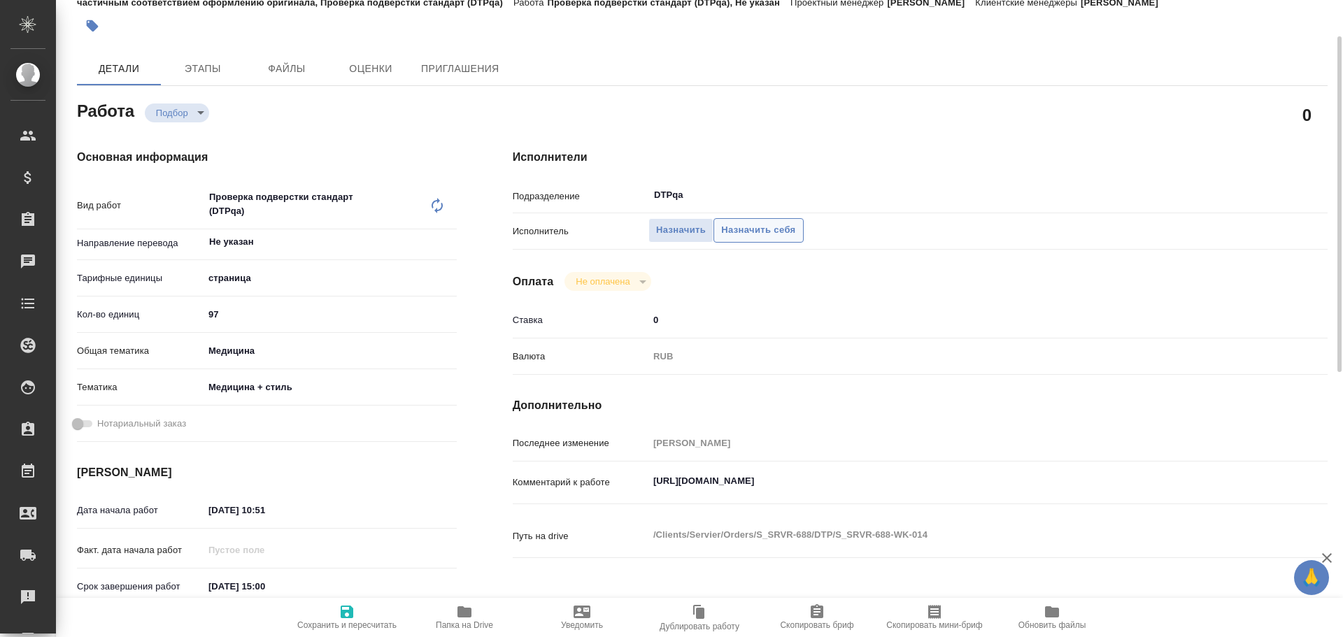
type textarea "x"
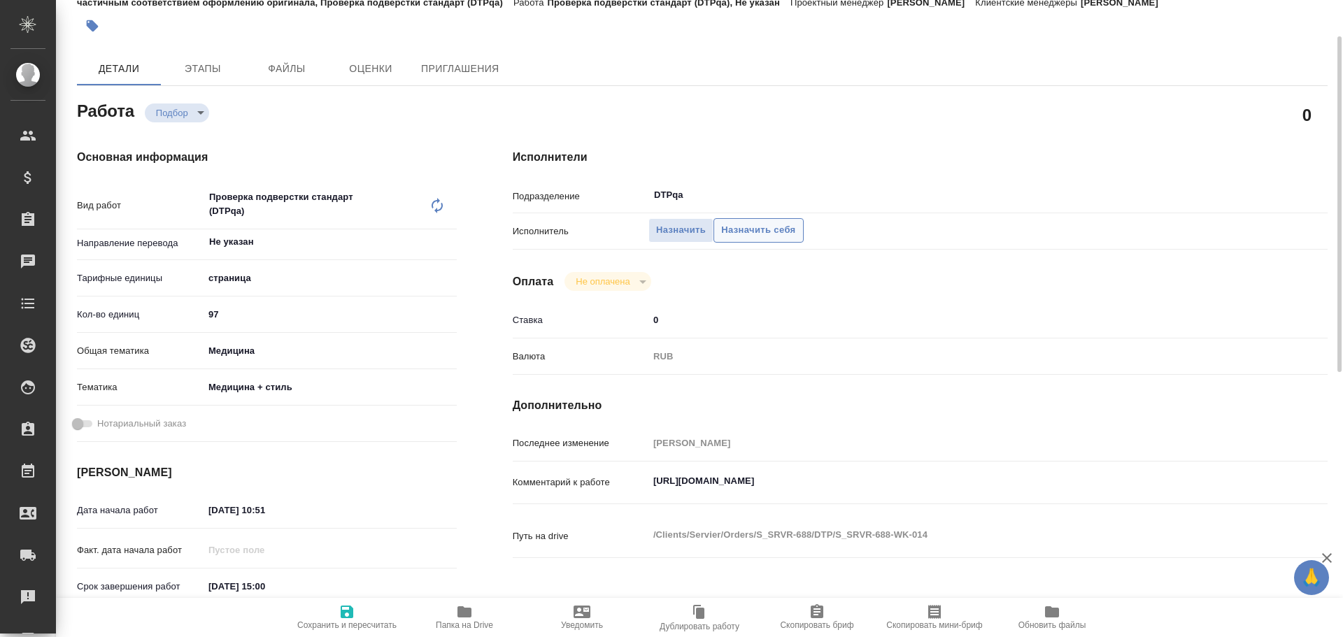
type textarea "x"
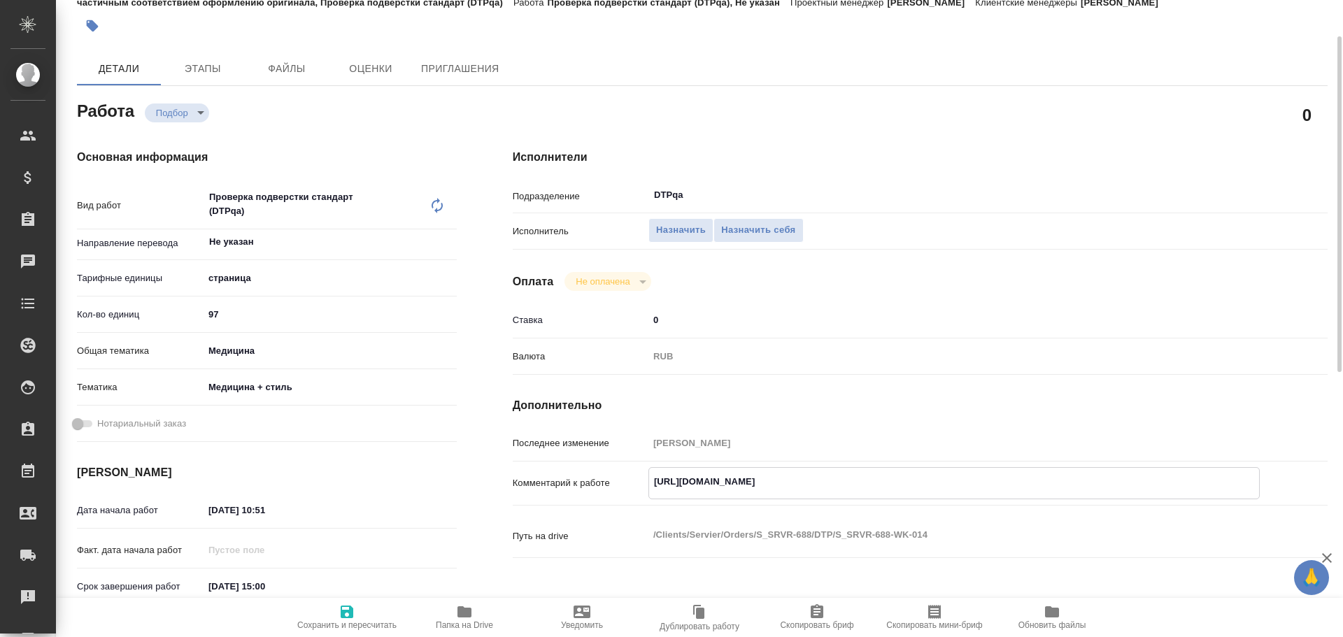
drag, startPoint x: 649, startPoint y: 483, endPoint x: 968, endPoint y: 483, distance: 319.0
click at [968, 483] on textarea "https://tera.awatera.com/Work/68bffb6c7d0eacba12b28ac7/details" at bounding box center [954, 482] width 610 height 24
type textarea "x"
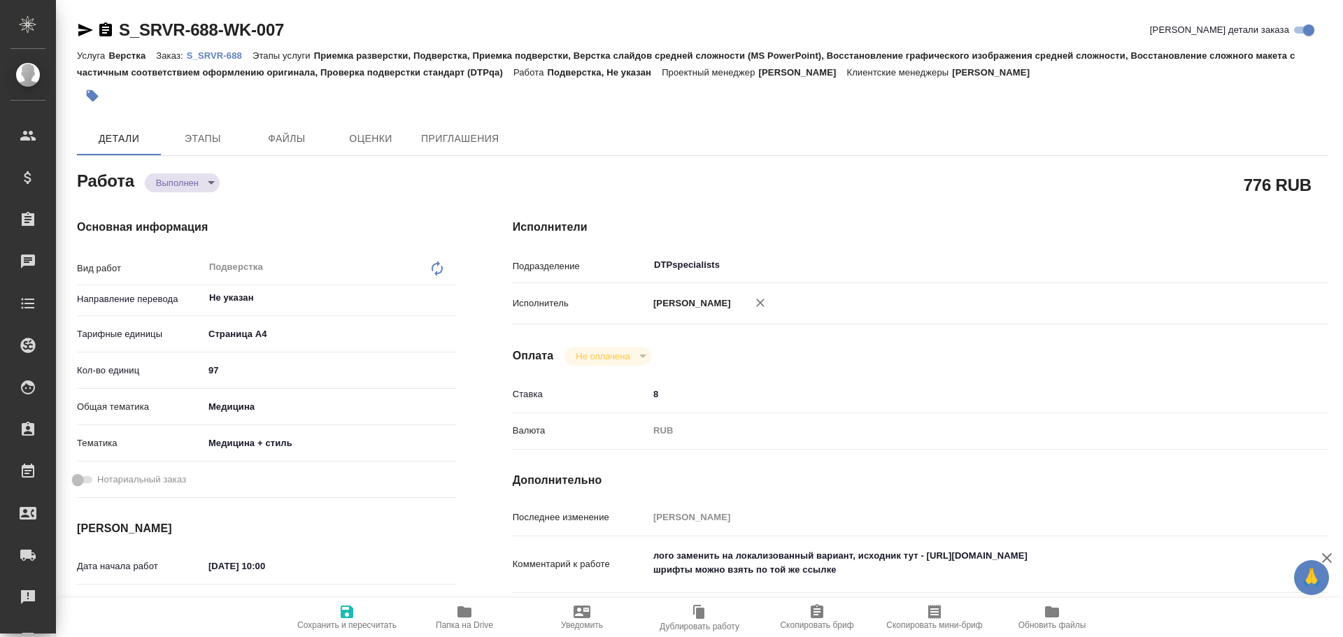
type textarea "x"
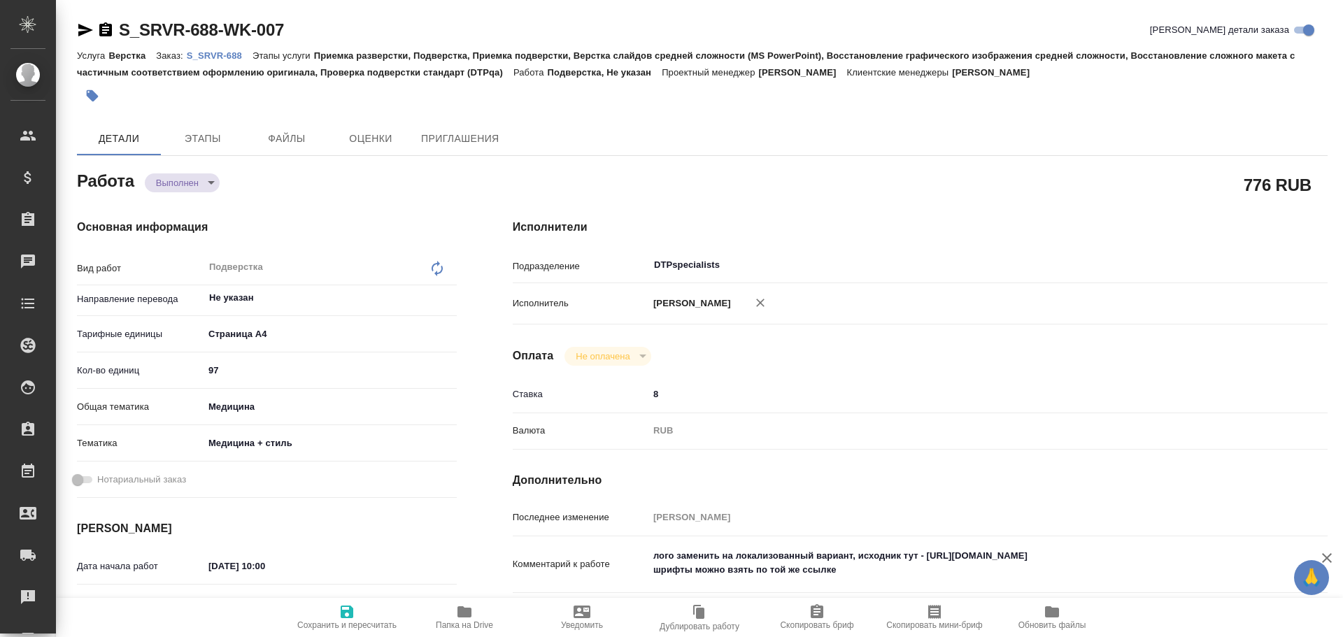
scroll to position [70, 0]
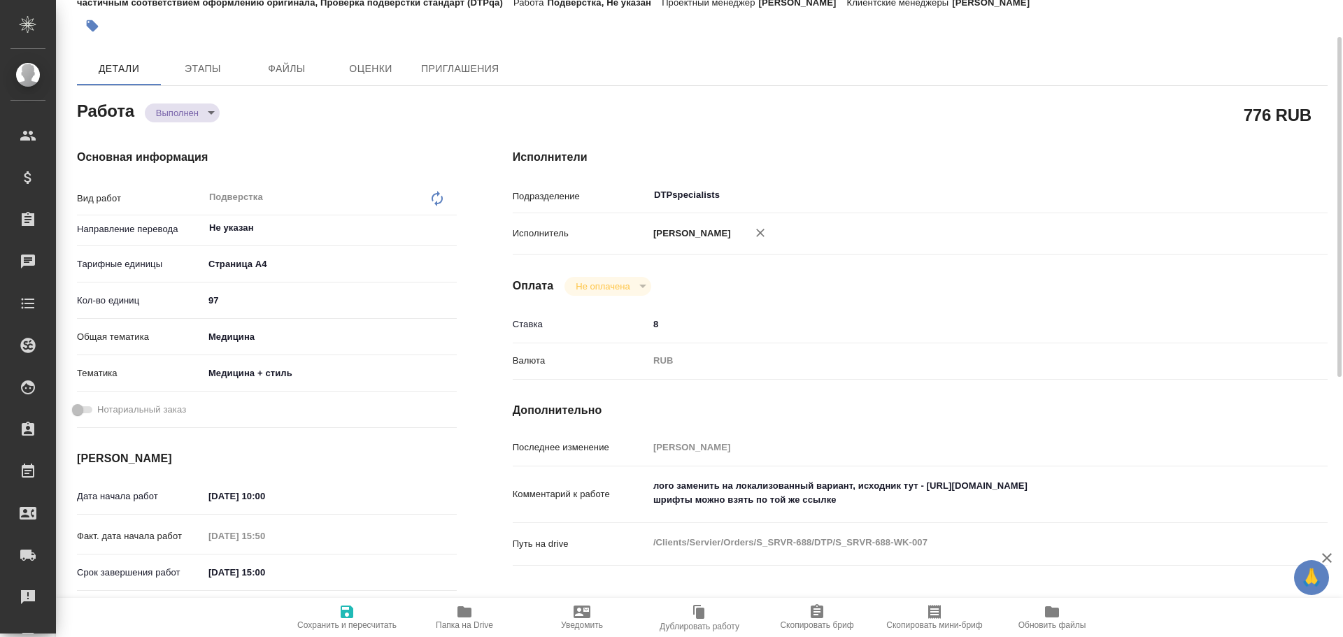
type textarea "x"
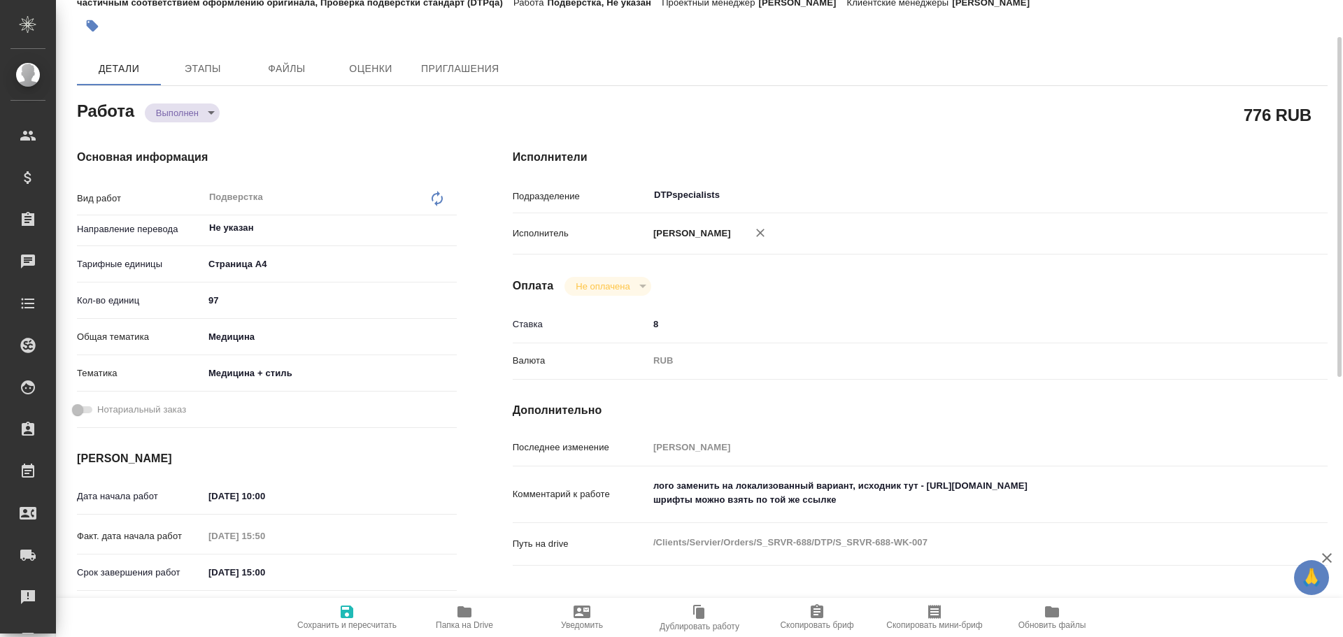
type textarea "x"
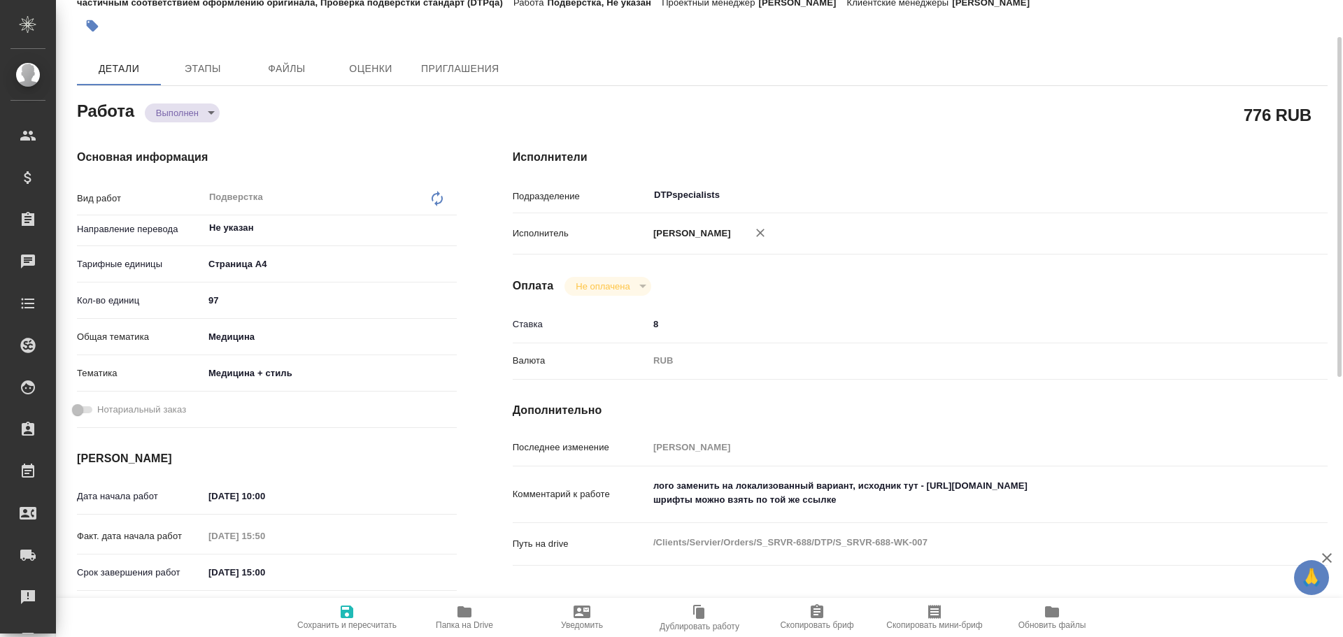
type textarea "x"
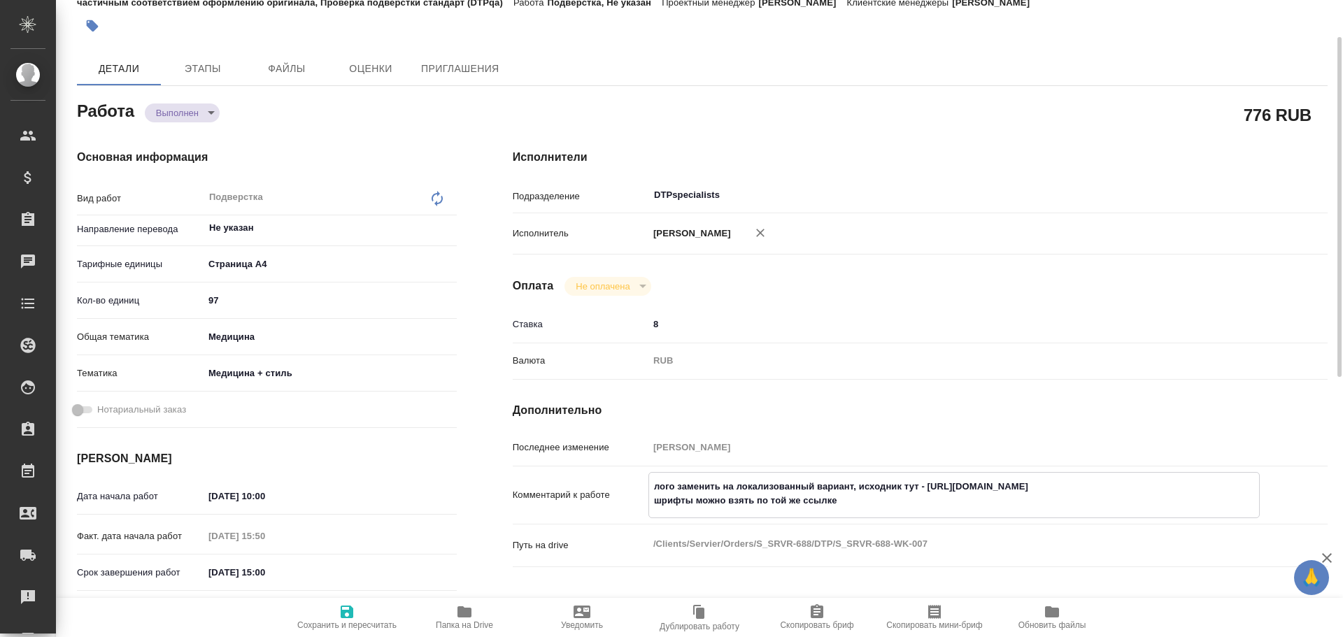
type textarea "x"
drag, startPoint x: 925, startPoint y: 498, endPoint x: 1143, endPoint y: 497, distance: 218.3
click at [1143, 497] on textarea "лого заменить на локализованный вариант, исходник тут - https://drive.awatera.c…" at bounding box center [954, 494] width 610 height 38
type textarea "x"
click at [469, 620] on icon "button" at bounding box center [464, 612] width 17 height 17
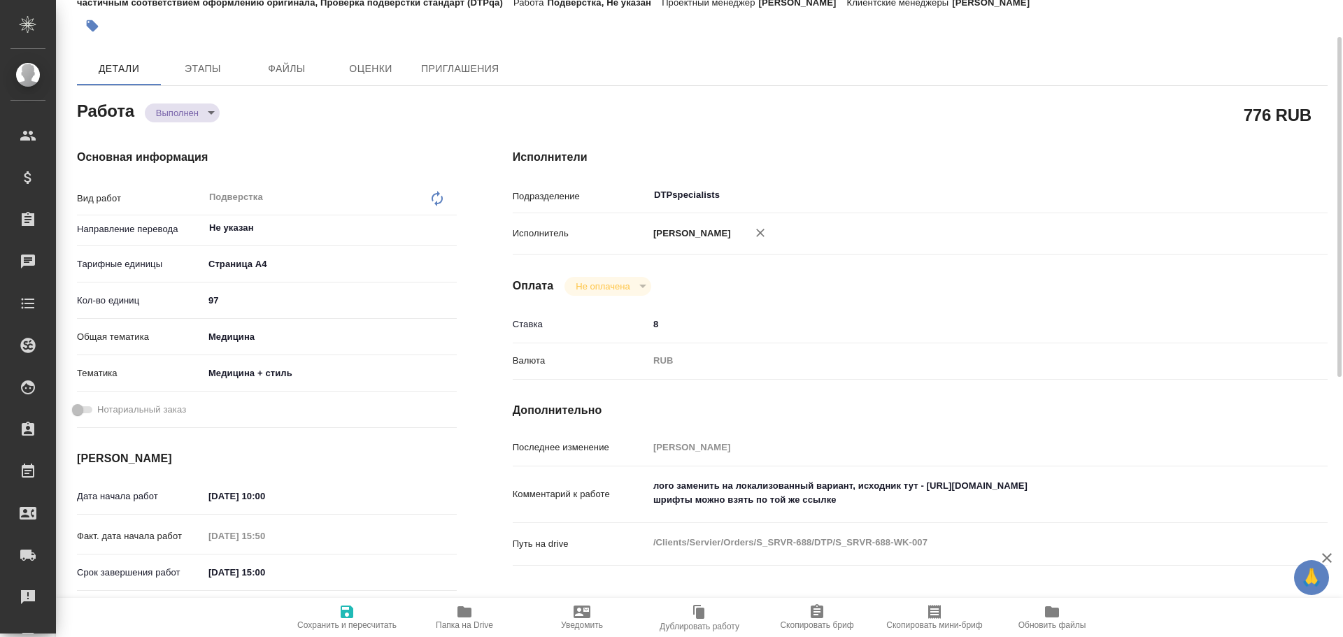
click at [465, 621] on span "Папка на Drive" at bounding box center [464, 626] width 57 height 10
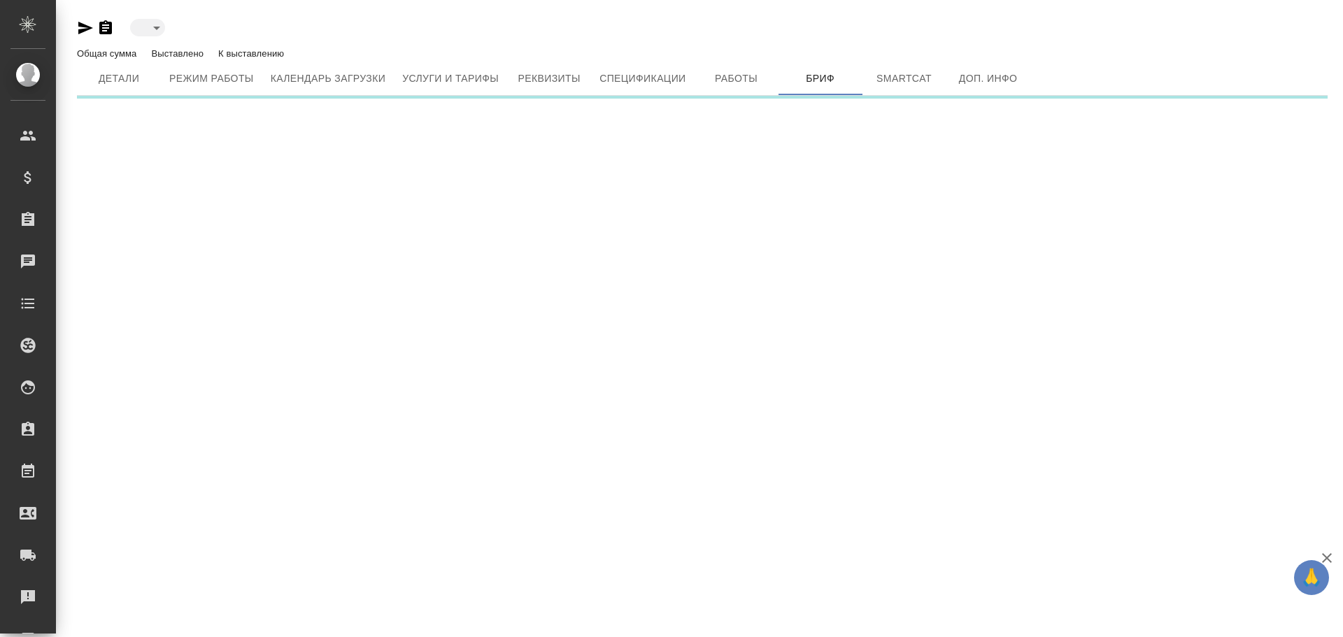
type input "active"
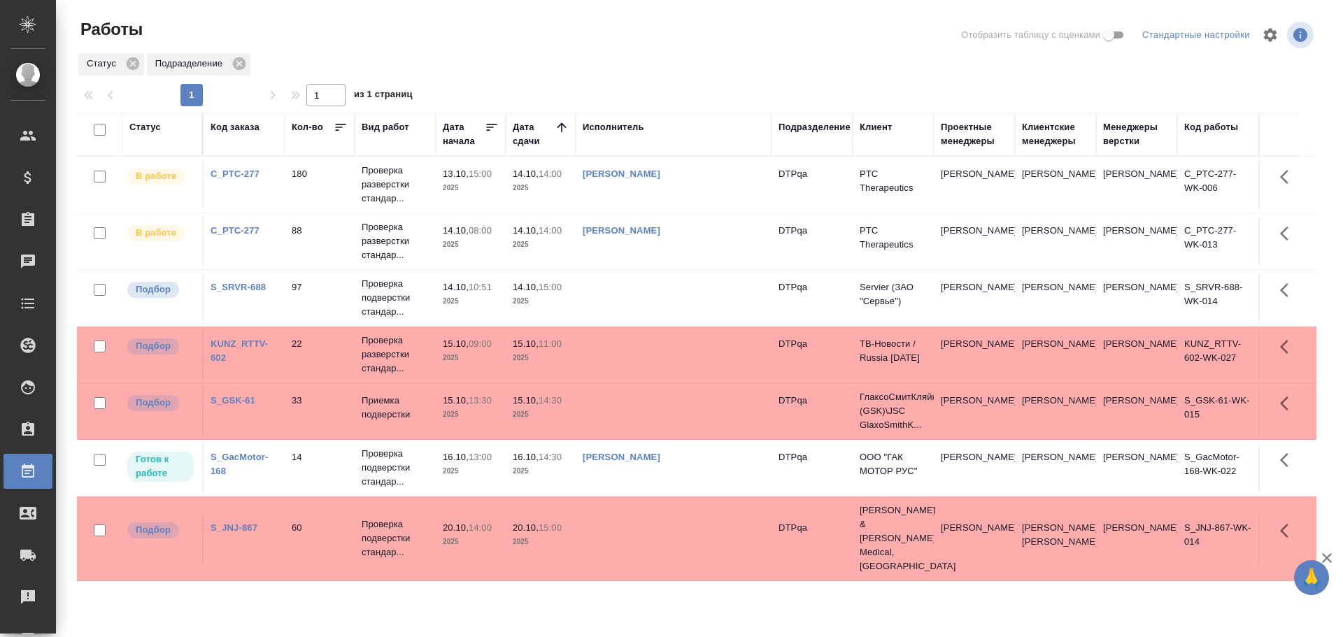
click at [654, 353] on td at bounding box center [674, 354] width 196 height 49
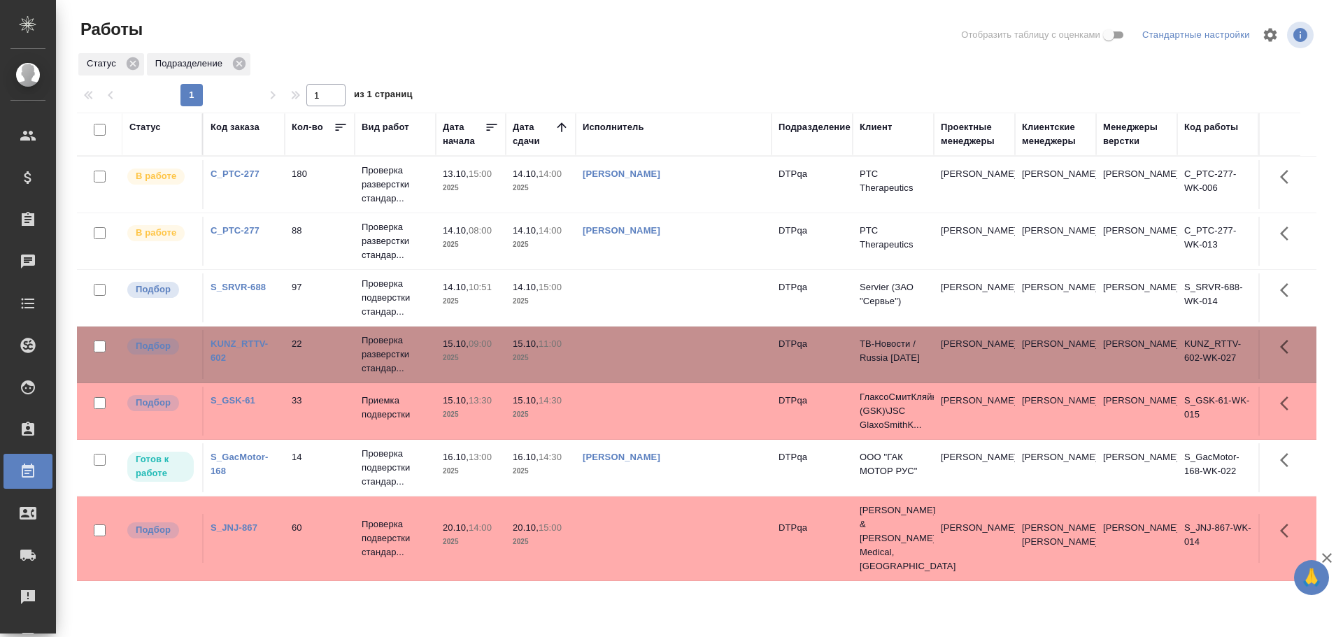
click at [653, 353] on td at bounding box center [674, 354] width 196 height 49
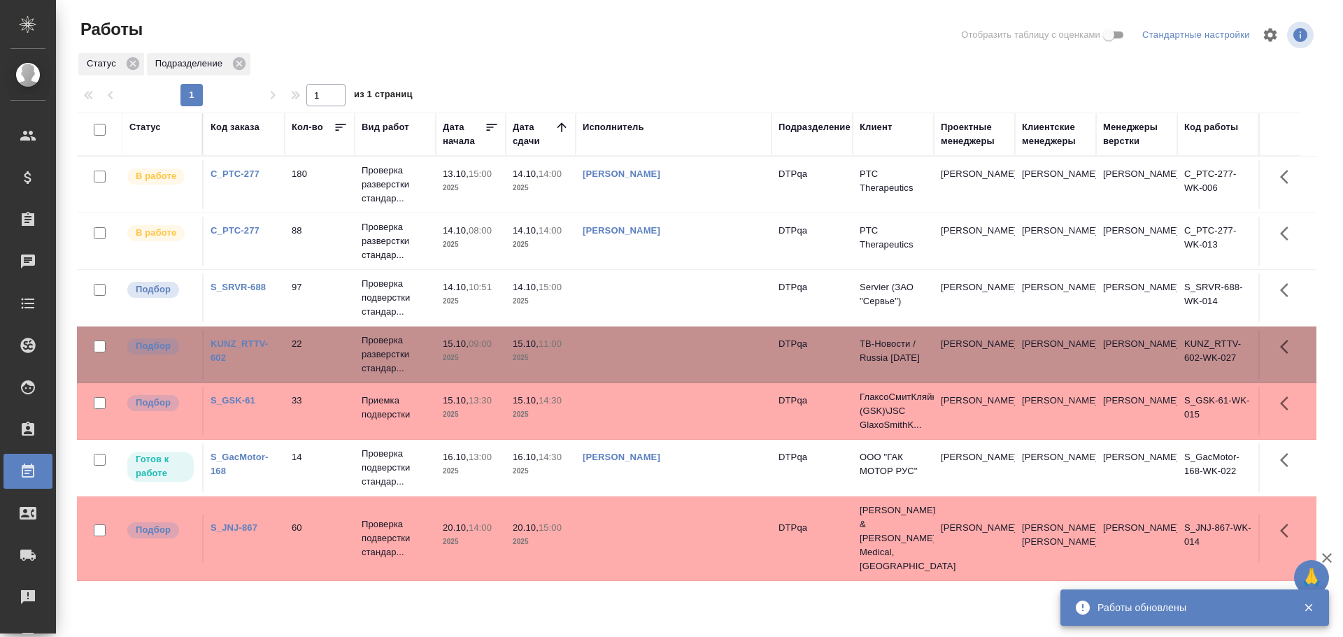
click at [1311, 609] on icon "button" at bounding box center [1309, 608] width 13 height 13
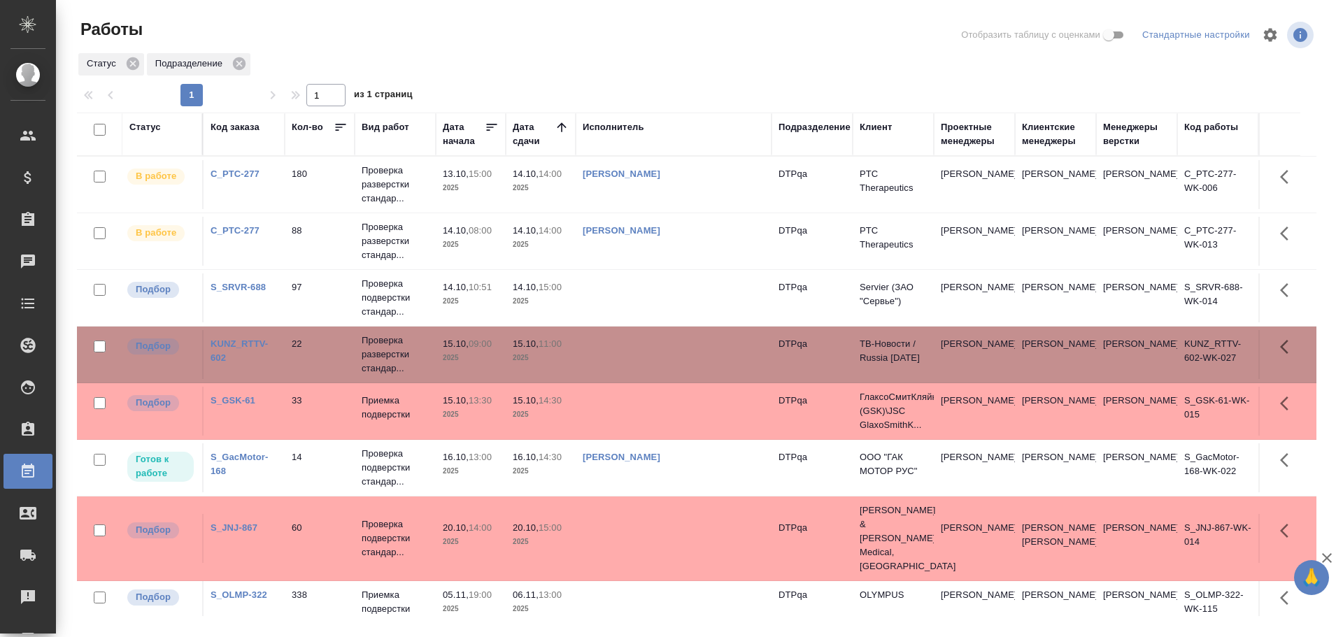
scroll to position [1, 0]
click at [633, 594] on td at bounding box center [674, 605] width 196 height 49
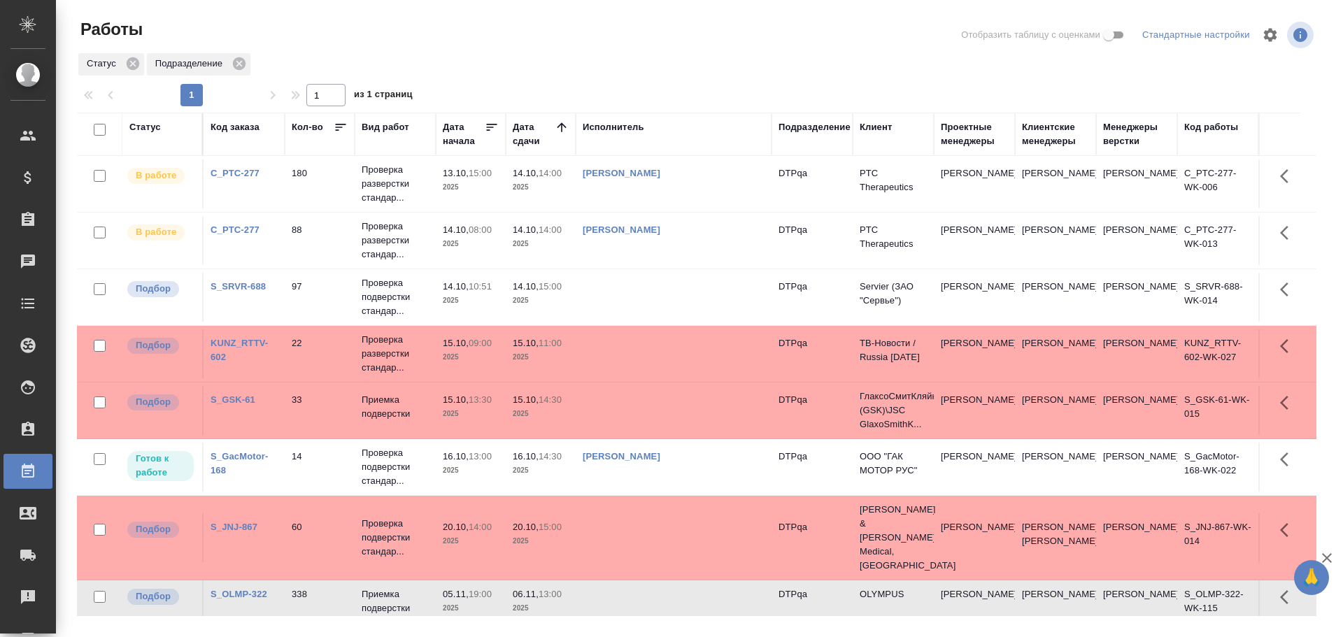
scroll to position [0, 0]
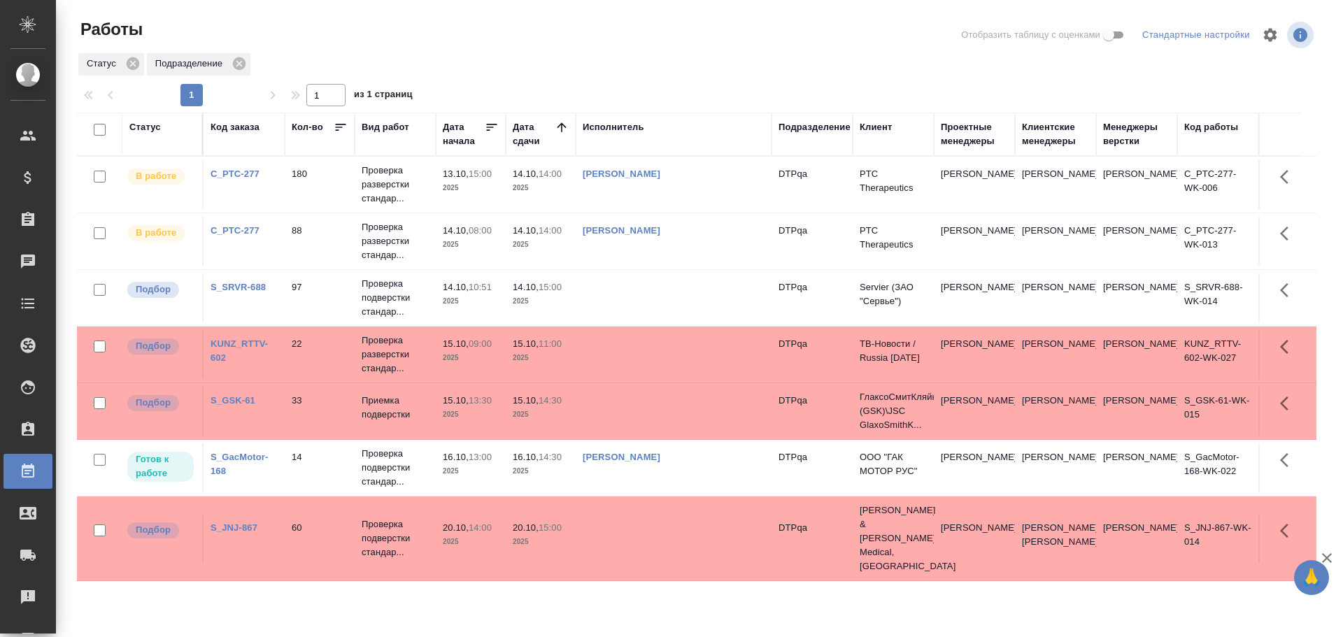
click at [146, 126] on div "Статус" at bounding box center [144, 127] width 31 height 14
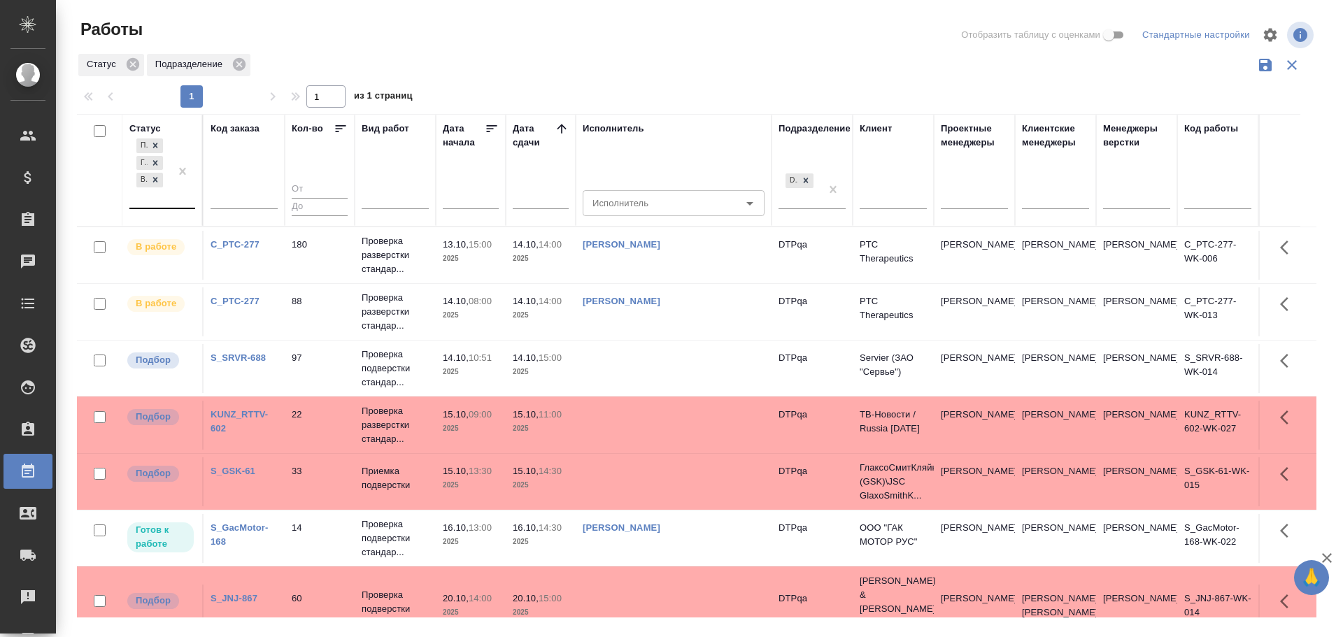
click at [160, 194] on div "Подбор Готов к работе В работе" at bounding box center [149, 172] width 41 height 72
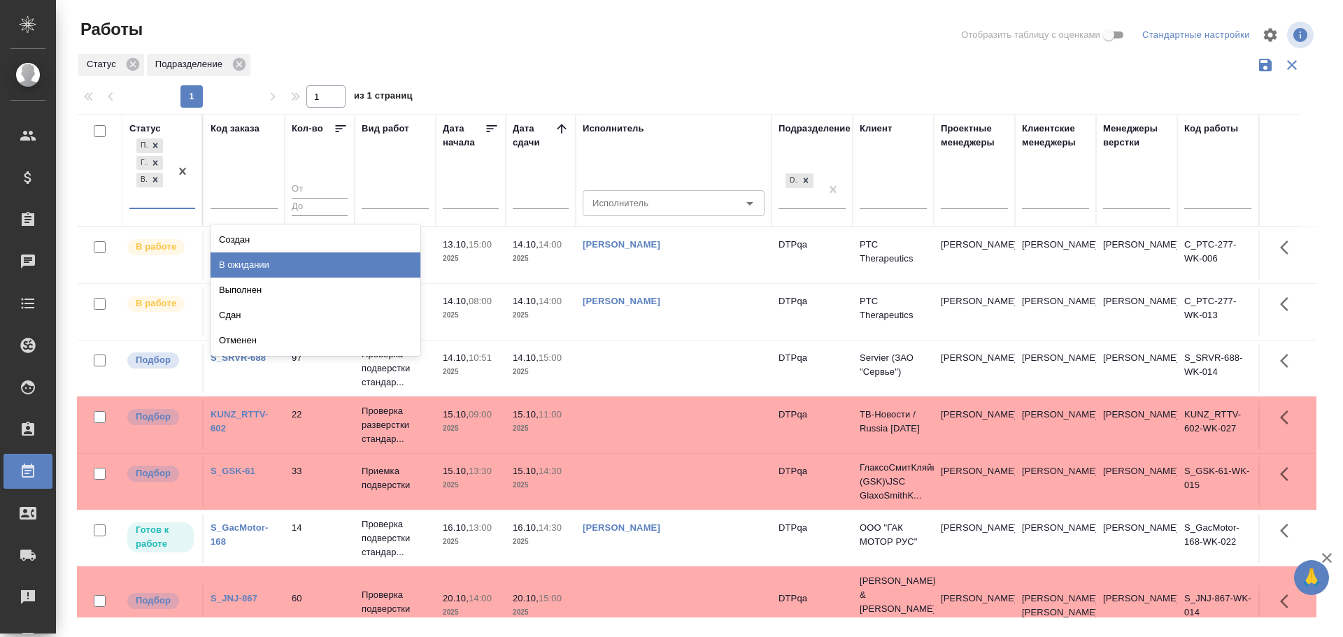
click at [247, 263] on div "В ожидании" at bounding box center [316, 265] width 210 height 25
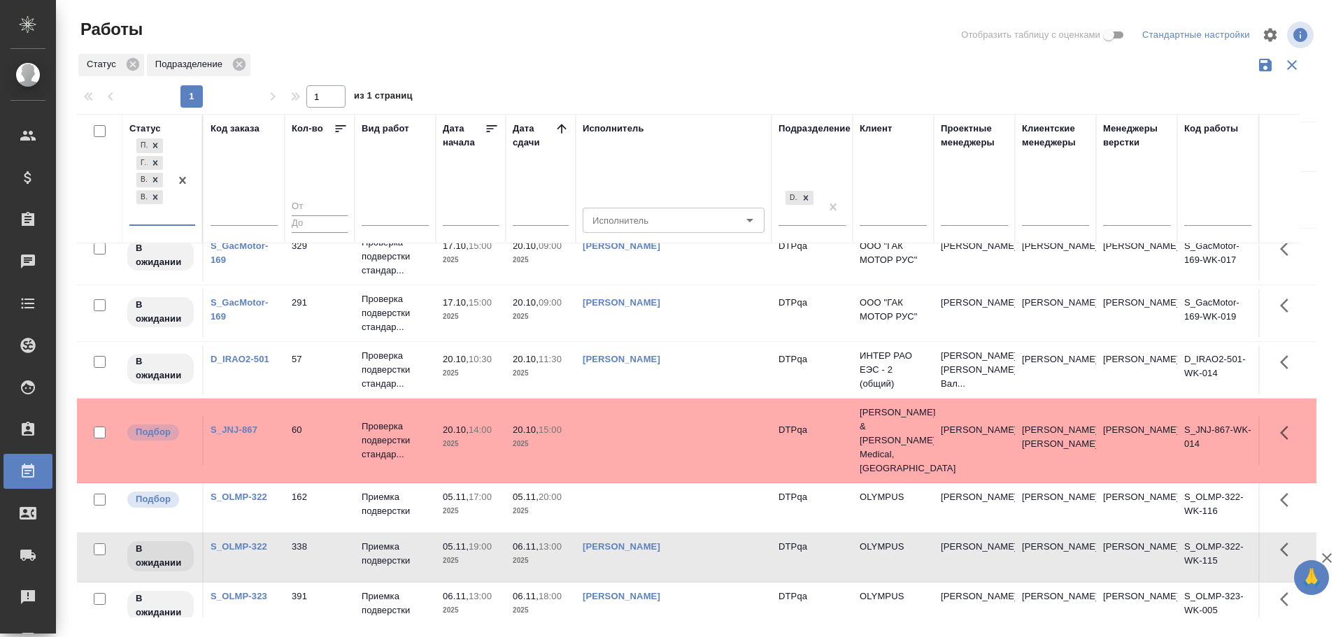
scroll to position [1014, 0]
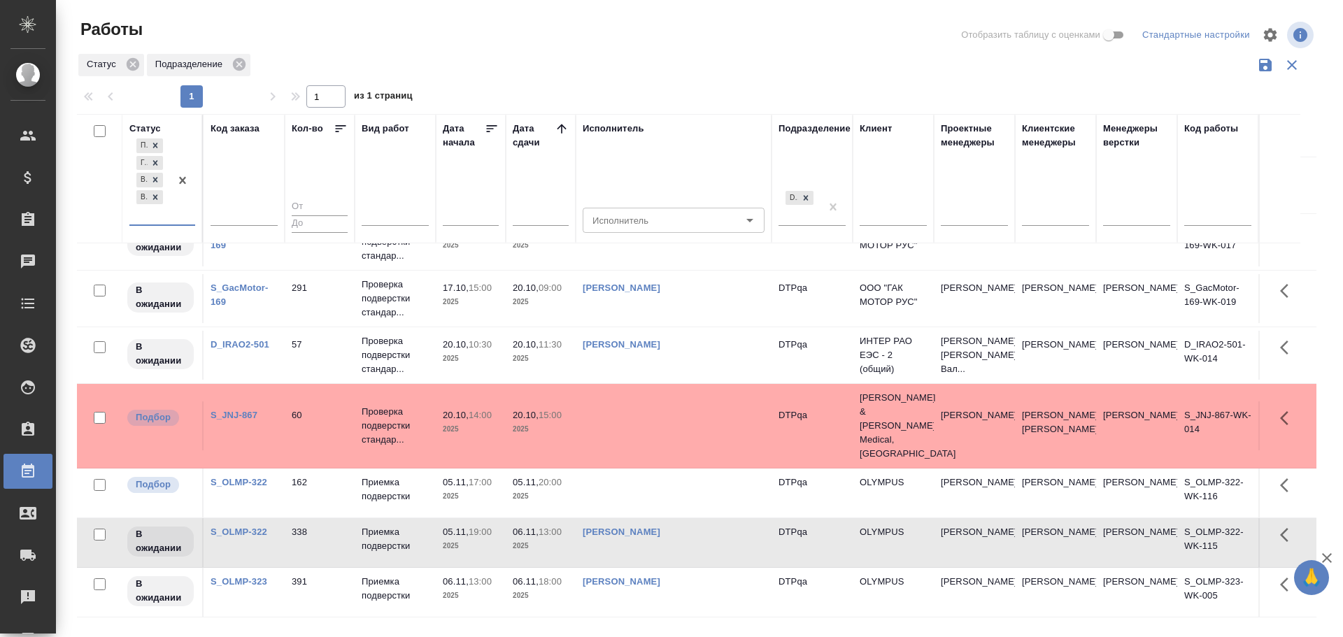
click at [701, 543] on td "Чулец Елена Сергеевна" at bounding box center [674, 542] width 196 height 49
click at [630, 483] on td at bounding box center [674, 493] width 196 height 49
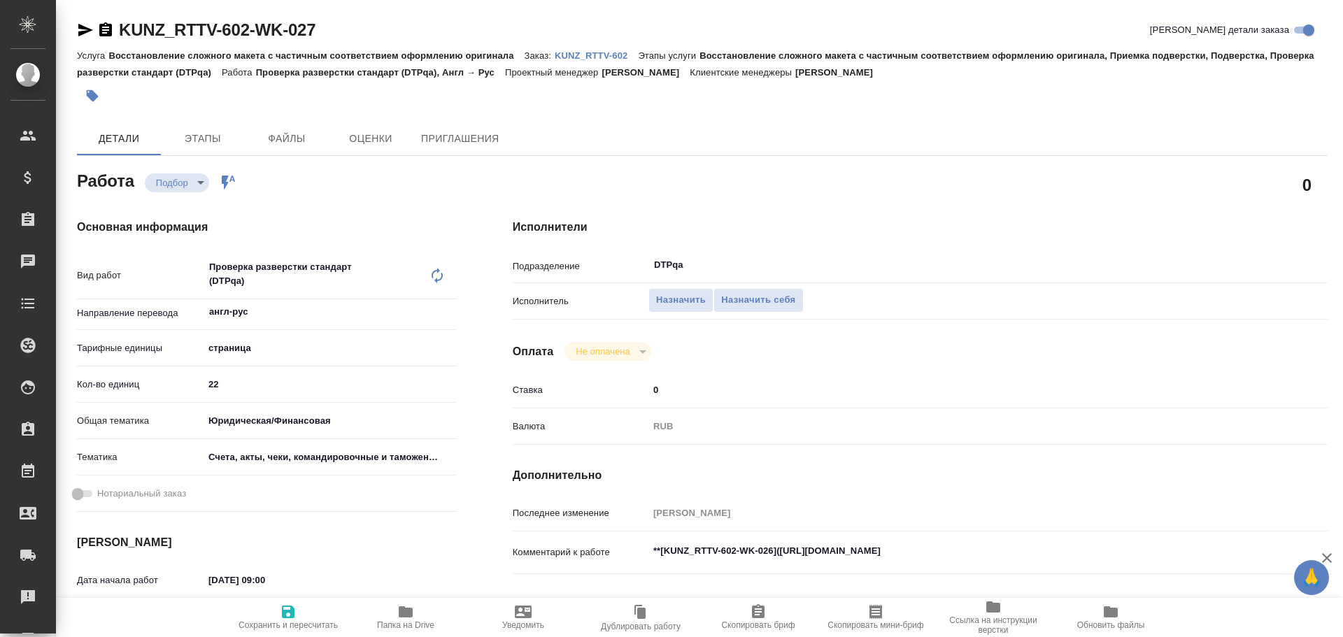
type textarea "x"
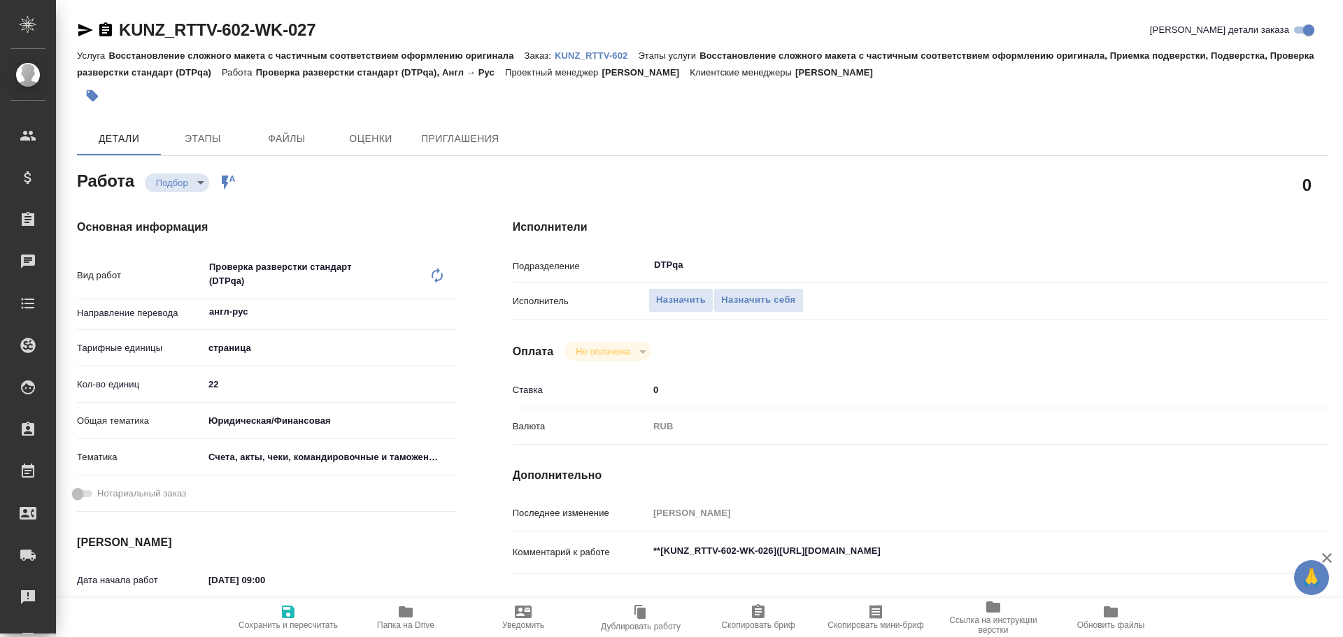
type textarea "x"
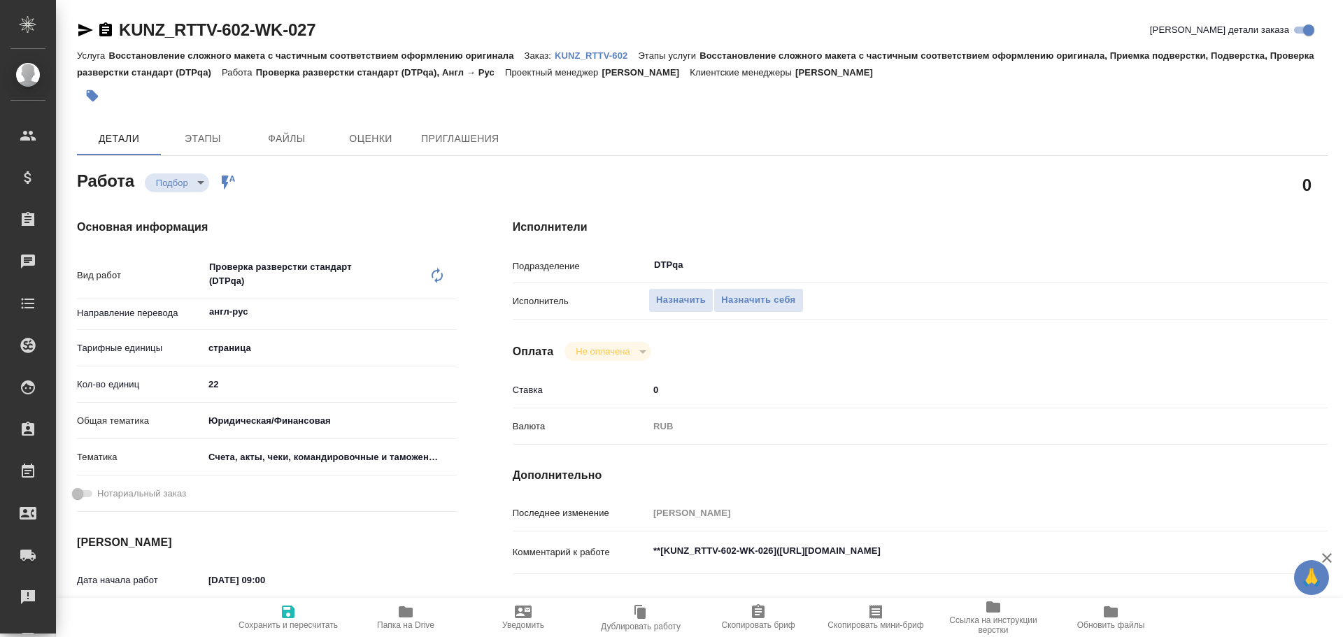
type textarea "x"
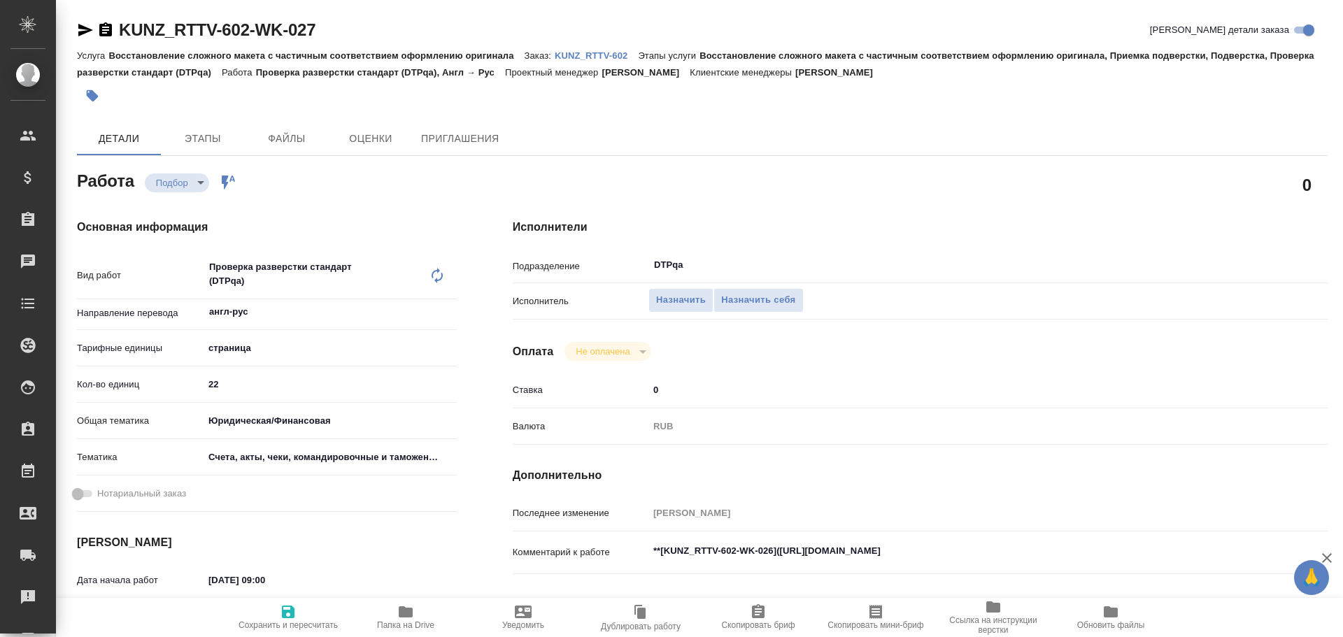
type textarea "x"
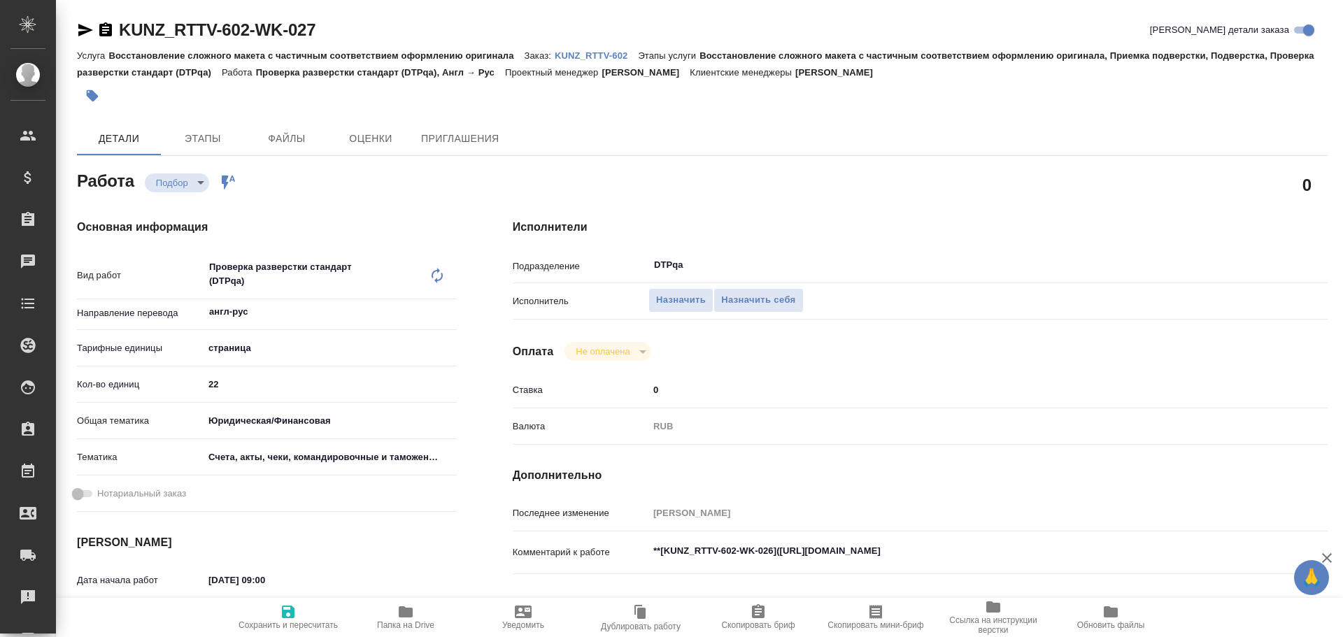
type textarea "x"
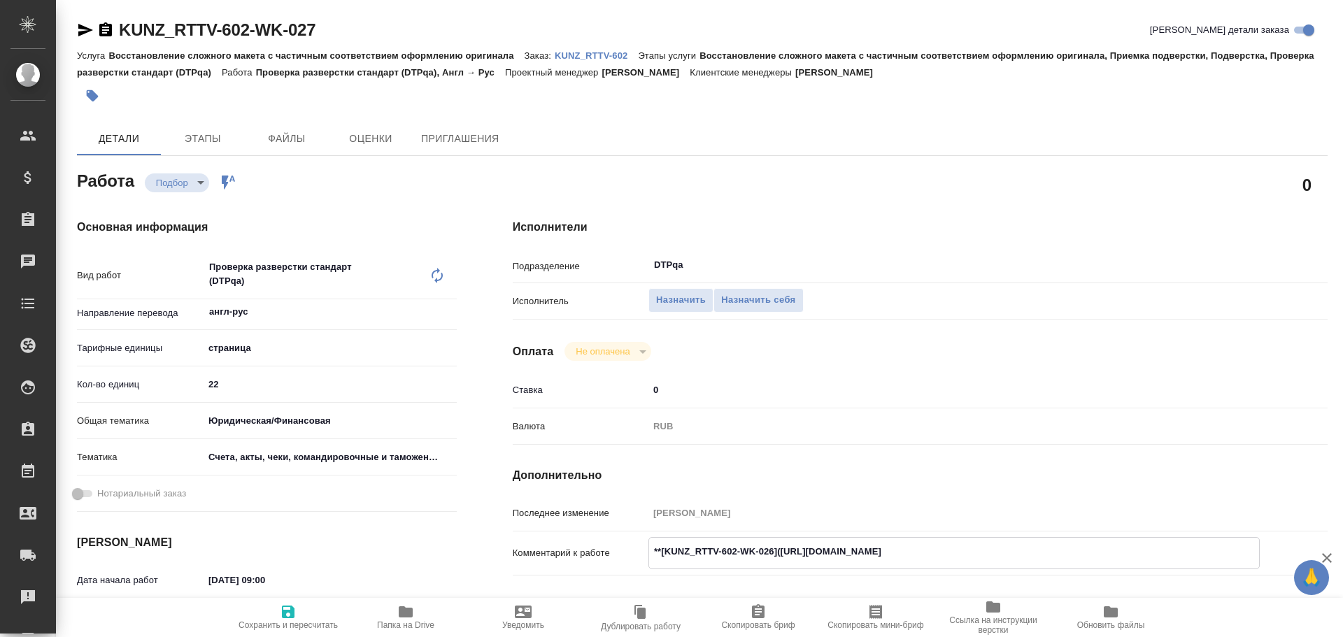
type textarea "x"
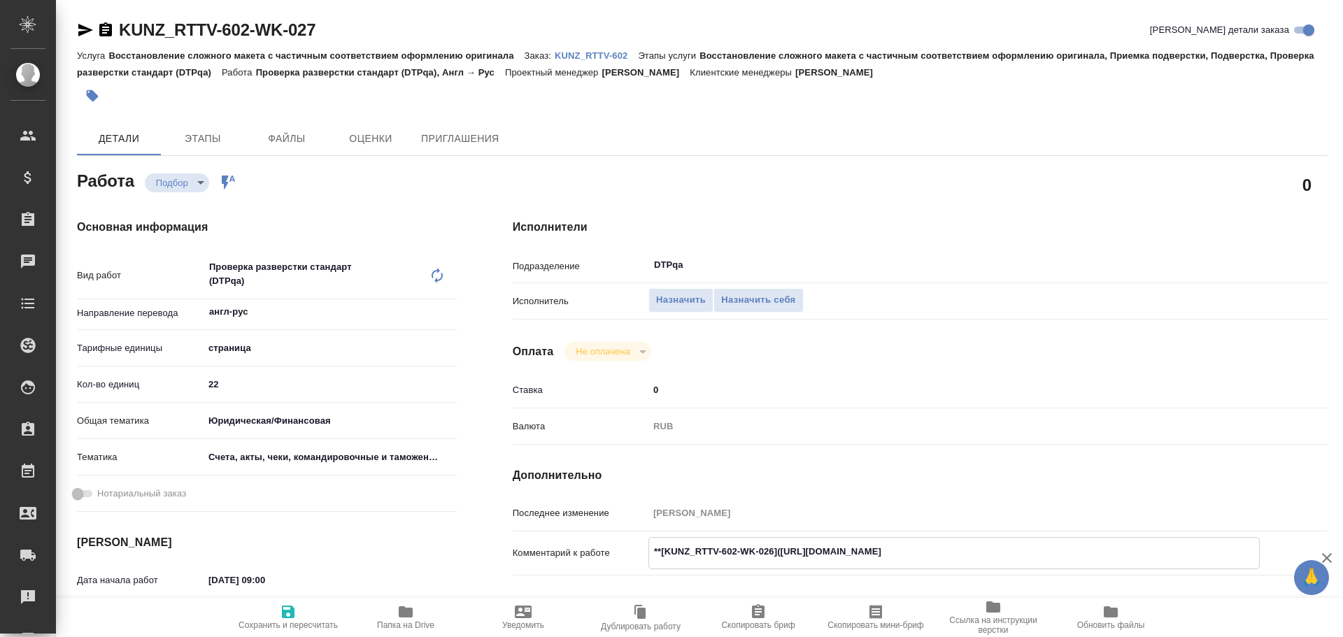
type textarea "x"
drag, startPoint x: 784, startPoint y: 554, endPoint x: 1042, endPoint y: 544, distance: 258.3
click at [1042, 544] on textarea "**[KUNZ_RTTV-602-WK-026](https://tera.awatera.com/Work/68ecb2abb6bfaa7a9a438bc7…" at bounding box center [954, 552] width 610 height 24
type textarea "x"
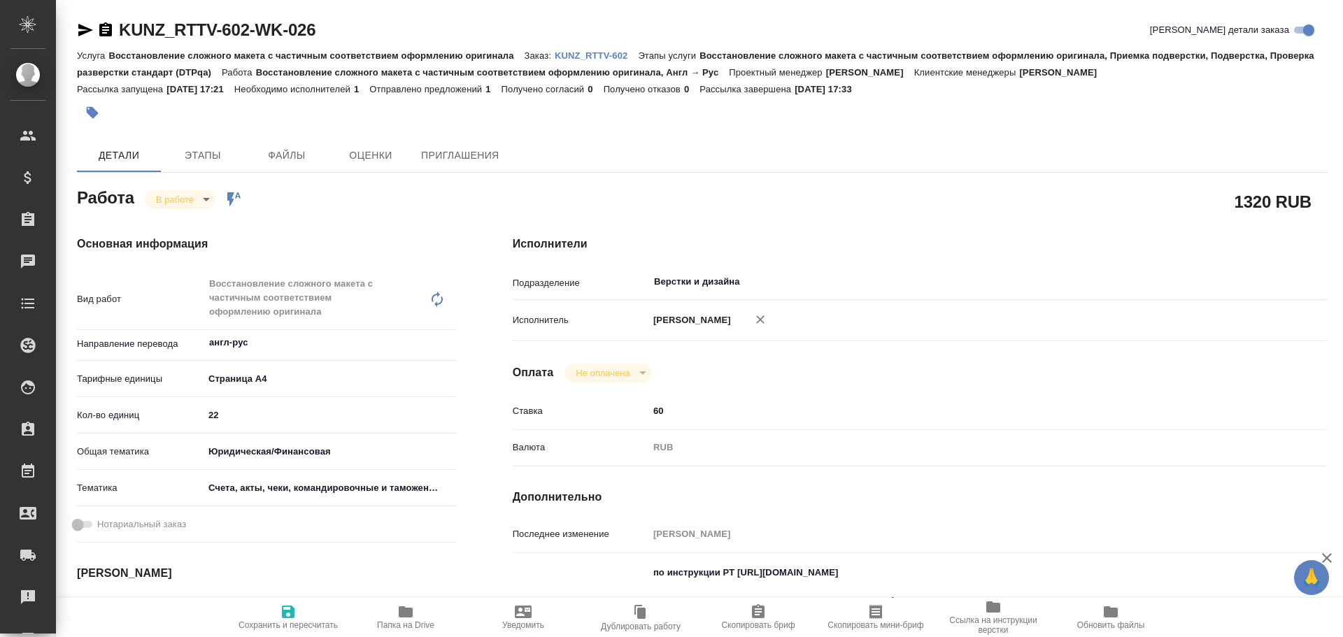
type textarea "x"
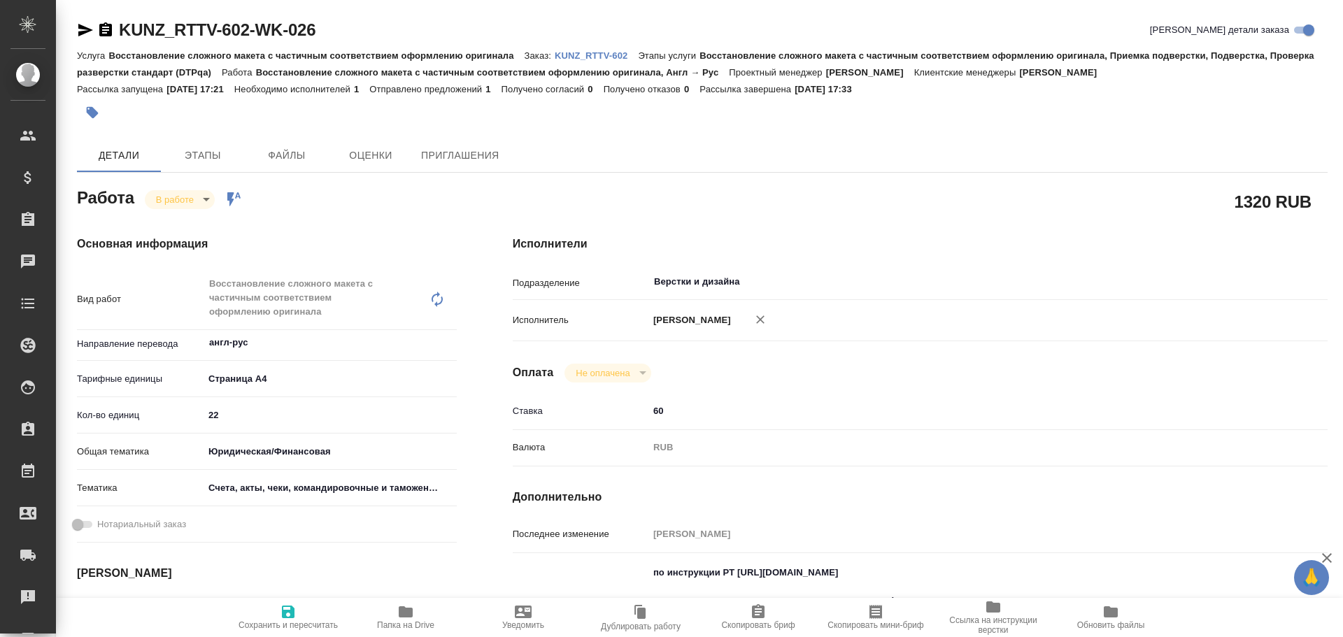
type textarea "x"
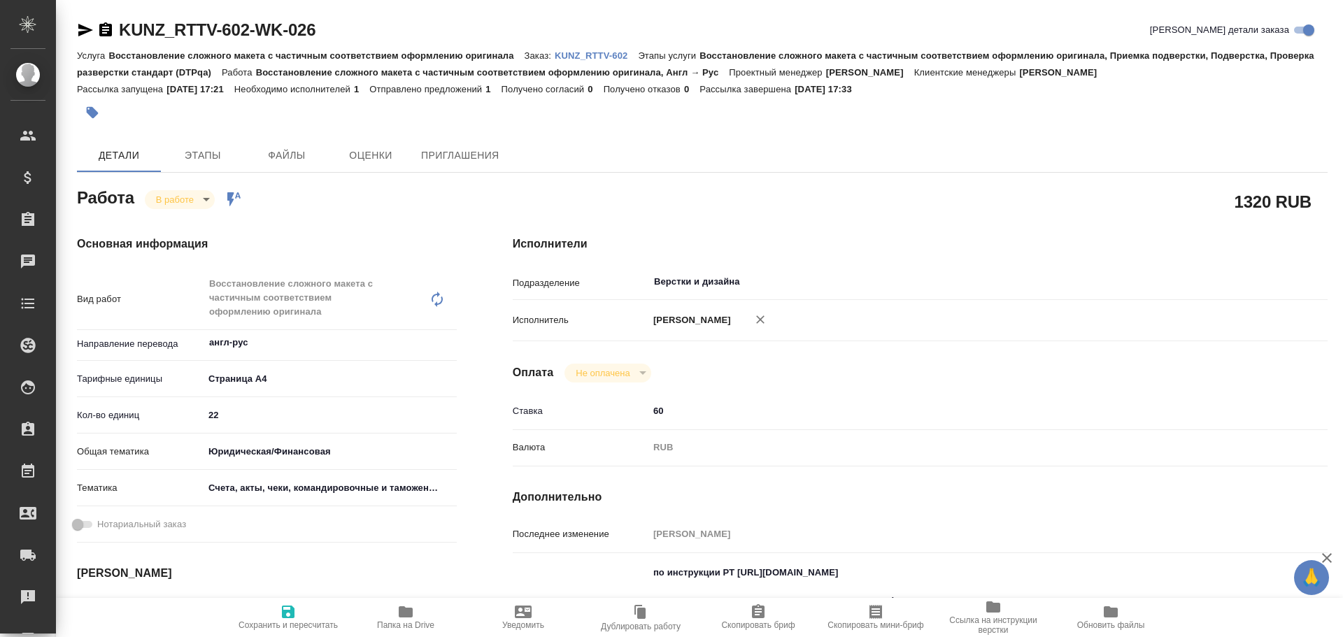
type textarea "x"
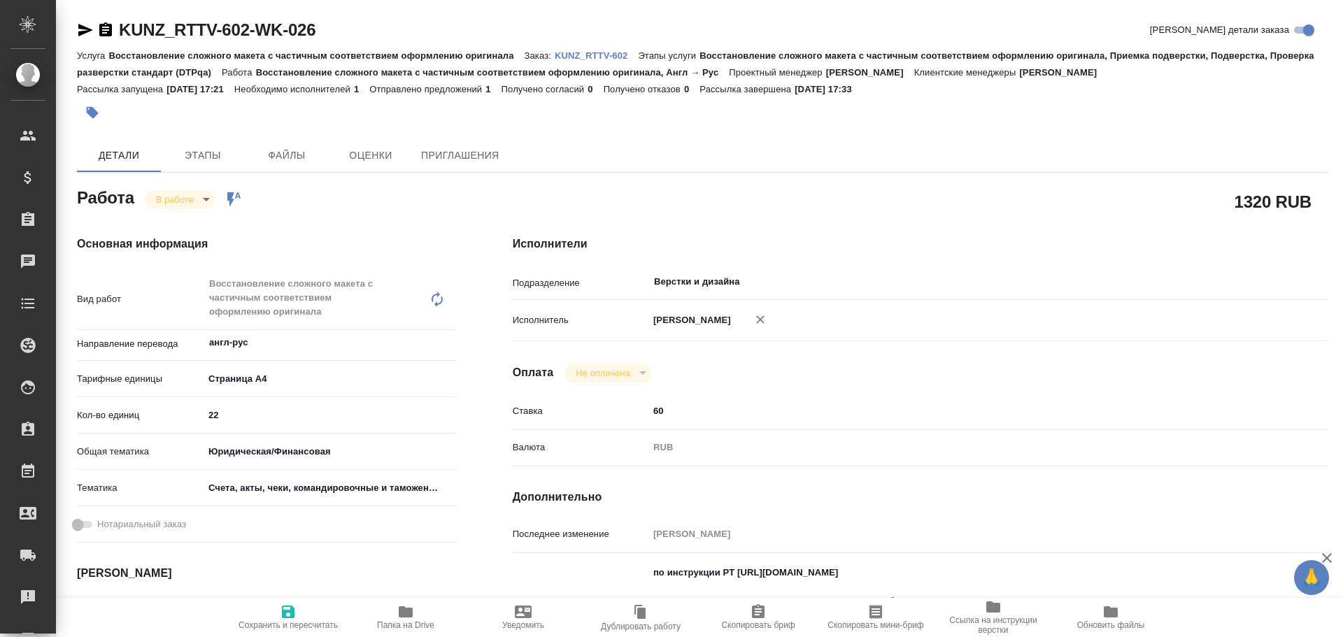
type textarea "x"
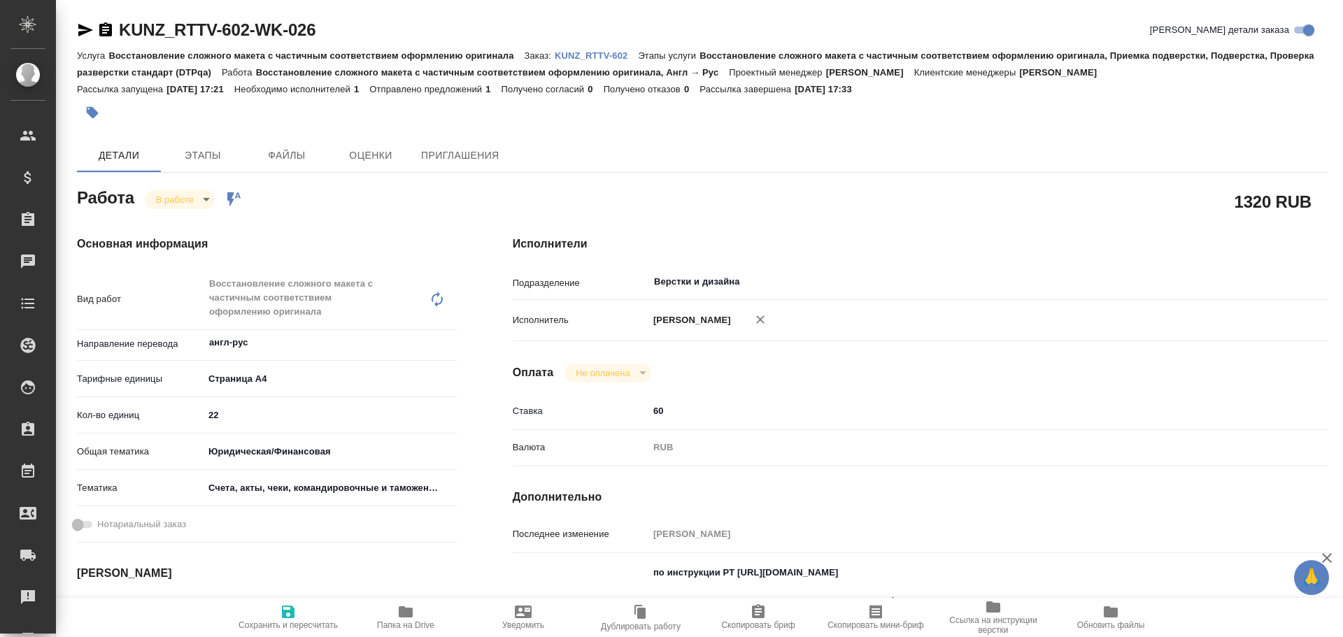
scroll to position [140, 0]
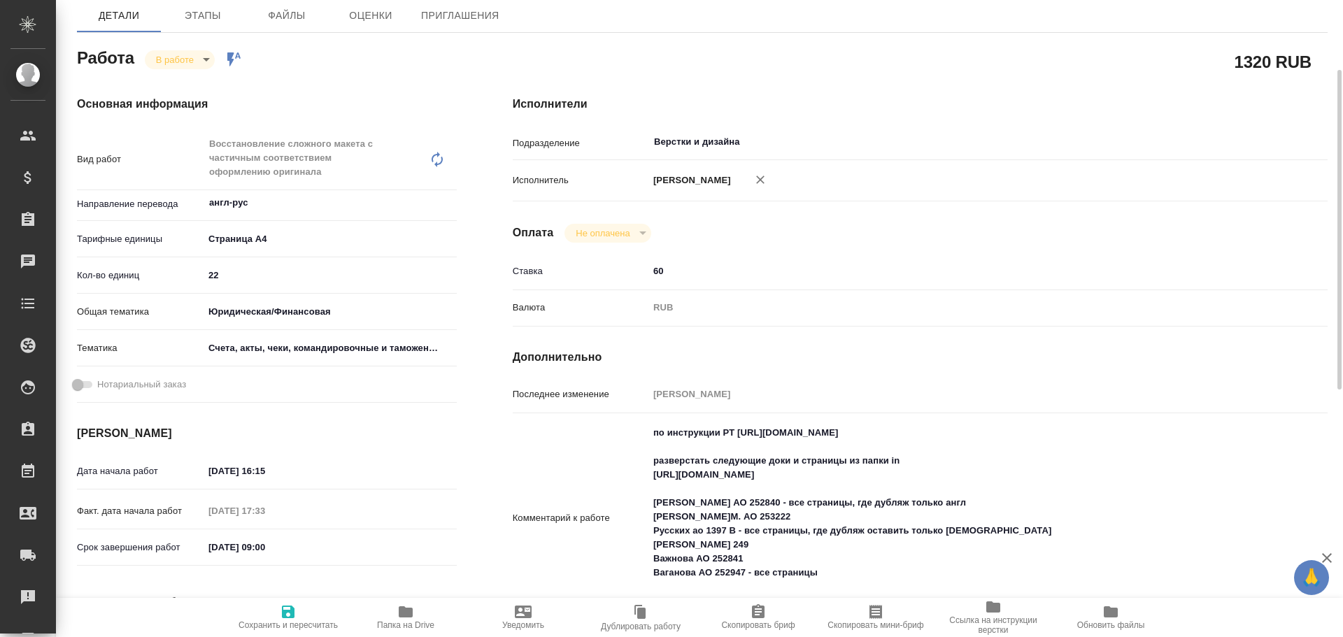
type textarea "x"
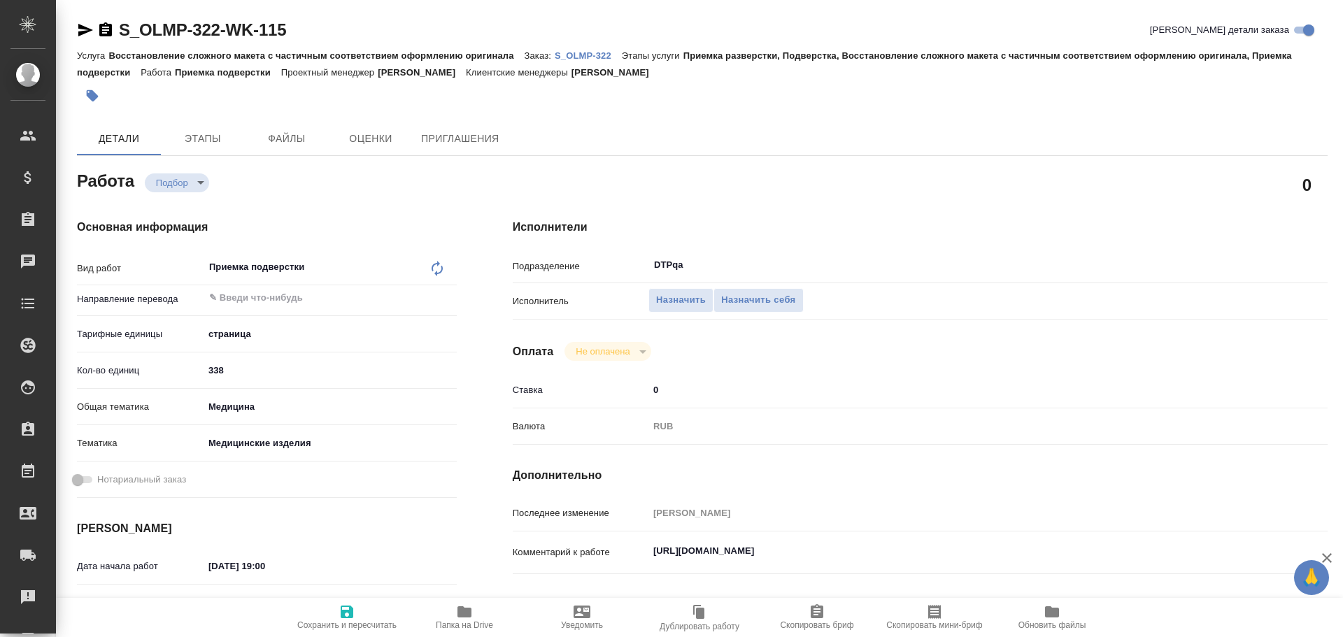
type textarea "x"
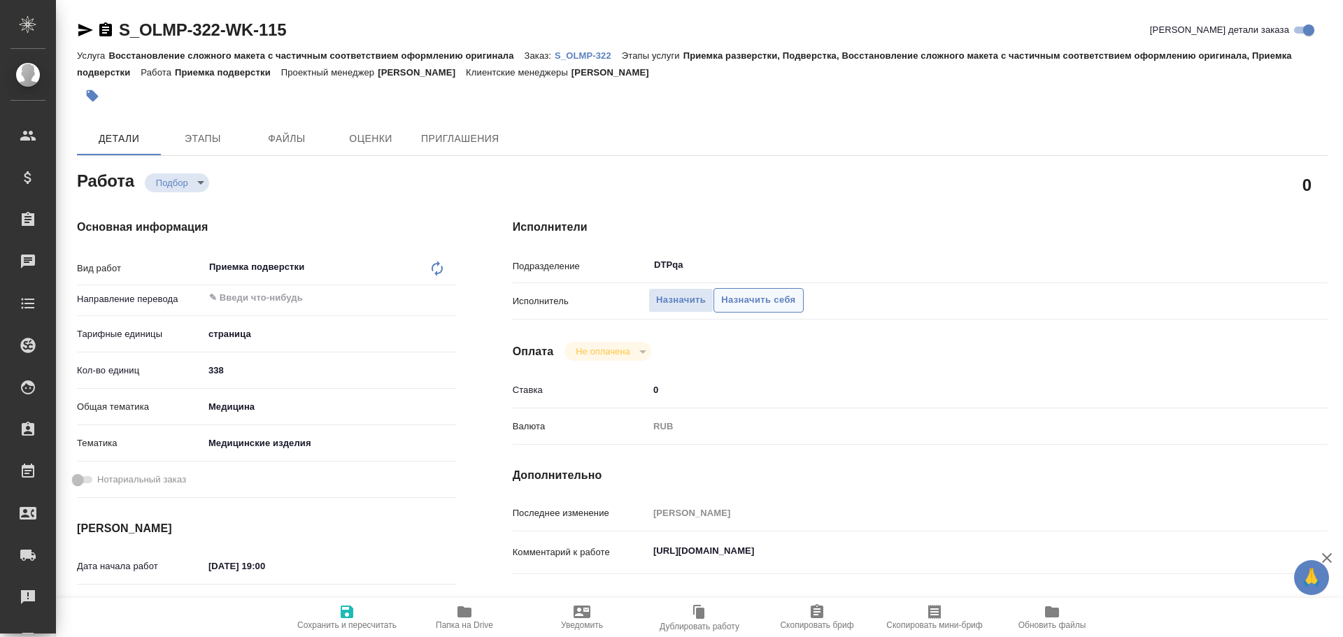
type textarea "x"
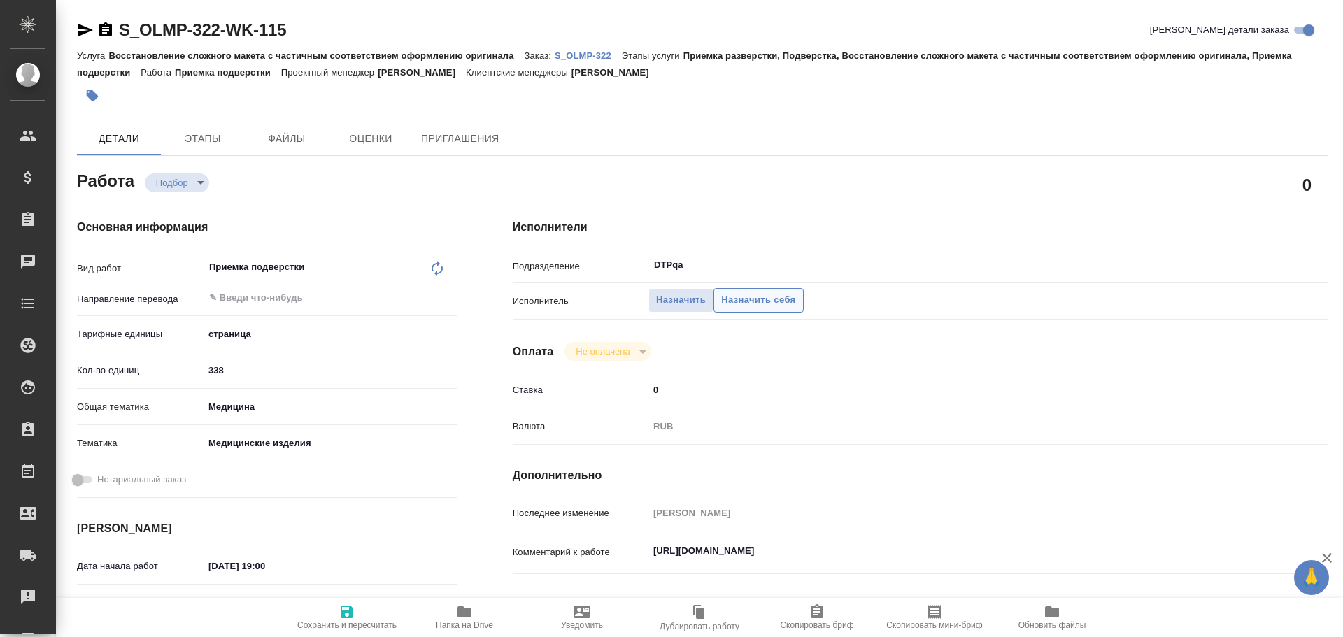
click at [758, 304] on span "Назначить себя" at bounding box center [758, 300] width 74 height 16
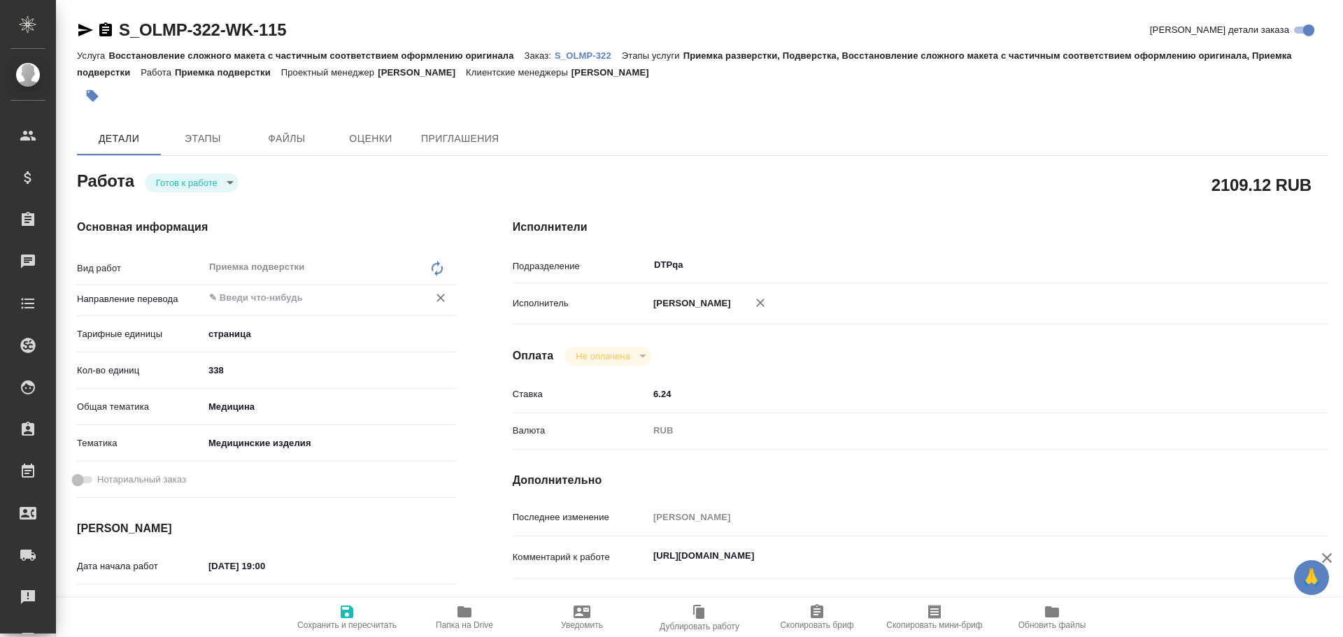
type textarea "x"
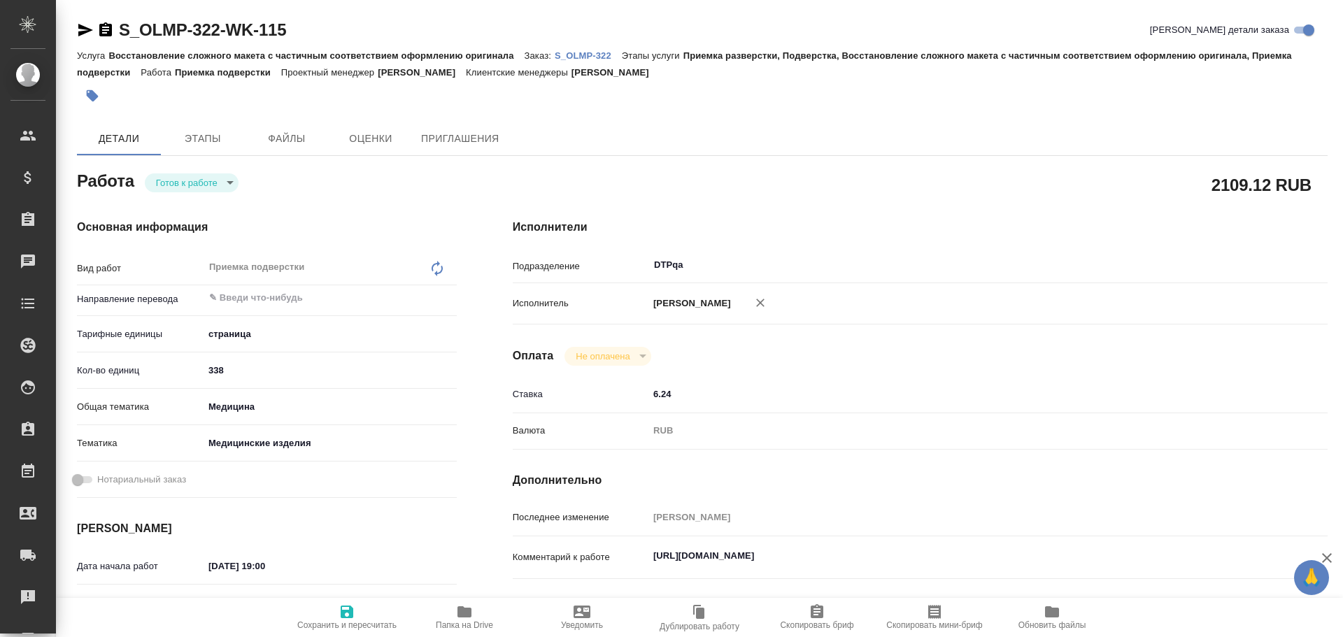
scroll to position [70, 0]
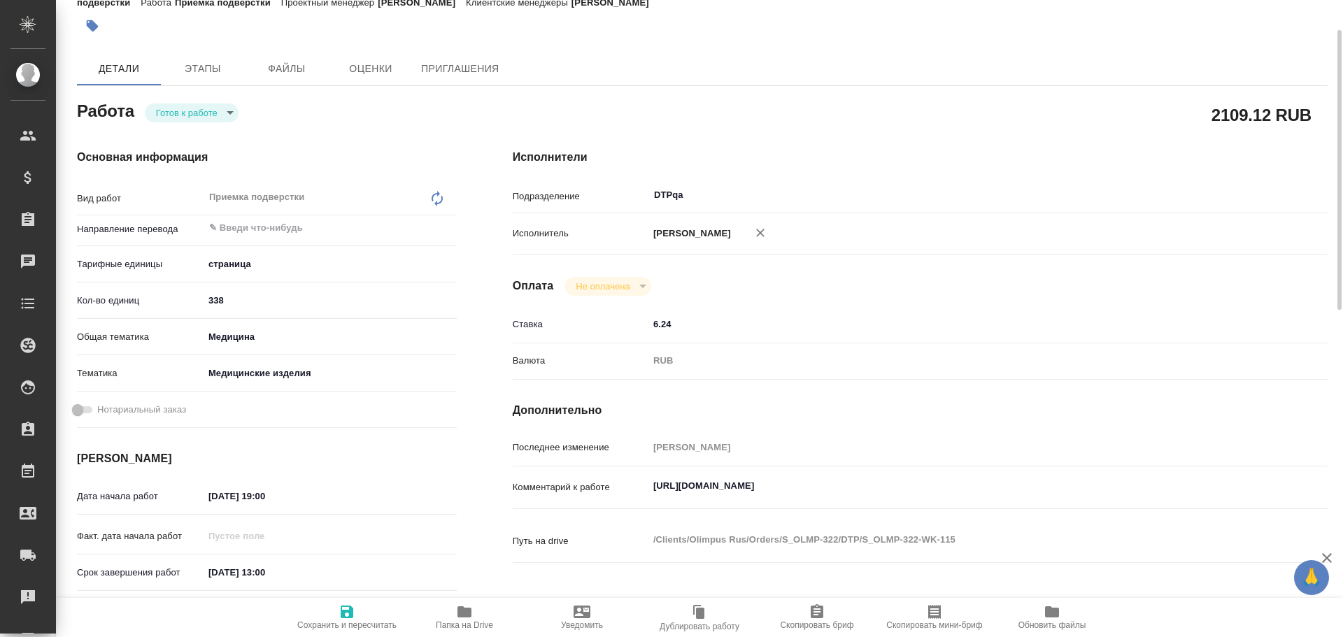
type textarea "x"
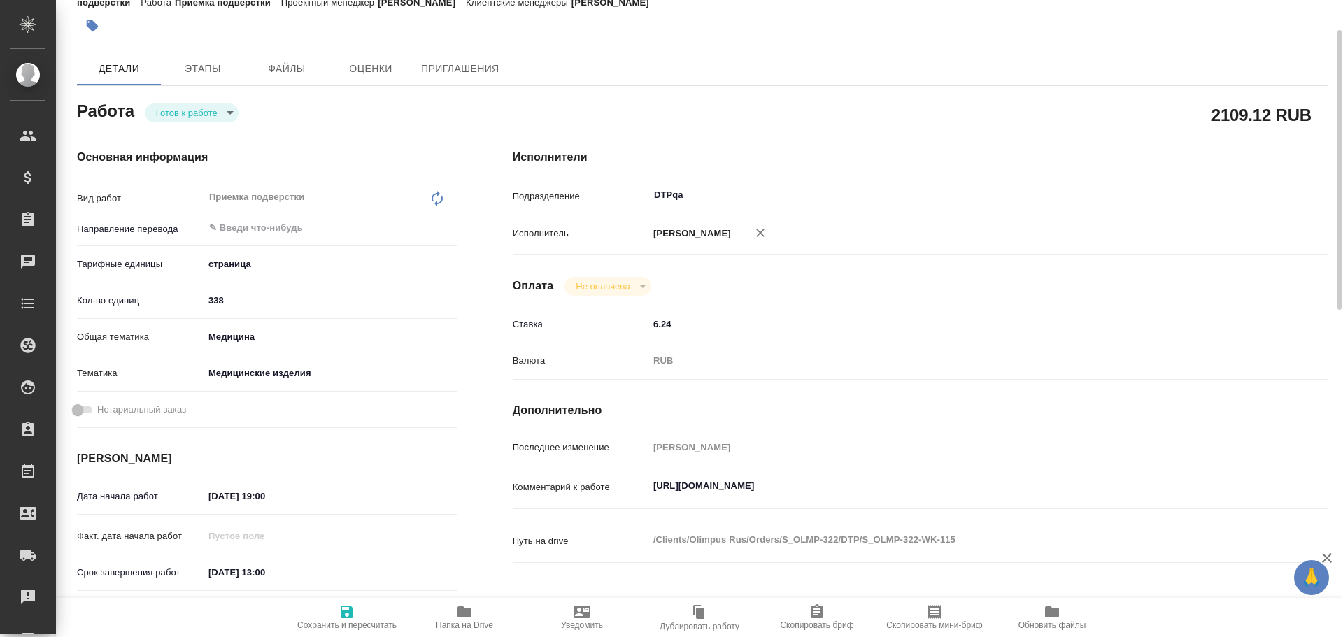
type textarea "x"
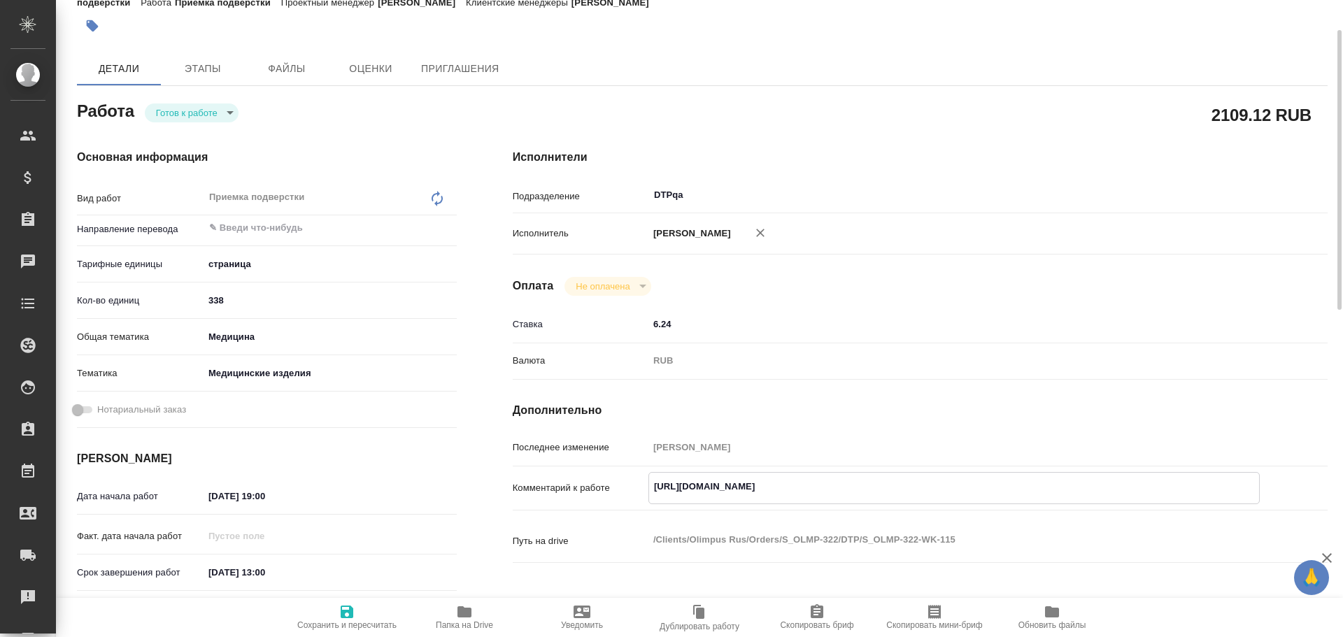
drag, startPoint x: 651, startPoint y: 487, endPoint x: 946, endPoint y: 479, distance: 294.6
click at [946, 479] on textarea "[URL][DOMAIN_NAME]" at bounding box center [954, 487] width 610 height 24
type textarea "x"
click at [172, 111] on body "🙏 .cls-1 fill:#fff; AWATERA Chulets Elena Клиенты Спецификации Заказы 0 Чаты To…" at bounding box center [671, 318] width 1343 height 637
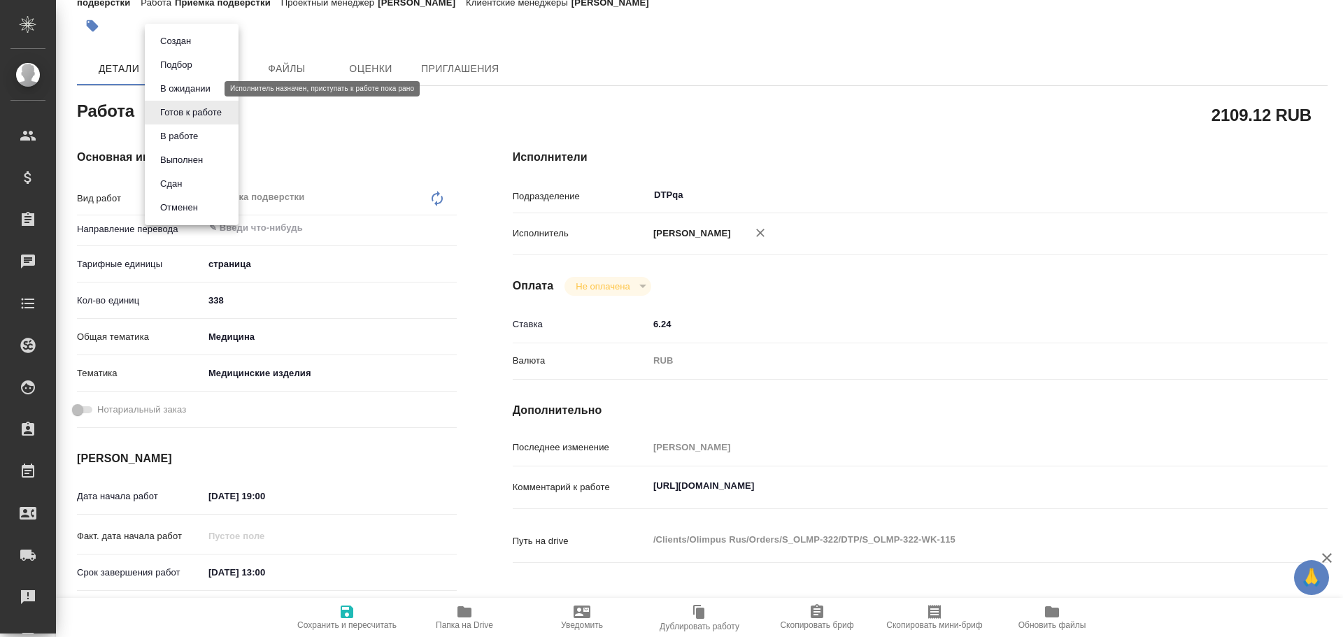
click at [188, 92] on button "В ожидании" at bounding box center [185, 88] width 59 height 15
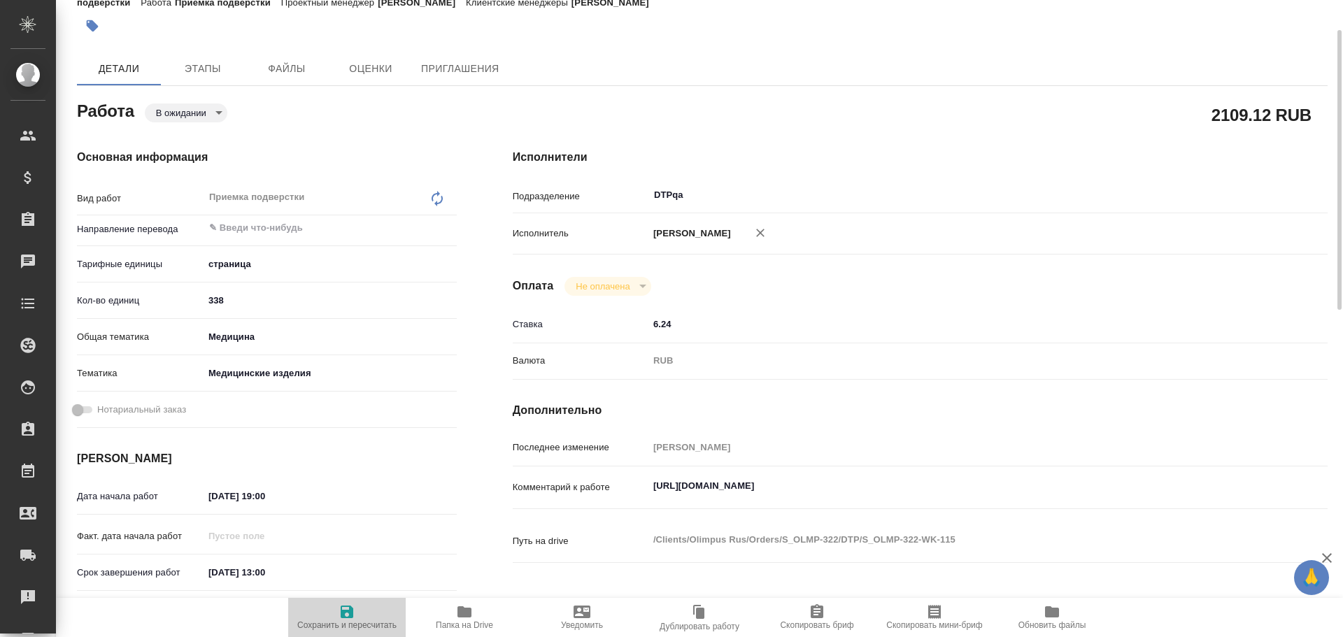
click at [332, 624] on span "Сохранить и пересчитать" at bounding box center [346, 626] width 99 height 10
type textarea "x"
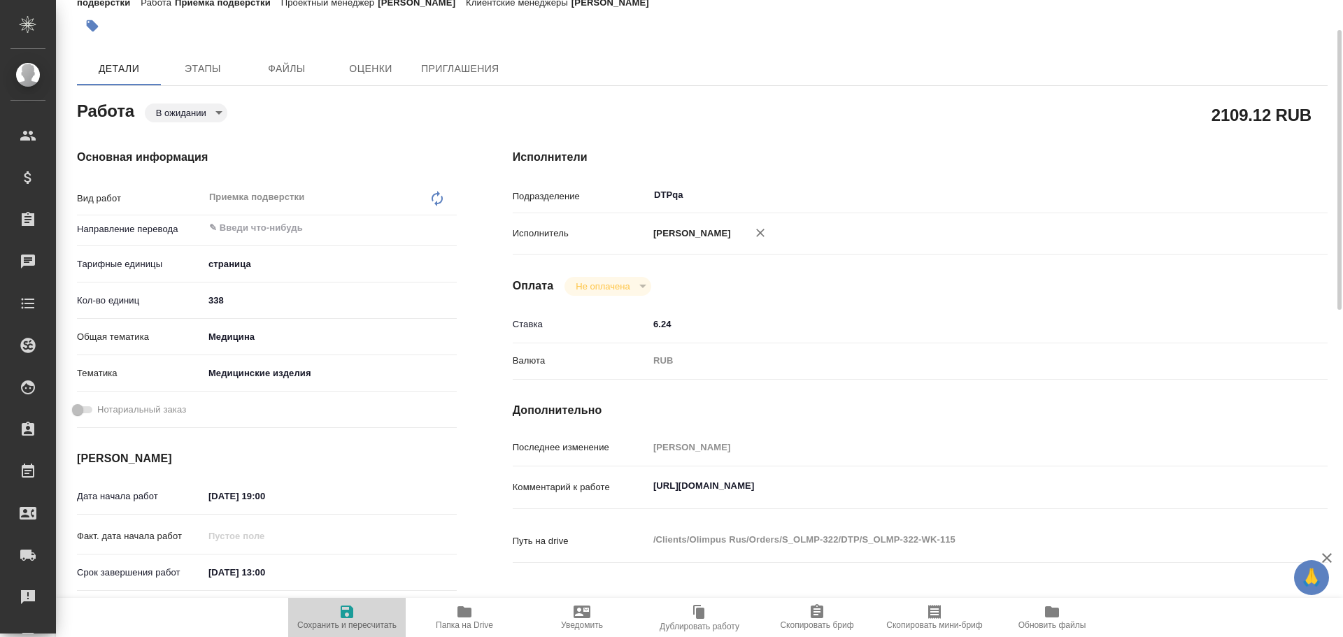
type textarea "x"
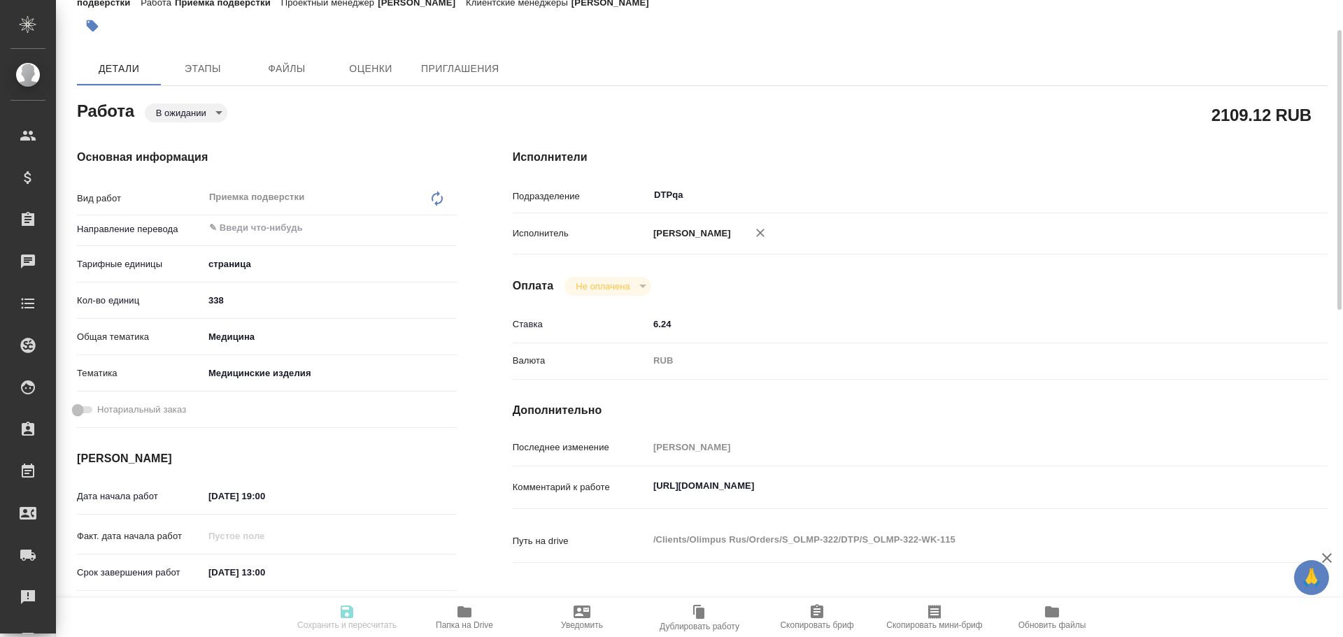
type textarea "x"
type input "pending"
type textarea "Приемка подверстки"
type textarea "x"
type input "5a8b1489cc6b4906c91bfdb2"
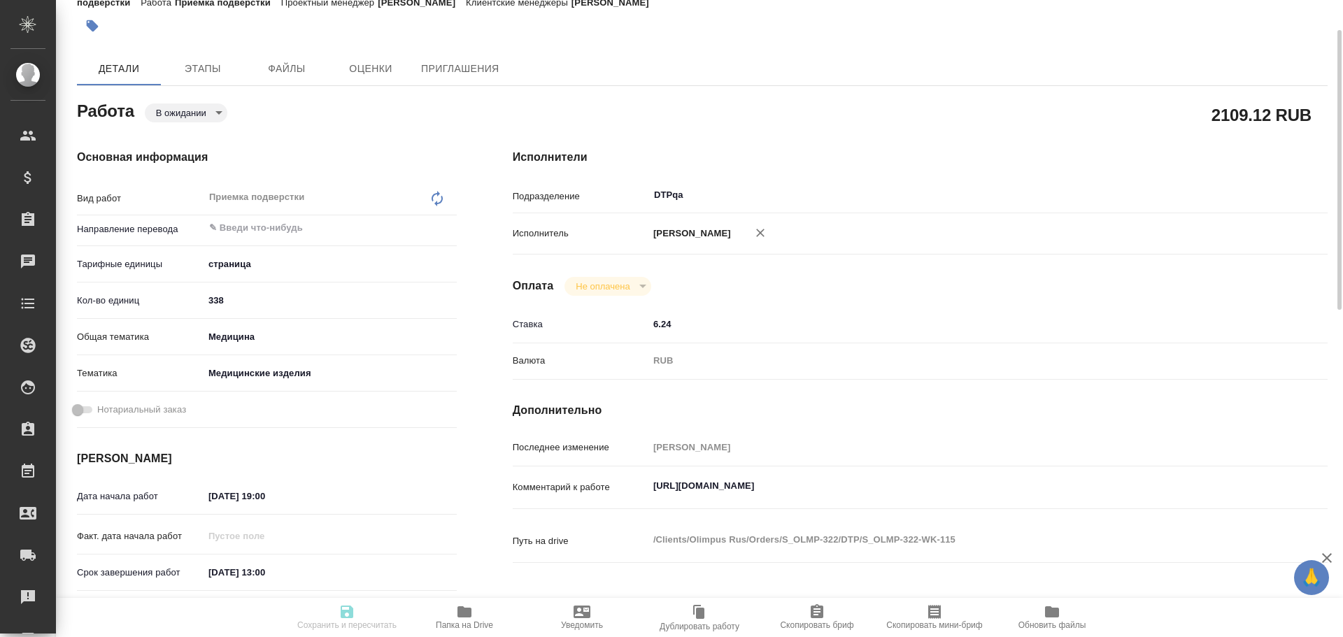
type input "338"
type input "med"
type input "5a8b8b956a9677013d343dd7"
type input "05.11.2025 19:00"
type input "06.11.2025 13:00"
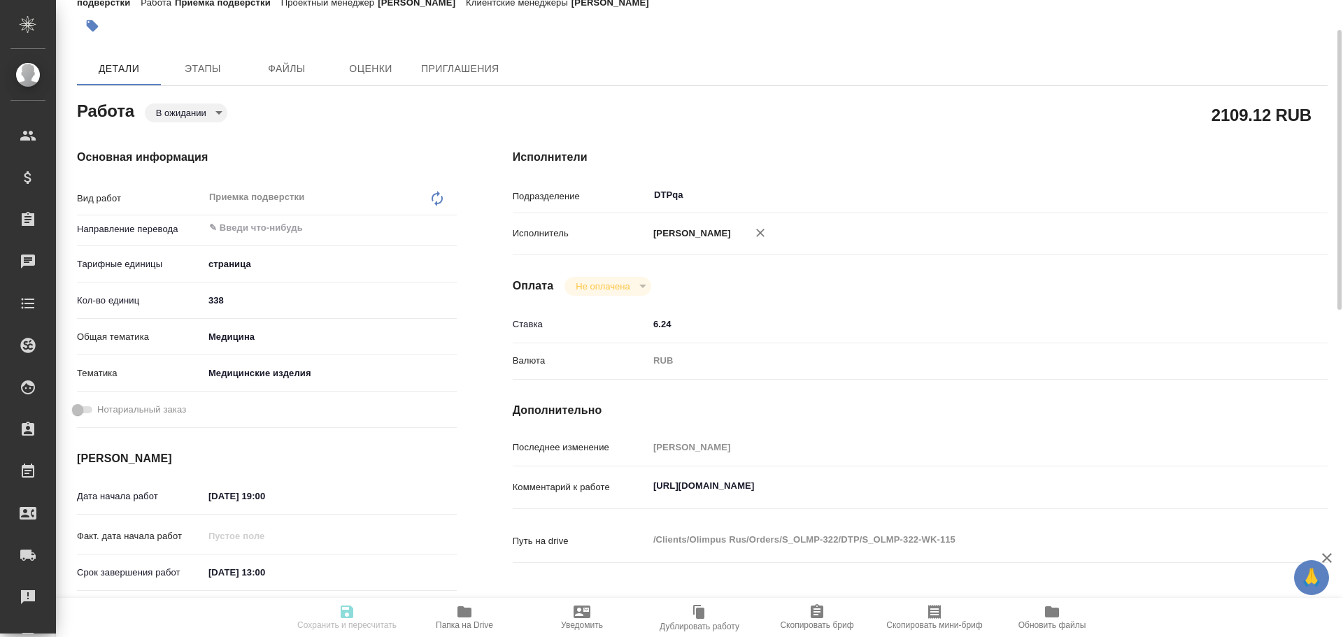
type input "06.11.2025 14:00"
type input "DTPqa"
type input "notPayed"
type input "6.24"
type input "RUB"
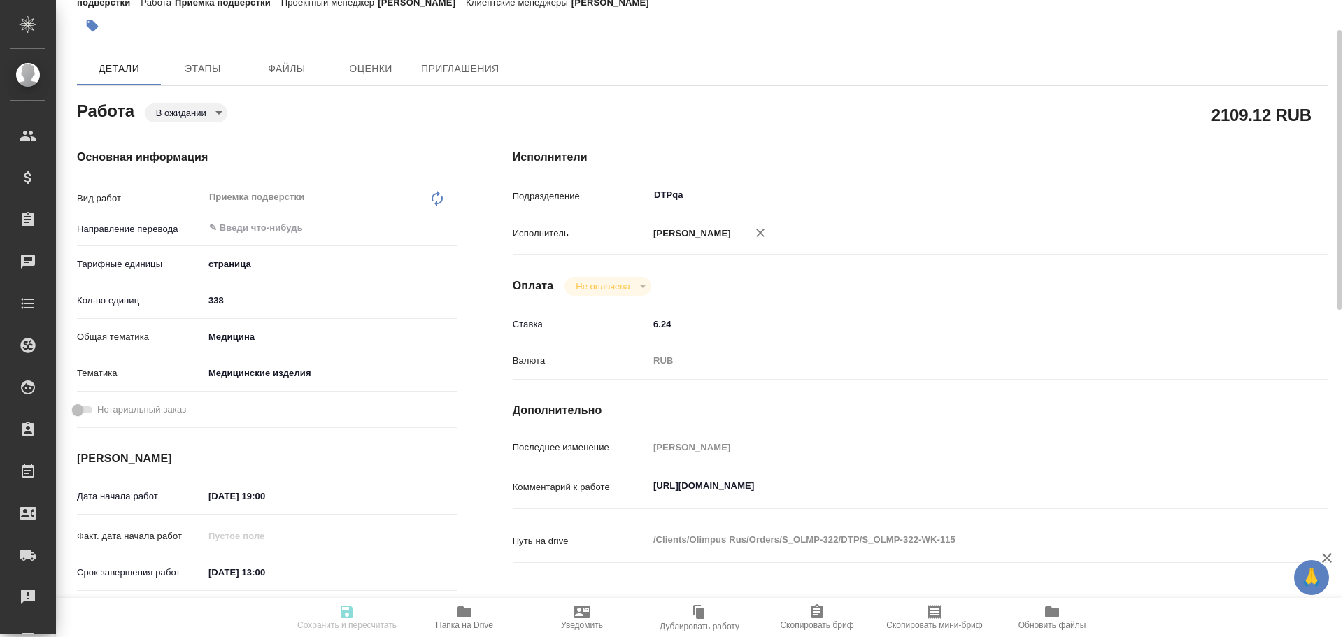
type input "Чулец Елена"
type textarea "https://tera.awatera.com/Work/68ee09e854687a86823d2382/"
type textarea "x"
type textarea "/Clients/Olimpus Rus/Orders/S_OLMP-322/DTP/S_OLMP-322-WK-115"
type textarea "x"
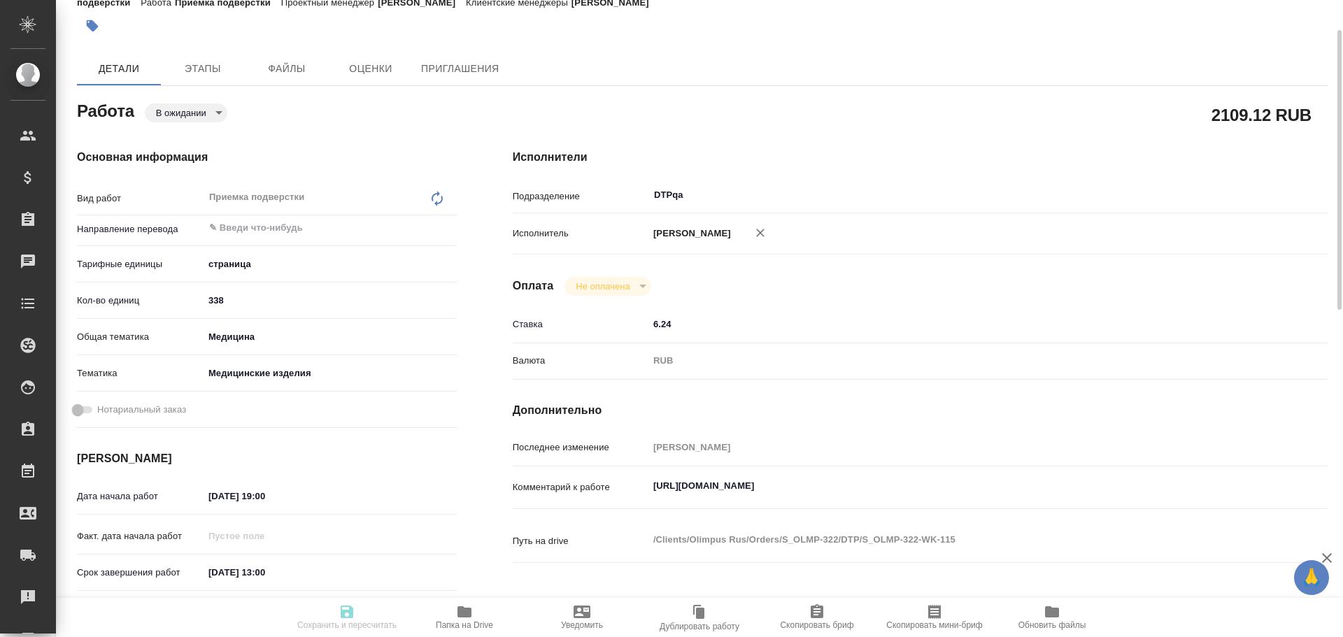
type input "S_OLMP-322"
type input "Восстановление сложного макета с частичным соответствием оформлению оригинала"
type input "Приемка разверстки, Подверстка, Восстановление сложного макета с частичным соот…"
type input "[PERSON_NAME]"
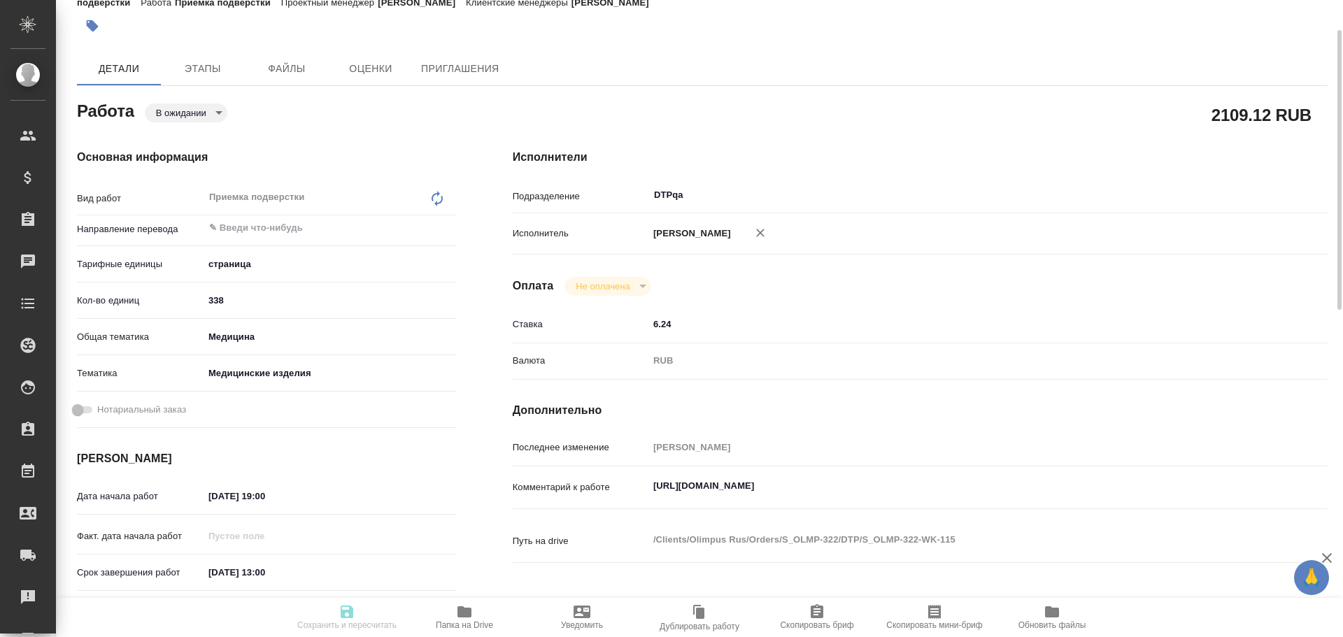
type input "/Clients/Olimpus Rus/Orders/S_OLMP-322"
type textarea "x"
type textarea "на русский Usability: 1) DC00791078-003-001 (p. 3-12) 2) DC00791083-001-001 (p.…"
type textarea "x"
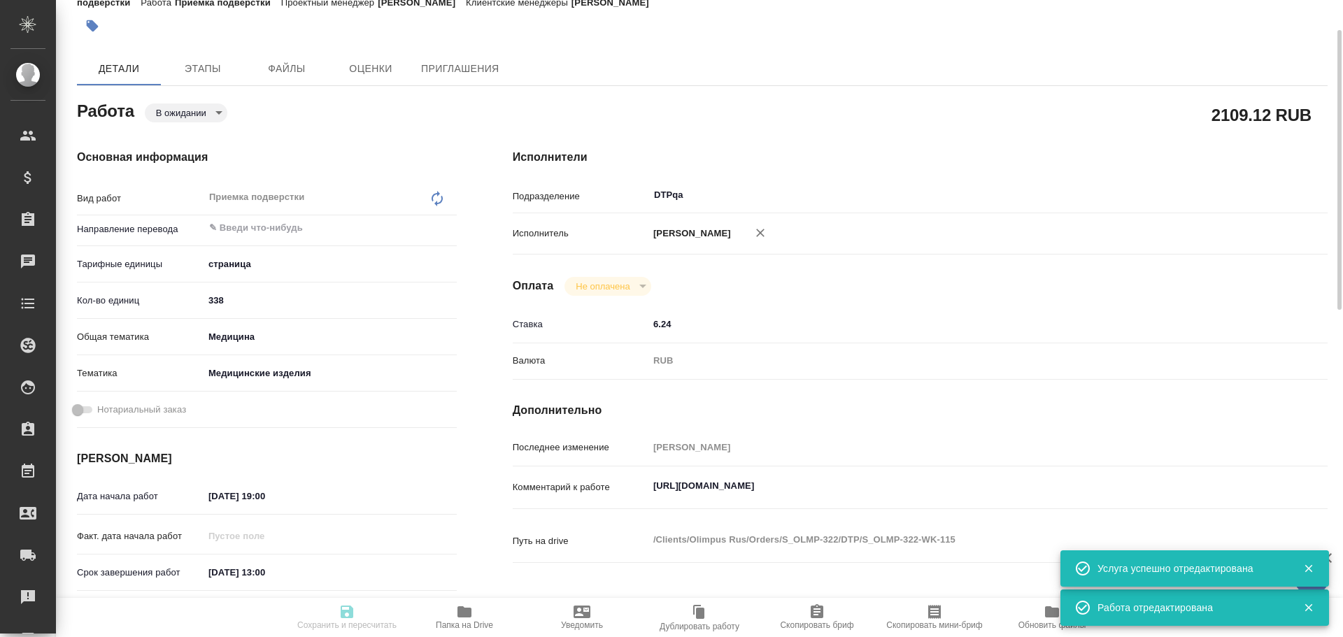
type textarea "x"
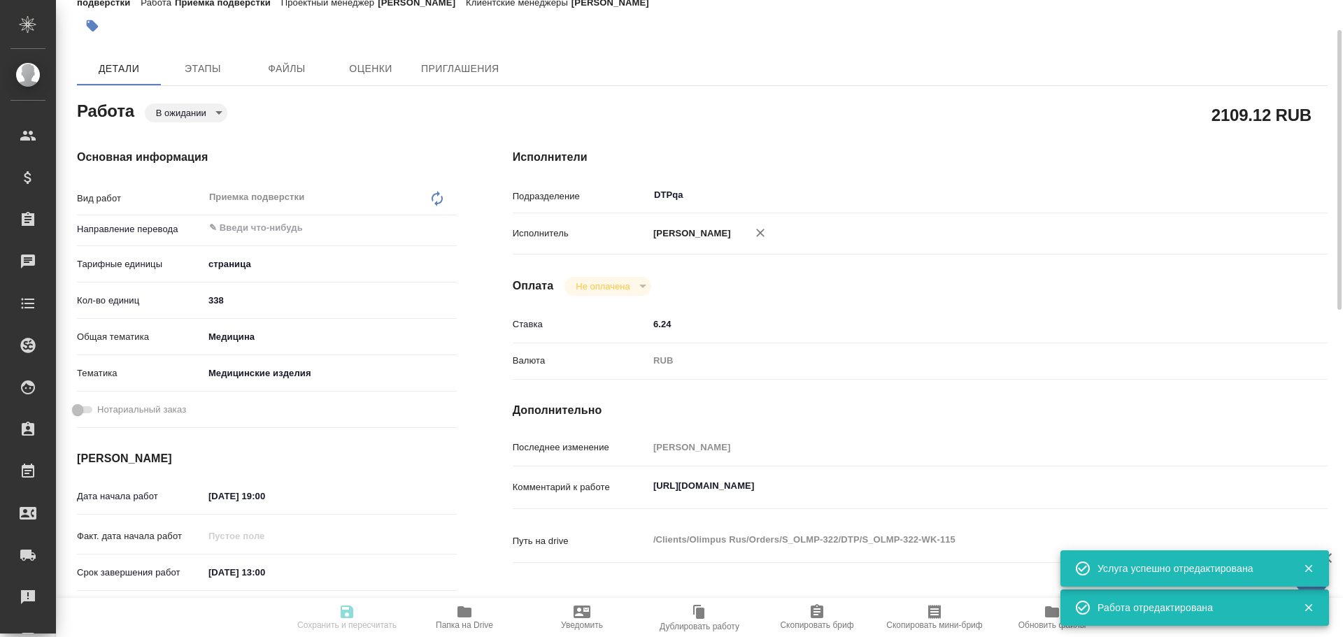
type textarea "x"
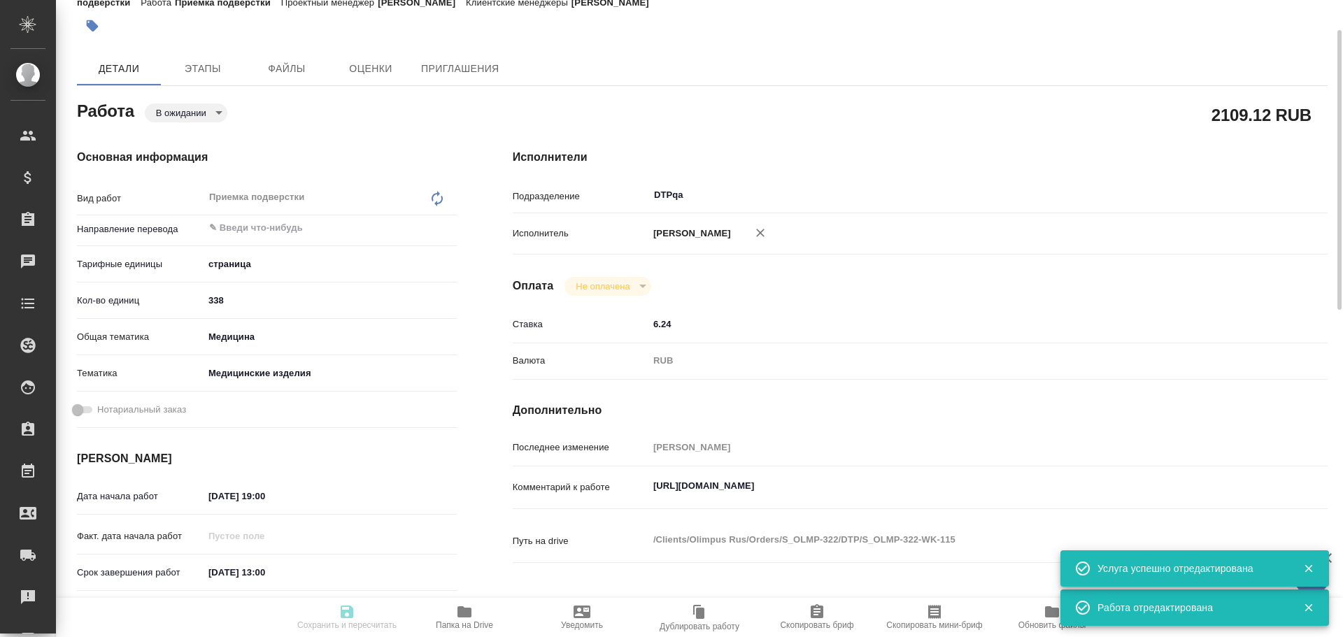
type textarea "x"
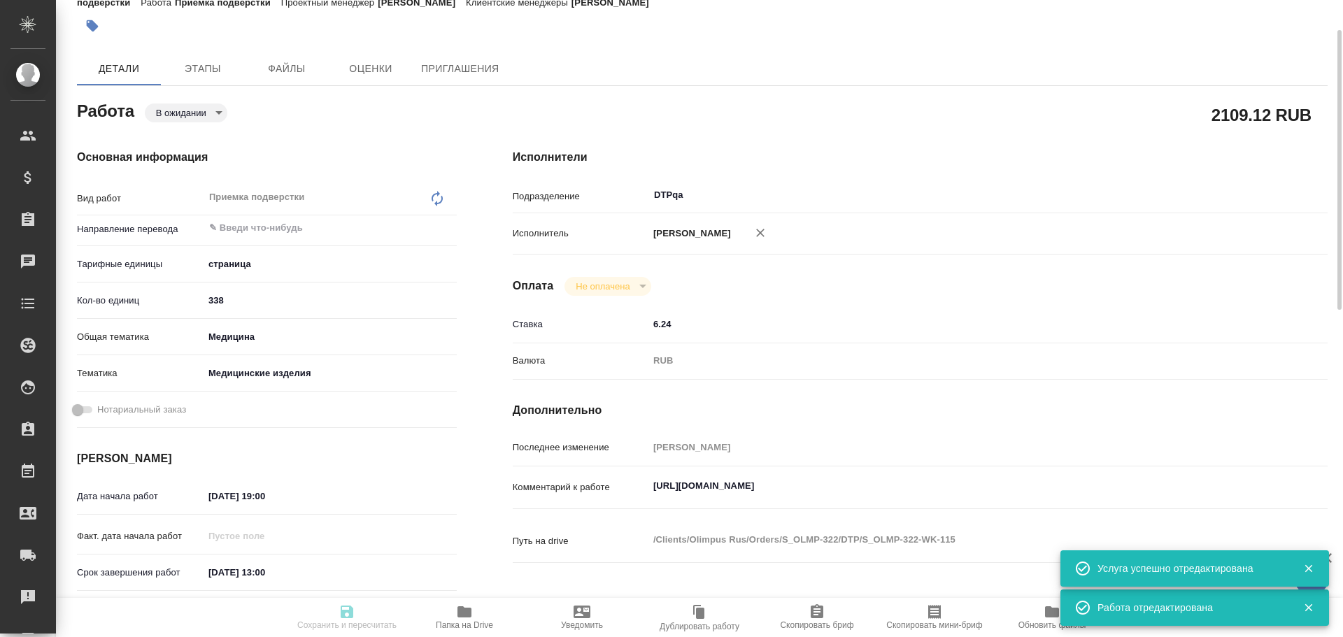
type textarea "x"
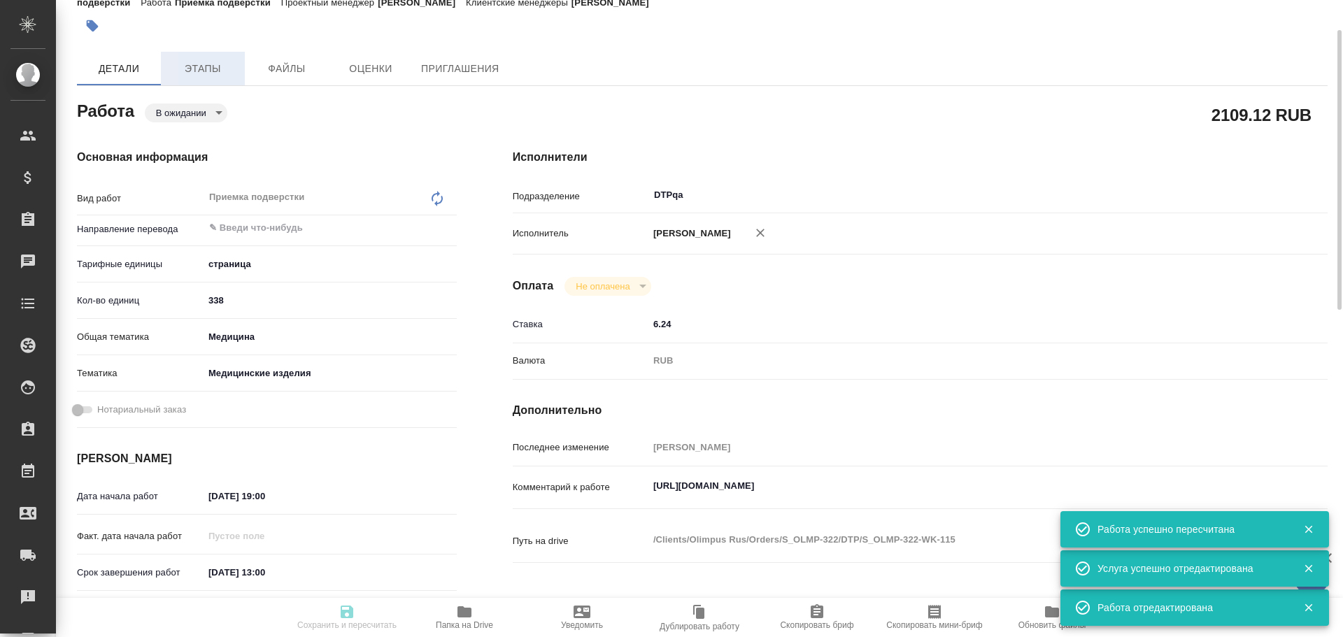
type input "pending"
type textarea "Приемка подверстки"
type textarea "x"
type input "5a8b1489cc6b4906c91bfdb2"
type input "338"
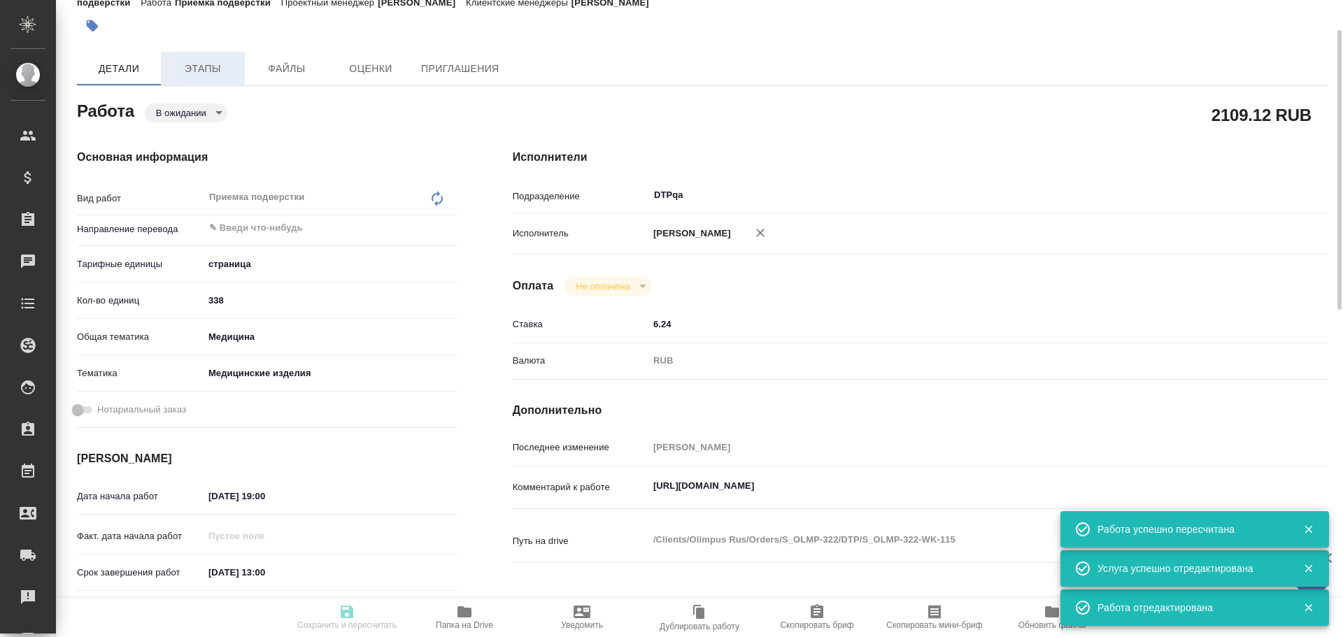
type input "med"
type input "5a8b8b956a9677013d343dd7"
type input "[DATE] 19:00"
type input "[DATE] 13:00"
type input "[DATE] 14:00"
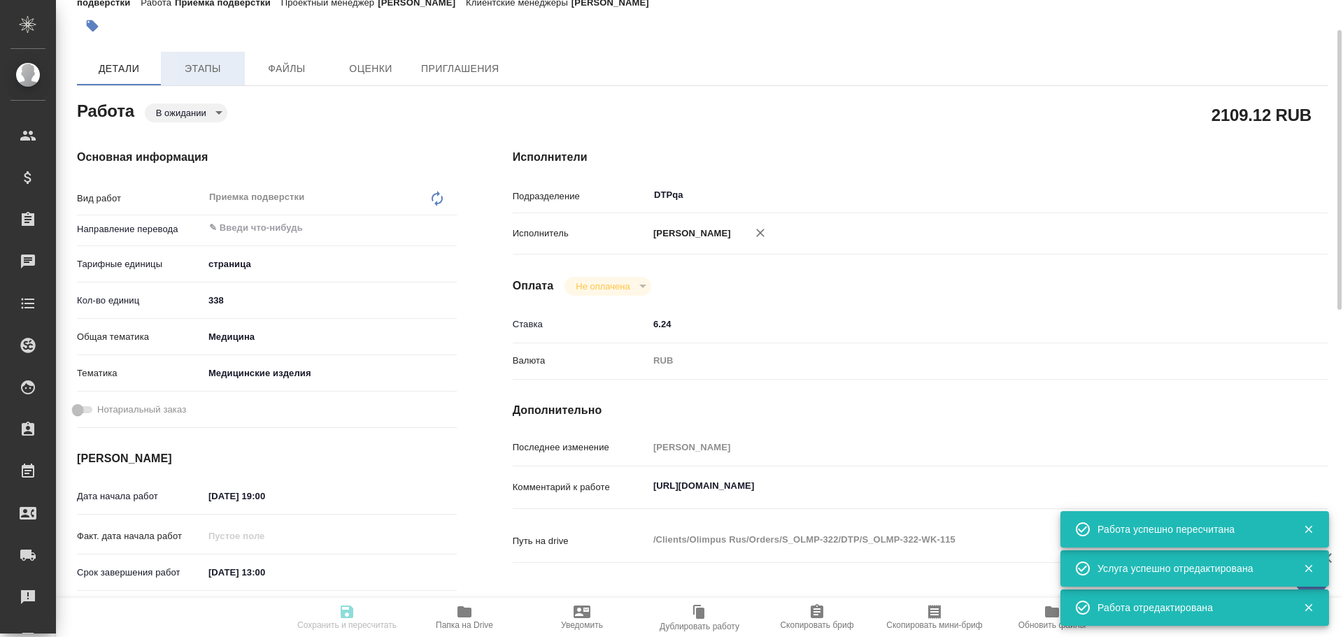
type input "DTPqa"
type input "notPayed"
type input "6.24"
type input "RUB"
type input "Чулец Елена"
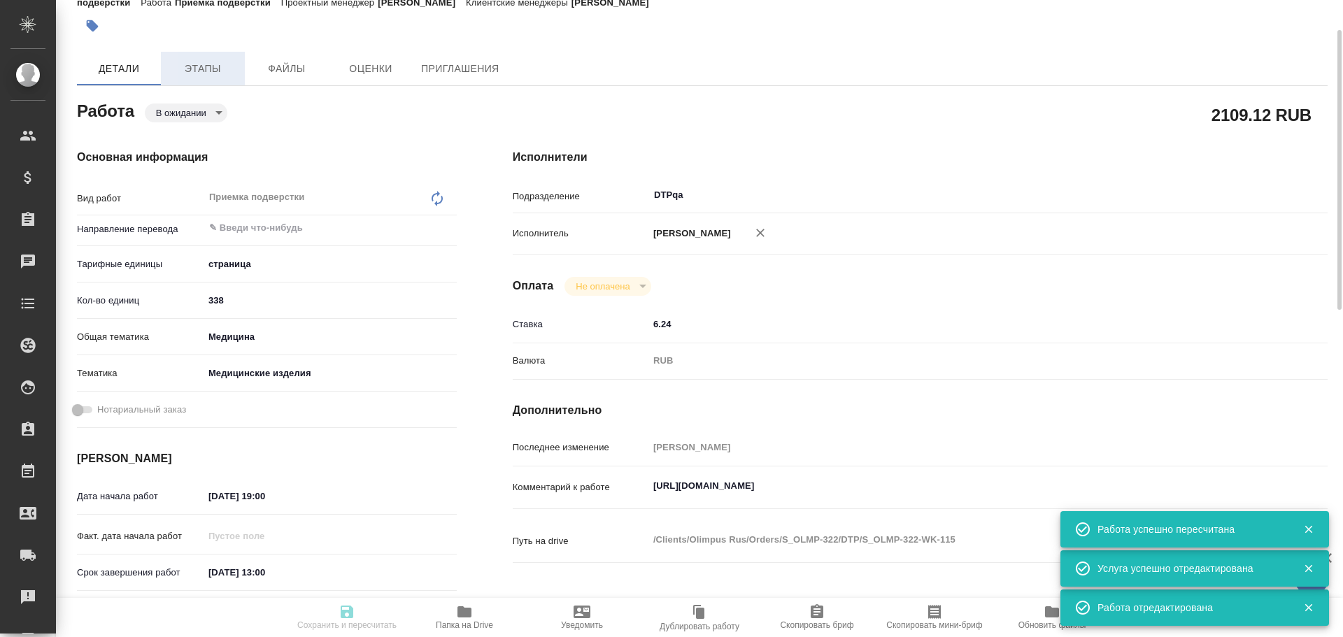
type textarea "https://tera.awatera.com/Work/68ee09e854687a86823d2382/"
type textarea "x"
type textarea "/Clients/Olimpus Rus/Orders/S_OLMP-322/DTP/S_OLMP-322-WK-115"
type textarea "x"
type input "S_OLMP-322"
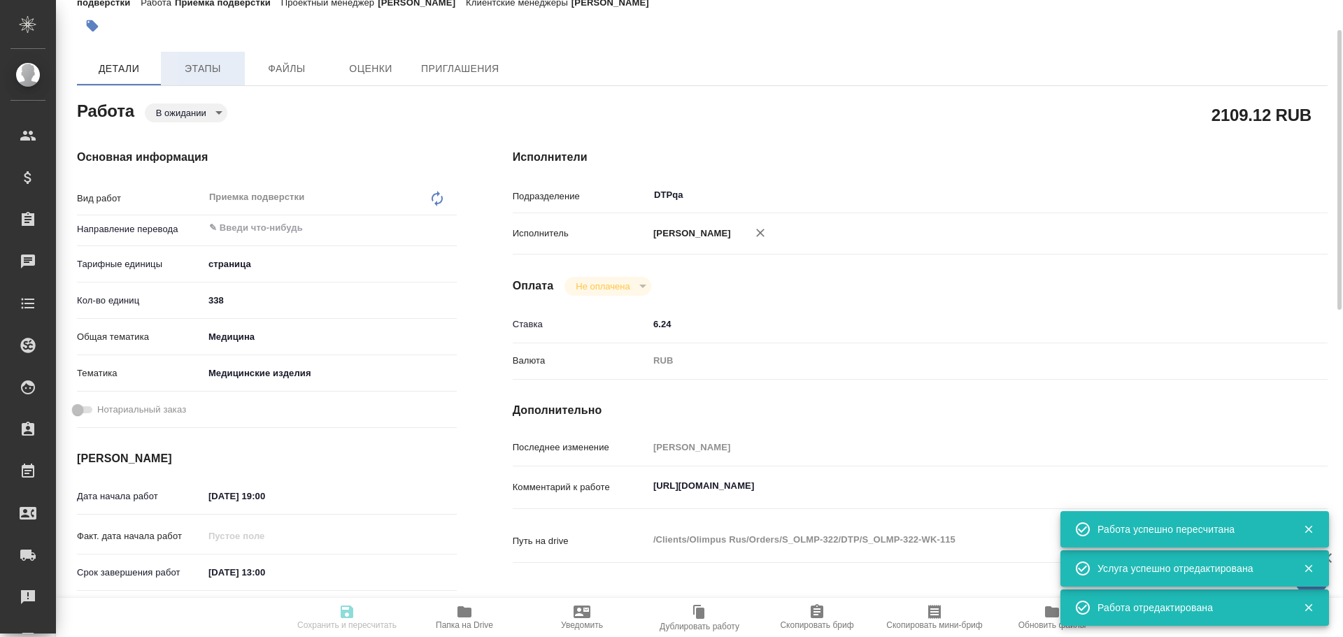
type input "Восстановление сложного макета с частичным соответствием оформлению оригинала"
type input "Приемка разверстки, Подверстка, Восстановление сложного макета с частичным соот…"
type input "[PERSON_NAME]"
type input "/Clients/Olimpus Rus/Orders/S_OLMP-322"
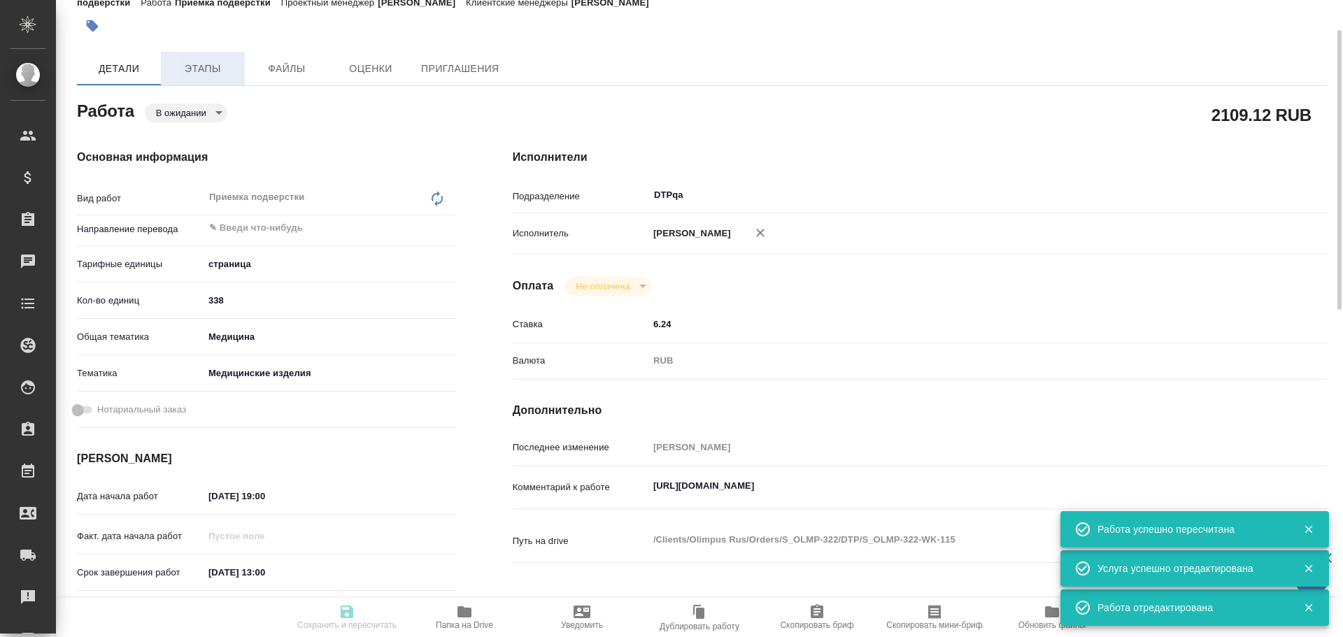
type textarea "x"
type textarea "на русский Usability: 1) DC00791078-003-001 (p. 3-12) 2) DC00791083-001-001 (p.…"
type textarea "x"
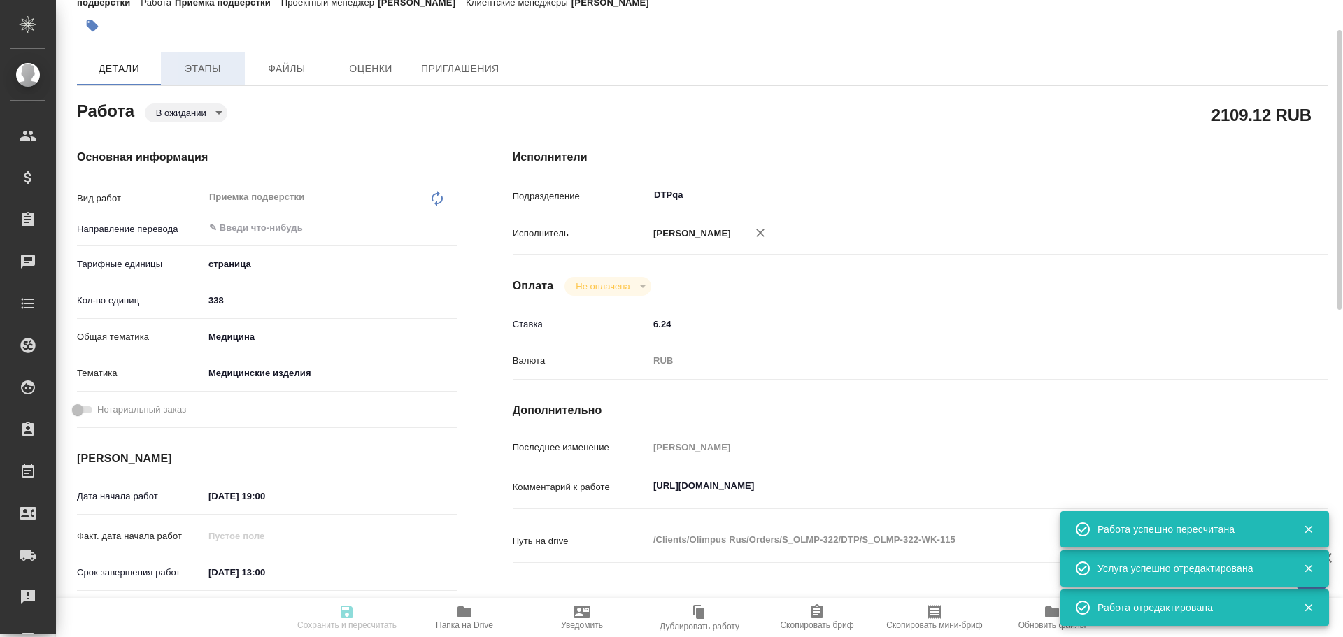
type textarea "x"
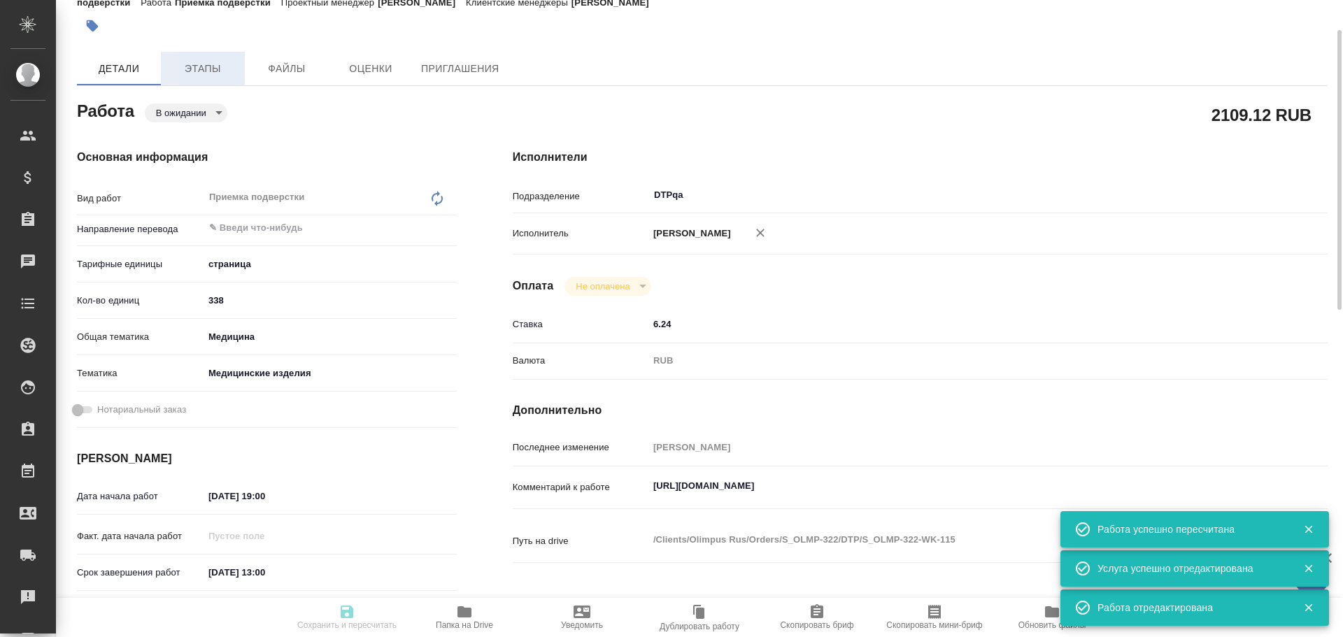
type textarea "x"
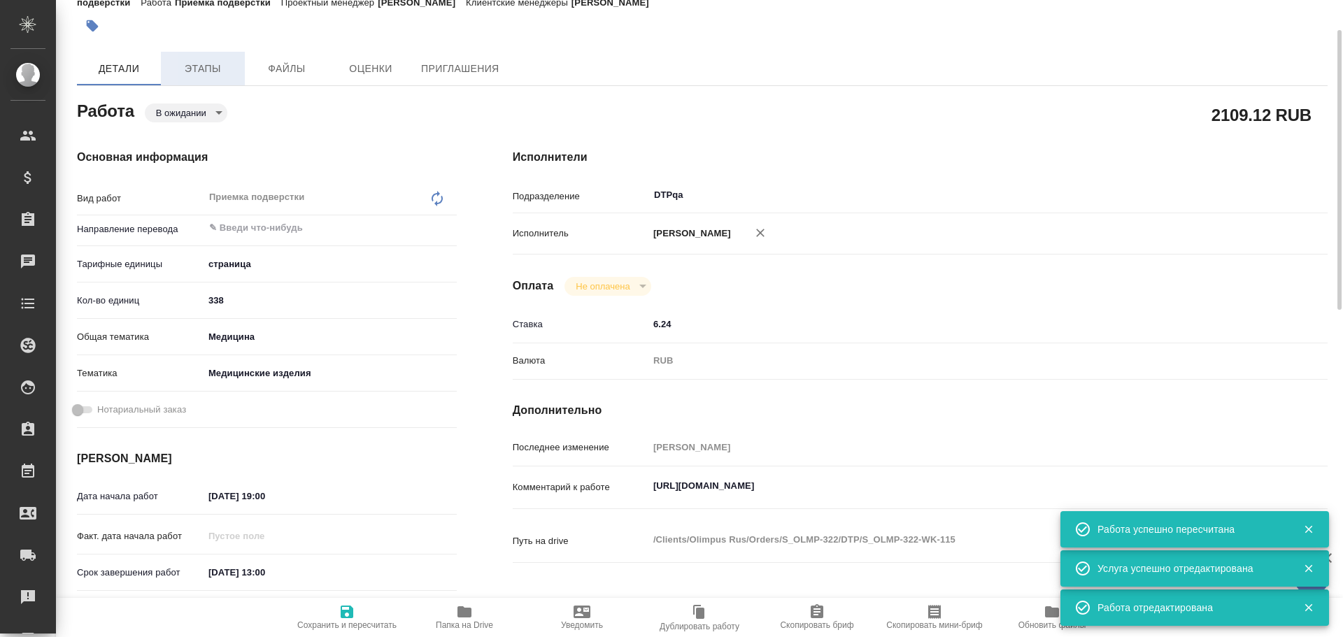
type textarea "x"
click at [211, 67] on span "Этапы" at bounding box center [202, 68] width 67 height 17
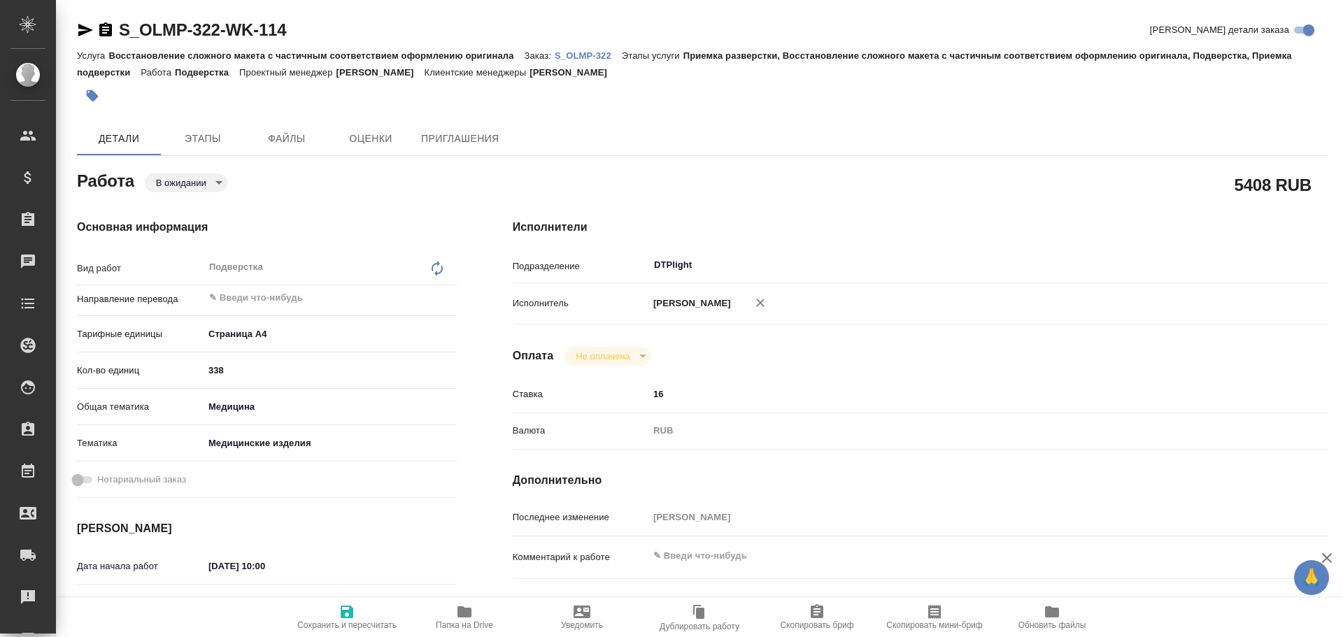
type textarea "x"
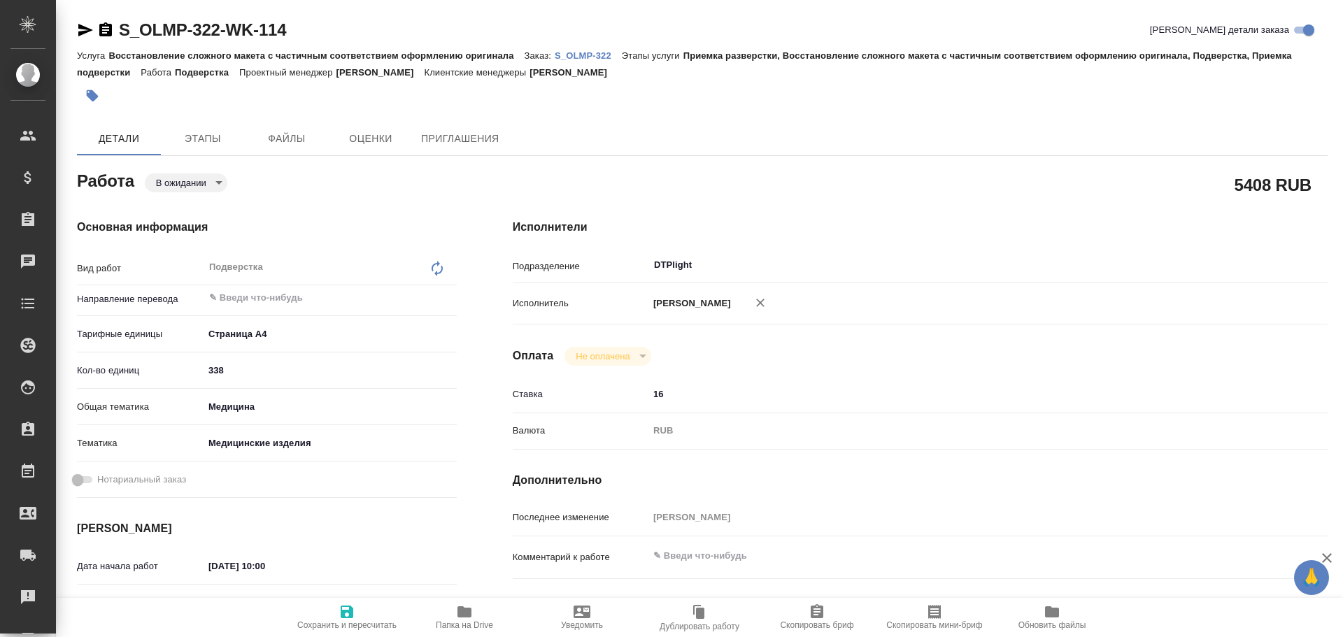
type textarea "x"
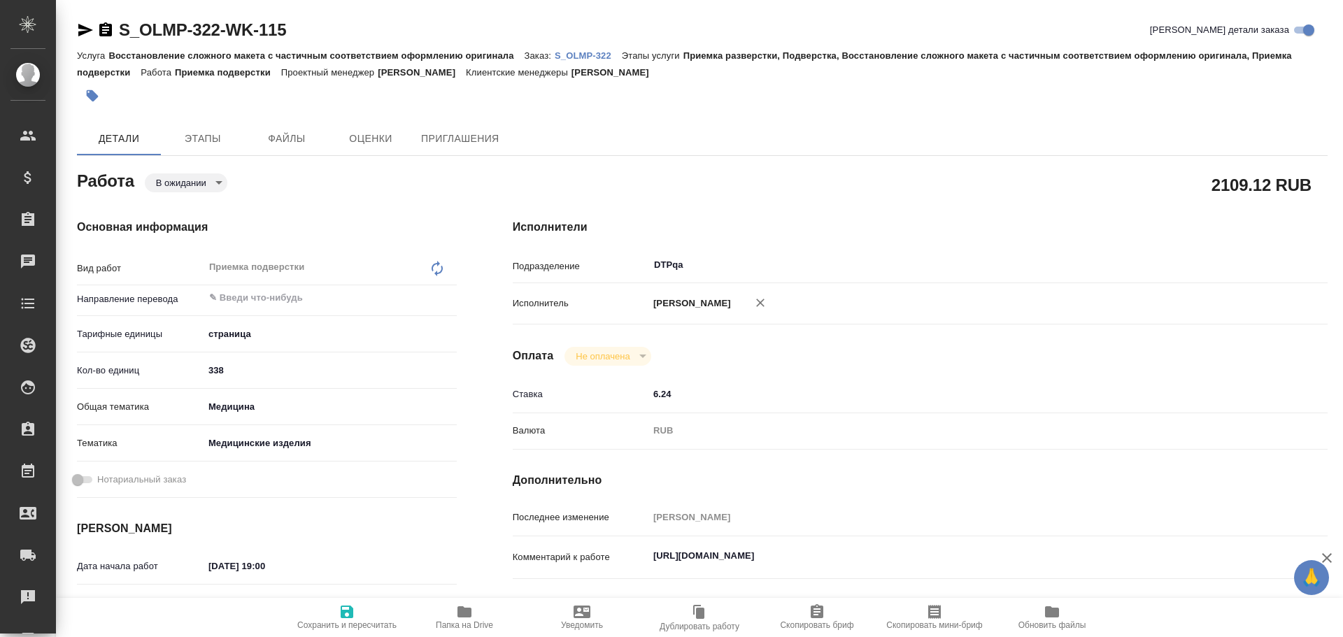
type textarea "x"
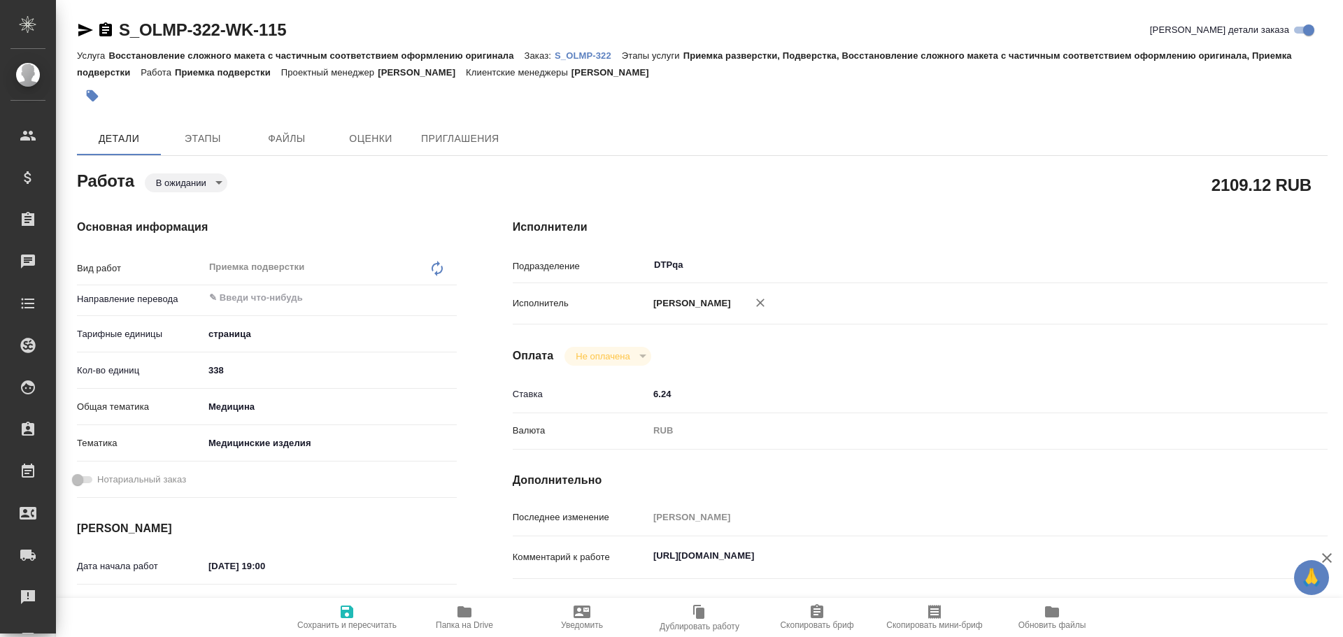
type textarea "x"
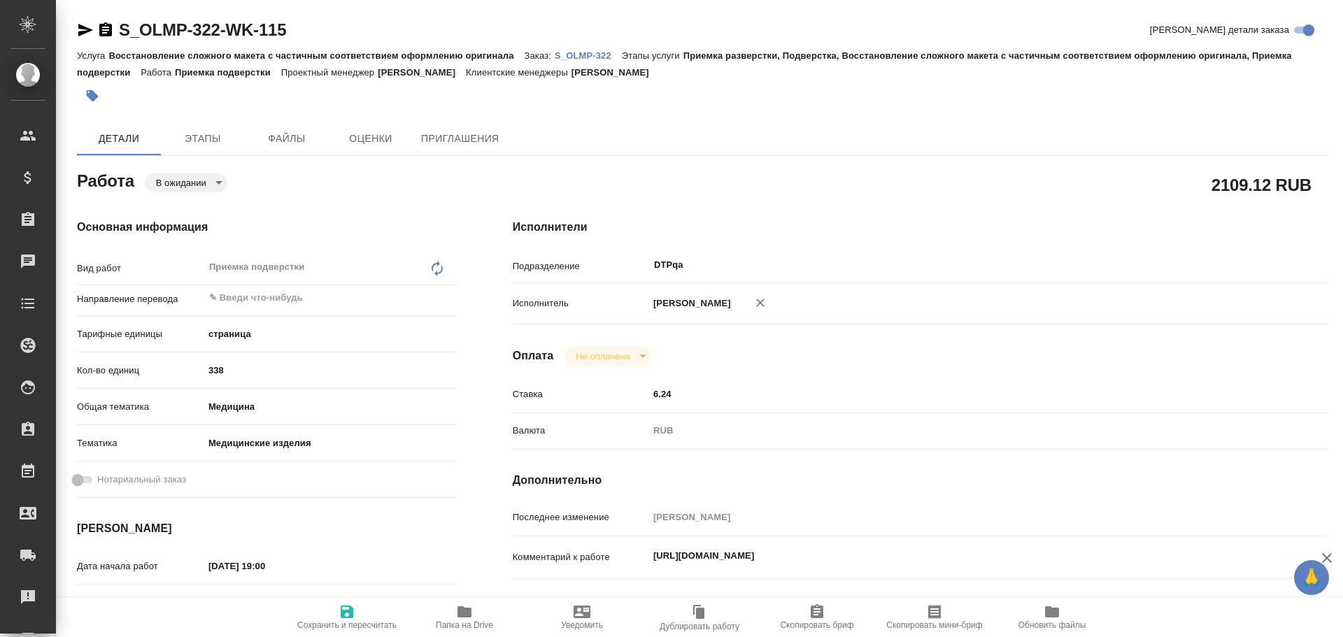
type textarea "x"
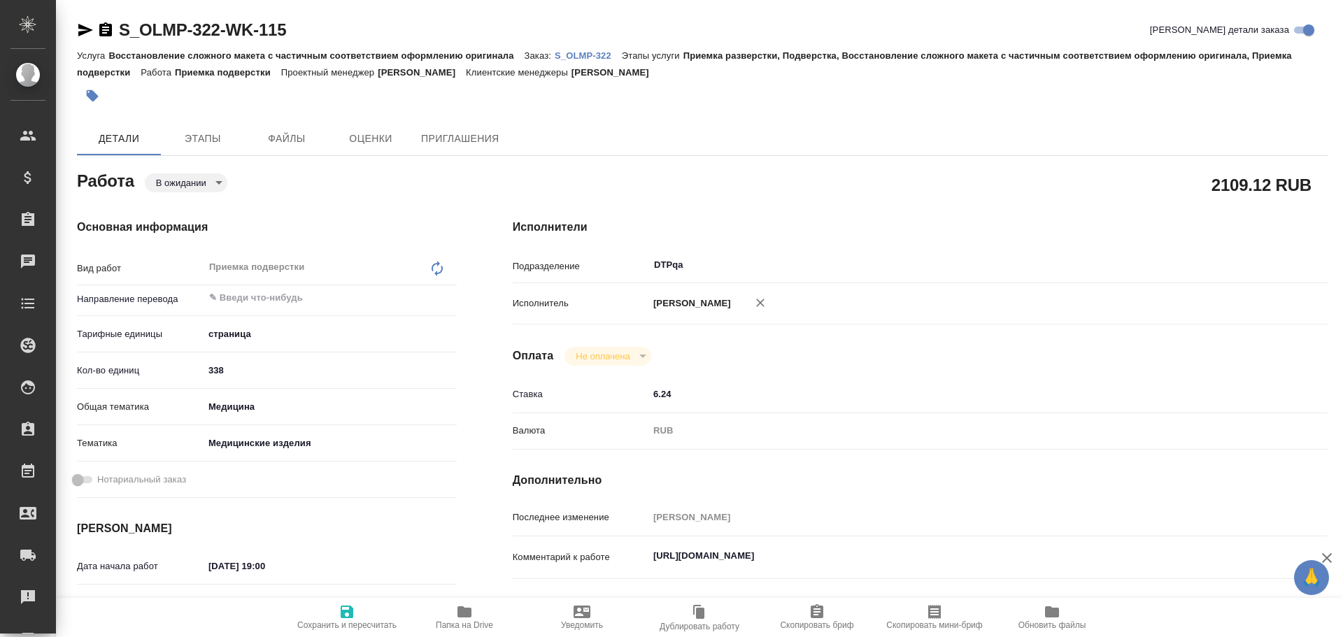
type textarea "x"
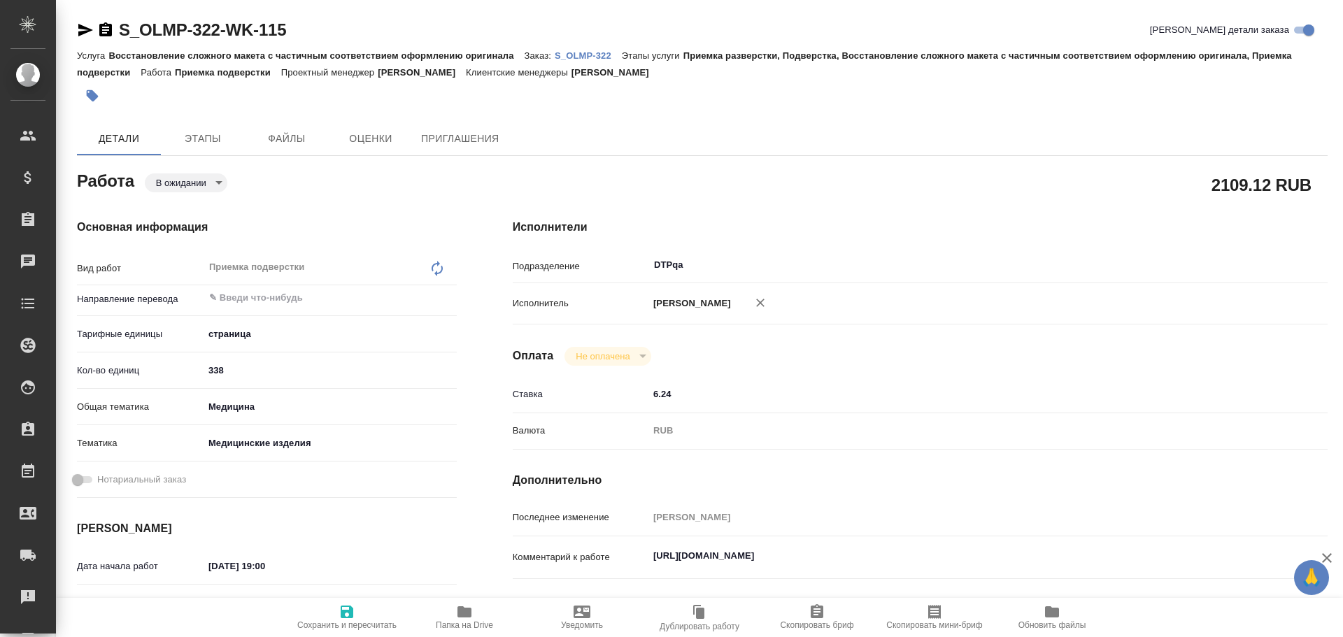
type textarea "x"
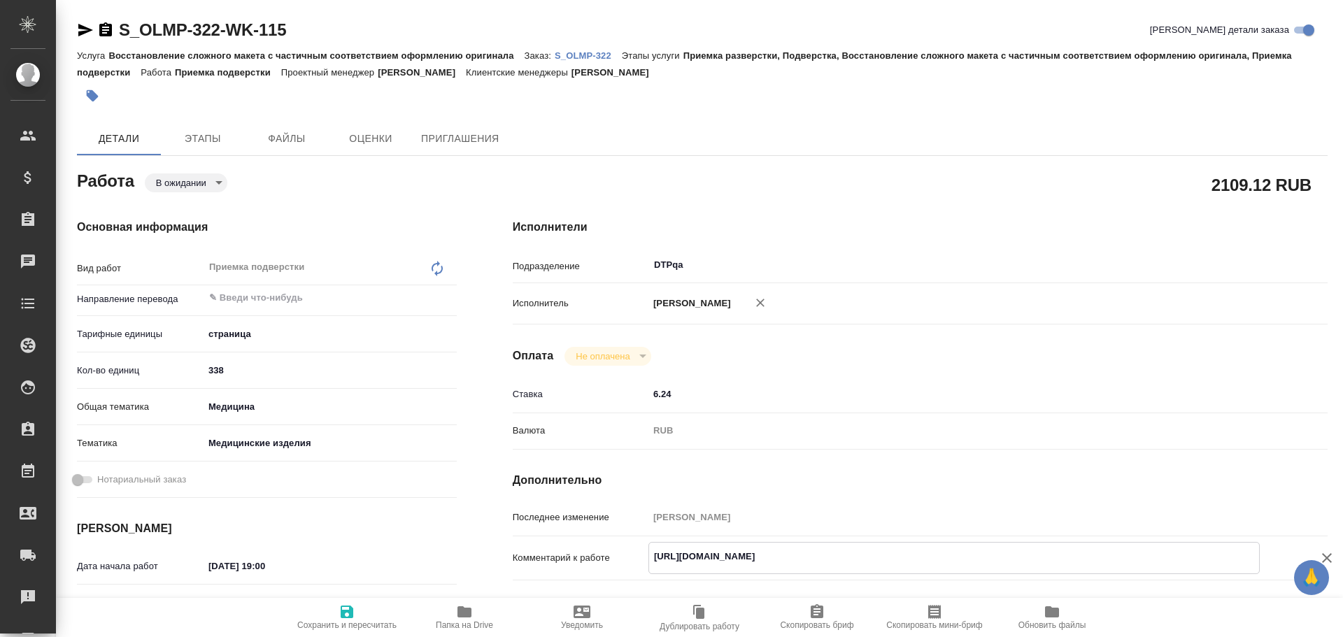
drag, startPoint x: 651, startPoint y: 554, endPoint x: 936, endPoint y: 562, distance: 285.5
click at [936, 562] on textarea "[URL][DOMAIN_NAME]" at bounding box center [954, 557] width 610 height 24
type textarea "x"
click at [185, 139] on span "Этапы" at bounding box center [202, 138] width 67 height 17
type textarea "x"
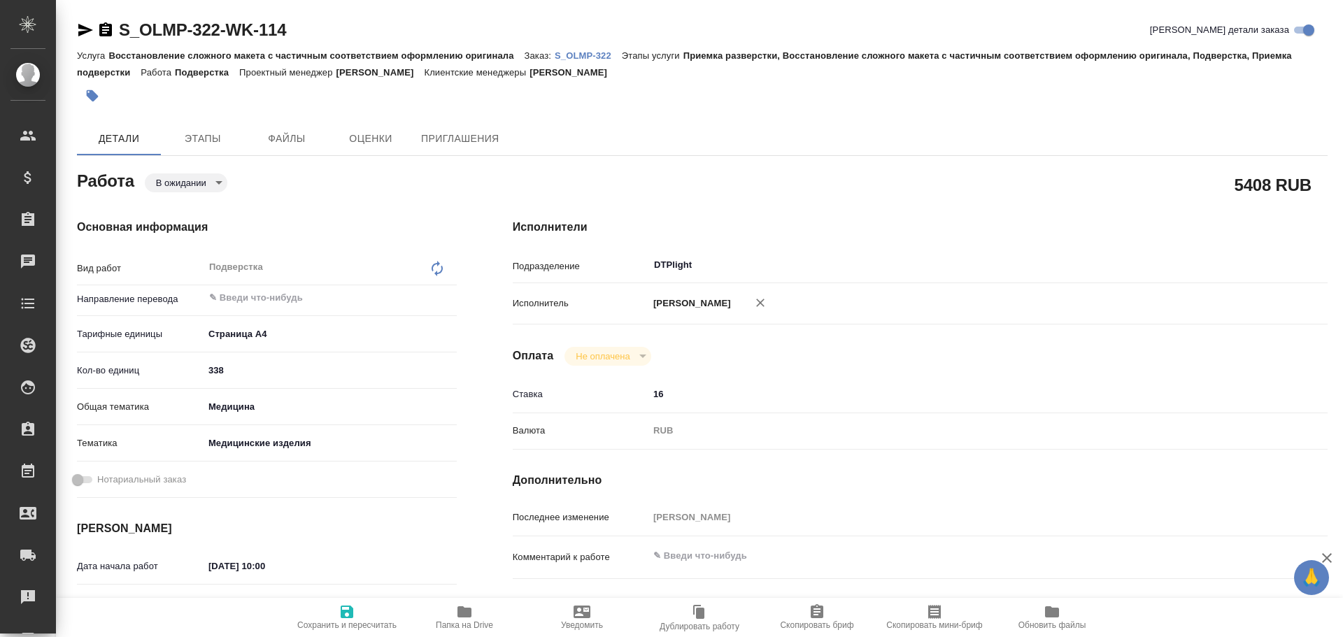
type textarea "x"
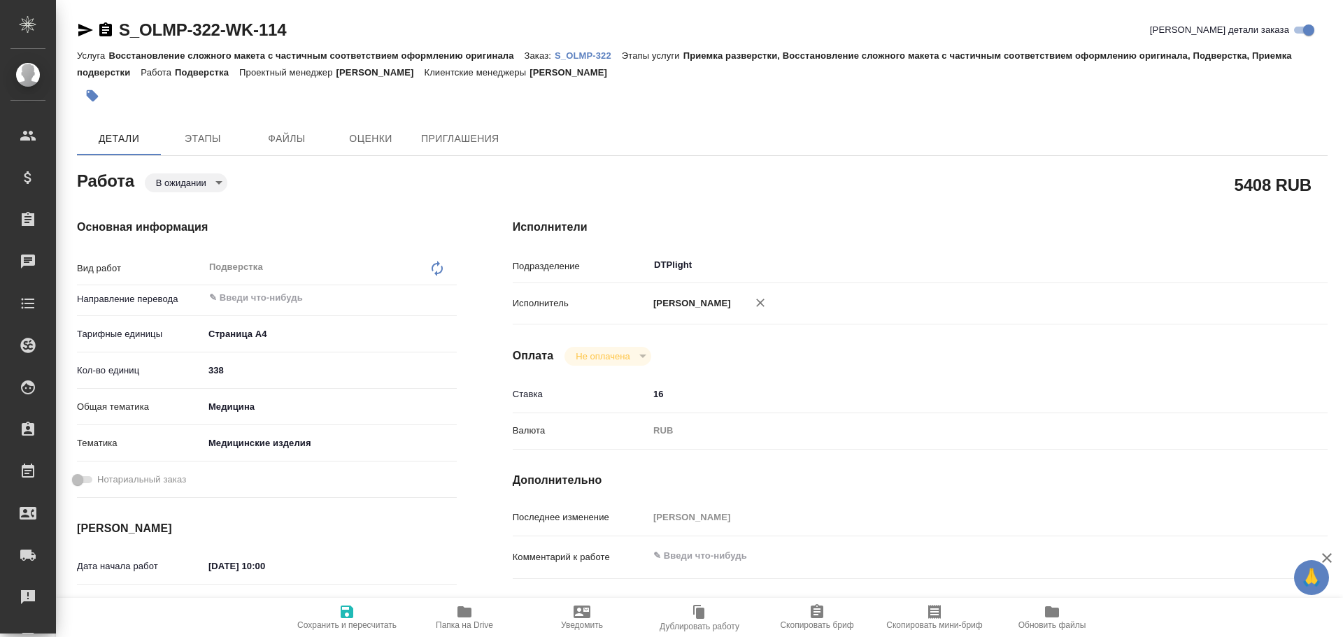
type textarea "x"
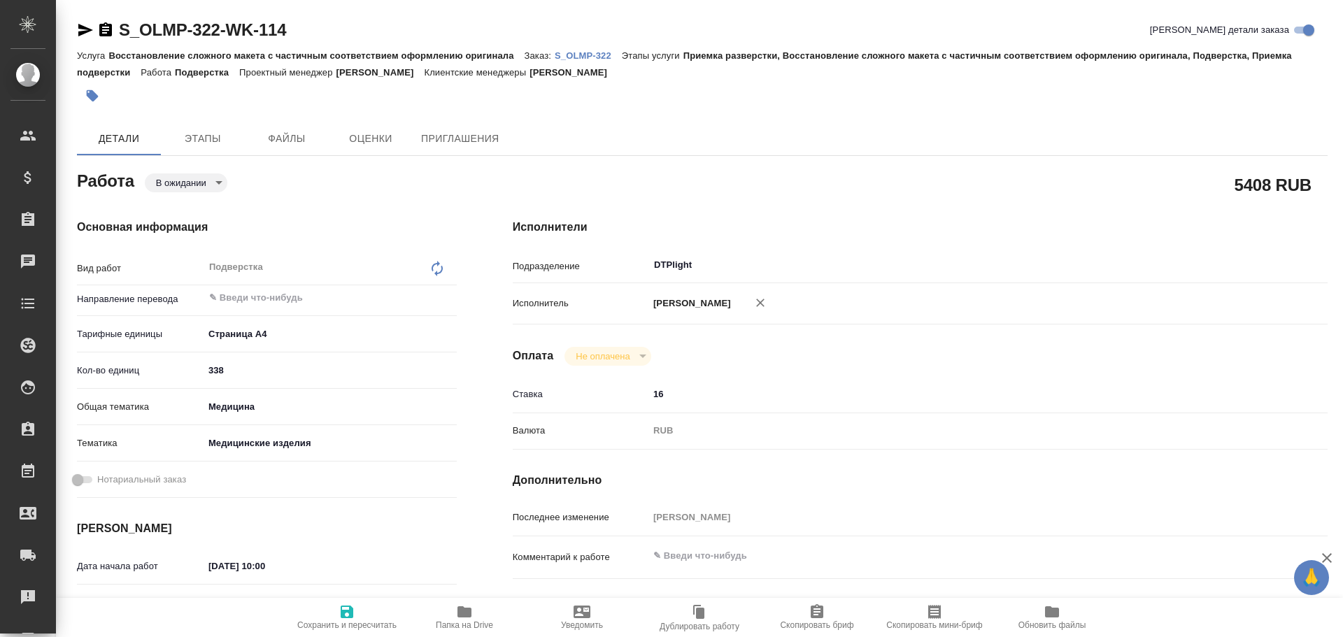
type textarea "x"
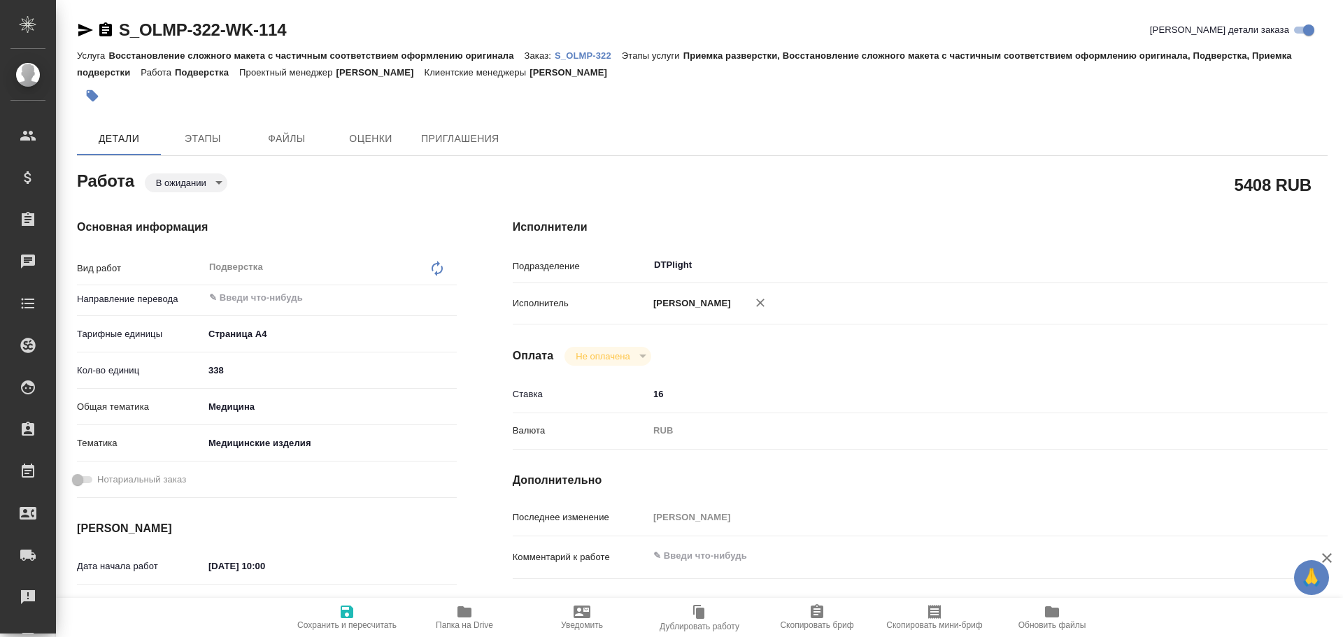
type textarea "x"
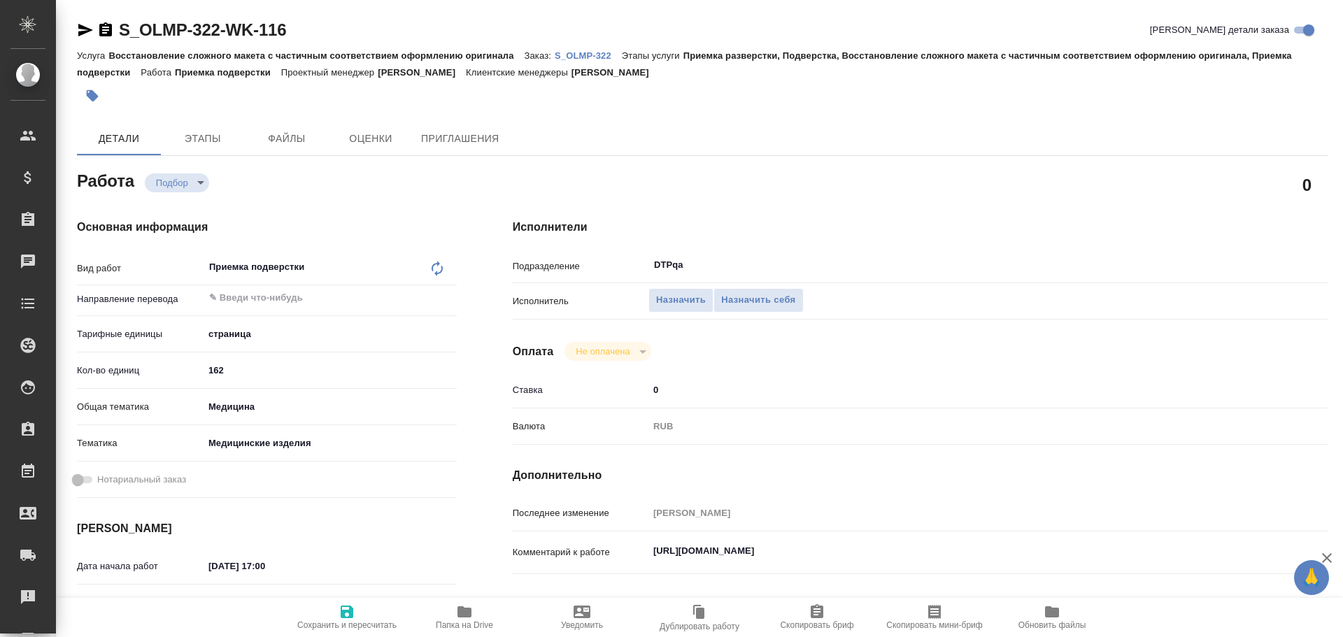
type textarea "x"
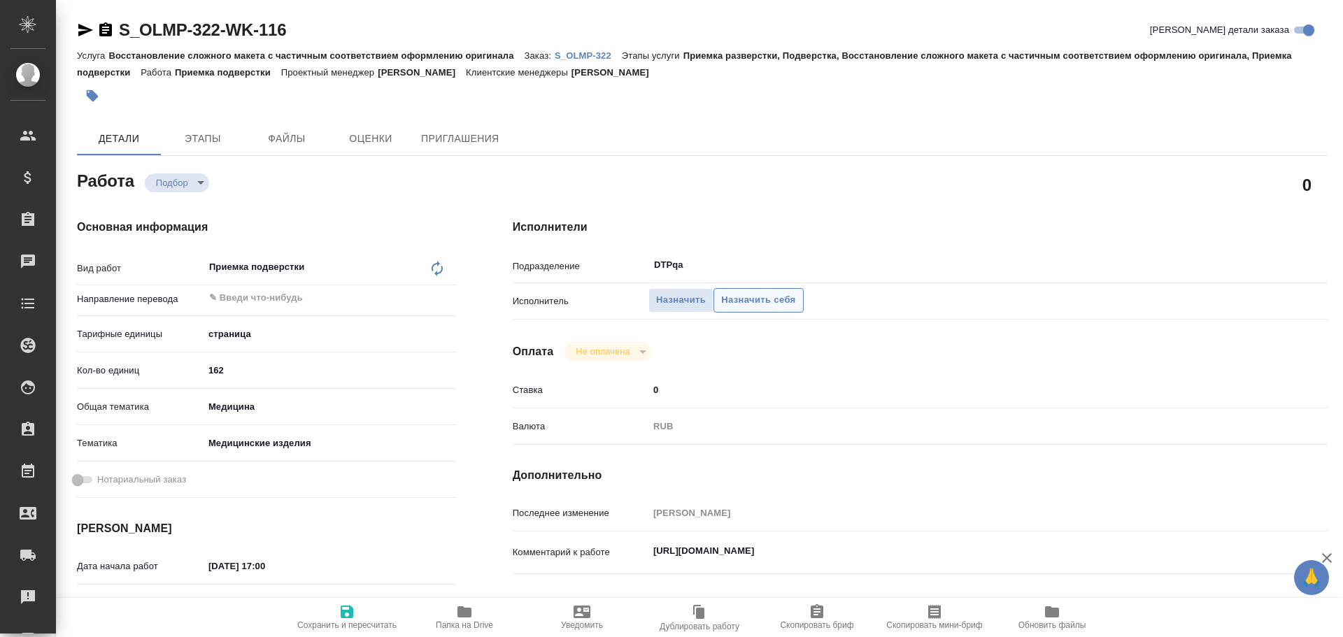
type textarea "x"
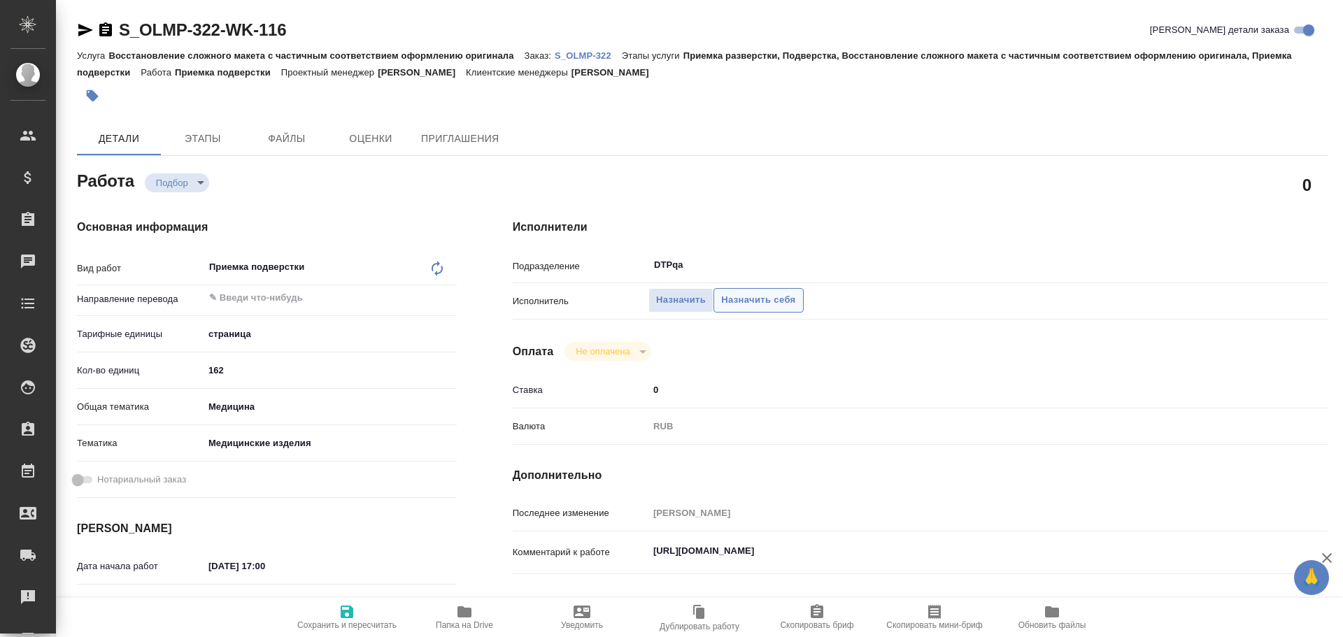
click at [770, 303] on span "Назначить себя" at bounding box center [758, 300] width 74 height 16
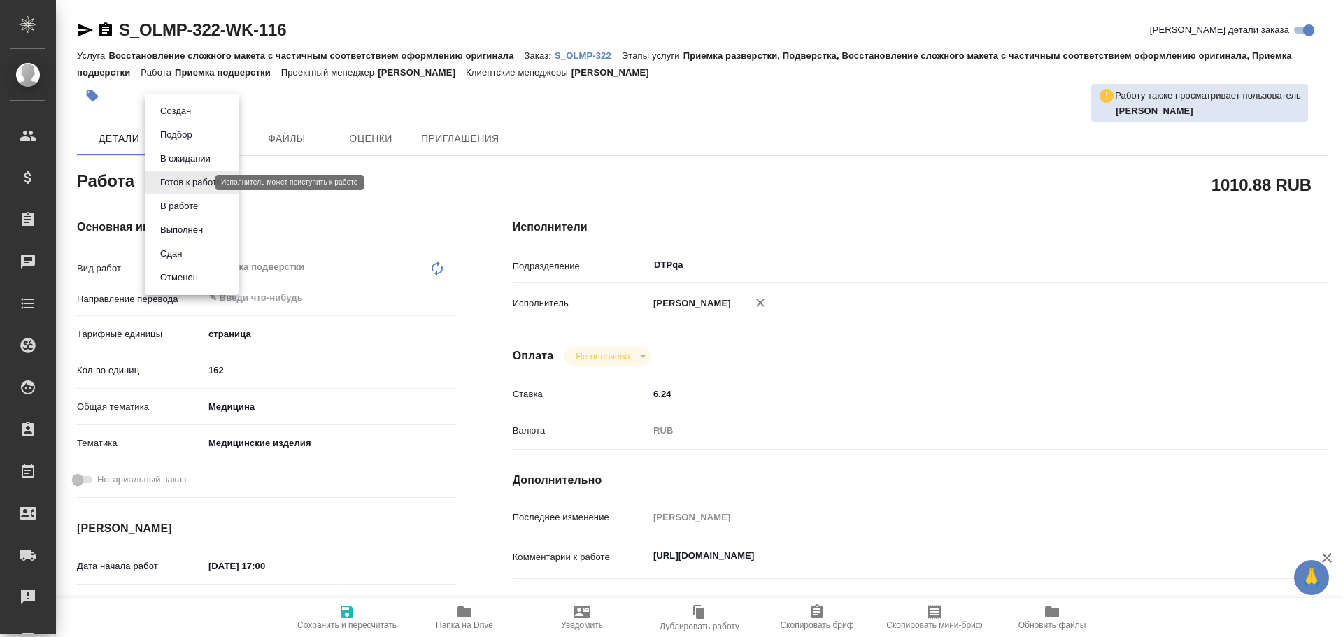
click at [178, 179] on body "🙏 .cls-1 fill:#fff; AWATERA Chulets Elena Клиенты Спецификации Заказы Чаты Todo…" at bounding box center [671, 318] width 1343 height 637
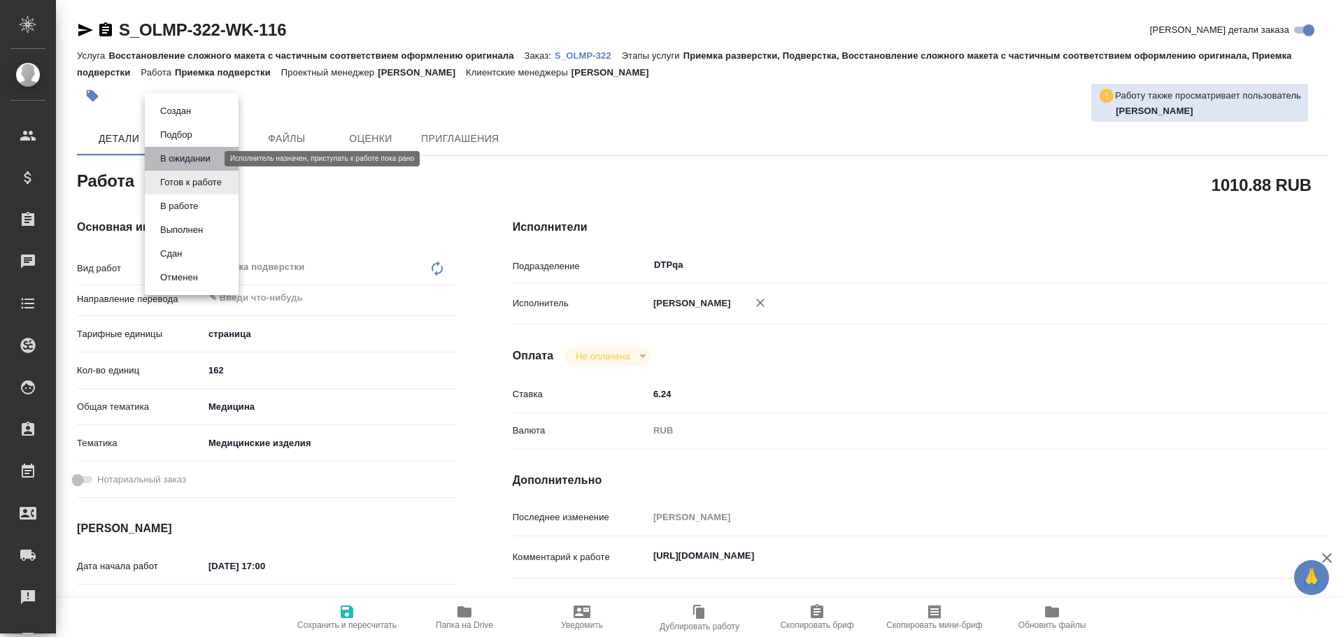
click at [189, 162] on button "В ожидании" at bounding box center [185, 158] width 59 height 15
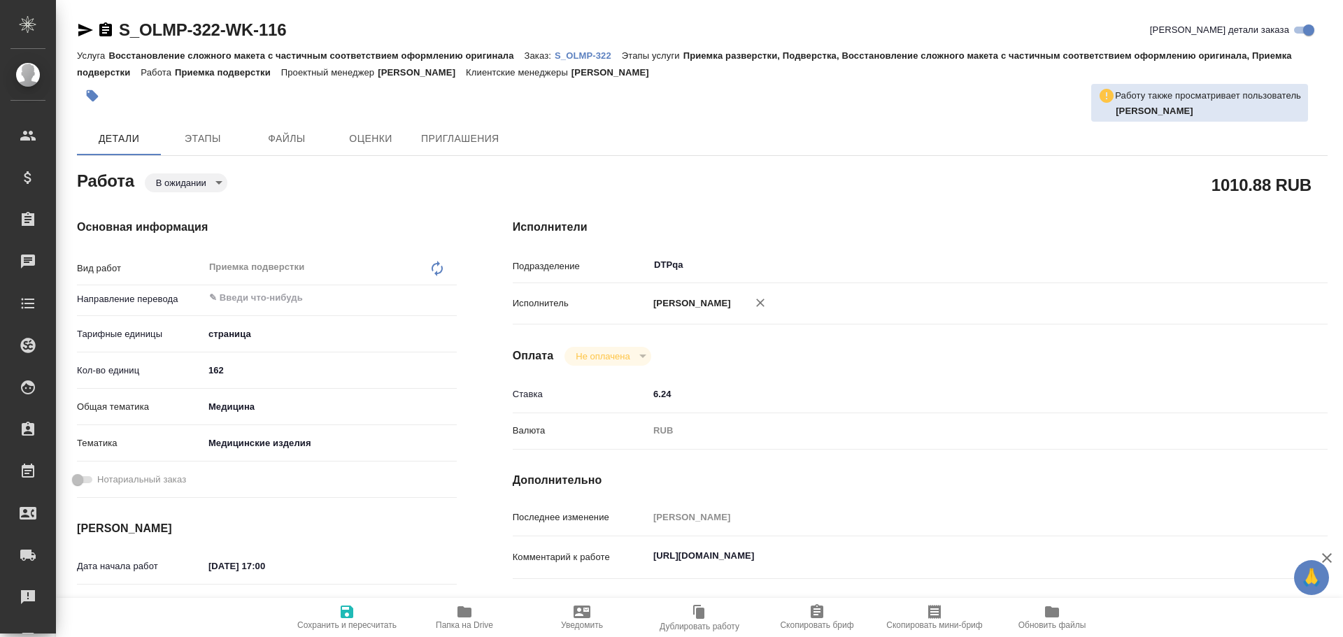
type textarea "x"
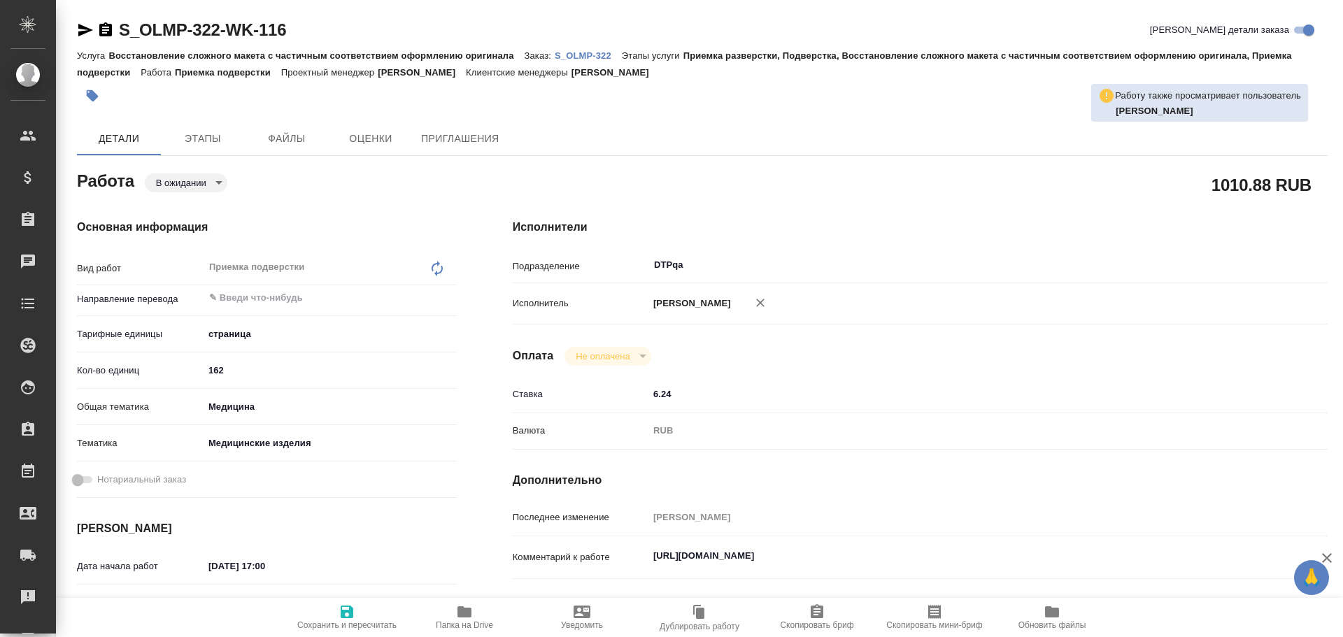
click at [346, 611] on icon "button" at bounding box center [347, 612] width 13 height 13
type textarea "x"
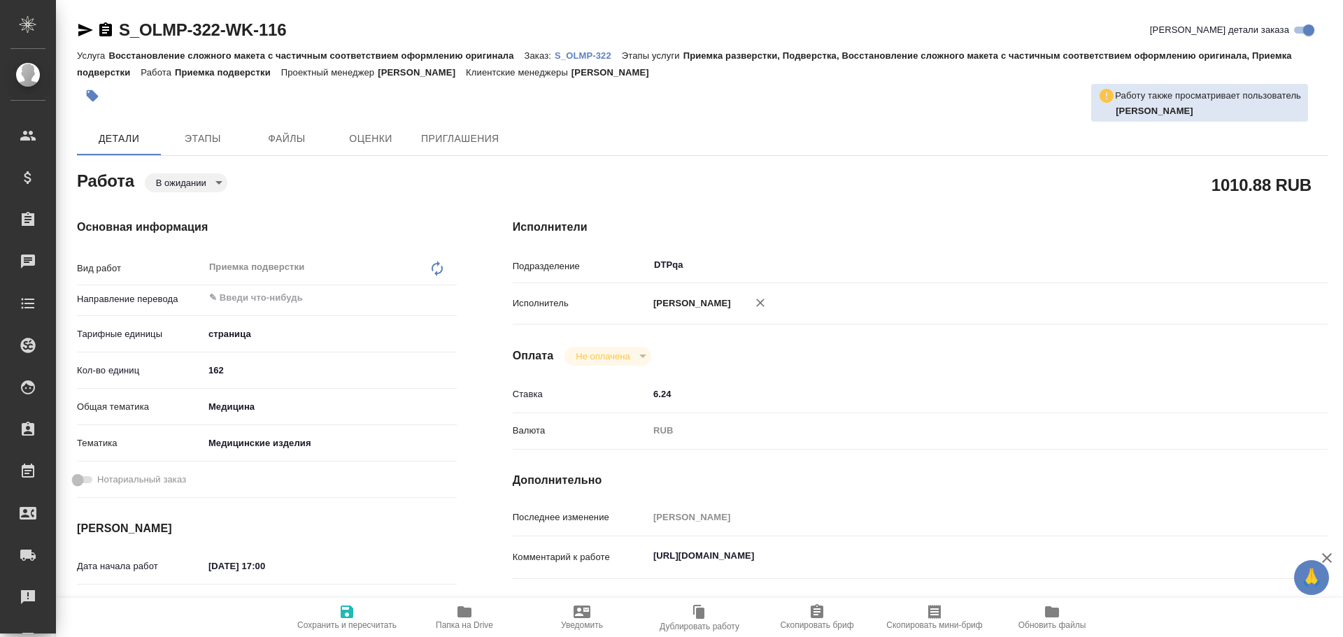
type textarea "x"
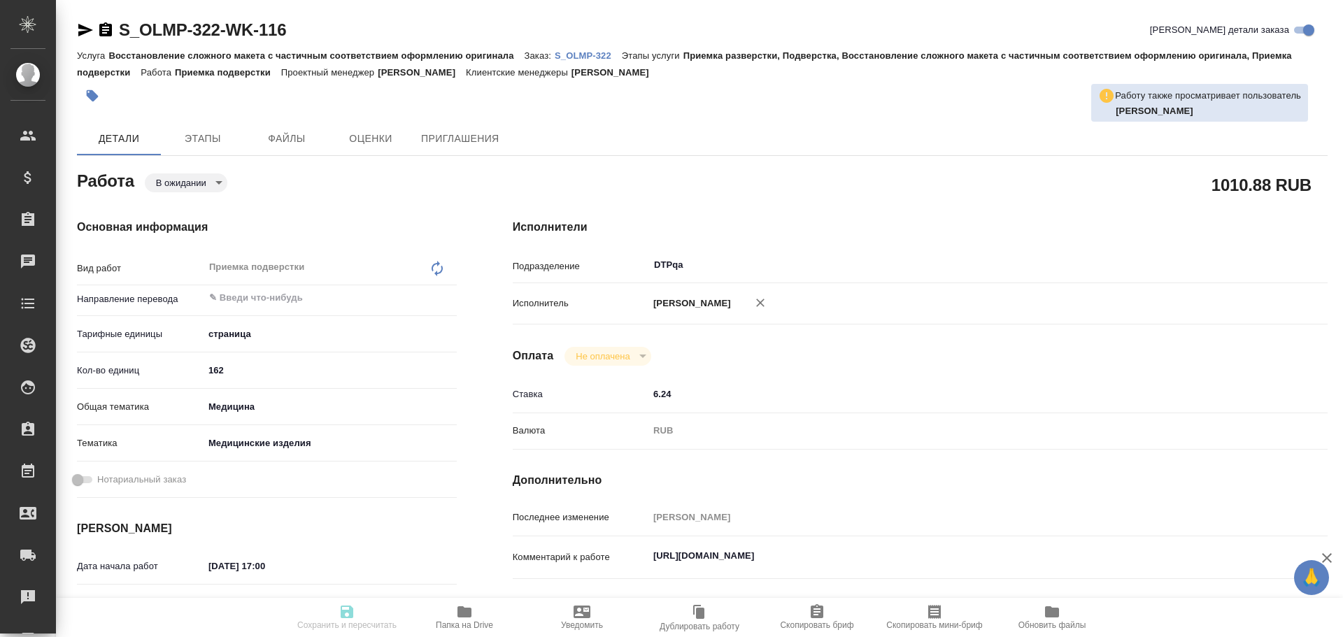
type textarea "x"
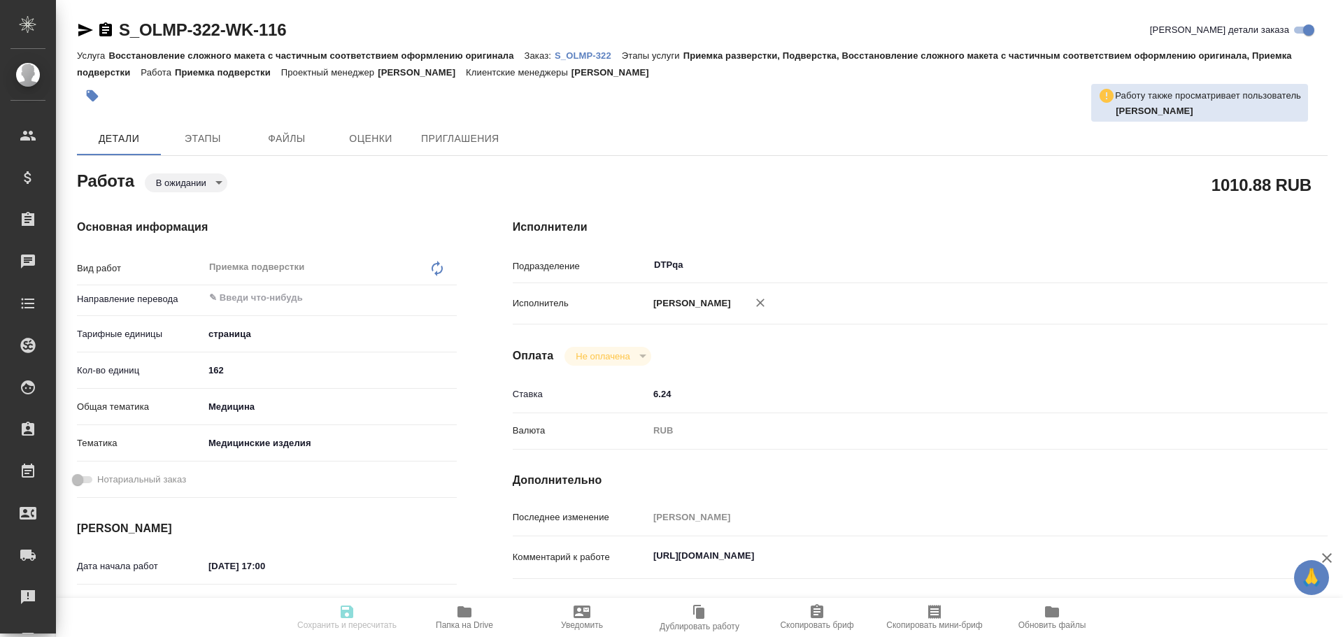
type textarea "x"
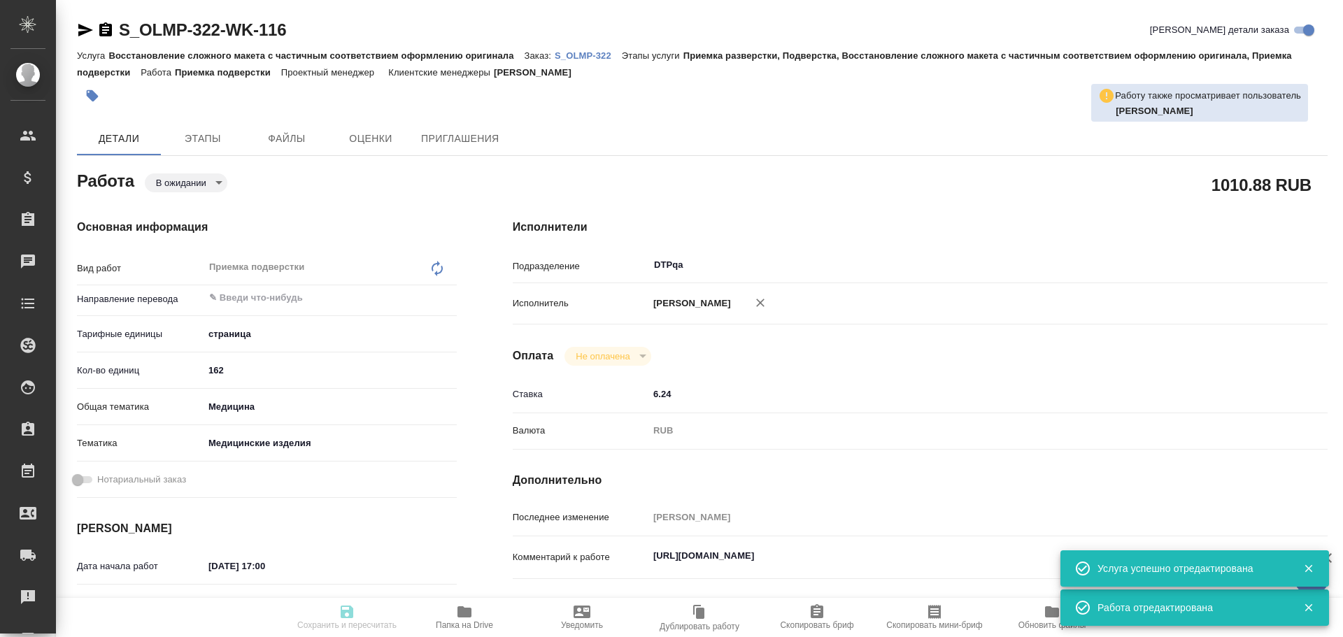
type input "pending"
type textarea "Приемка подверстки"
type textarea "x"
type input "5a8b1489cc6b4906c91bfdb2"
type input "162"
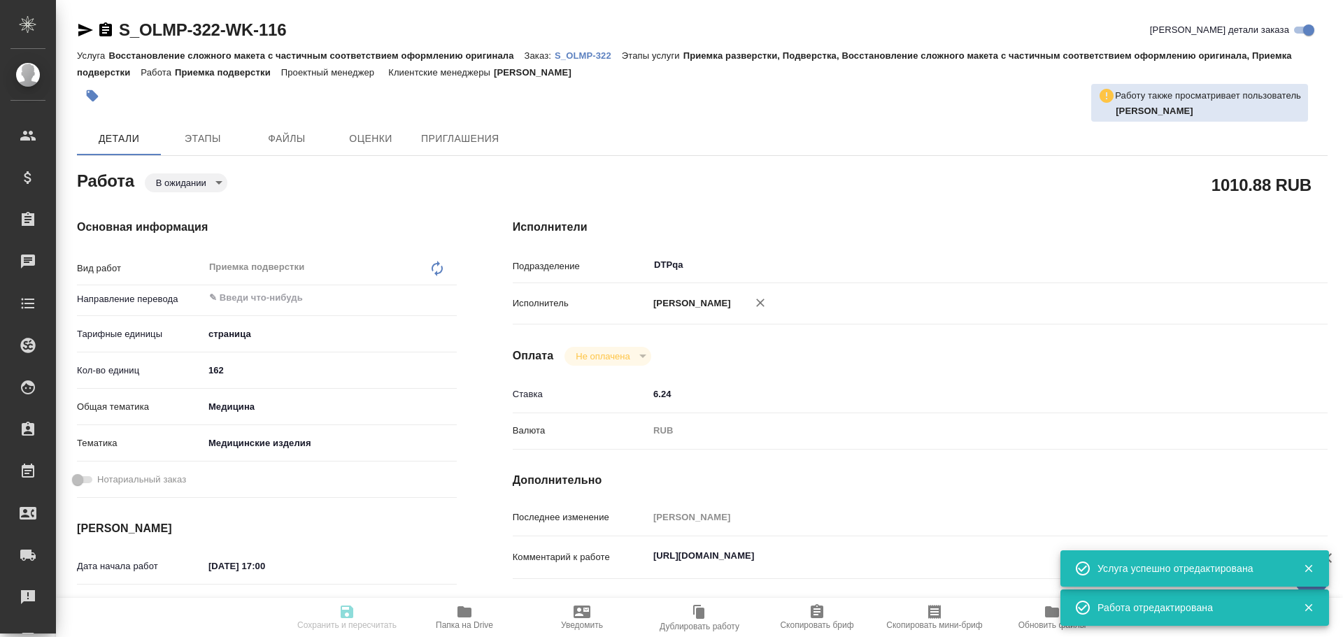
type input "med"
type input "5a8b8b956a9677013d343dd7"
type input "05.11.2025 17:00"
type input "05.11.2025 20:00"
type input "06.11.2025 14:00"
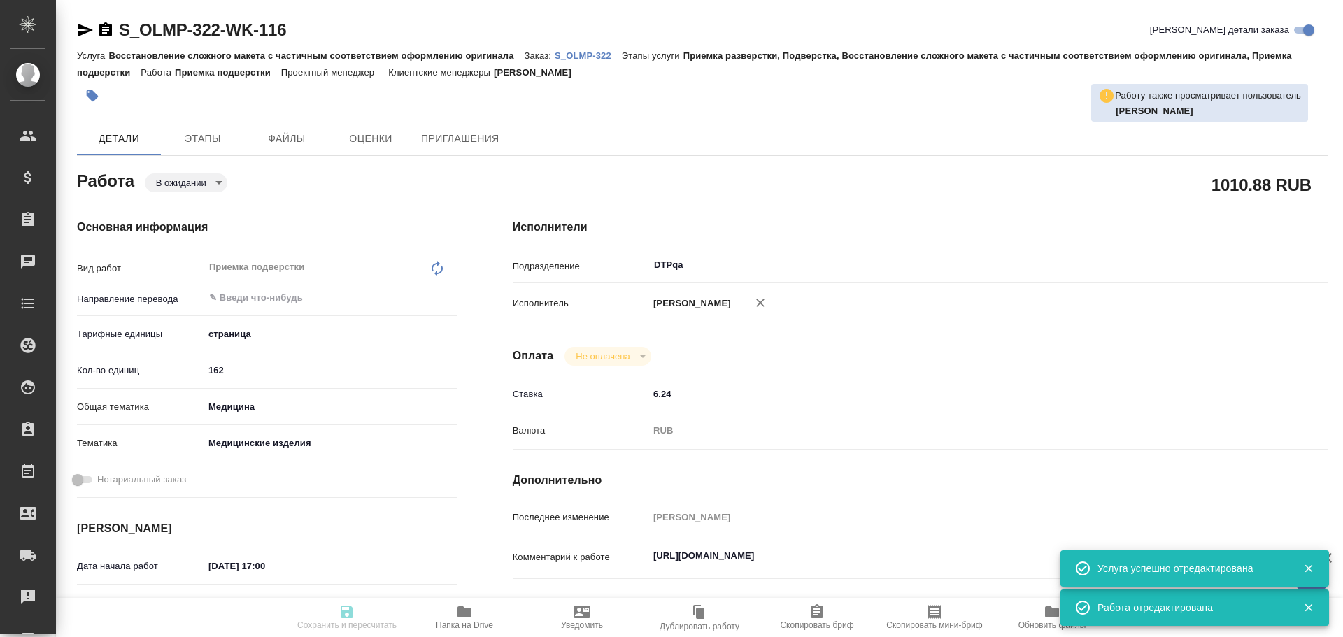
type input "DTPqa"
type input "notPayed"
type input "6.24"
type input "RUB"
type input "Чулец Елена"
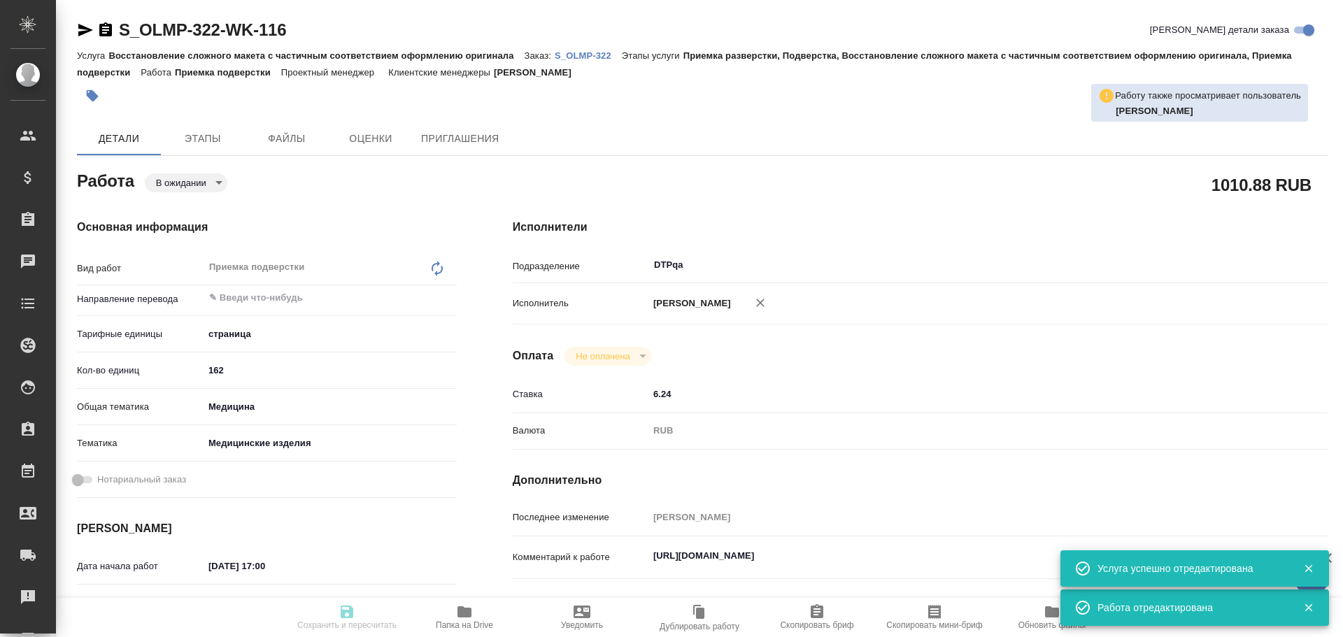
type textarea "https://tera.awatera.com/Work/68e3982af4fc1f4d064438b4/"
type textarea "x"
type textarea "/Clients/Olimpus Rus/Orders/S_OLMP-322/DTP/S_OLMP-322-WK-116"
type textarea "x"
type input "S_OLMP-322"
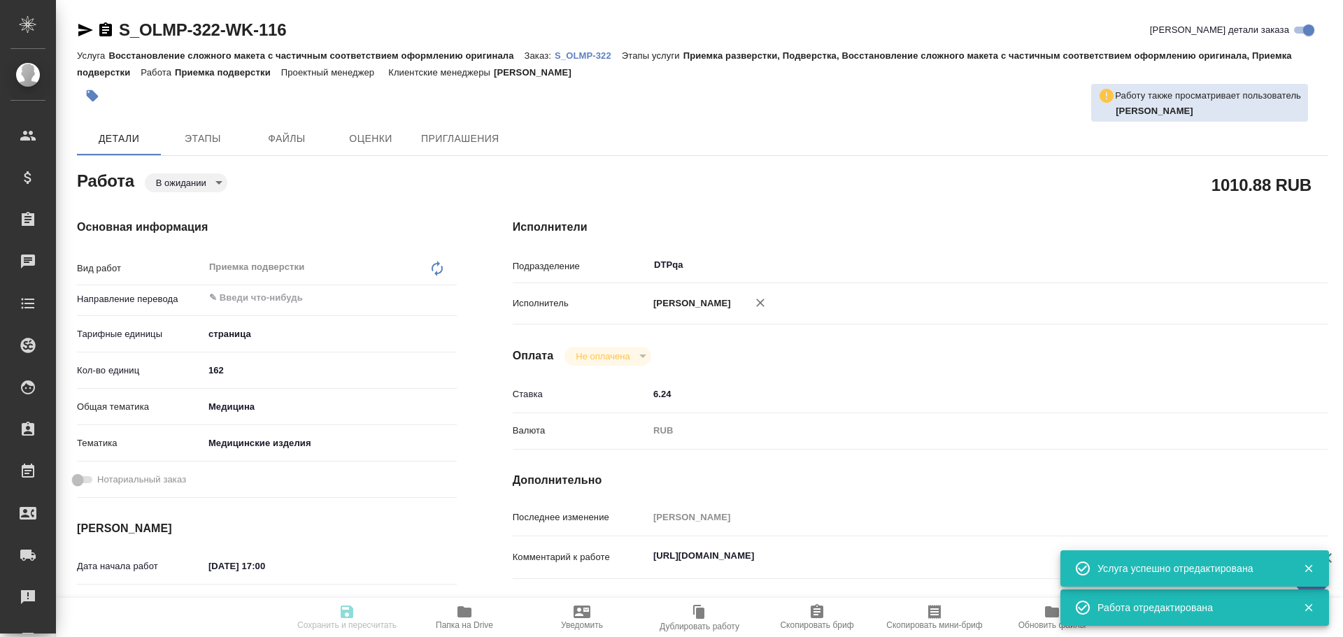
type input "Восстановление сложного макета с частичным соответствием оформлению оригинала"
type input "Приемка разверстки, Подверстка, Восстановление сложного макета с частичным соот…"
type input "[PERSON_NAME]"
type input "/Clients/Olimpus Rus/Orders/S_OLMP-322"
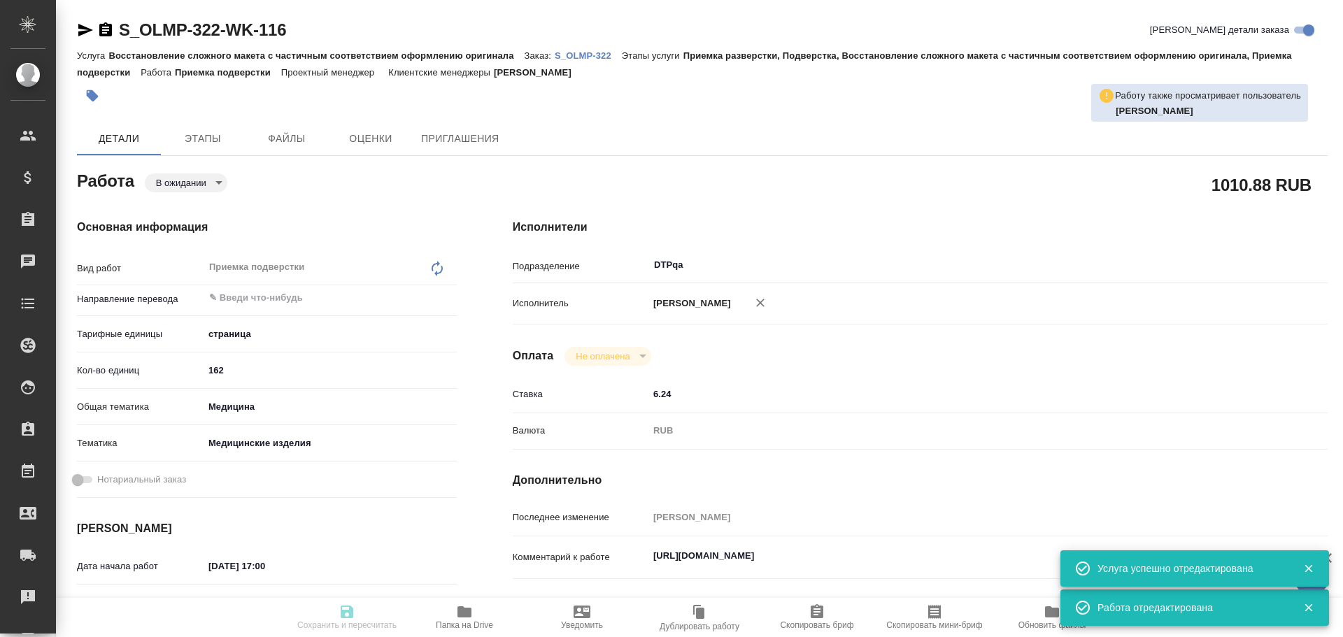
type textarea "x"
type textarea "на русский Usability: 1) DC00791078-003-001 (p. 3-12) 2) DC00791083-001-001 (p.…"
type textarea "x"
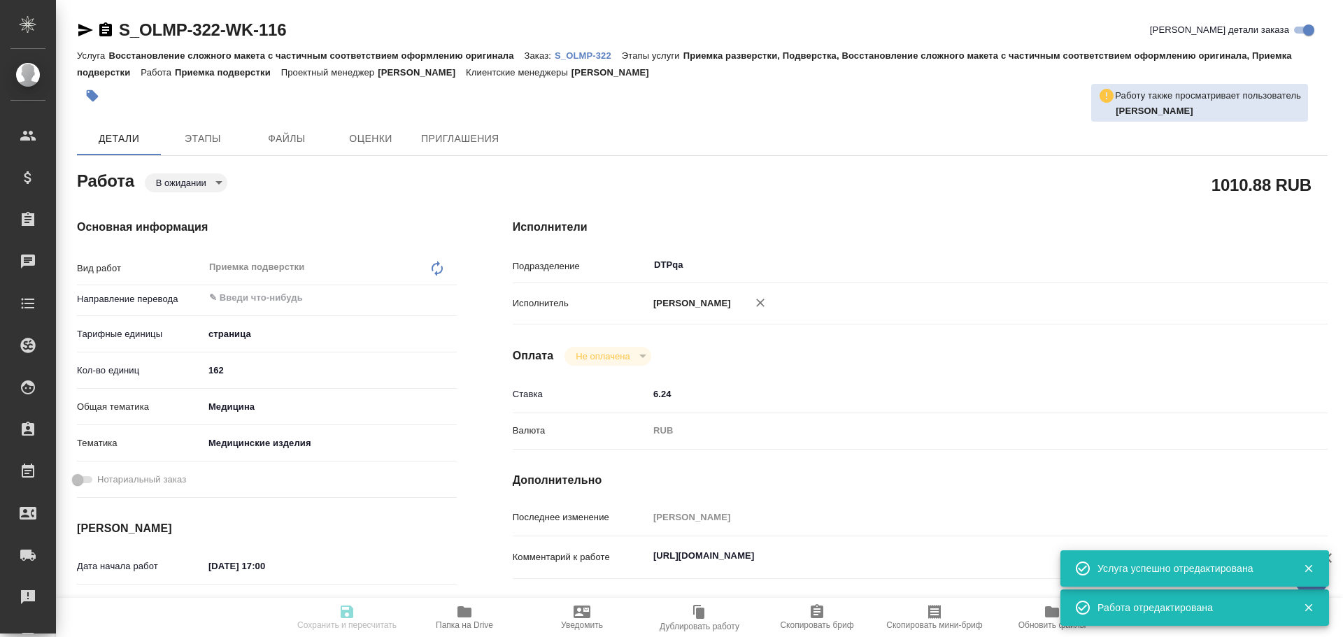
type textarea "x"
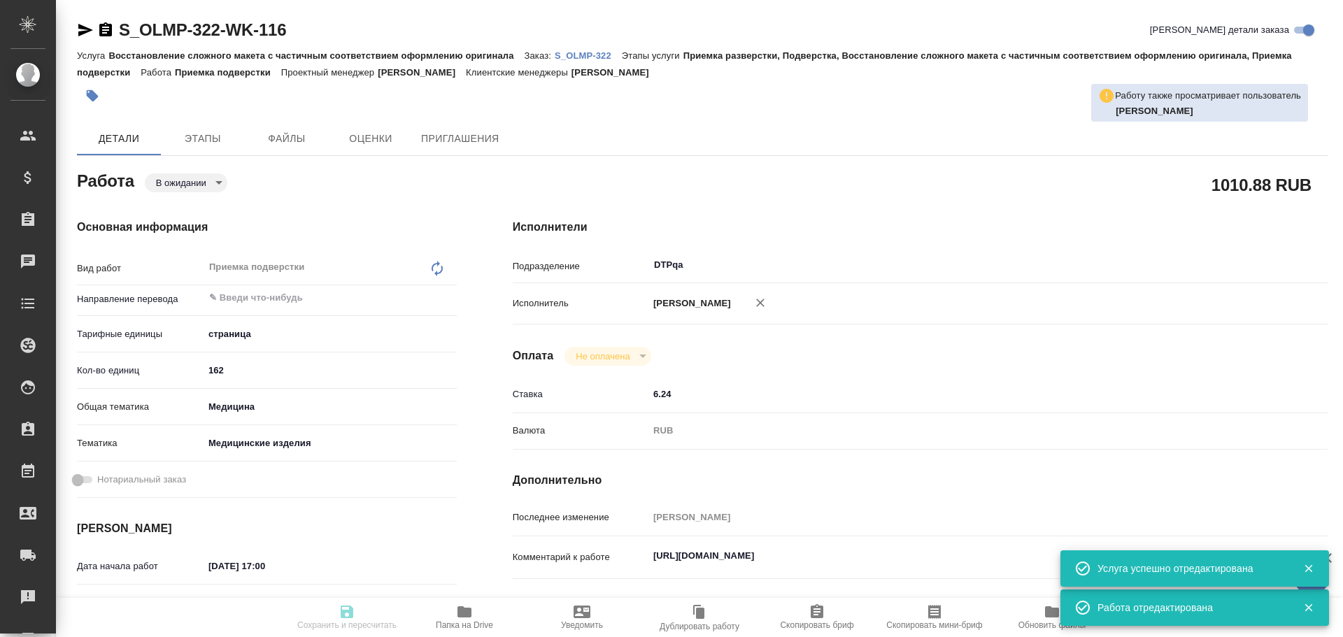
type textarea "x"
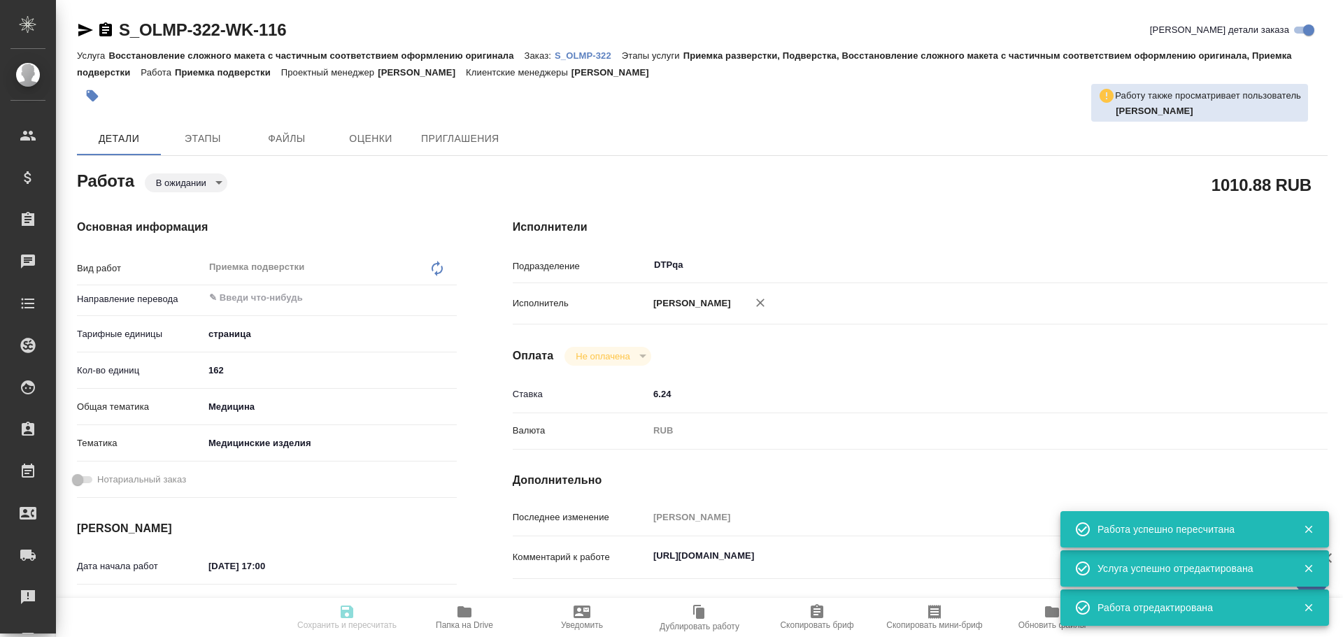
type input "pending"
type textarea "Приемка подверстки"
type textarea "x"
type input "5a8b1489cc6b4906c91bfdb2"
type input "162"
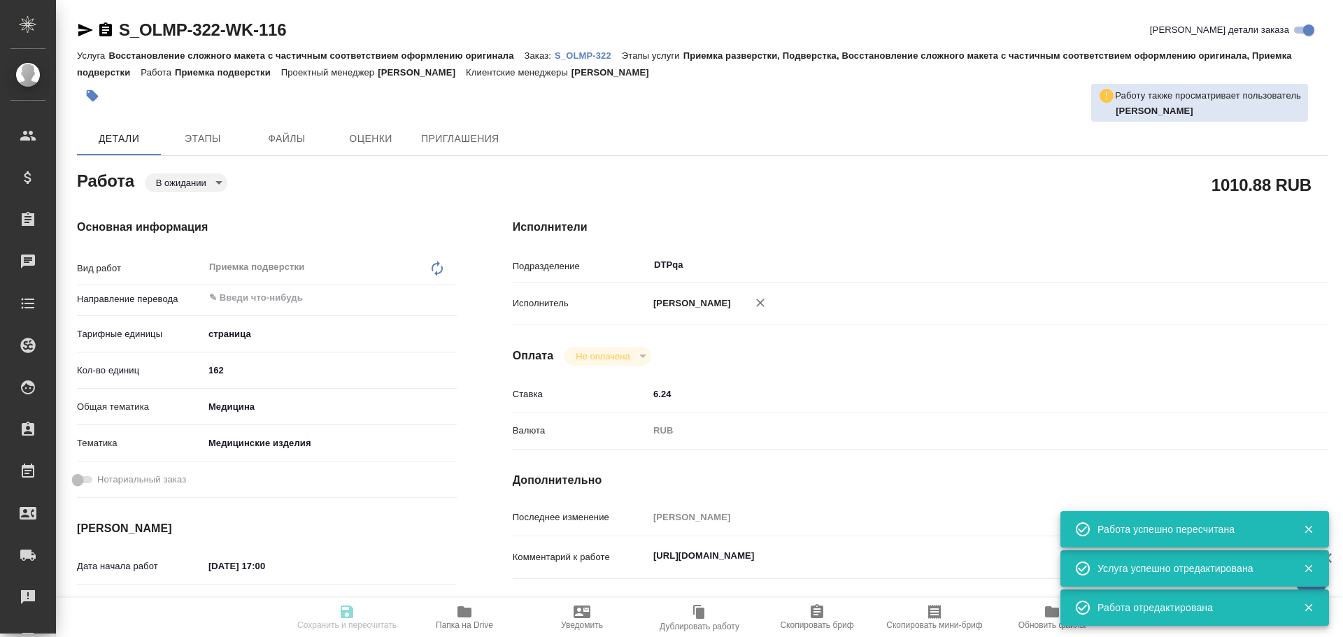
type input "med"
type input "5a8b8b956a9677013d343dd7"
type input "05.11.2025 17:00"
type input "05.11.2025 20:00"
type input "06.11.2025 14:00"
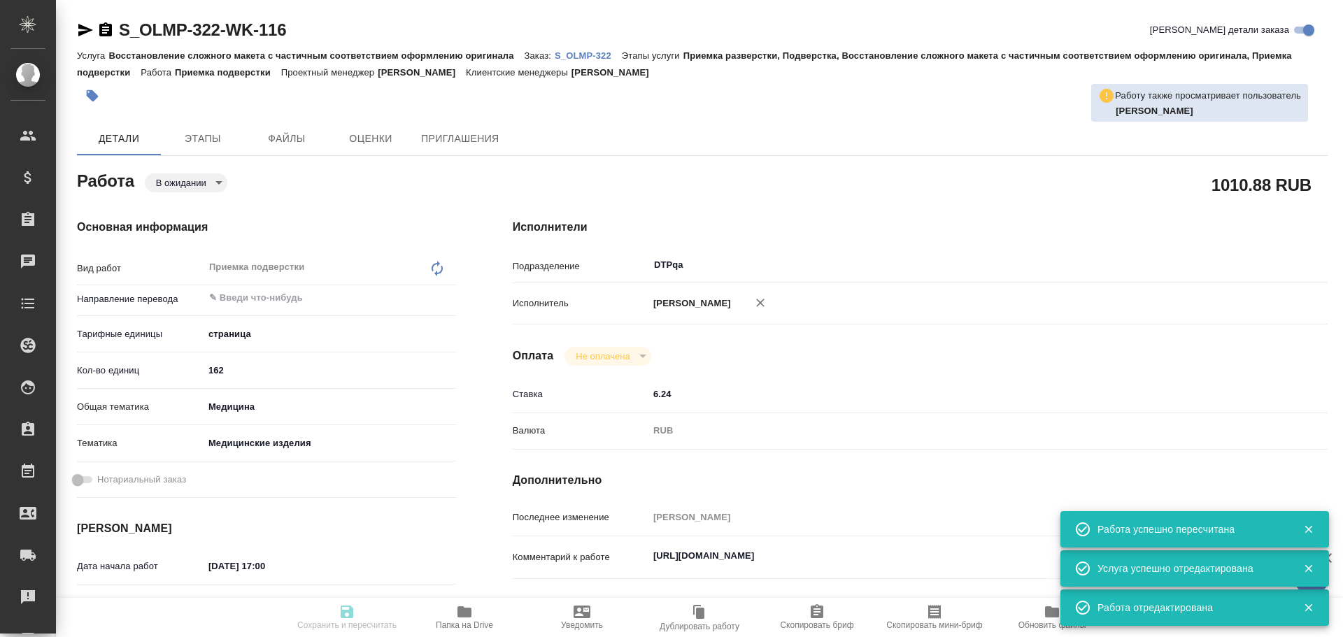
type input "DTPqa"
type input "notPayed"
type input "6.24"
type input "RUB"
type input "Чулец Елена"
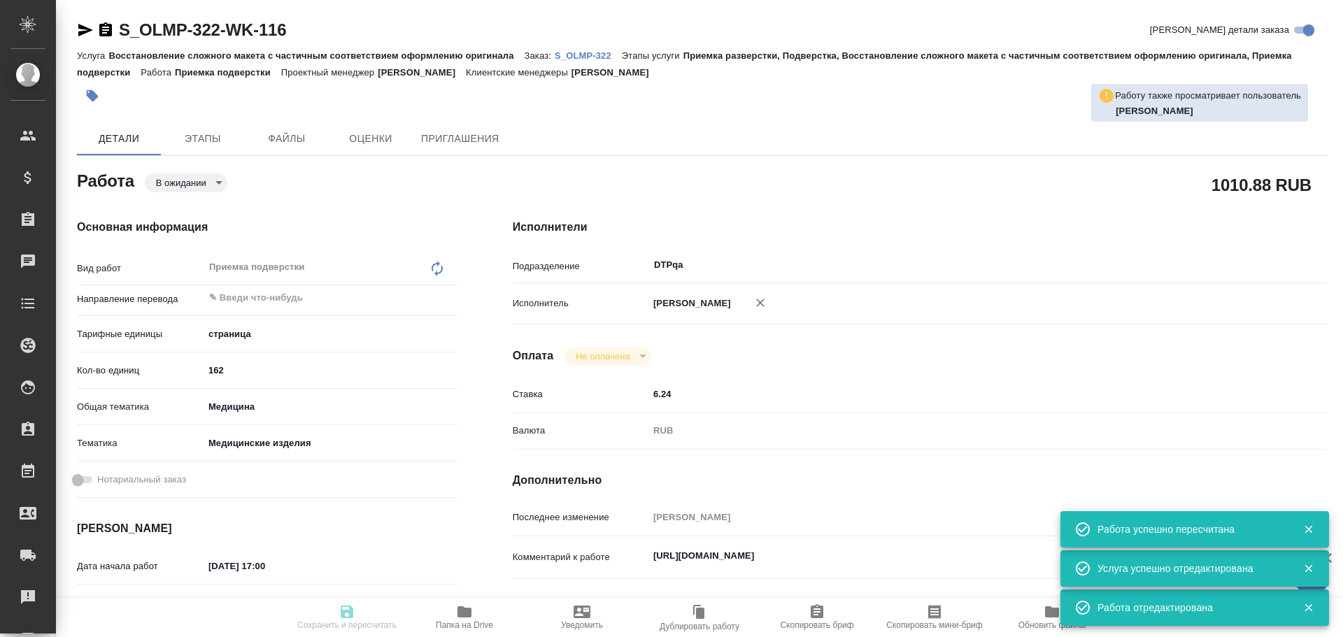
type textarea "https://tera.awatera.com/Work/68e3982af4fc1f4d064438b4/"
type textarea "x"
type textarea "/Clients/Olimpus Rus/Orders/S_OLMP-322/DTP/S_OLMP-322-WK-116"
type textarea "x"
type input "S_OLMP-322"
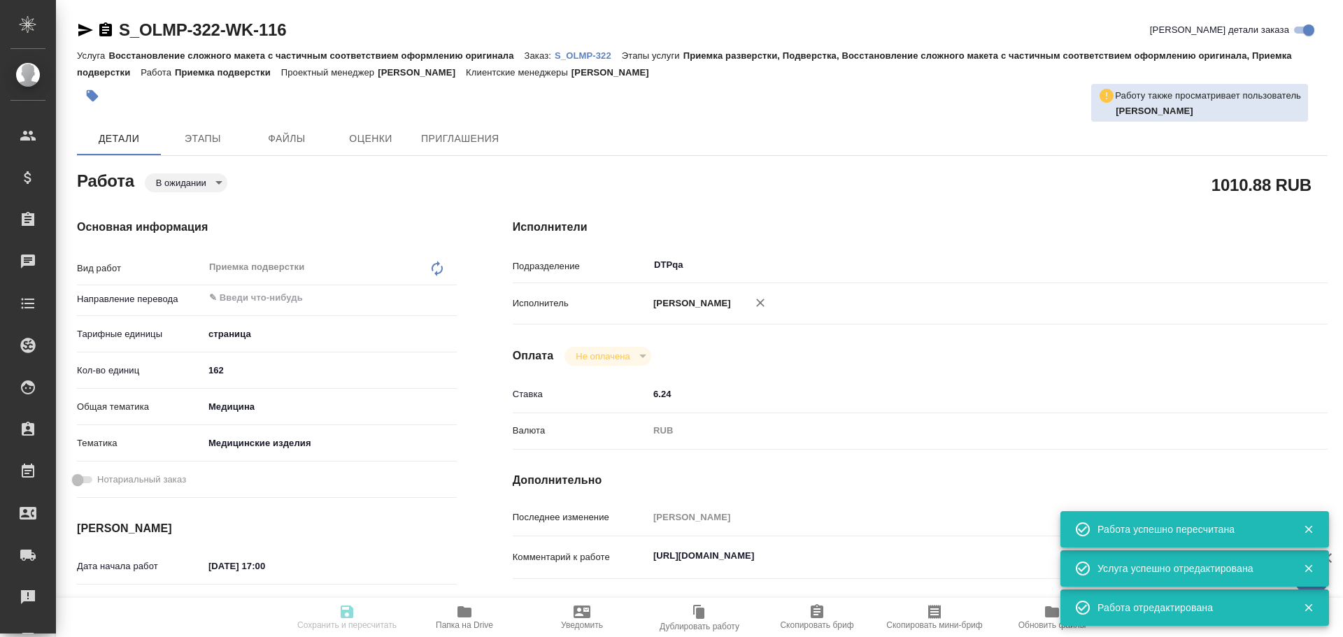
type input "Восстановление сложного макета с частичным соответствием оформлению оригинала"
type input "Приемка разверстки, Подверстка, Восстановление сложного макета с частичным соот…"
type input "[PERSON_NAME]"
type input "/Clients/Olimpus Rus/Orders/S_OLMP-322"
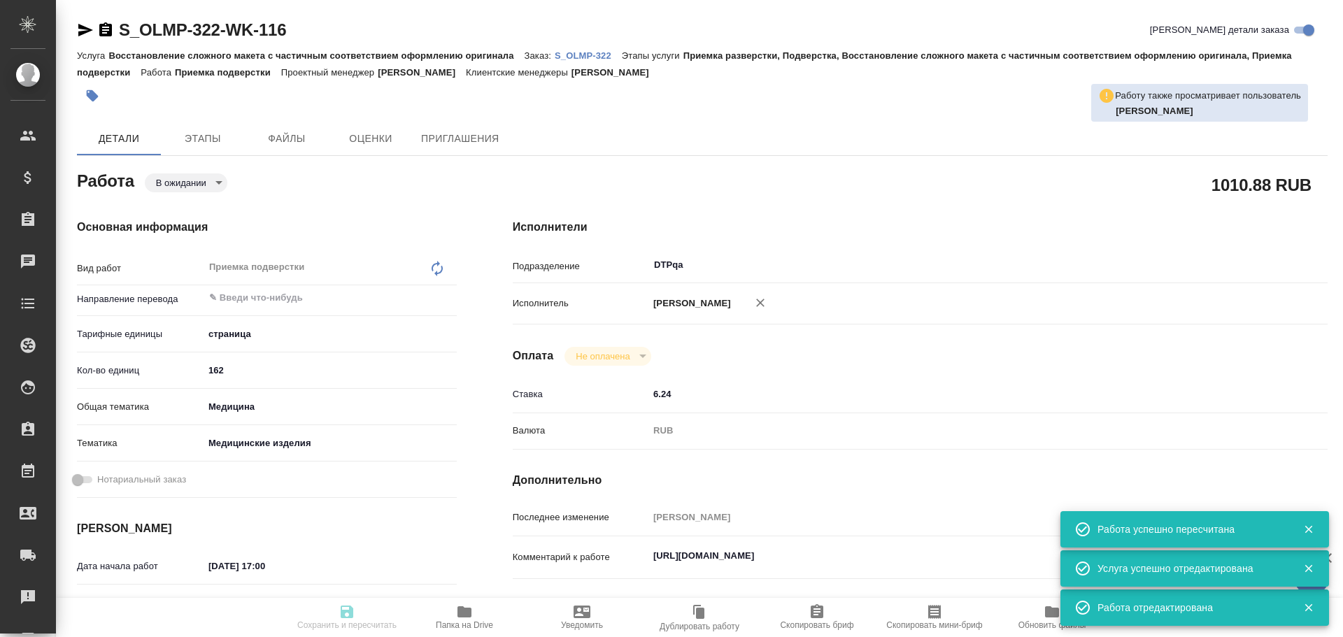
type textarea "x"
type textarea "на русский Usability: 1) DC00791078-003-001 (p. 3-12) 2) DC00791083-001-001 (p.…"
type textarea "x"
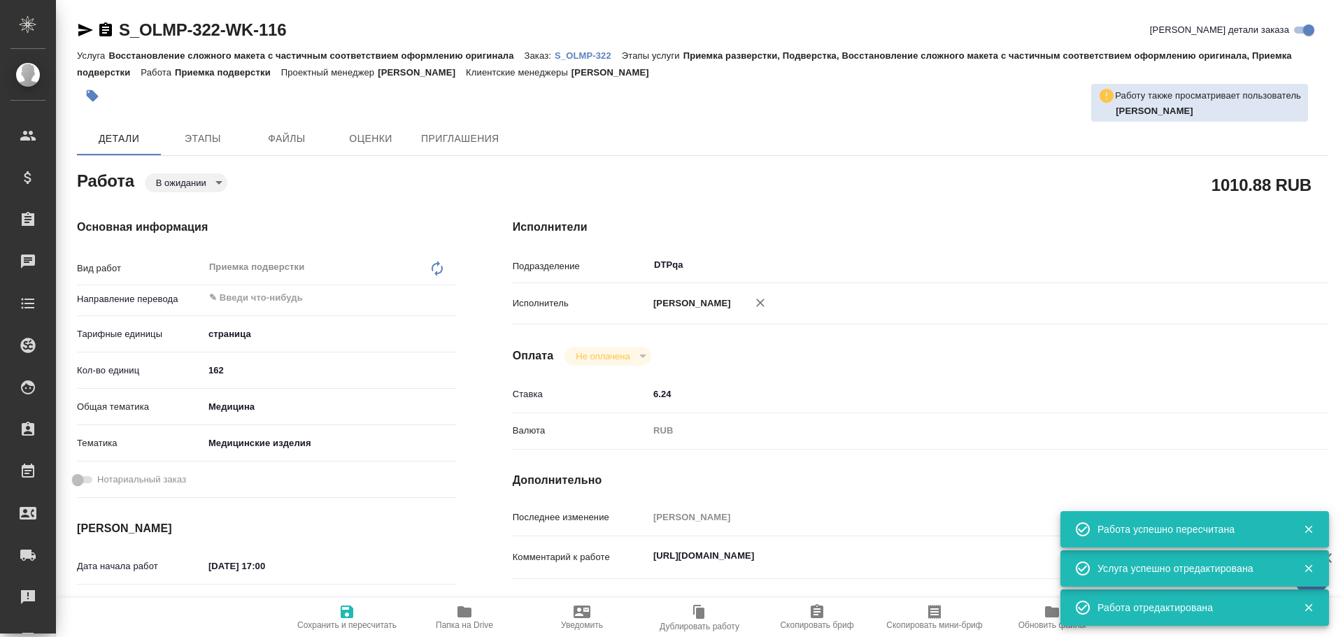
type textarea "x"
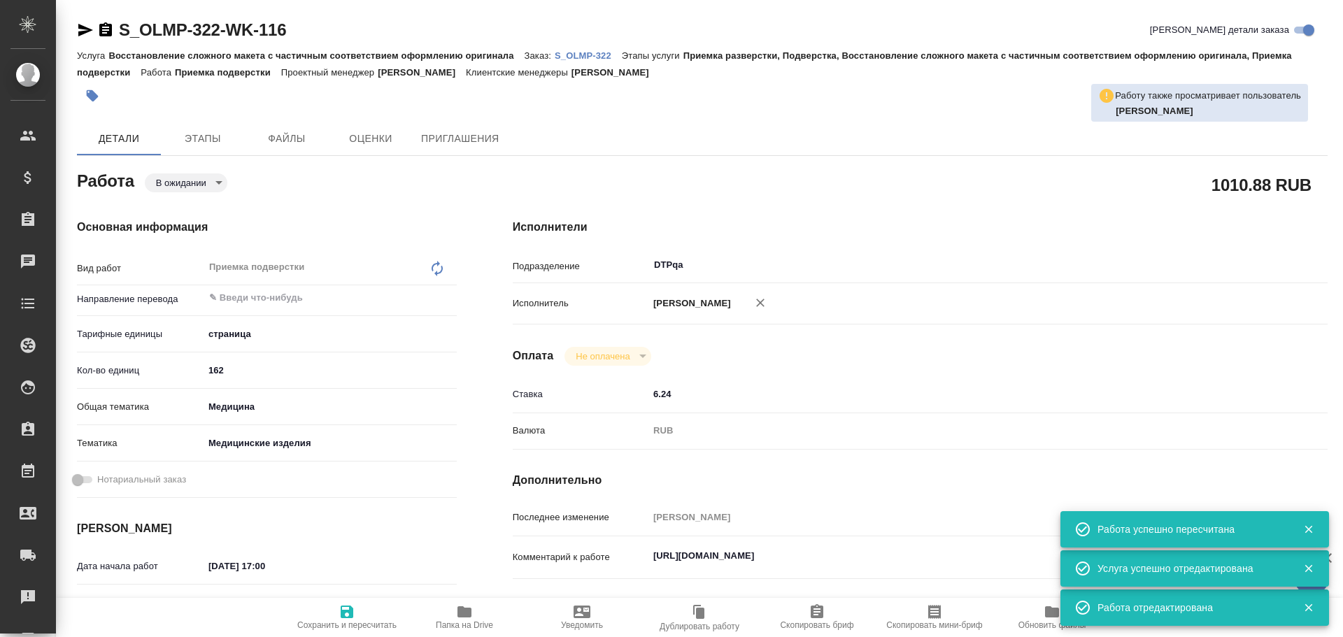
type textarea "x"
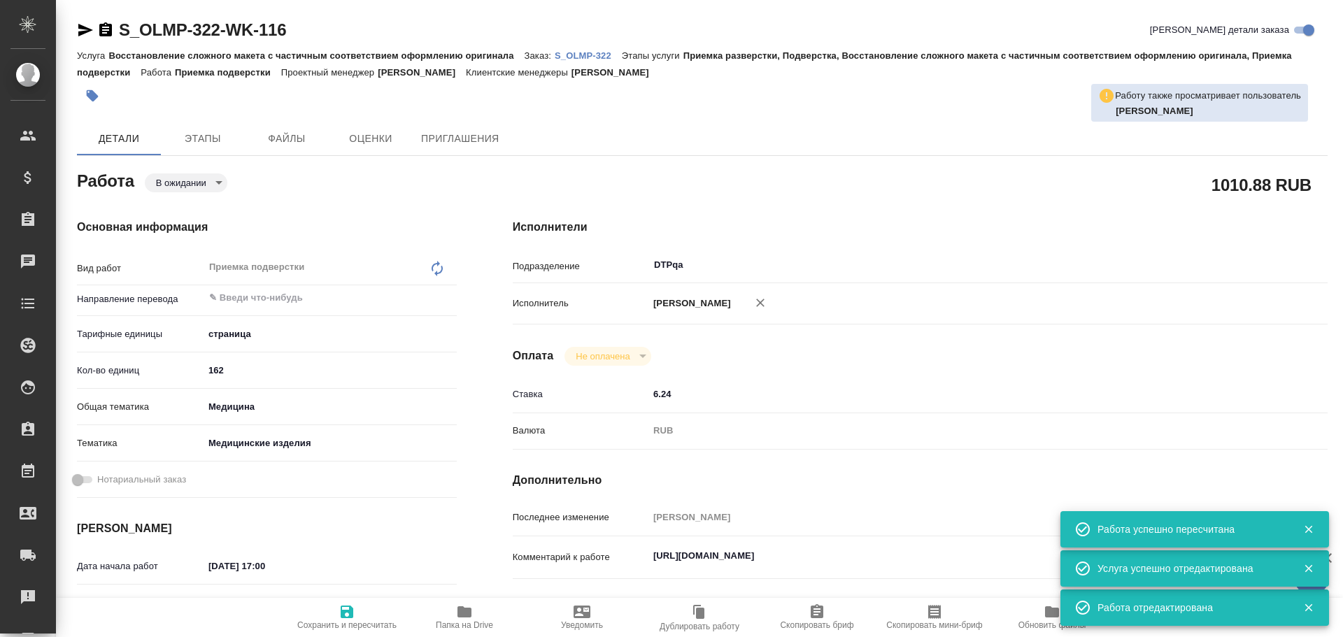
type textarea "x"
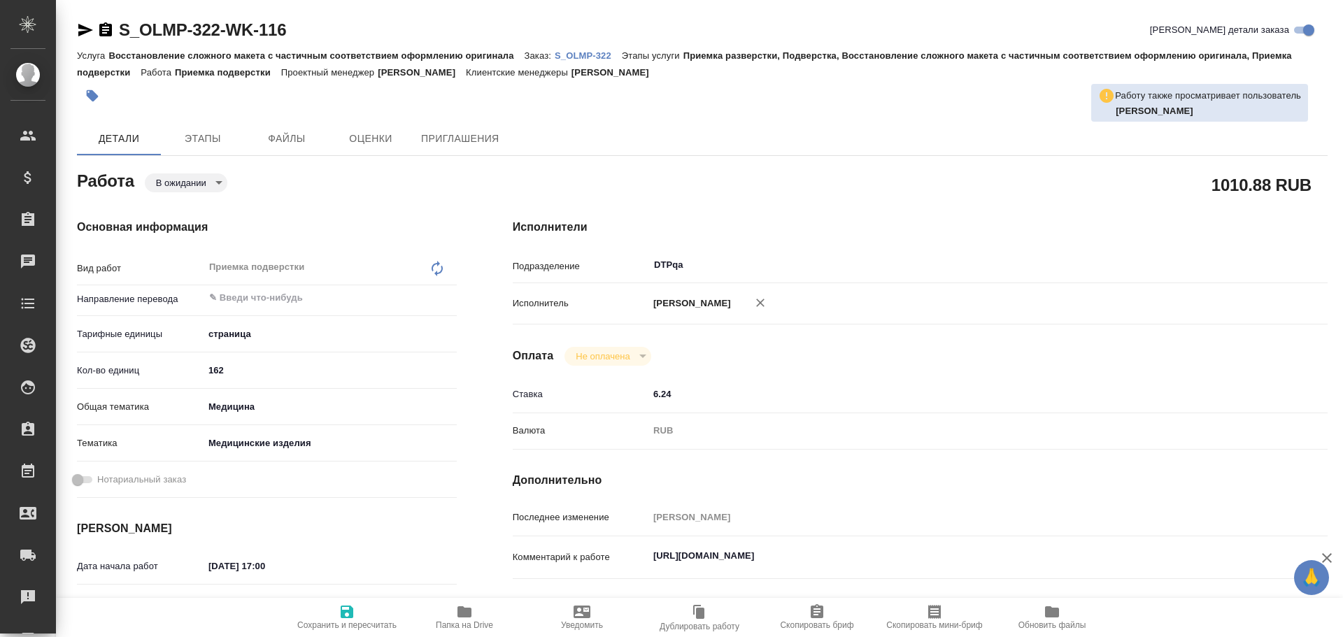
type textarea "x"
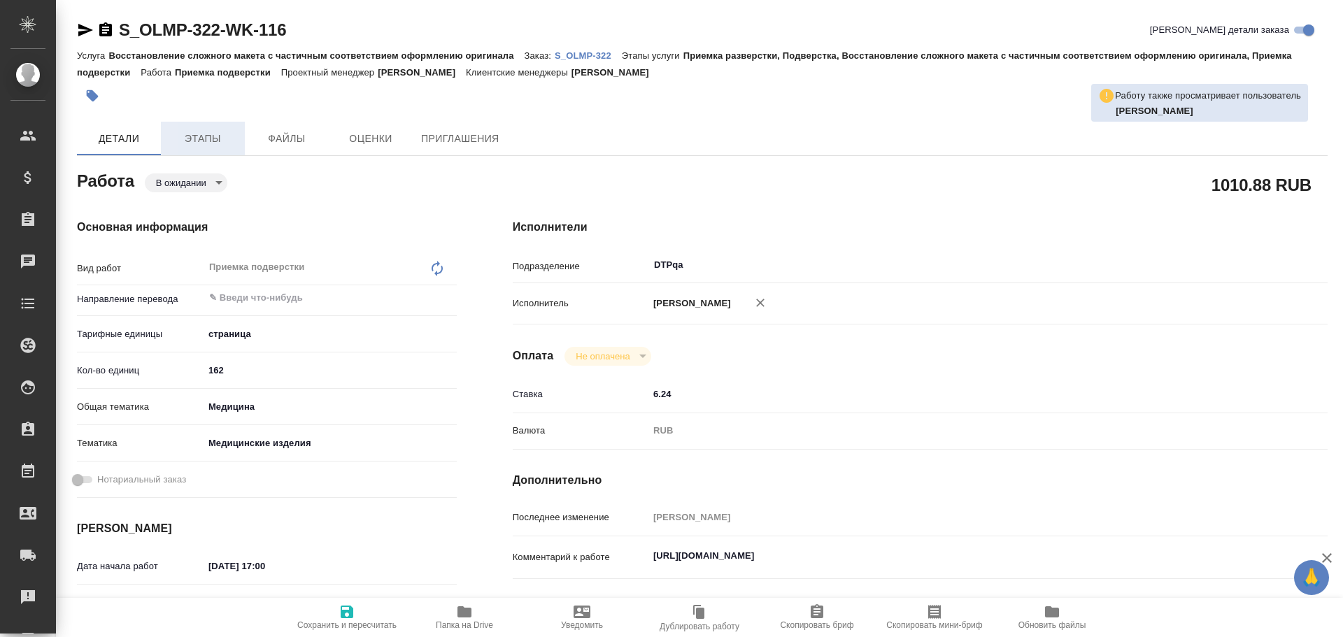
click at [211, 141] on span "Этапы" at bounding box center [202, 138] width 67 height 17
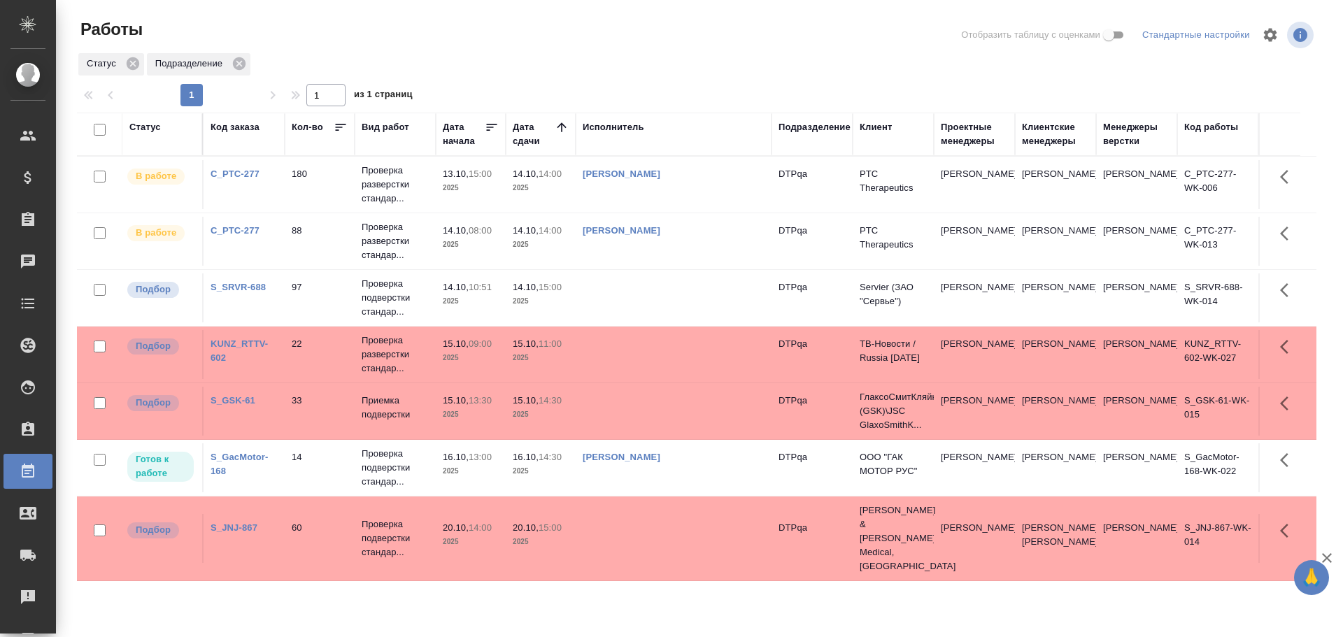
click at [153, 121] on div "Статус" at bounding box center [144, 127] width 31 height 14
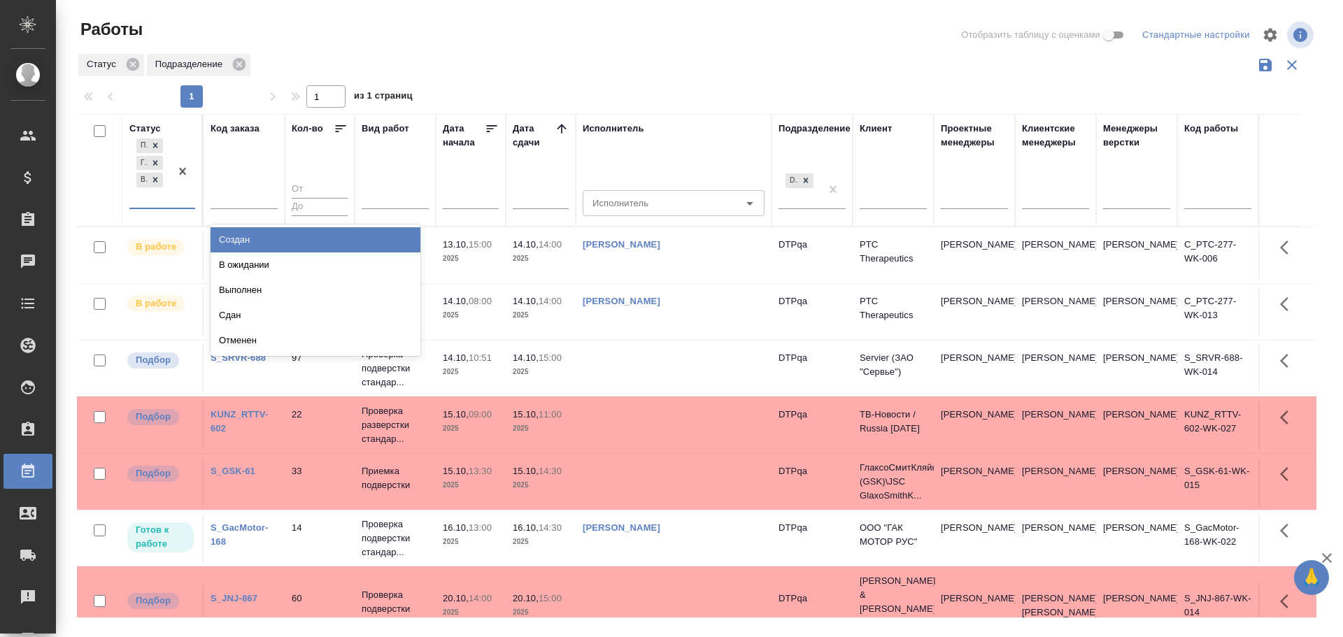
click at [148, 197] on div "Подбор Готов к работе В работе" at bounding box center [149, 172] width 41 height 72
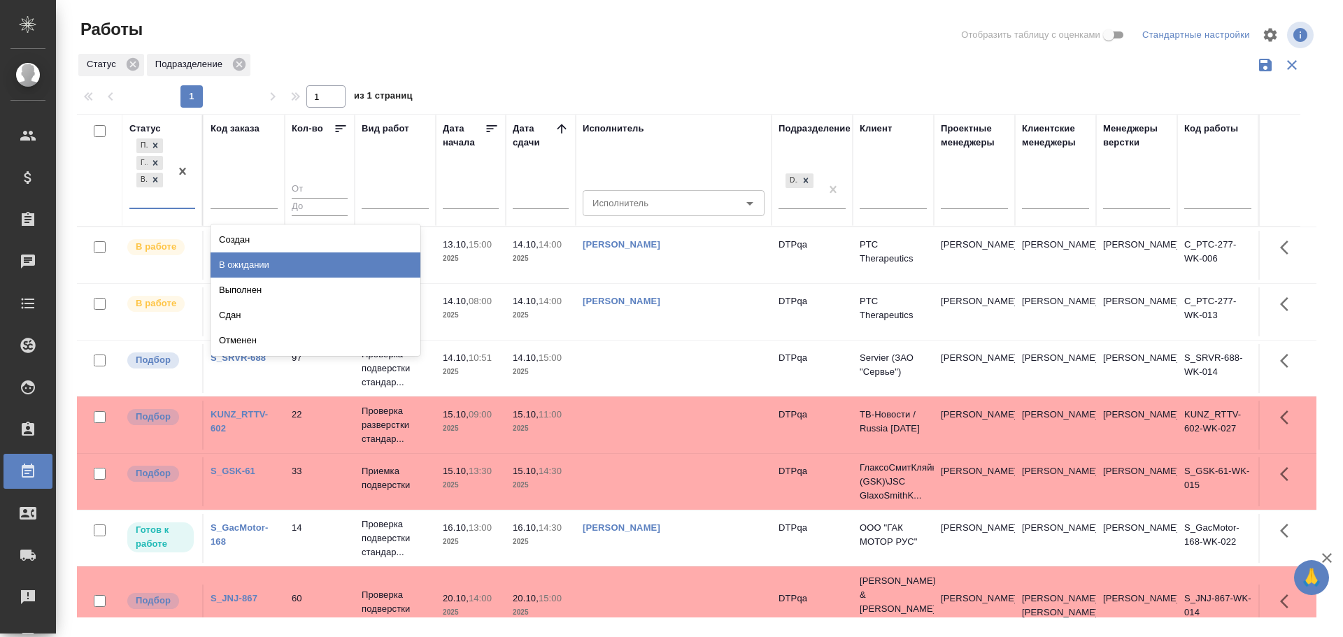
click at [241, 256] on div "В ожидании" at bounding box center [316, 265] width 210 height 25
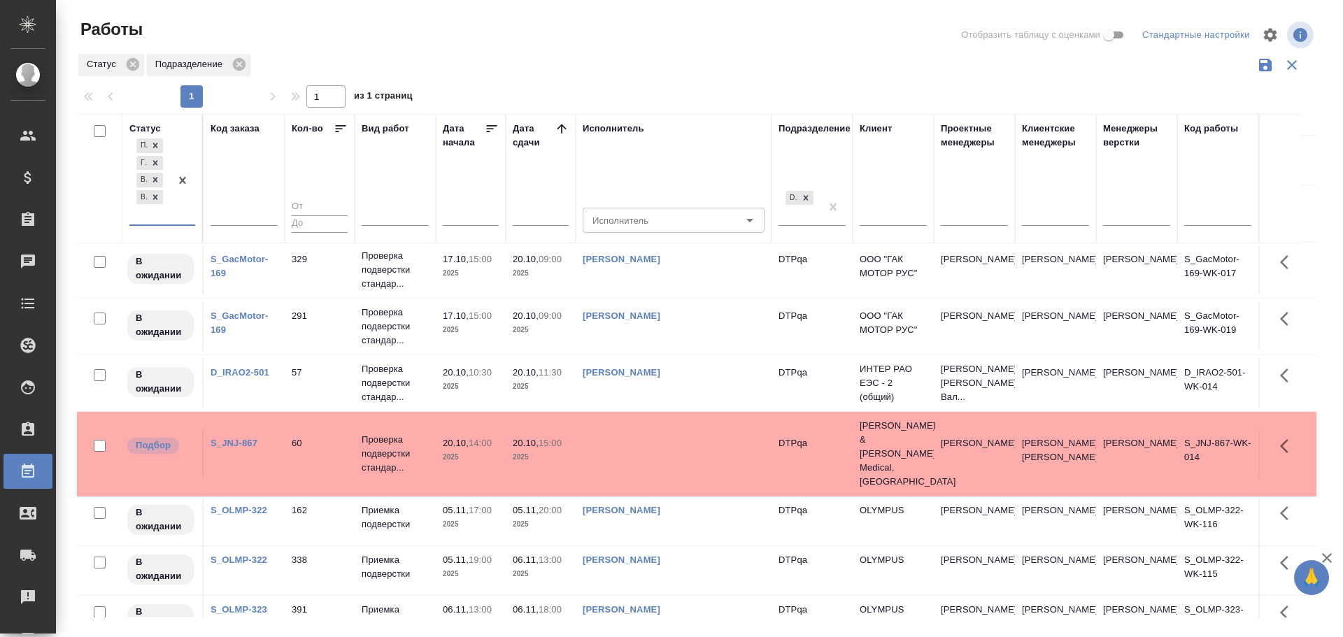
scroll to position [1014, 0]
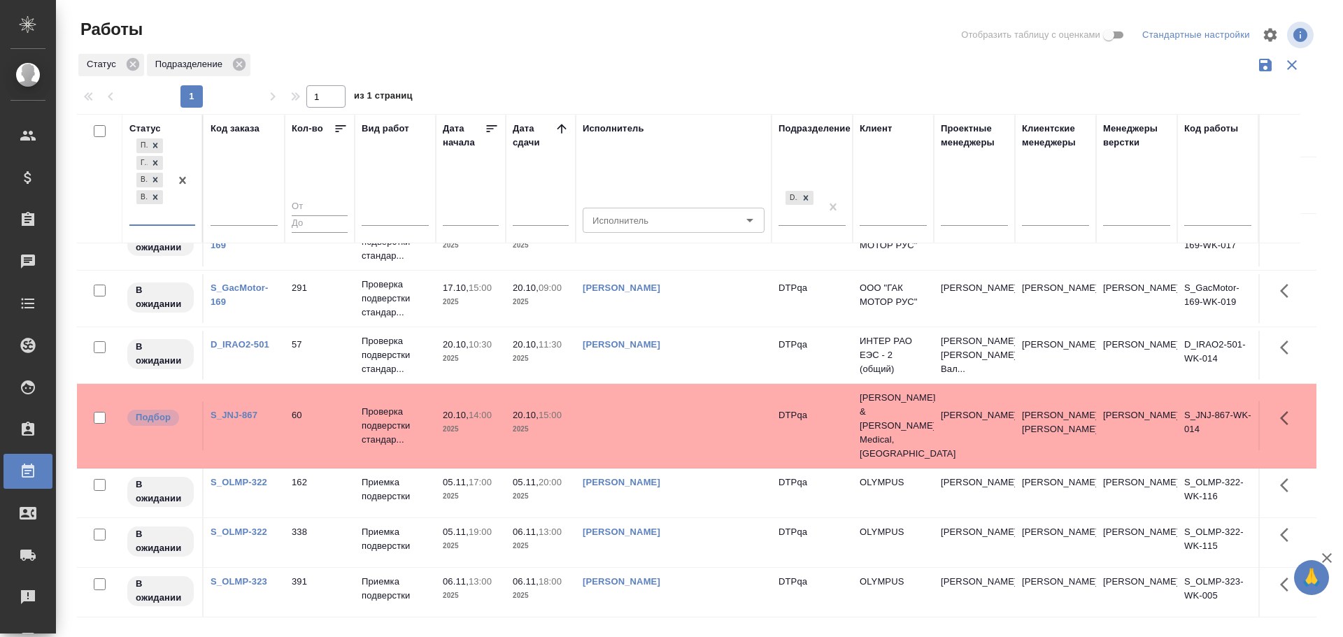
click at [714, 542] on td "[PERSON_NAME]" at bounding box center [674, 542] width 196 height 49
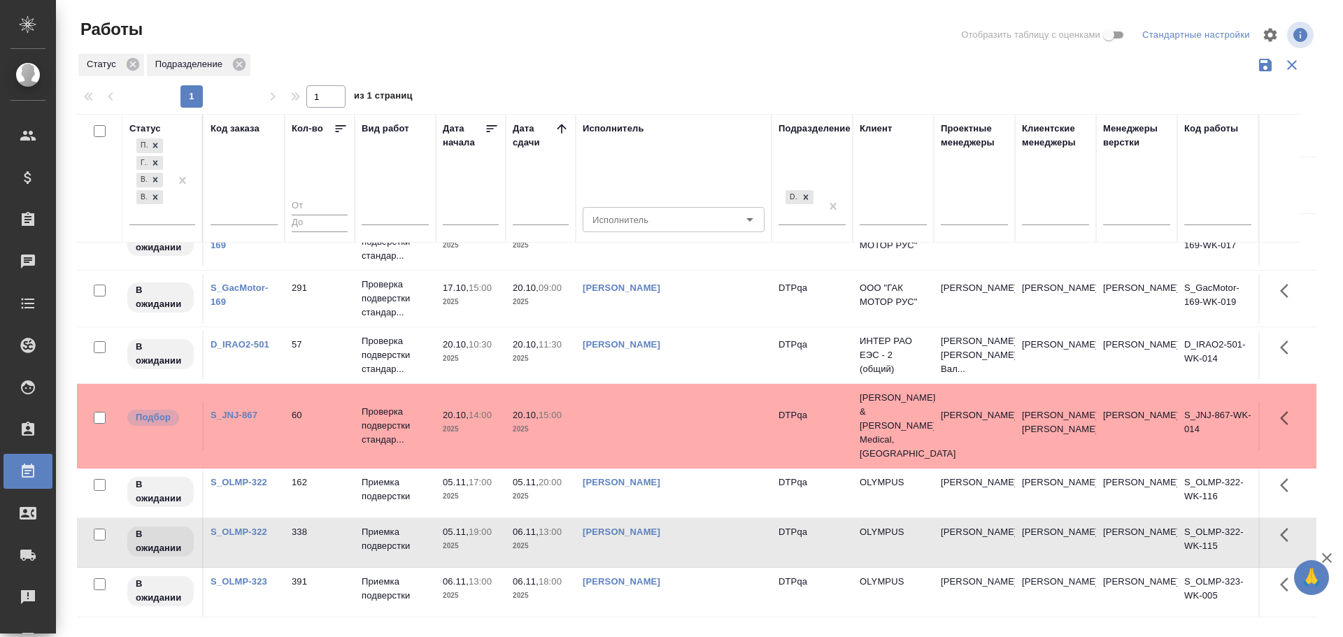
click at [714, 542] on td "[PERSON_NAME]" at bounding box center [674, 542] width 196 height 49
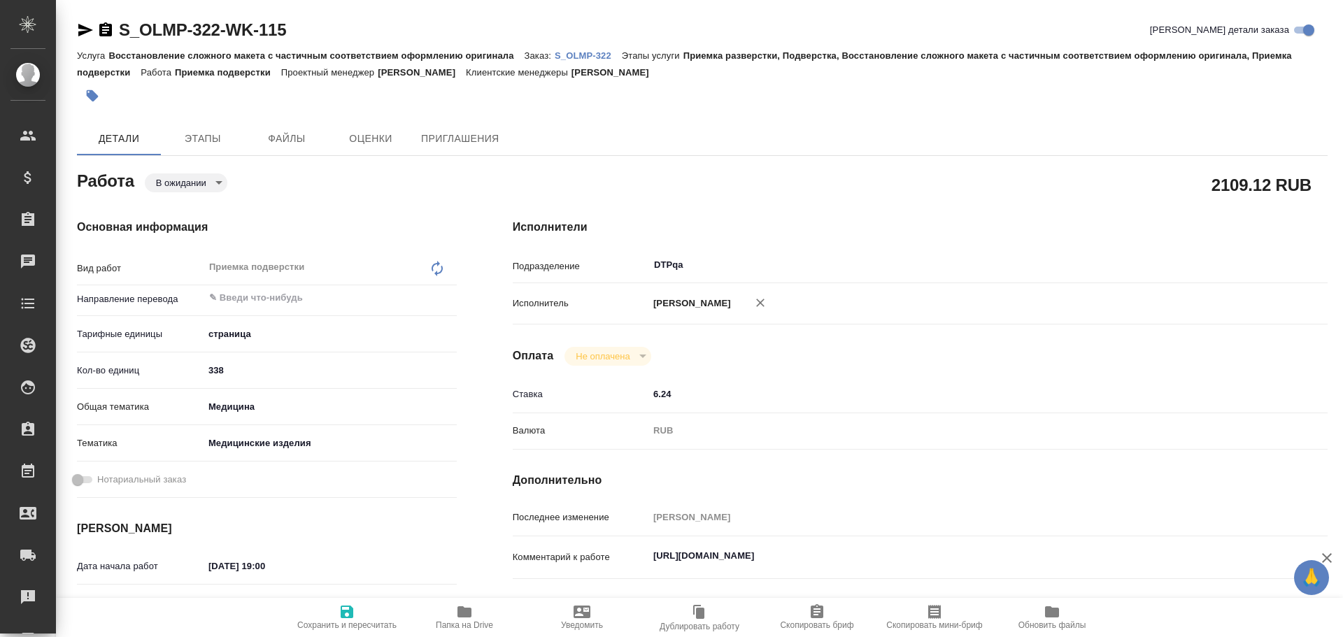
type textarea "x"
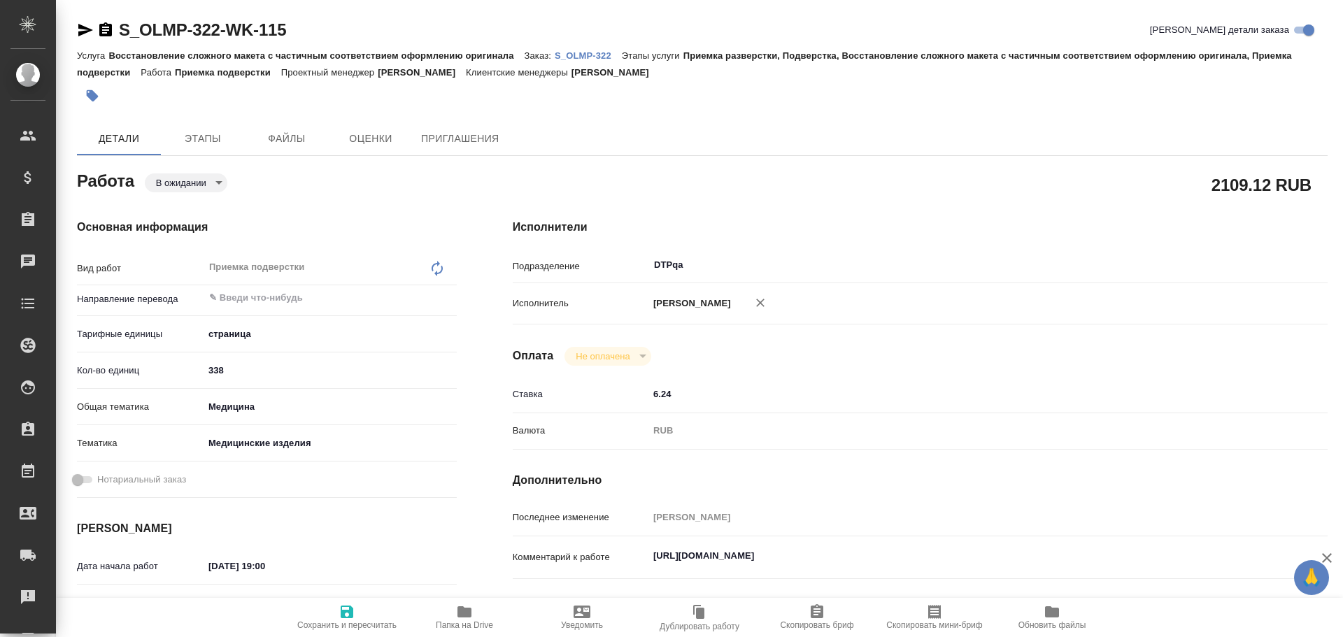
click at [581, 57] on p "S_OLMP-322" at bounding box center [588, 55] width 67 height 10
type textarea "x"
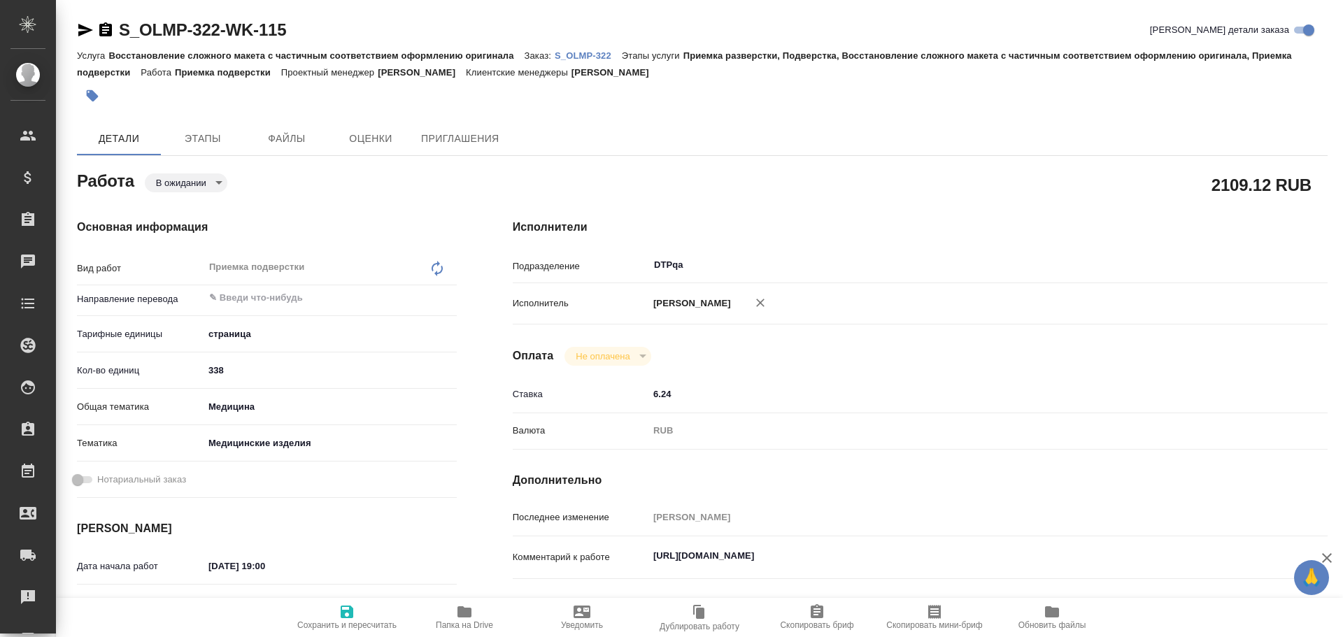
type textarea "x"
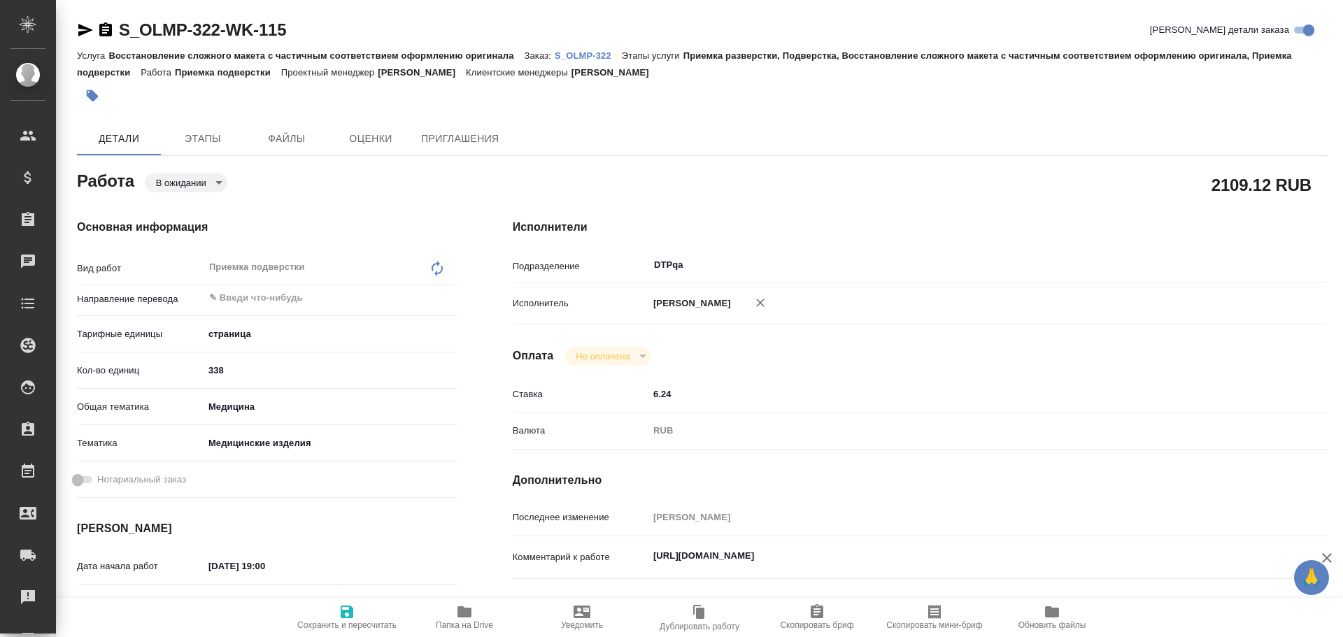
type textarea "x"
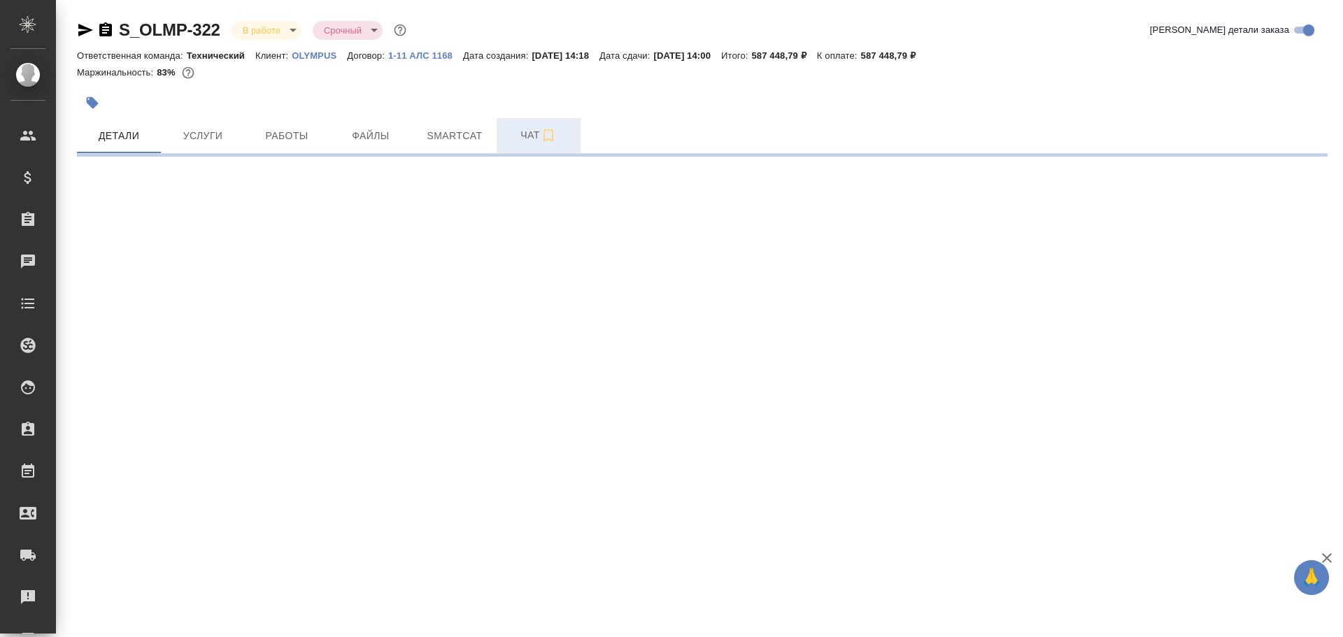
click at [521, 140] on span "Чат" at bounding box center [538, 135] width 67 height 17
select select "RU"
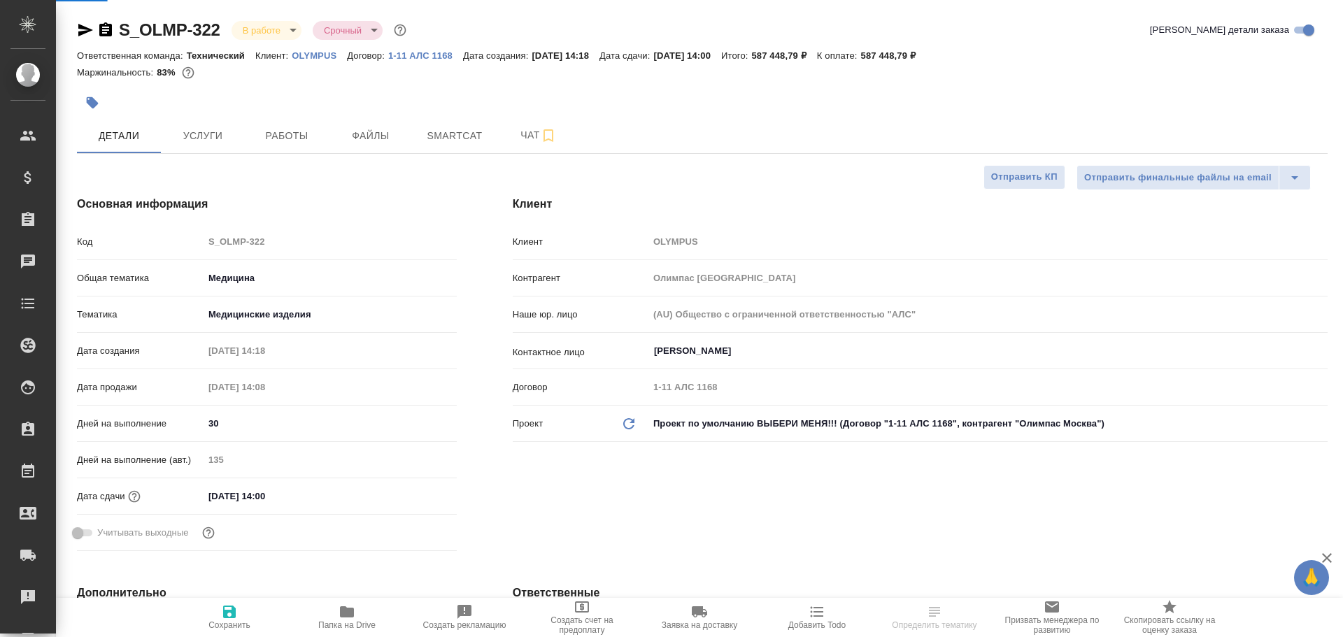
type textarea "x"
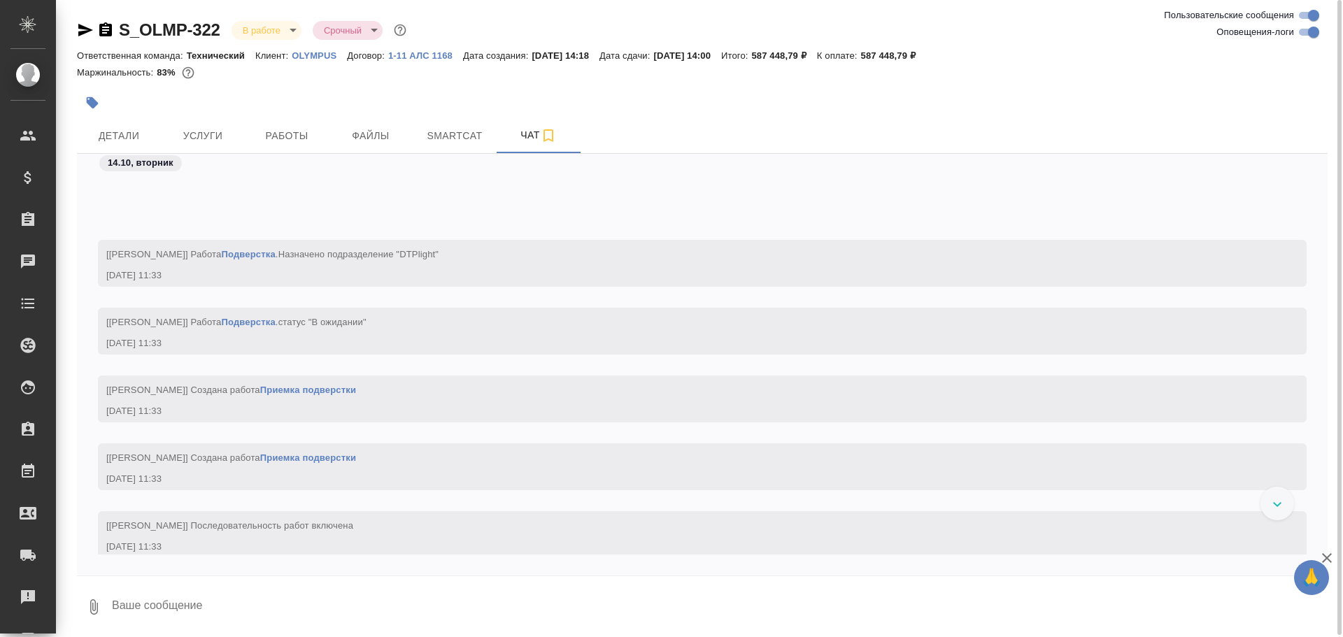
scroll to position [42852, 0]
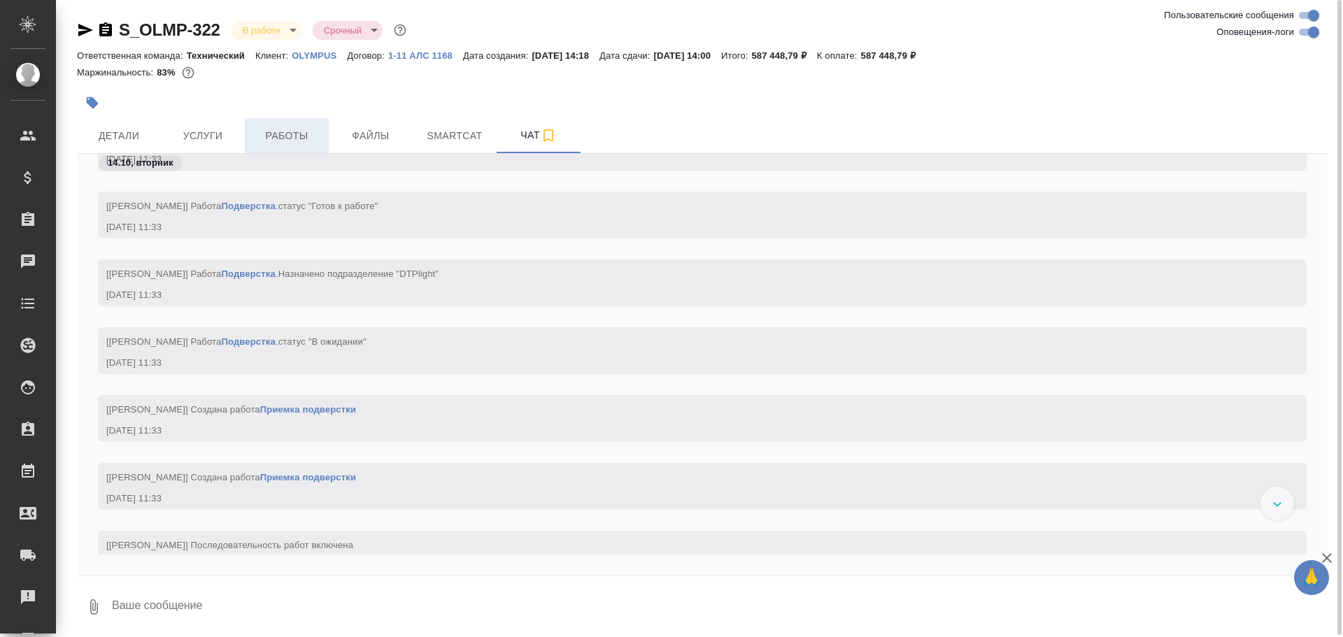
click at [271, 145] on button "Работы" at bounding box center [287, 135] width 84 height 35
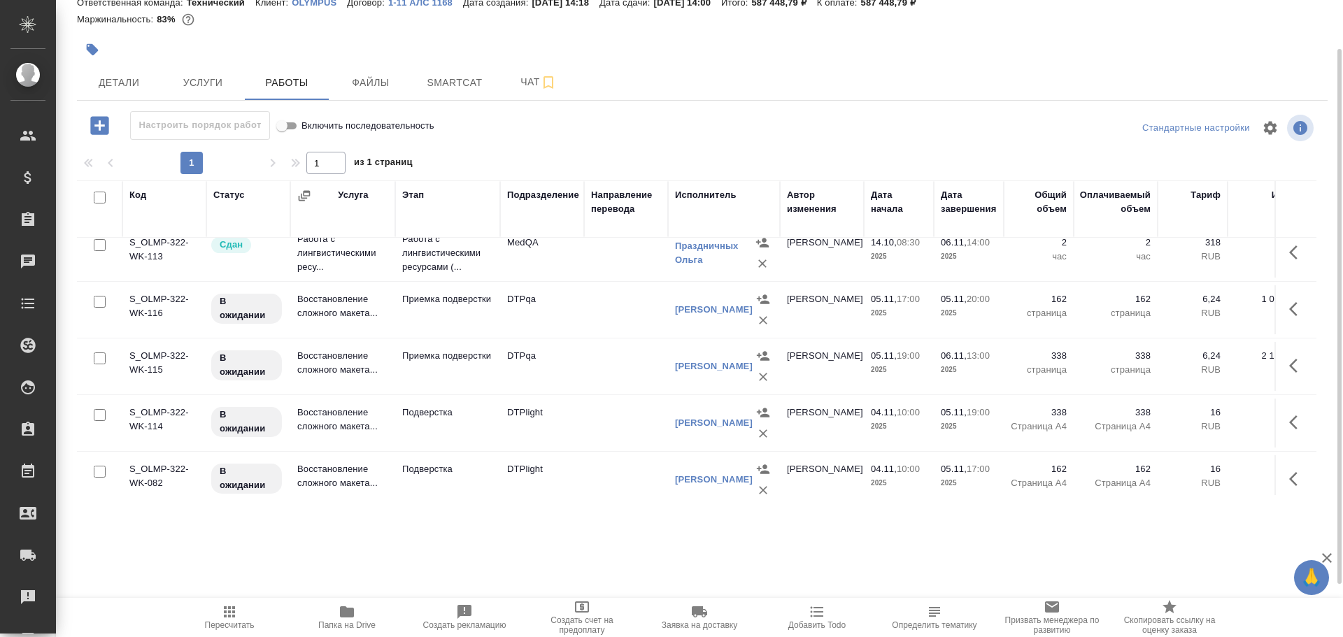
scroll to position [590, 0]
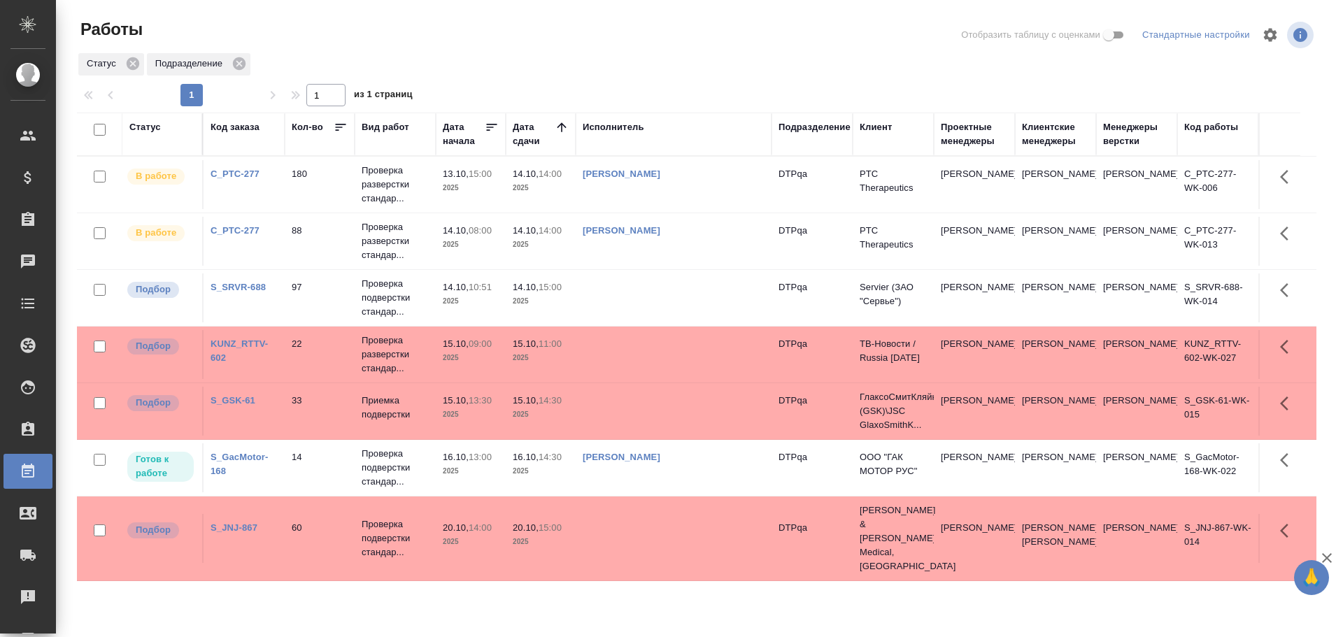
click at [136, 123] on div "Статус" at bounding box center [144, 127] width 31 height 14
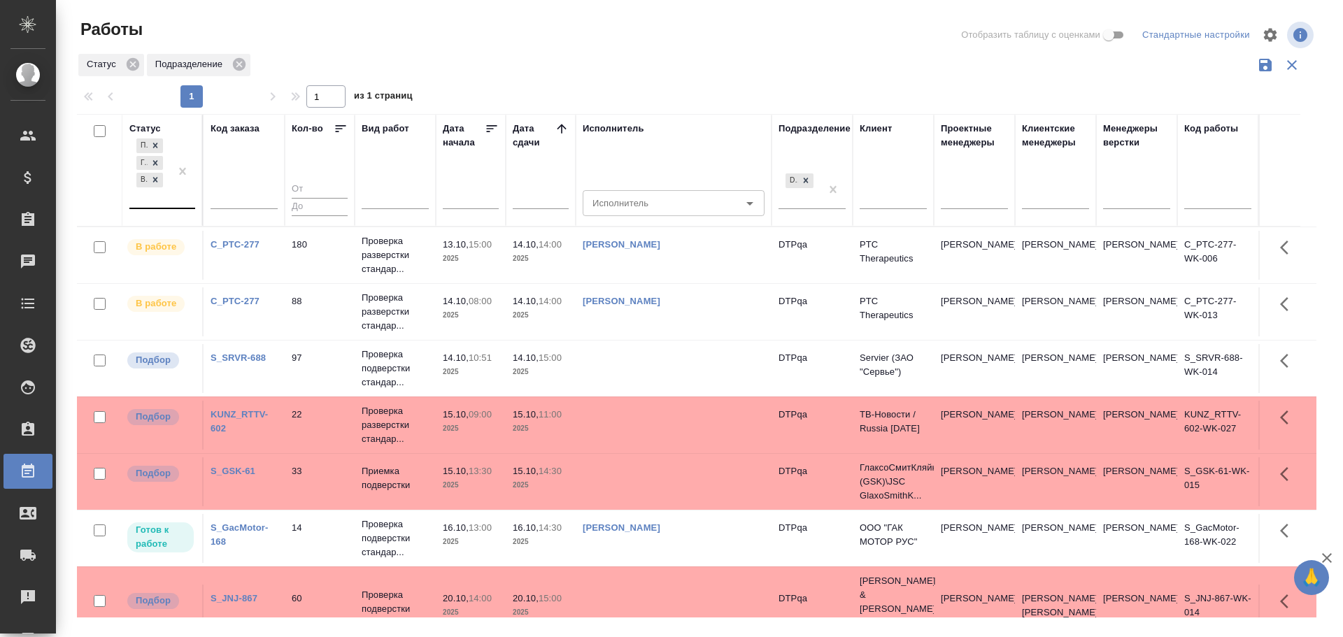
click at [153, 201] on div "Подбор Готов к работе В работе" at bounding box center [149, 172] width 41 height 72
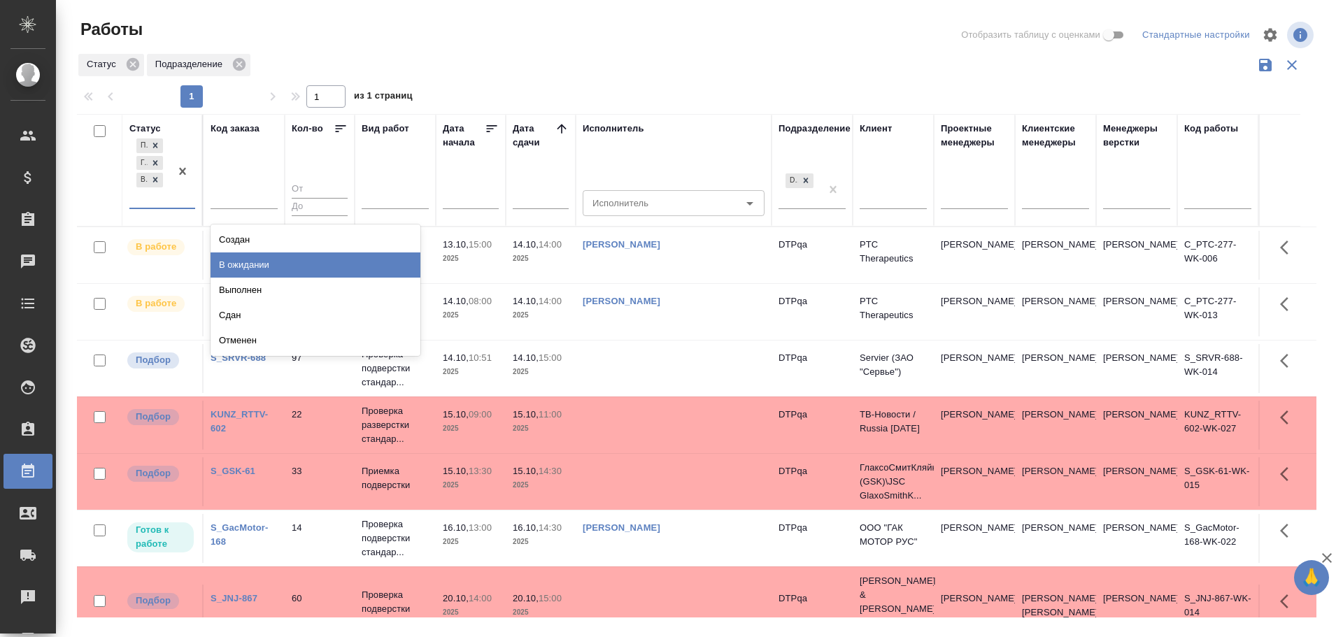
click at [246, 260] on div "В ожидании" at bounding box center [316, 265] width 210 height 25
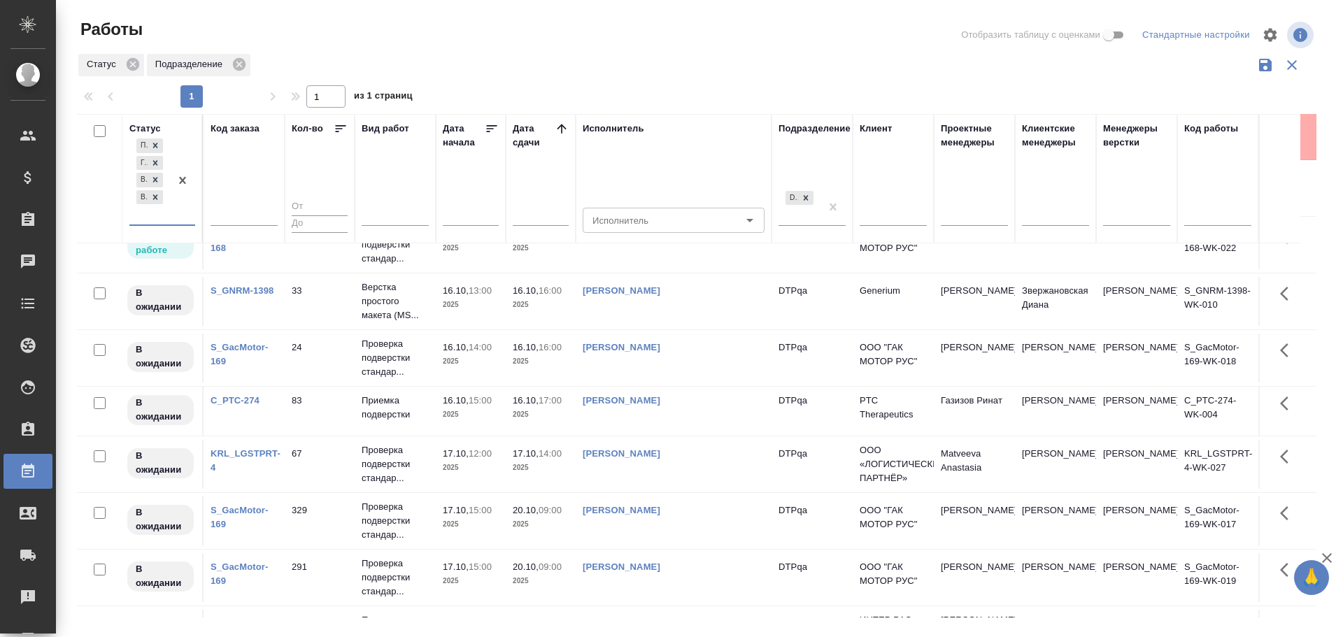
scroll to position [735, 0]
click at [660, 403] on link "Чулец Елена Сергеевна" at bounding box center [622, 401] width 78 height 10
